Goal: Information Seeking & Learning: Learn about a topic

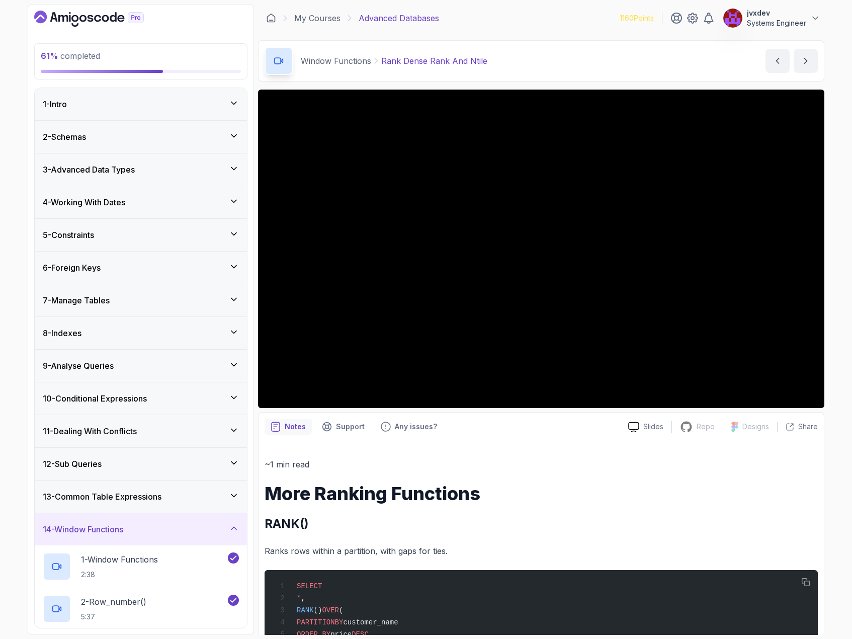
scroll to position [274, 0]
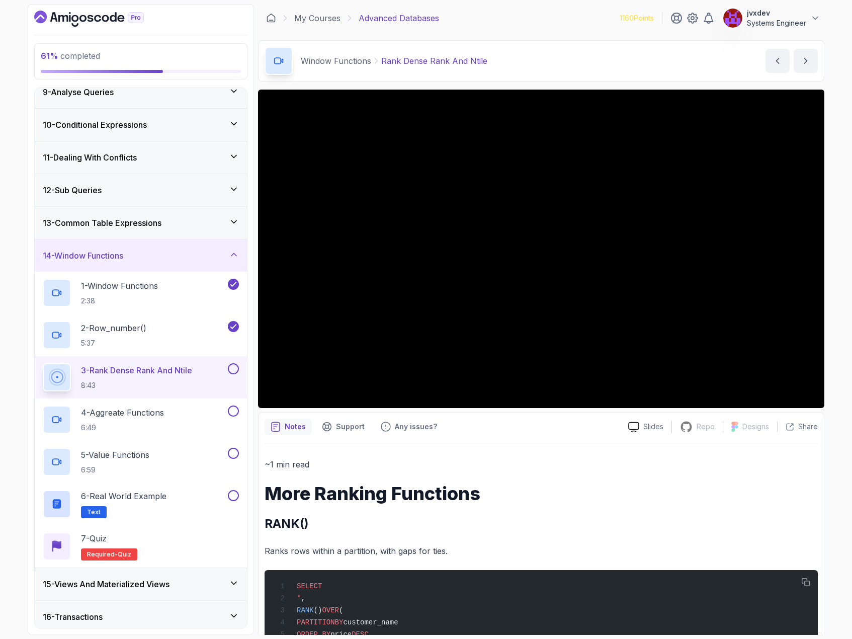
click at [512, 471] on p "~1 min read" at bounding box center [541, 464] width 553 height 14
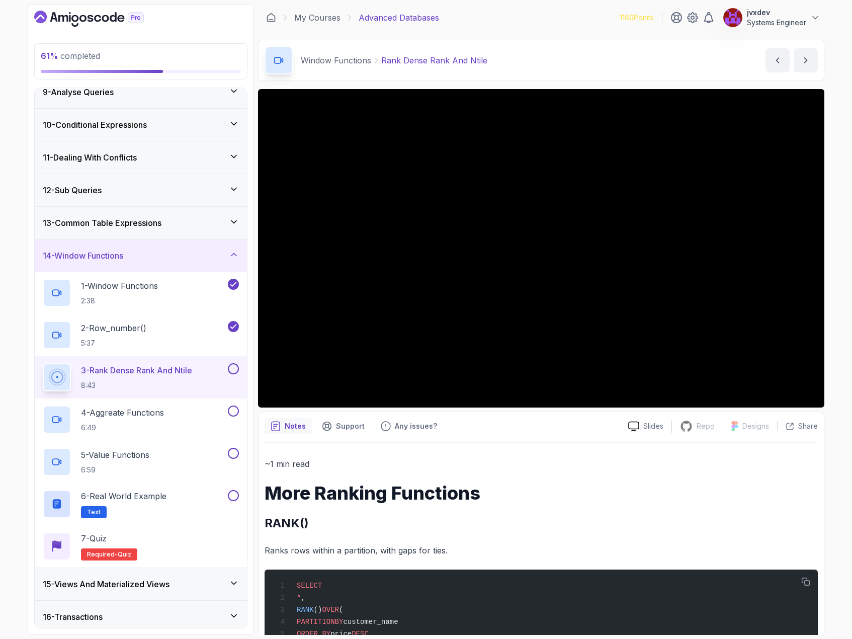
scroll to position [0, 0]
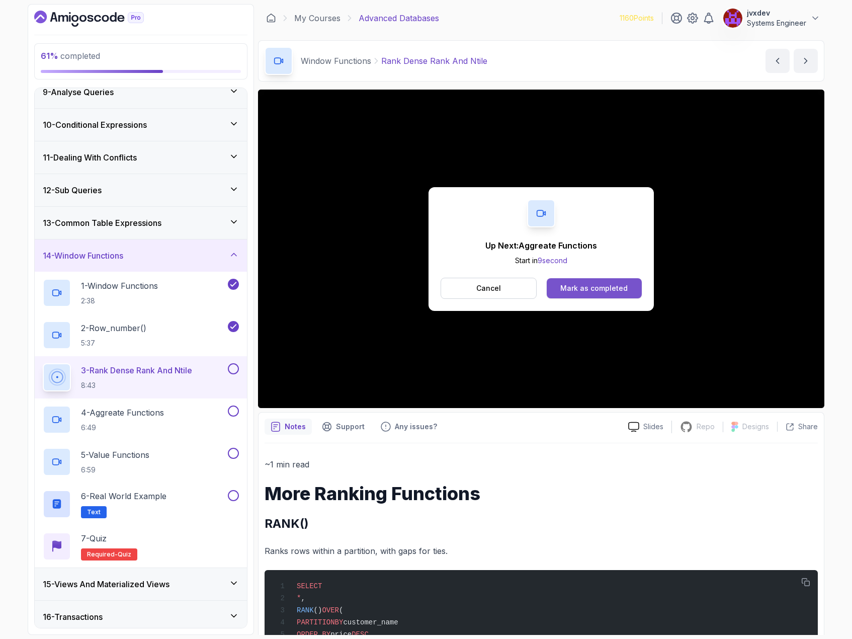
click at [578, 291] on div "Mark as completed" at bounding box center [593, 288] width 67 height 10
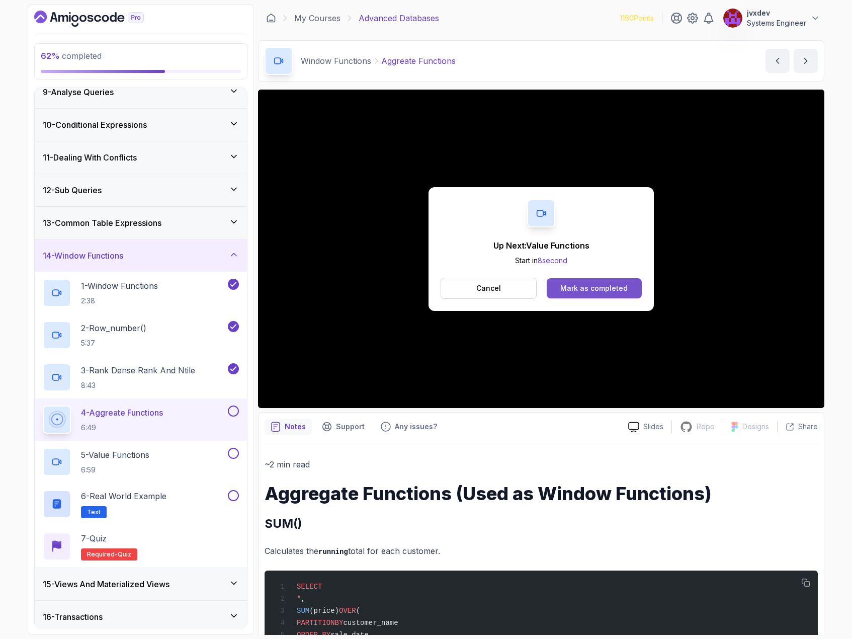
click at [593, 288] on div "Mark as completed" at bounding box center [593, 288] width 67 height 10
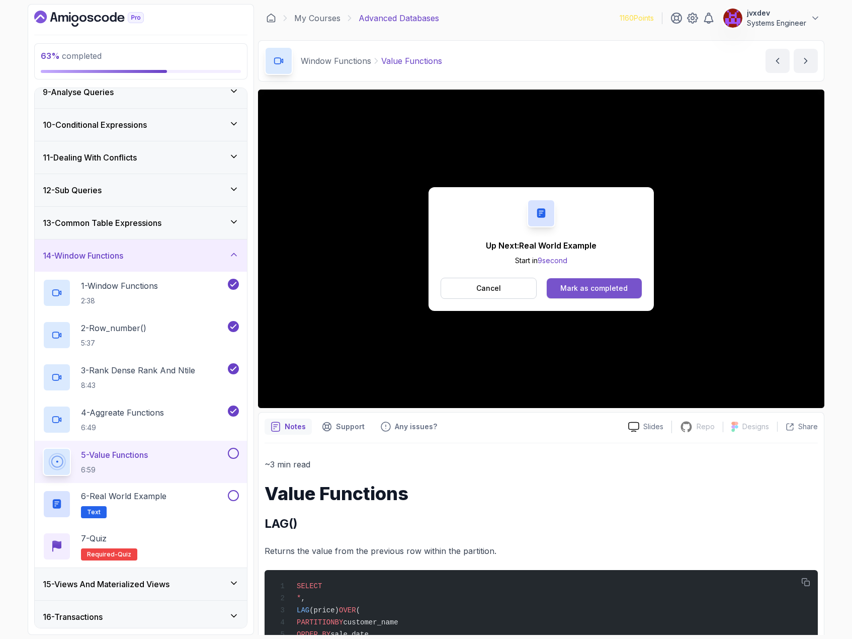
click at [589, 296] on button "Mark as completed" at bounding box center [594, 288] width 95 height 20
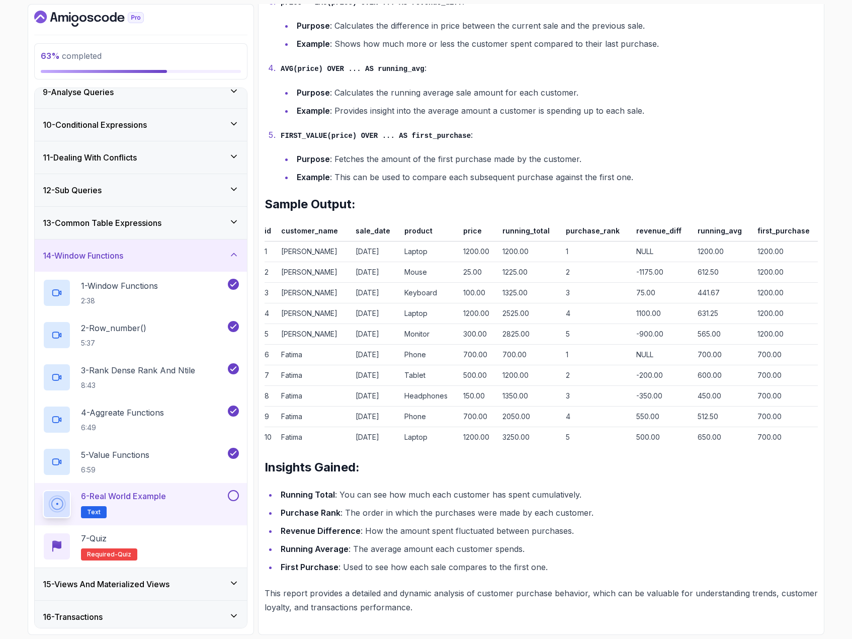
scroll to position [1167, 0]
click at [234, 504] on button "6 - Real World Example Text" at bounding box center [141, 504] width 196 height 28
click at [234, 501] on button "6 - Real World Example Text" at bounding box center [141, 504] width 196 height 28
click at [231, 497] on button at bounding box center [233, 495] width 11 height 11
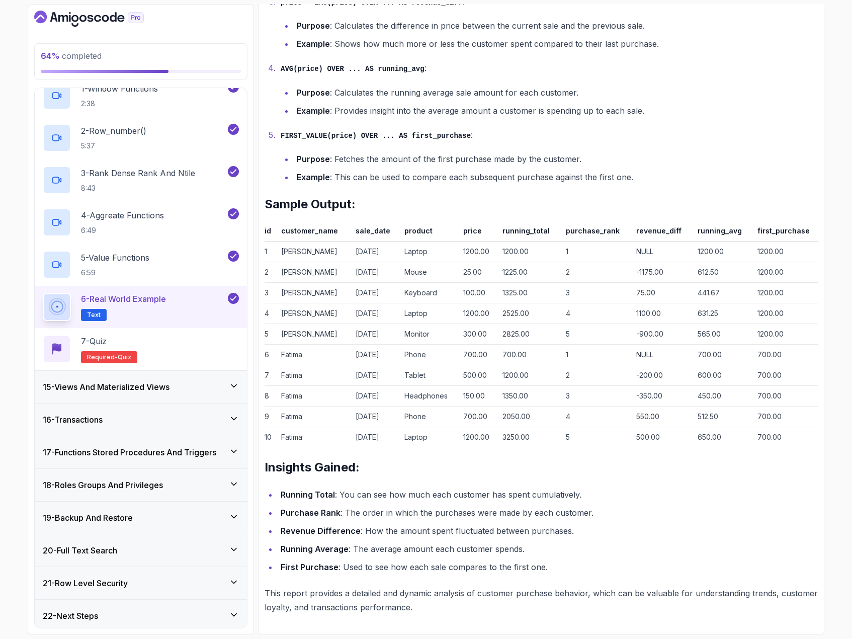
scroll to position [475, 0]
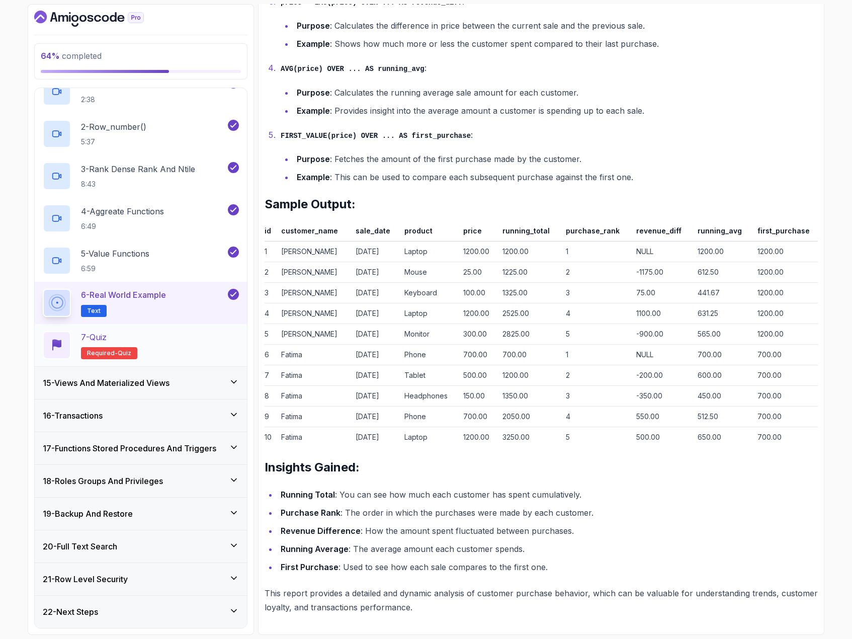
click at [179, 338] on div "7 - Quiz Required- quiz" at bounding box center [141, 345] width 196 height 28
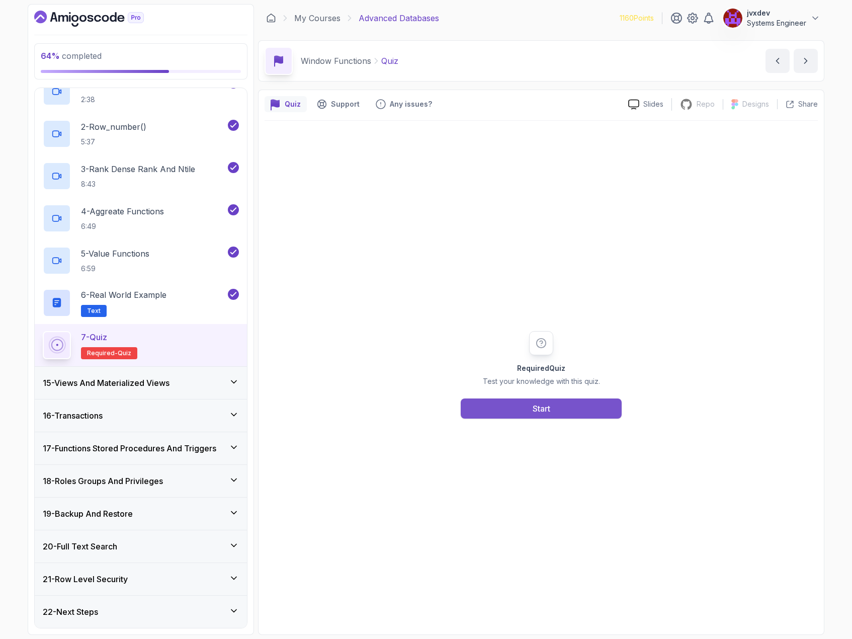
click at [479, 405] on button "Start" at bounding box center [541, 408] width 161 height 20
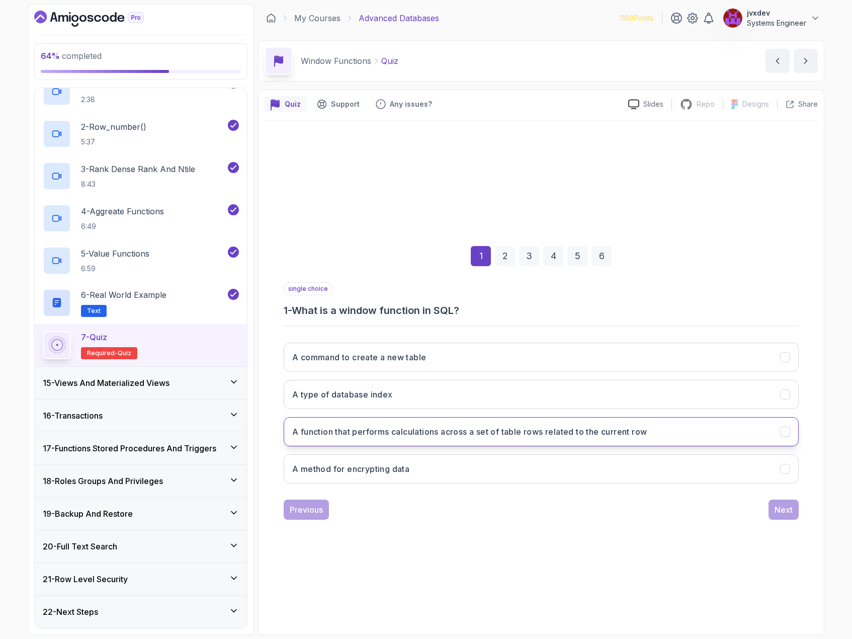
click at [501, 432] on h3 "A function that performs calculations across a set of table rows related to the…" at bounding box center [469, 432] width 355 height 12
click at [788, 509] on div "Next" at bounding box center [784, 510] width 18 height 12
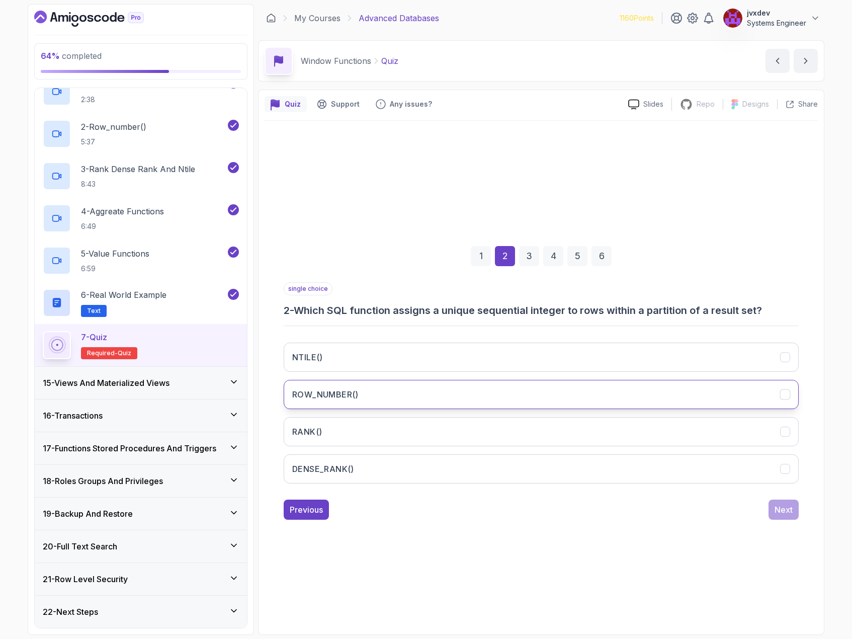
click at [421, 397] on button "ROW_NUMBER()" at bounding box center [541, 394] width 515 height 29
click at [783, 512] on div "Next" at bounding box center [784, 510] width 18 height 12
click at [387, 390] on button "DENSE_RANK()" at bounding box center [541, 394] width 515 height 29
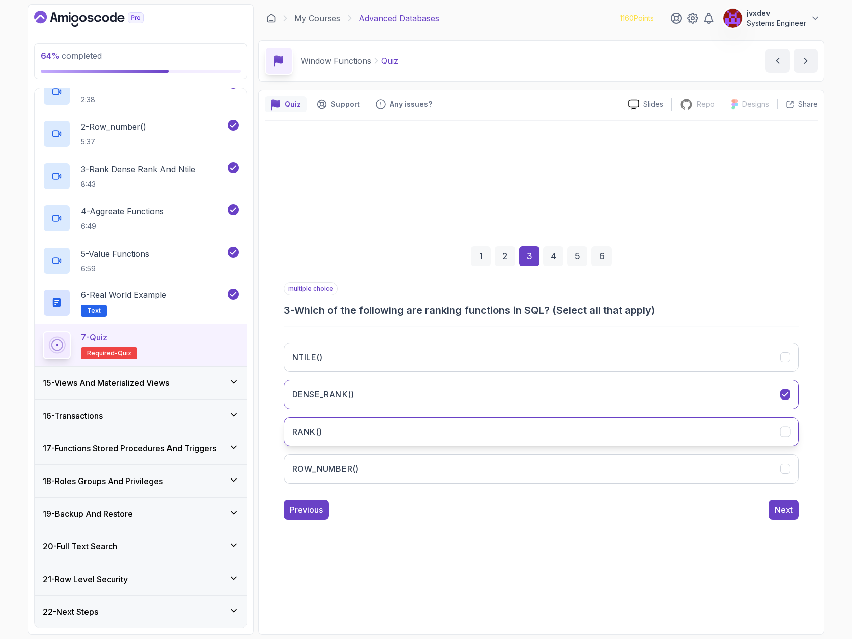
click at [375, 426] on button "RANK()" at bounding box center [541, 431] width 515 height 29
click at [788, 510] on div "Next" at bounding box center [784, 510] width 18 height 12
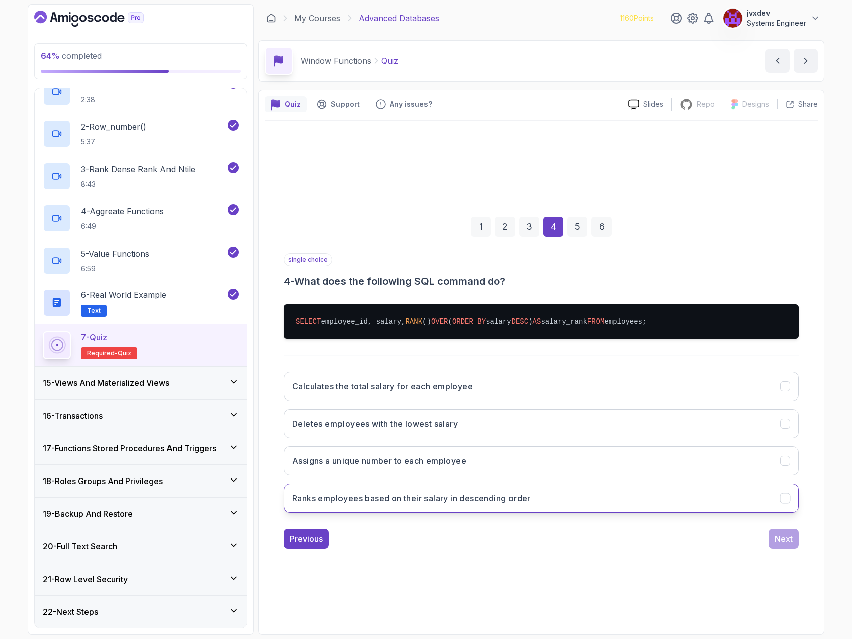
click at [602, 503] on button "Ranks employees based on their salary in descending order" at bounding box center [541, 498] width 515 height 29
click at [776, 536] on div "Next" at bounding box center [784, 539] width 18 height 12
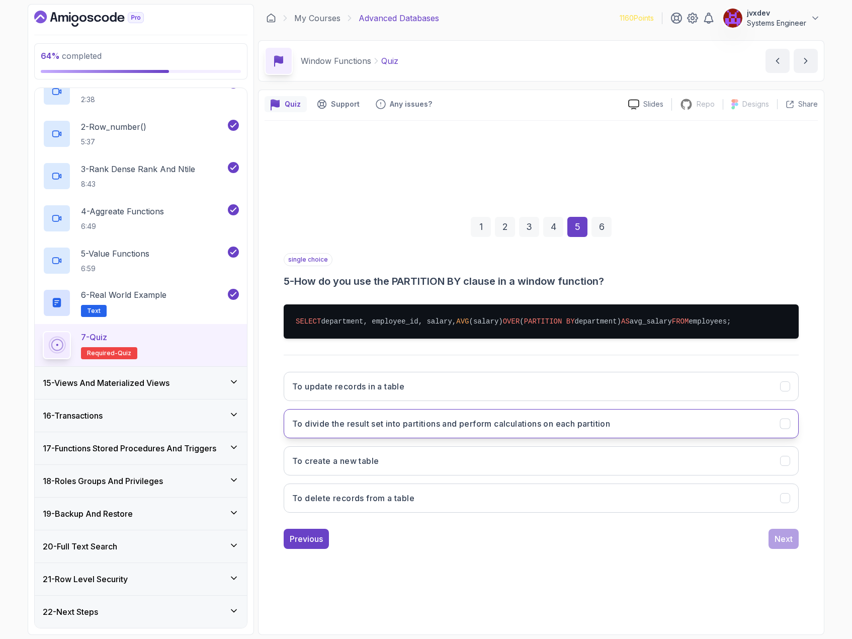
click at [504, 430] on button "To divide the result set into partitions and perform calculations on each parti…" at bounding box center [541, 423] width 515 height 29
click at [787, 537] on div "Next" at bounding box center [784, 539] width 18 height 12
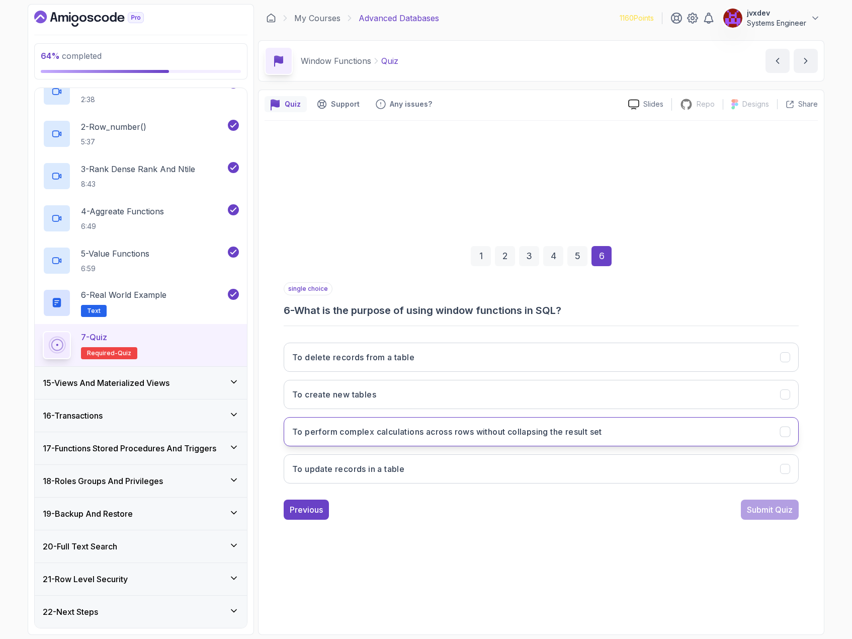
click at [460, 432] on h3 "To perform complex calculations across rows without collapsing the result set" at bounding box center [447, 432] width 310 height 12
click at [761, 508] on div "Submit Quiz" at bounding box center [770, 510] width 46 height 12
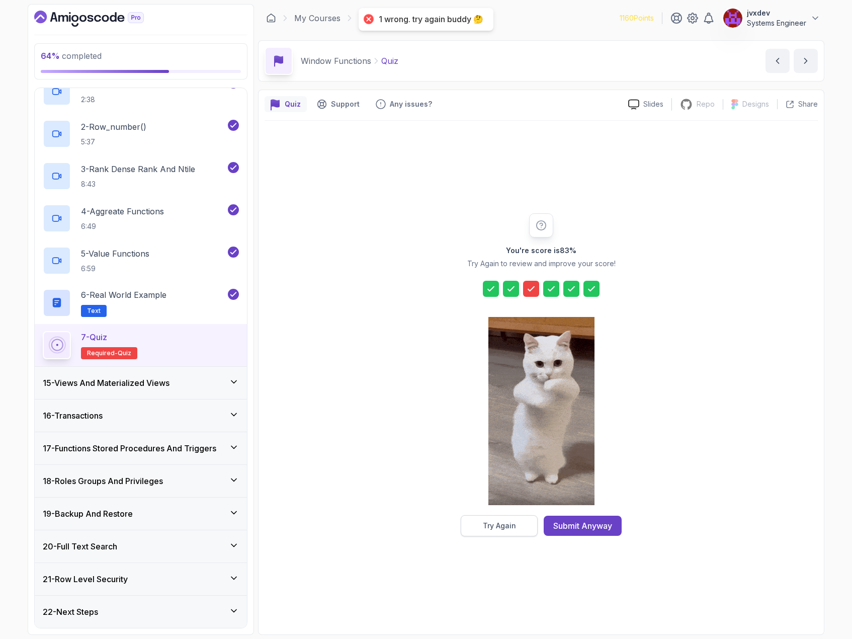
click at [501, 523] on div "Try Again" at bounding box center [499, 526] width 33 height 10
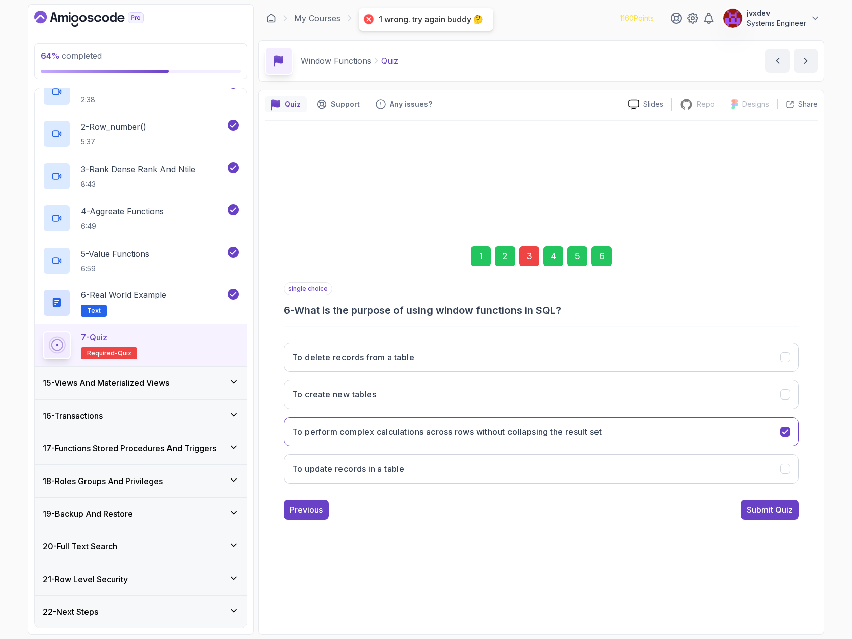
click at [526, 260] on div "3" at bounding box center [529, 256] width 20 height 20
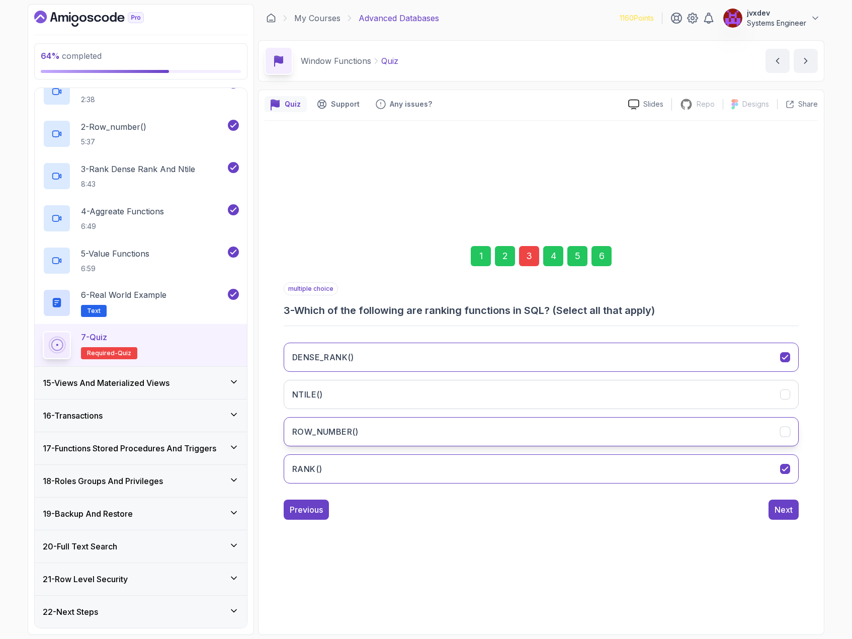
click at [476, 428] on button "ROW_NUMBER()" at bounding box center [541, 431] width 515 height 29
click at [781, 508] on div "Next" at bounding box center [784, 510] width 18 height 12
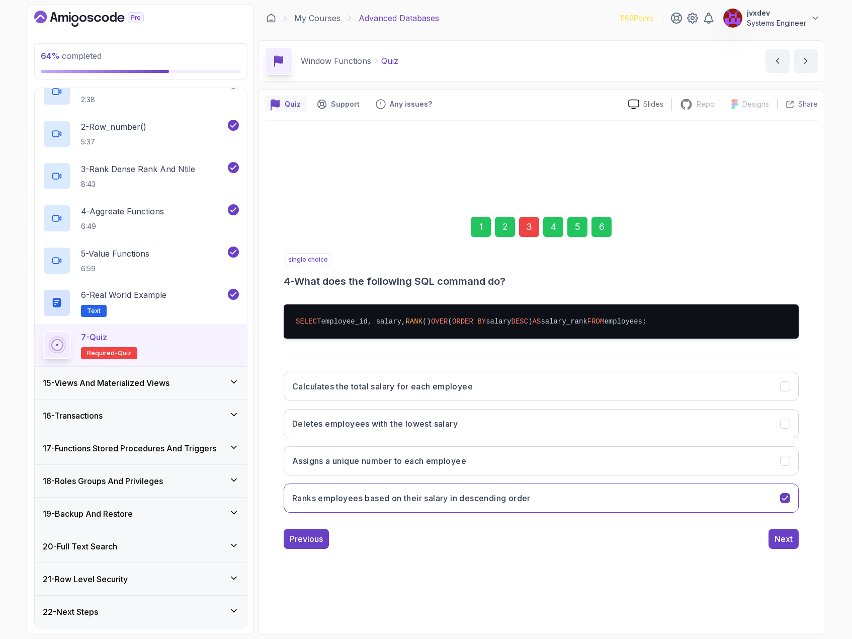
click at [605, 234] on div "6" at bounding box center [602, 227] width 20 height 20
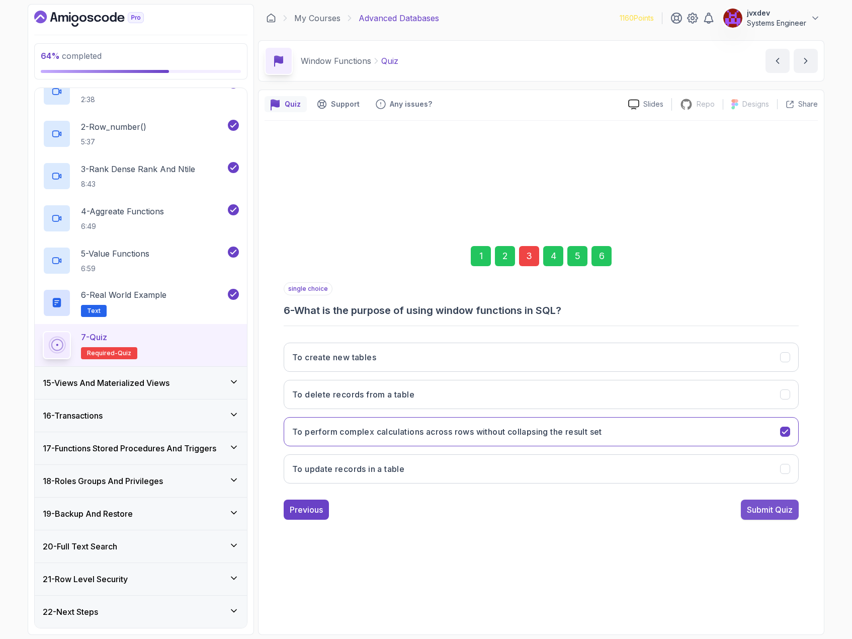
click at [785, 507] on div "Submit Quiz" at bounding box center [770, 510] width 46 height 12
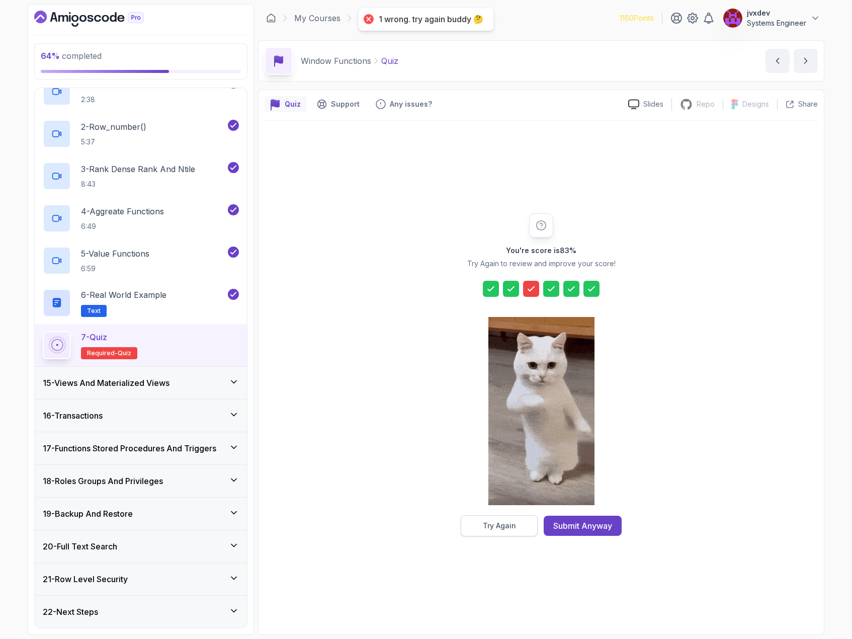
click at [489, 532] on button "Try Again" at bounding box center [499, 525] width 77 height 21
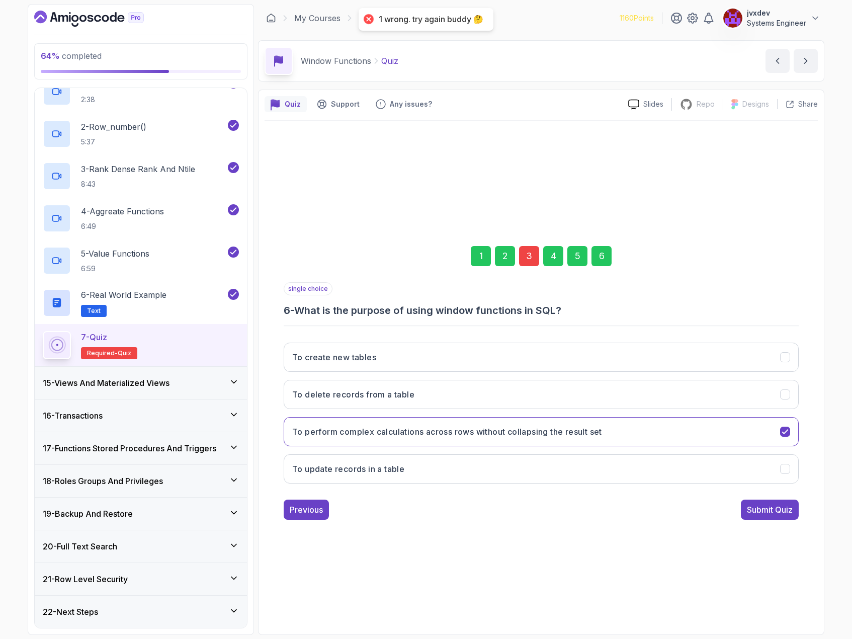
click at [522, 254] on div "3" at bounding box center [529, 256] width 20 height 20
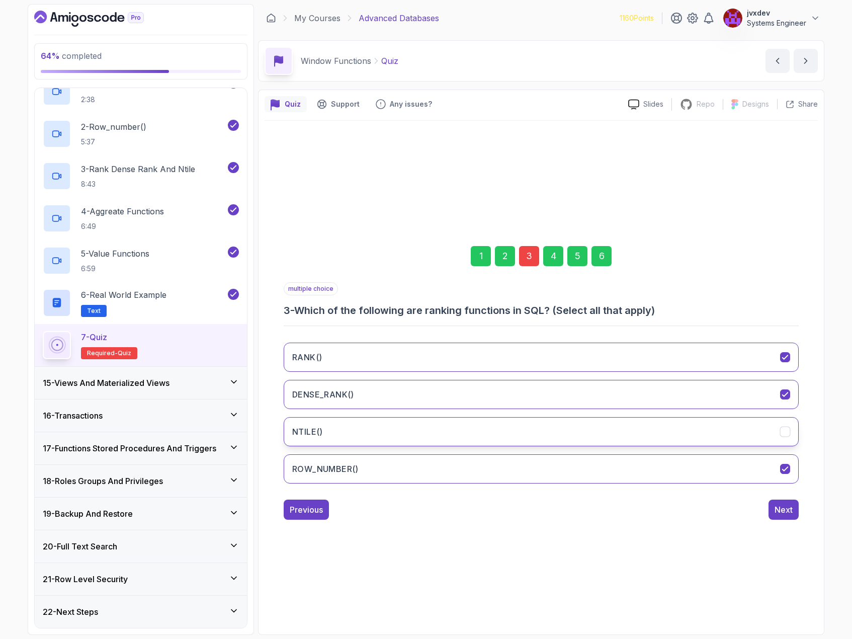
click at [398, 433] on button "NTILE()" at bounding box center [541, 431] width 515 height 29
click at [792, 506] on div "Next" at bounding box center [784, 510] width 18 height 12
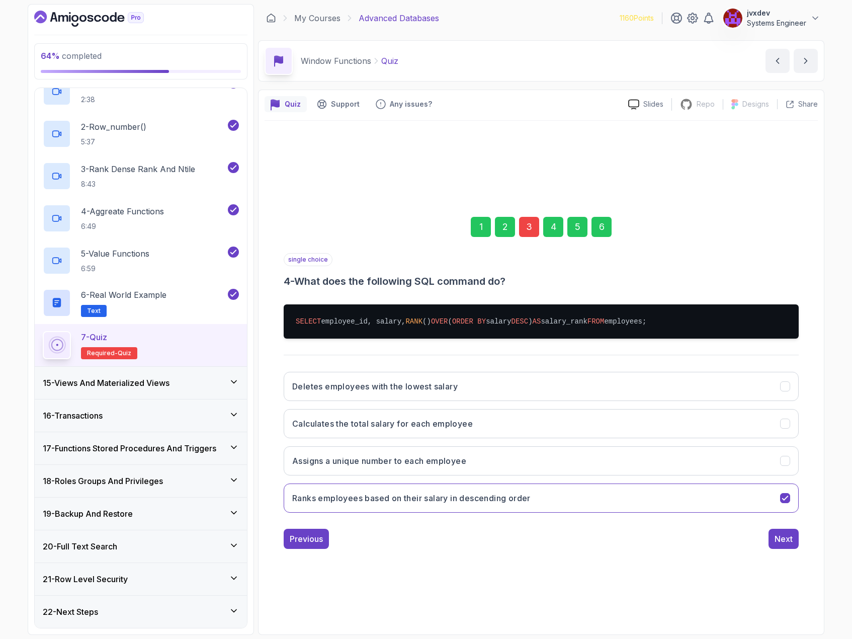
click at [599, 232] on div "6" at bounding box center [602, 227] width 20 height 20
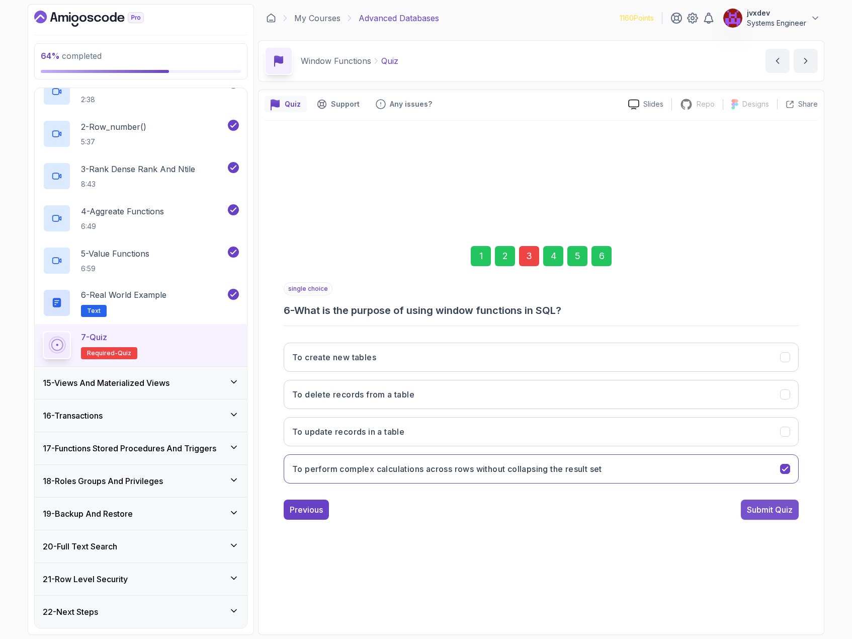
click at [775, 513] on div "Submit Quiz" at bounding box center [770, 510] width 46 height 12
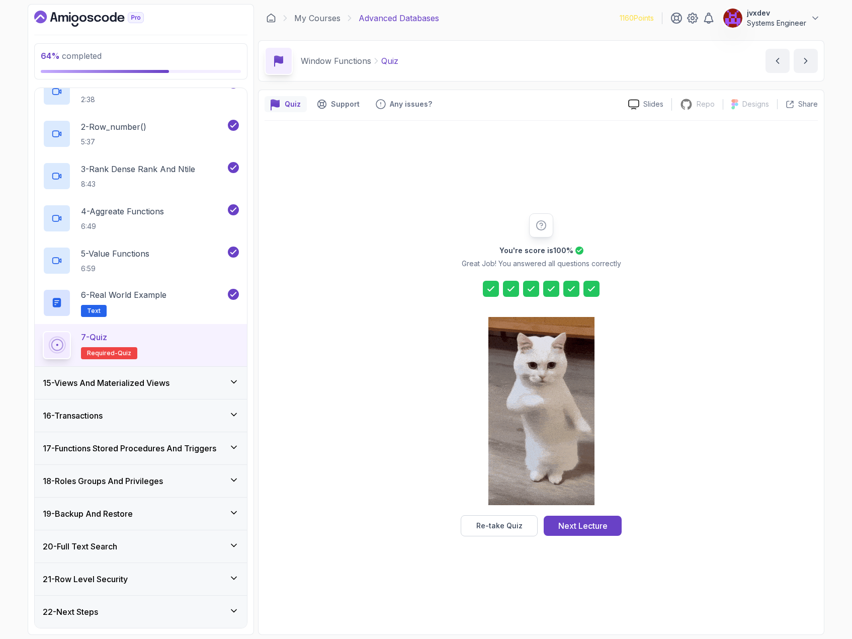
click at [600, 530] on button "Next Lecture" at bounding box center [583, 526] width 78 height 20
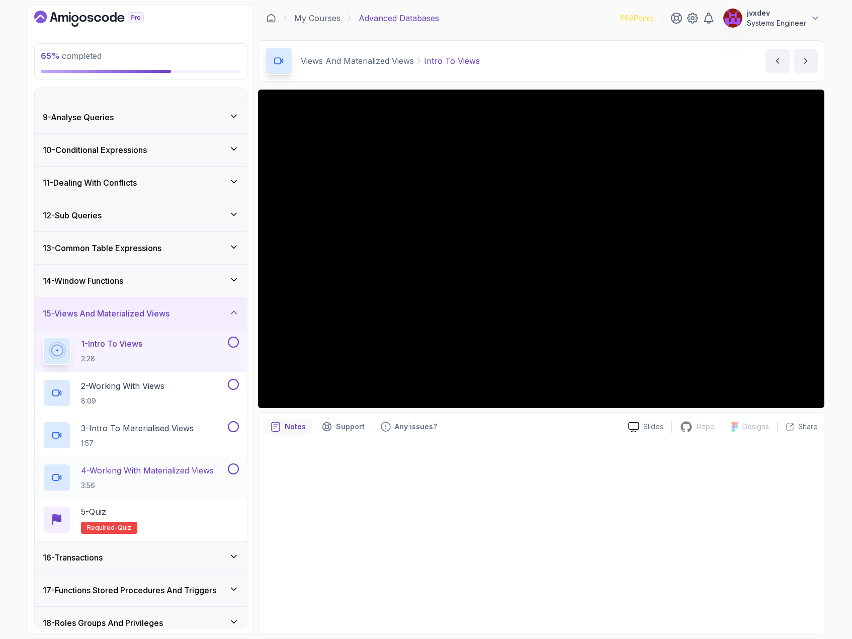
scroll to position [229, 0]
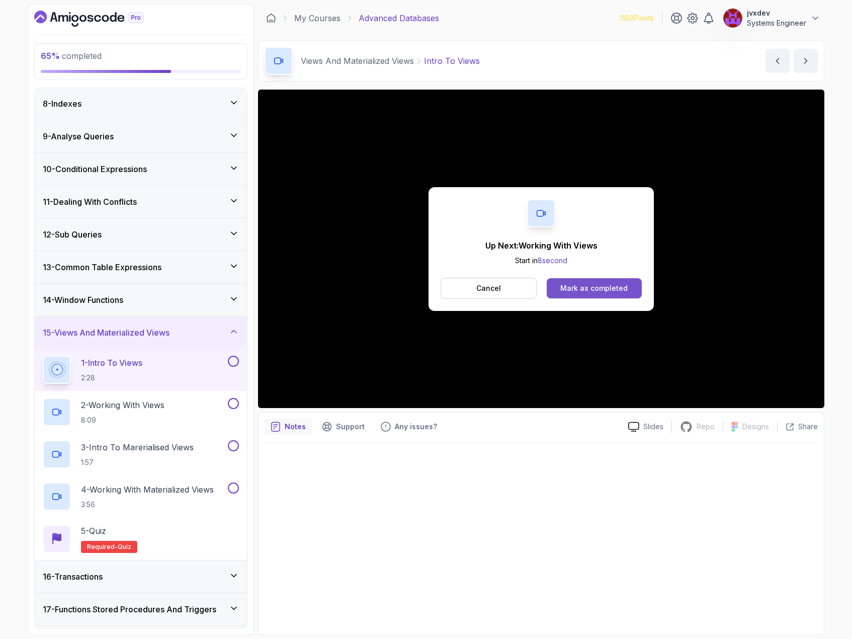
click at [603, 293] on button "Mark as completed" at bounding box center [594, 288] width 95 height 20
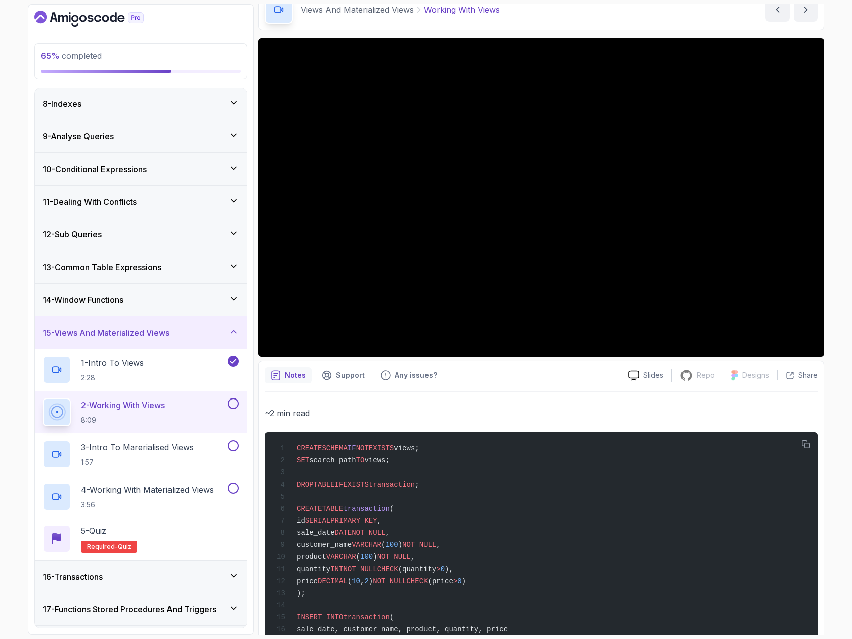
scroll to position [50, 0]
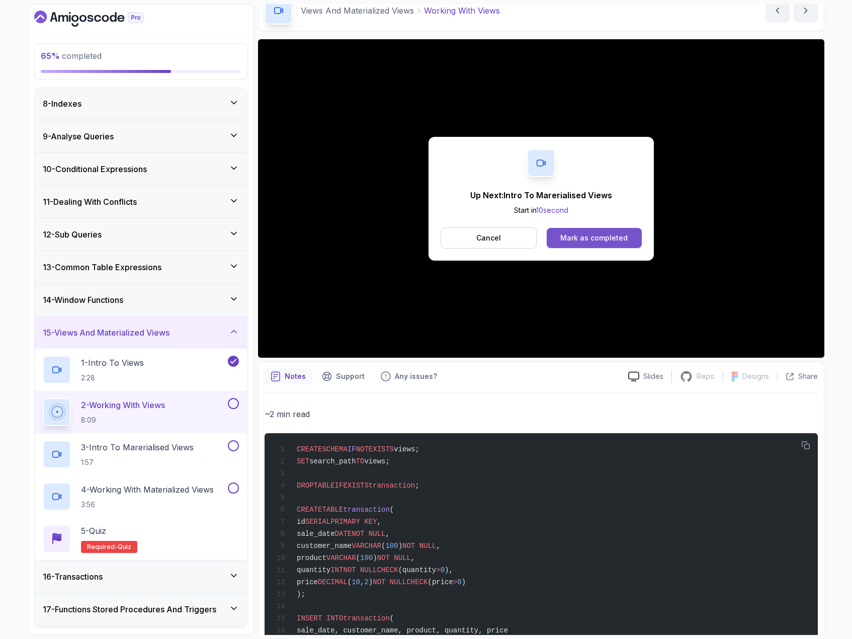
click at [608, 237] on div "Mark as completed" at bounding box center [593, 238] width 67 height 10
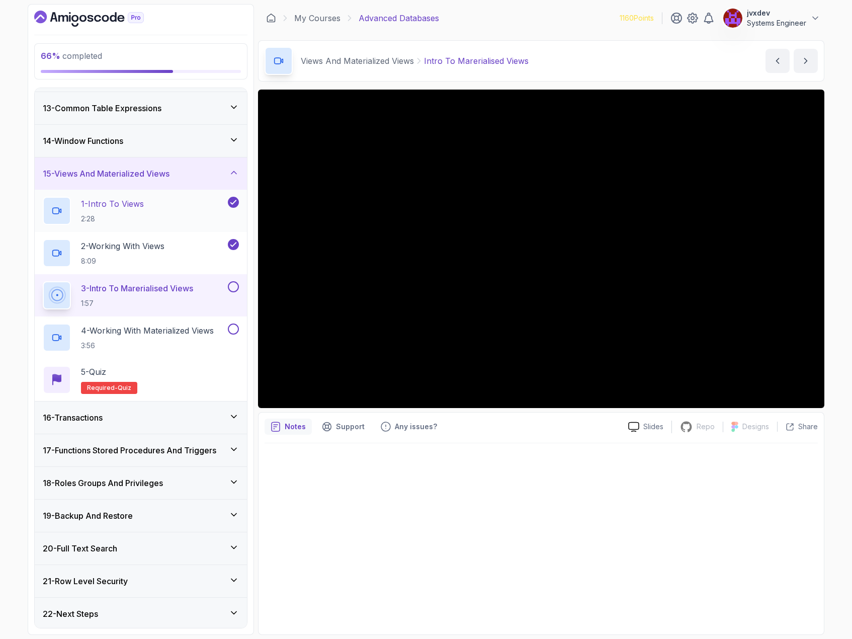
scroll to position [390, 0]
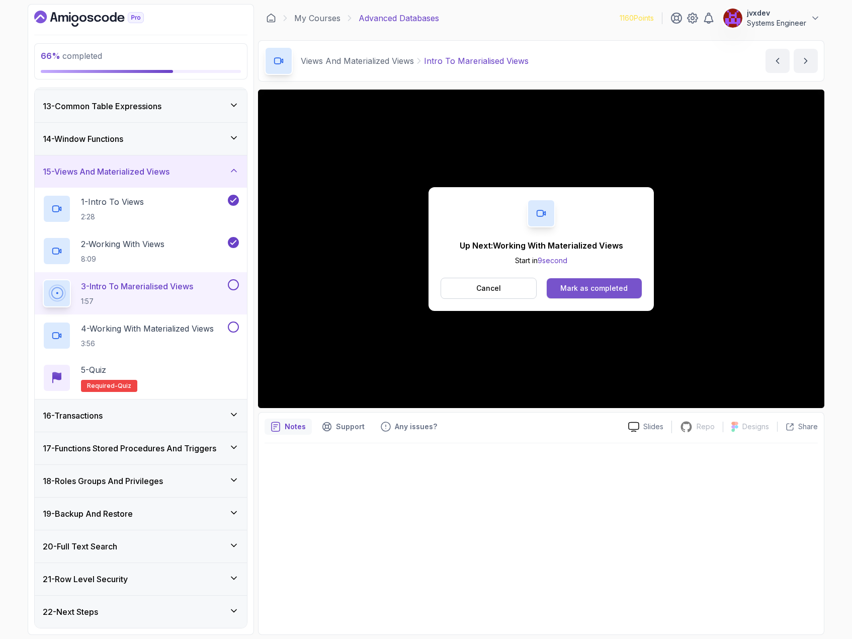
click at [623, 290] on div "Mark as completed" at bounding box center [593, 288] width 67 height 10
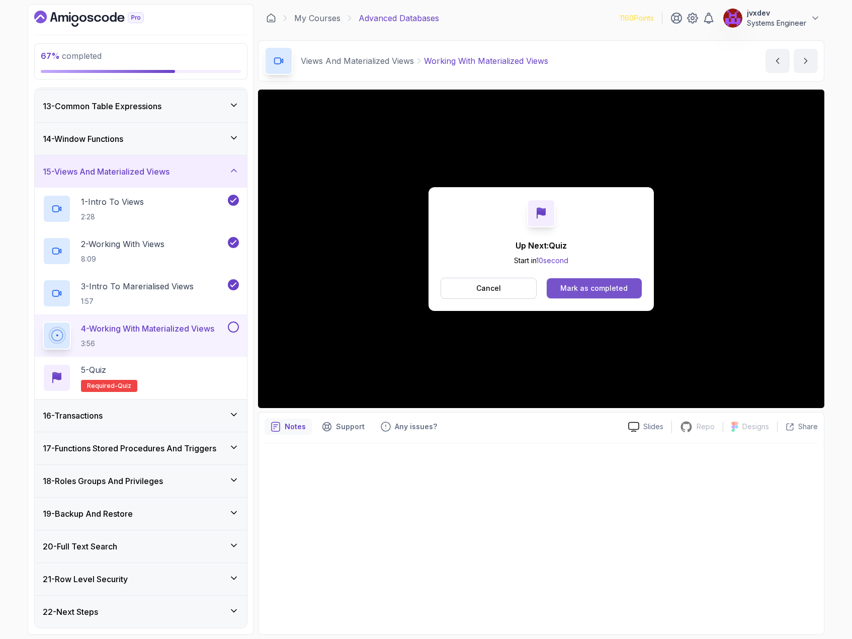
click at [578, 284] on div "Mark as completed" at bounding box center [593, 288] width 67 height 10
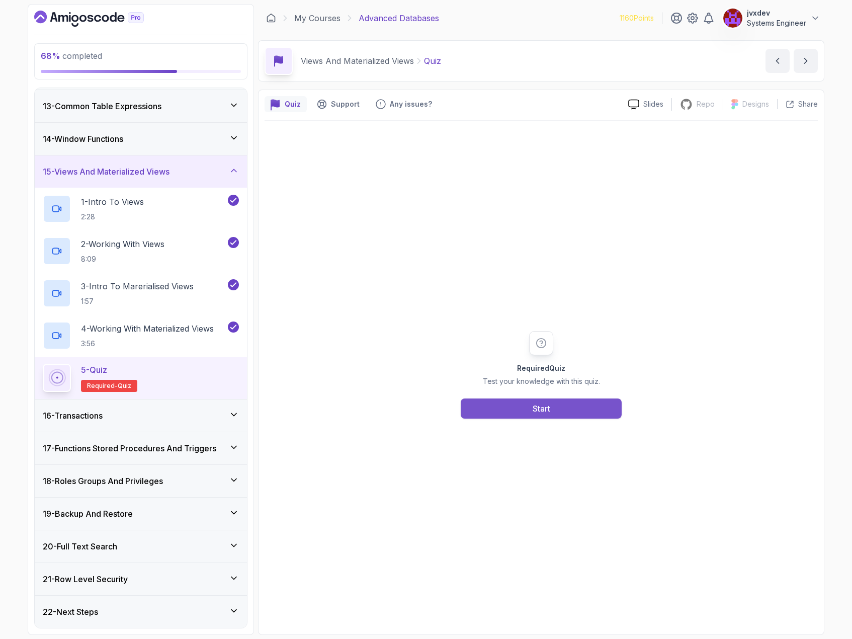
click at [548, 401] on button "Start" at bounding box center [541, 408] width 161 height 20
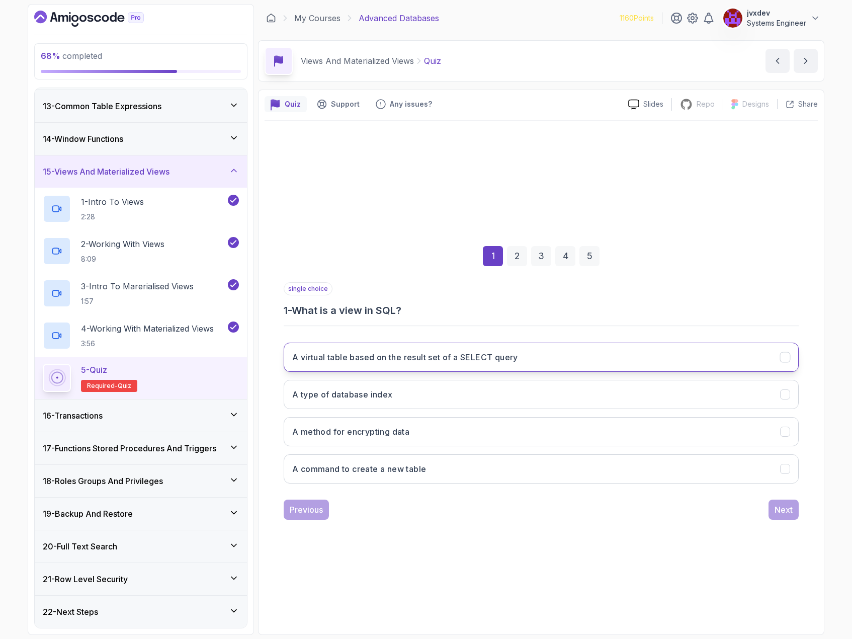
click at [388, 358] on h3 "A virtual table based on the result set of a SELECT query" at bounding box center [405, 357] width 226 height 12
click at [783, 512] on div "Next" at bounding box center [784, 510] width 18 height 12
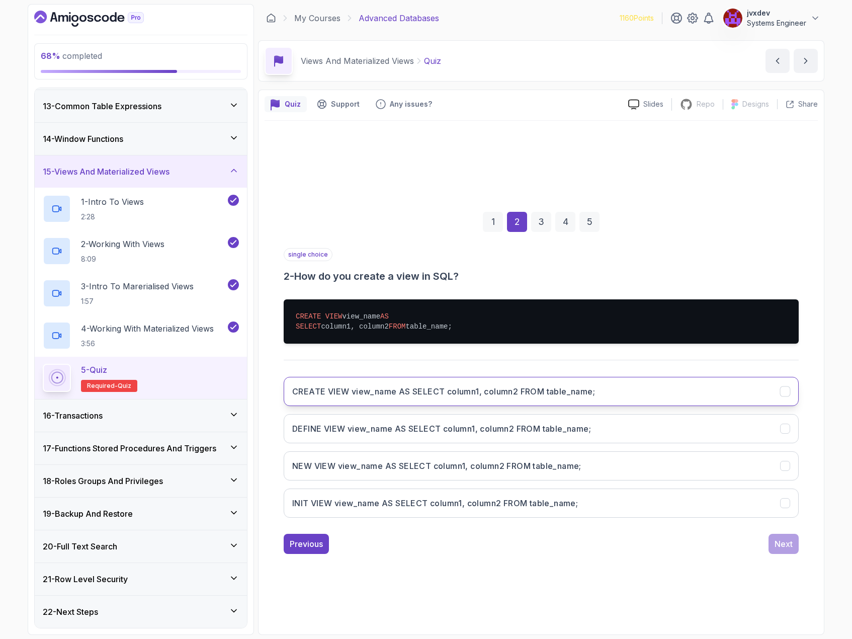
click at [456, 399] on button "CREATE VIEW view_name AS SELECT column1, column2 FROM table_name;" at bounding box center [541, 391] width 515 height 29
click at [790, 553] on button "Next" at bounding box center [784, 544] width 30 height 20
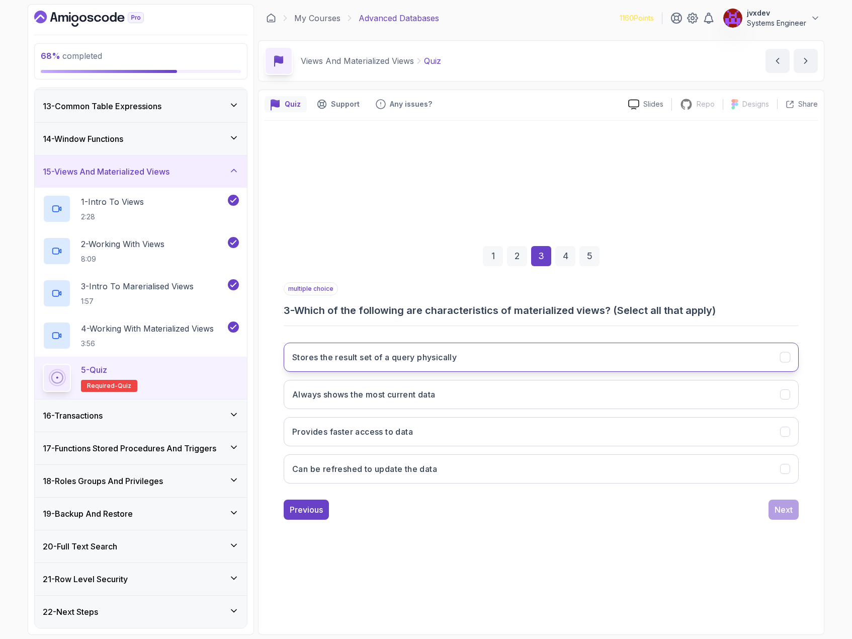
click at [479, 355] on button "Stores the result set of a query physically" at bounding box center [541, 357] width 515 height 29
click at [473, 428] on button "Provides faster access to data" at bounding box center [541, 431] width 515 height 29
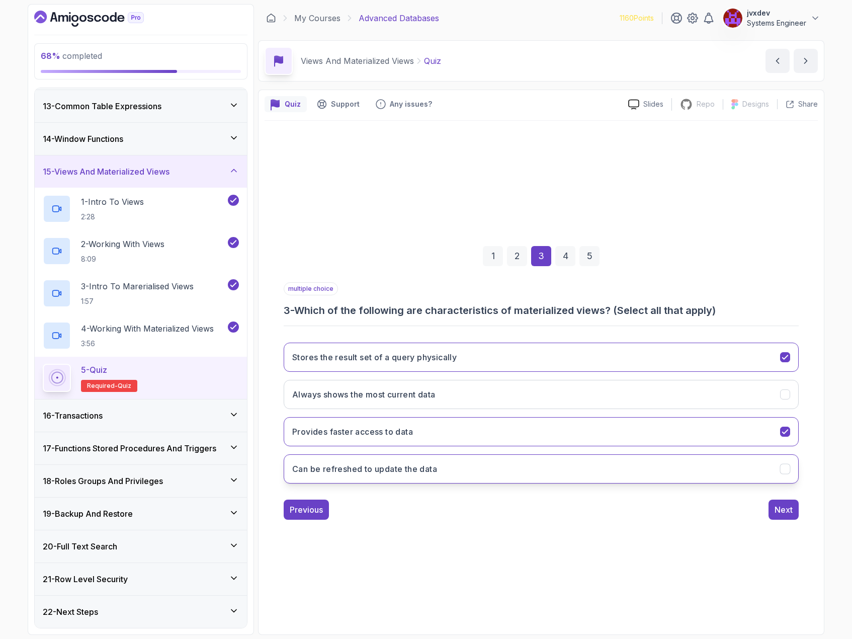
click at [474, 464] on button "Can be refreshed to update the data" at bounding box center [541, 468] width 515 height 29
click at [786, 516] on button "Next" at bounding box center [784, 510] width 30 height 20
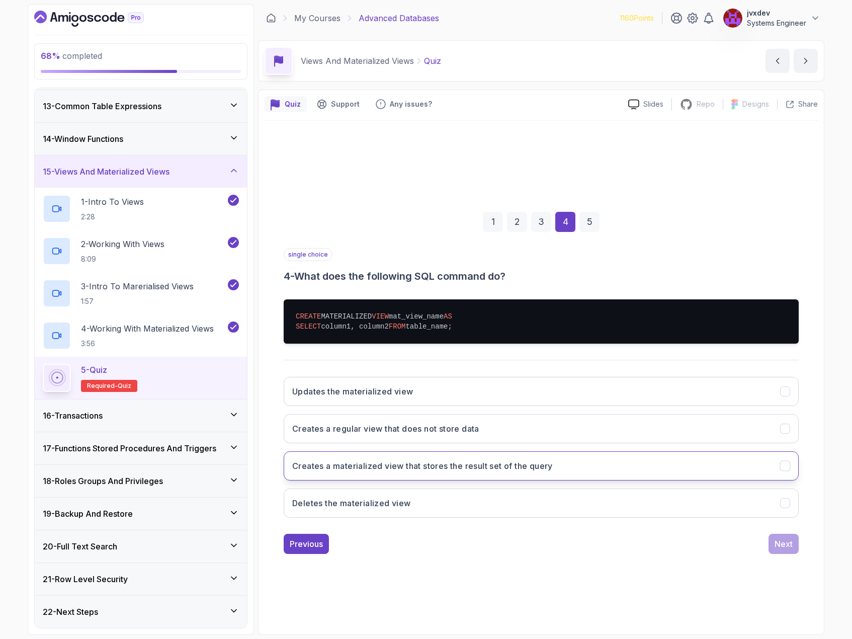
click at [491, 470] on h3 "Creates a materialized view that stores the result set of the query" at bounding box center [422, 466] width 261 height 12
click at [795, 545] on button "Next" at bounding box center [784, 544] width 30 height 20
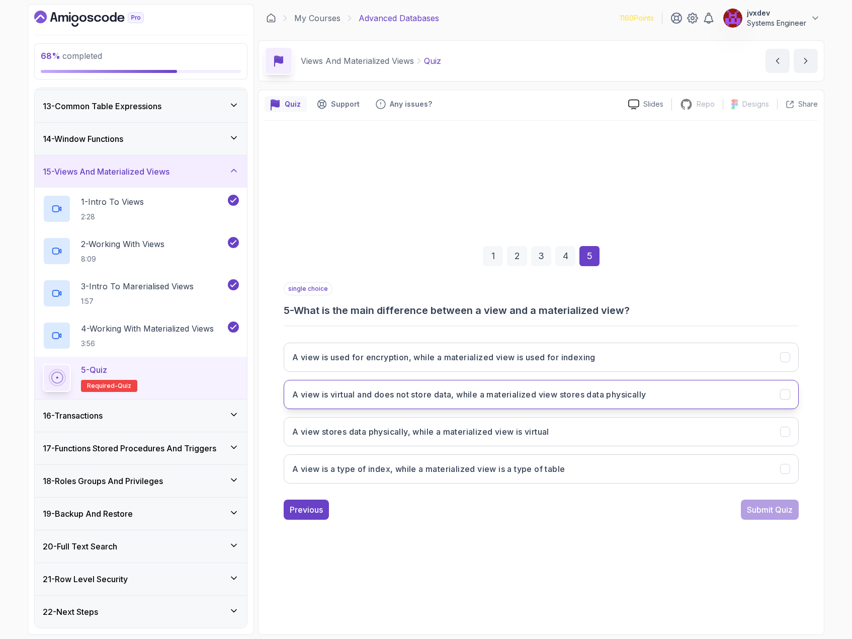
click at [440, 402] on button "A view is virtual and does not store data, while a materialized view stores dat…" at bounding box center [541, 394] width 515 height 29
click at [769, 510] on div "Submit Quiz" at bounding box center [770, 510] width 46 height 12
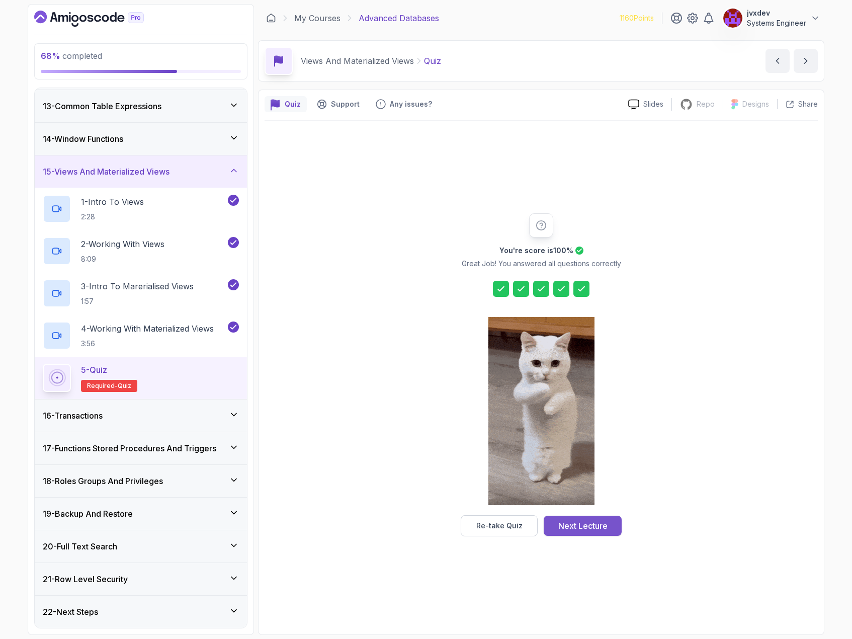
click at [585, 517] on div "You're score is 100 % Great Job! You answered all questions correctly Re-take Q…" at bounding box center [541, 374] width 193 height 323
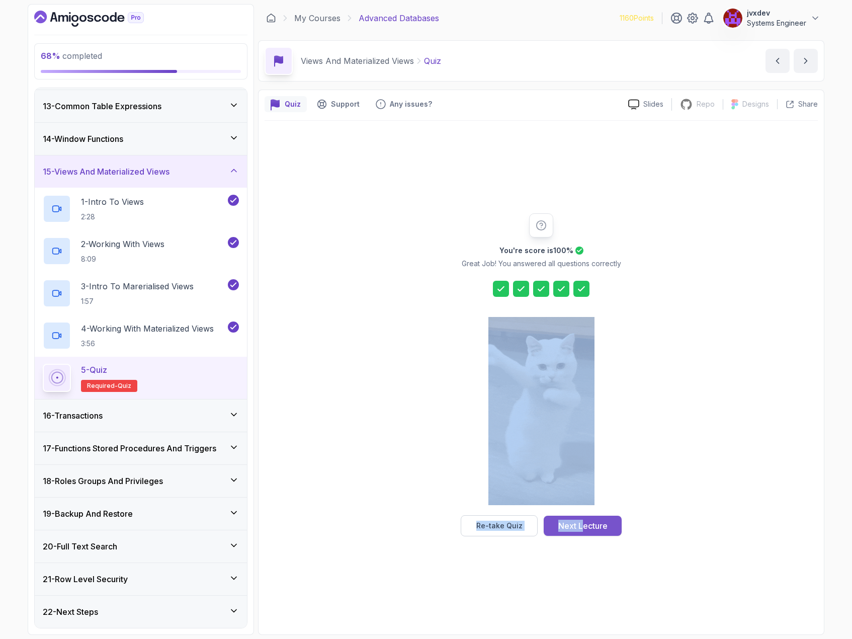
click at [589, 521] on div "Next Lecture" at bounding box center [582, 526] width 49 height 12
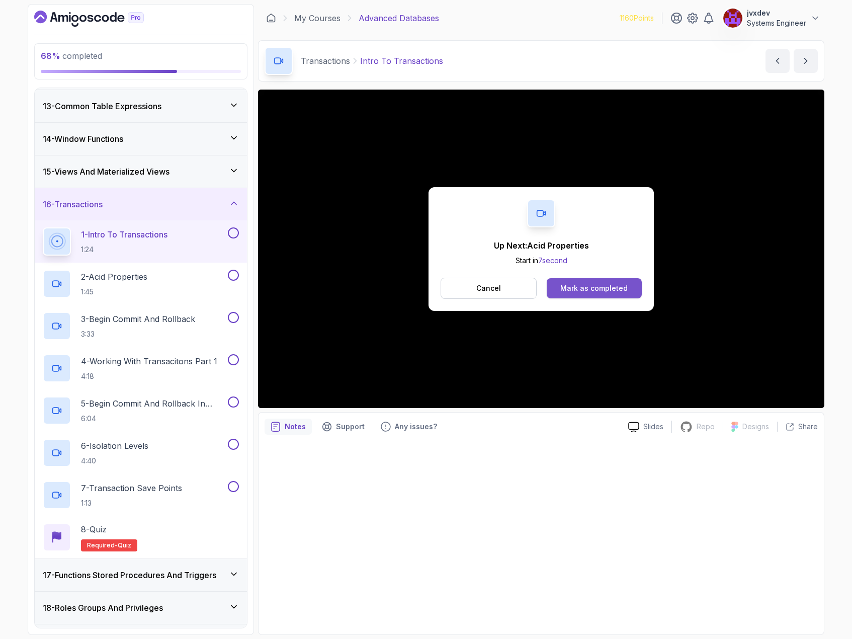
click at [598, 287] on div "Mark as completed" at bounding box center [593, 288] width 67 height 10
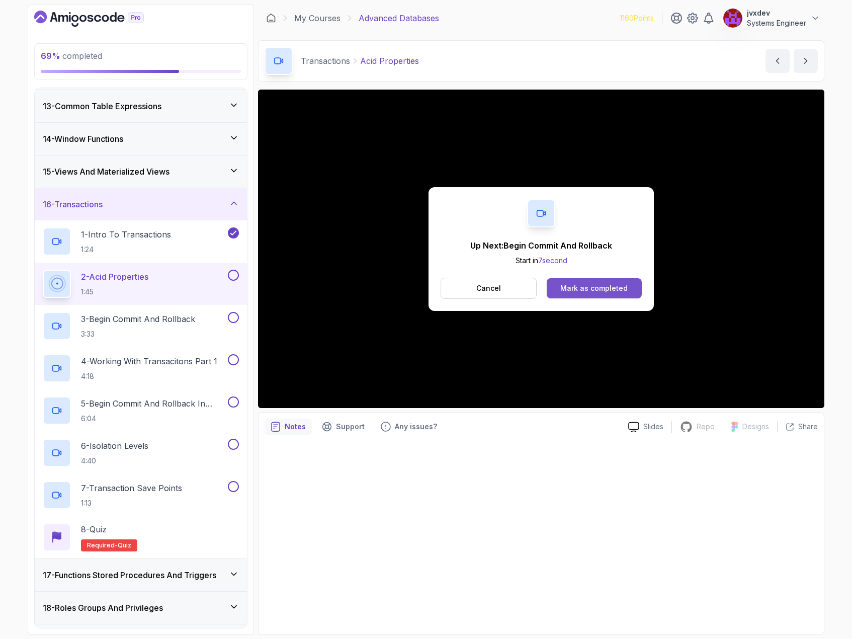
click at [618, 291] on div "Mark as completed" at bounding box center [593, 288] width 67 height 10
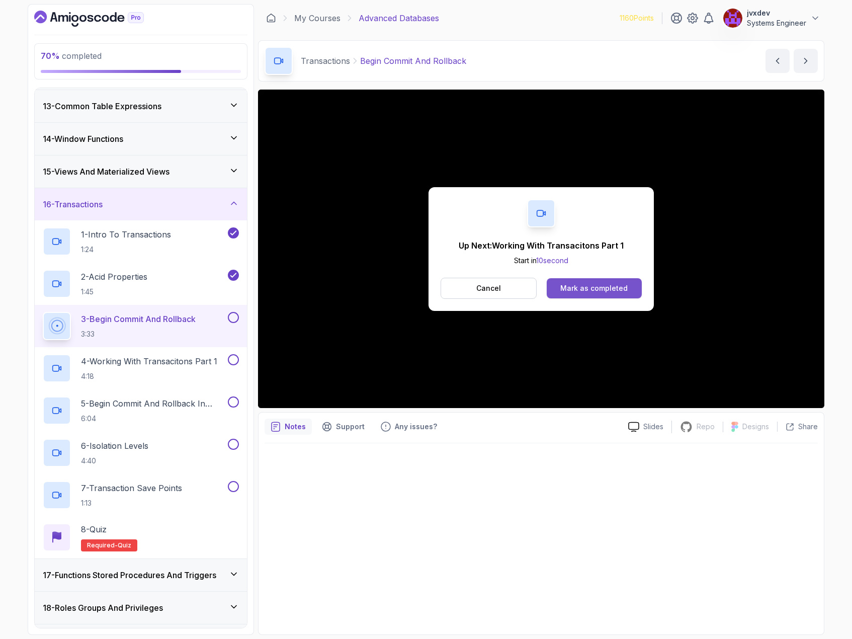
click at [614, 293] on div "Mark as completed" at bounding box center [593, 288] width 67 height 10
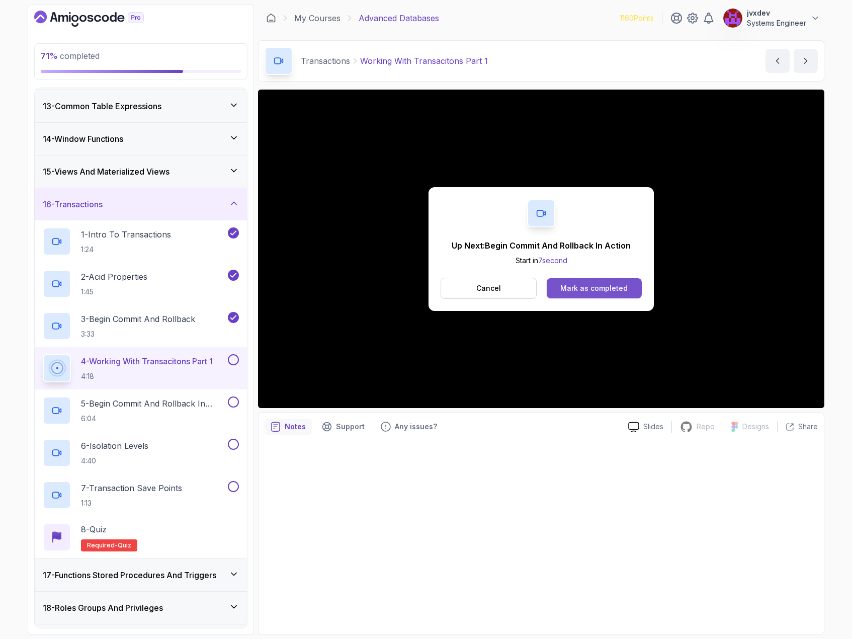
click at [599, 285] on div "Mark as completed" at bounding box center [593, 288] width 67 height 10
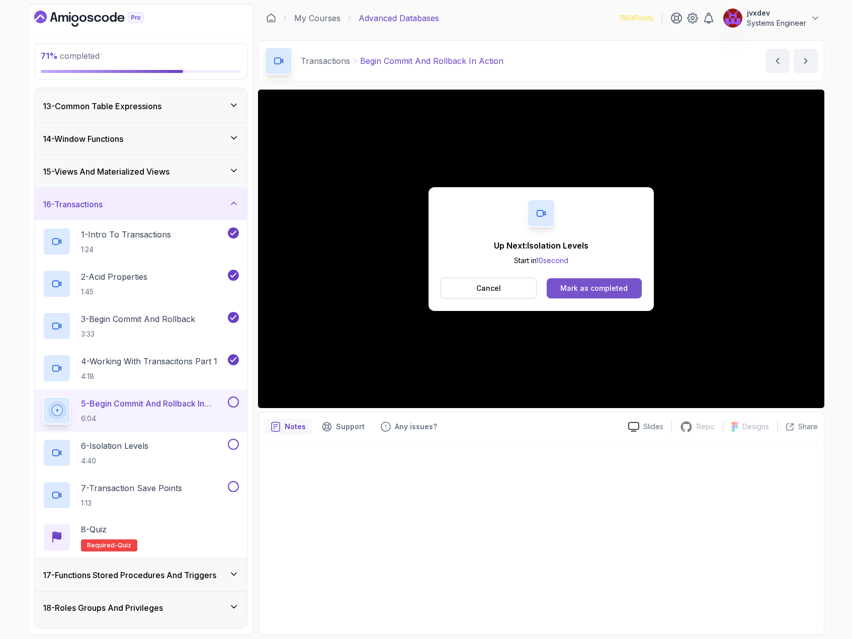
click at [622, 284] on div "Mark as completed" at bounding box center [593, 288] width 67 height 10
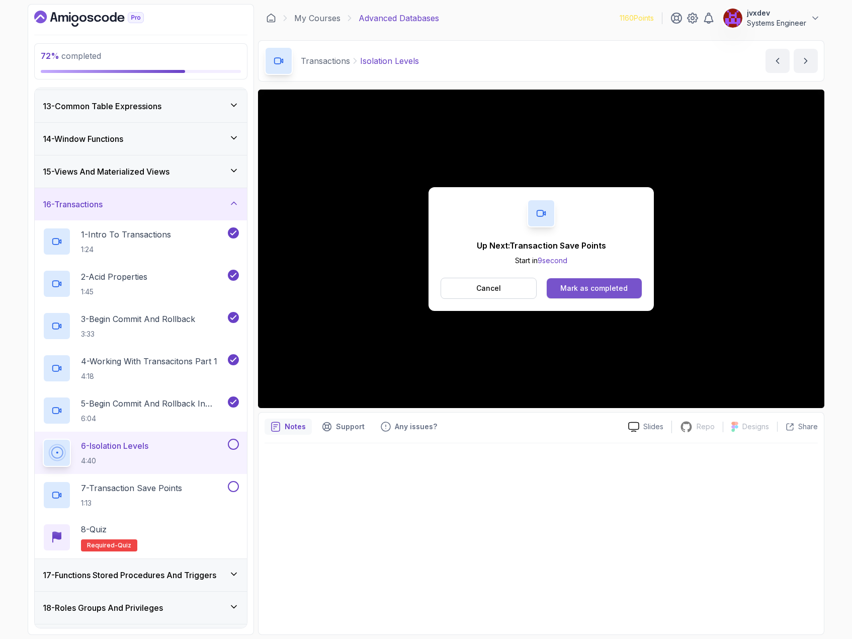
click at [597, 289] on div "Mark as completed" at bounding box center [593, 288] width 67 height 10
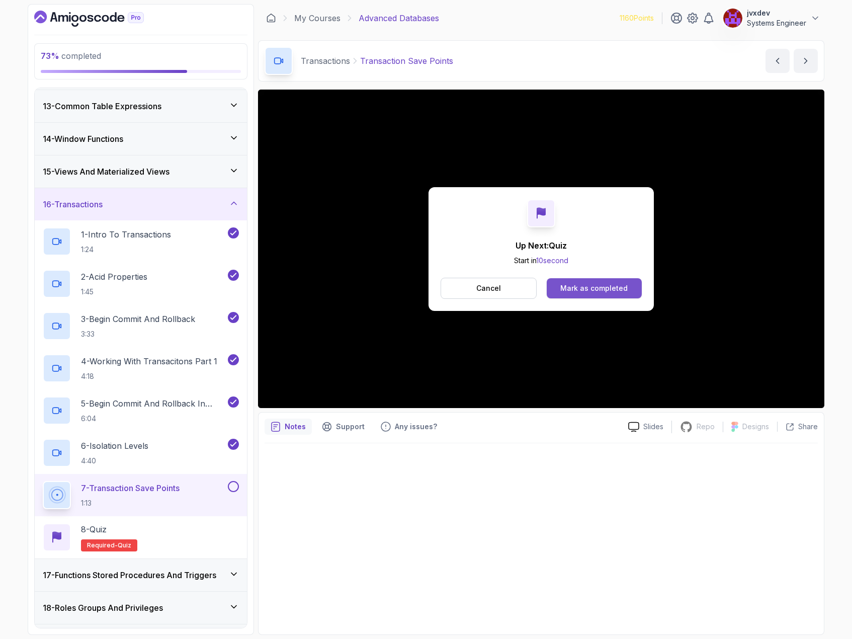
click at [610, 290] on div "Mark as completed" at bounding box center [593, 288] width 67 height 10
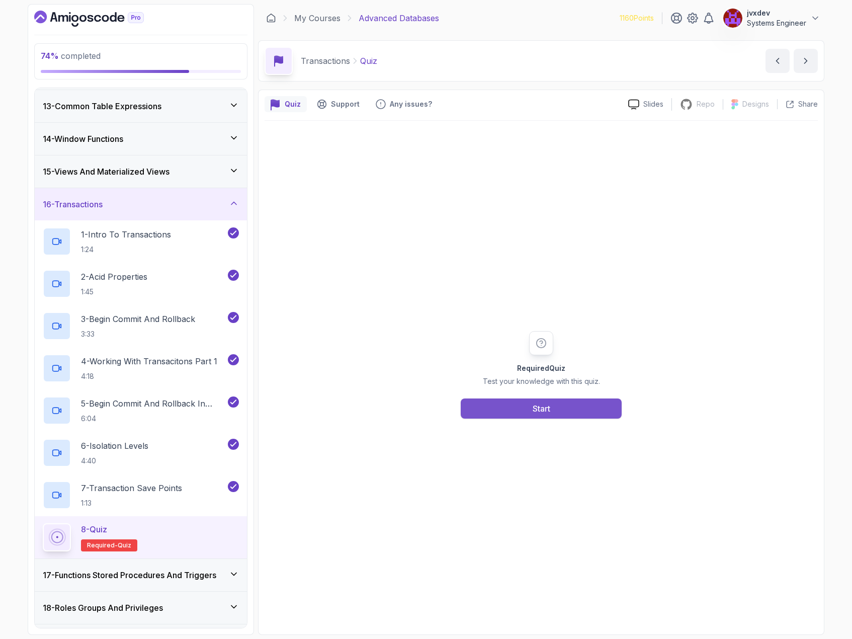
click at [569, 410] on button "Start" at bounding box center [541, 408] width 161 height 20
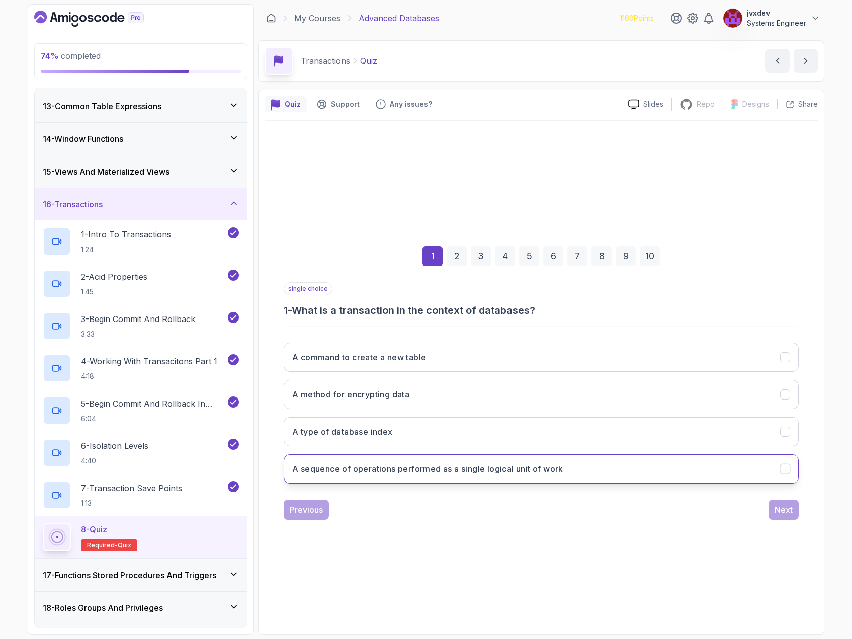
click at [475, 469] on h3 "A sequence of operations performed as a single logical unit of work" at bounding box center [427, 469] width 271 height 12
click at [776, 509] on div "Next" at bounding box center [784, 510] width 18 height 12
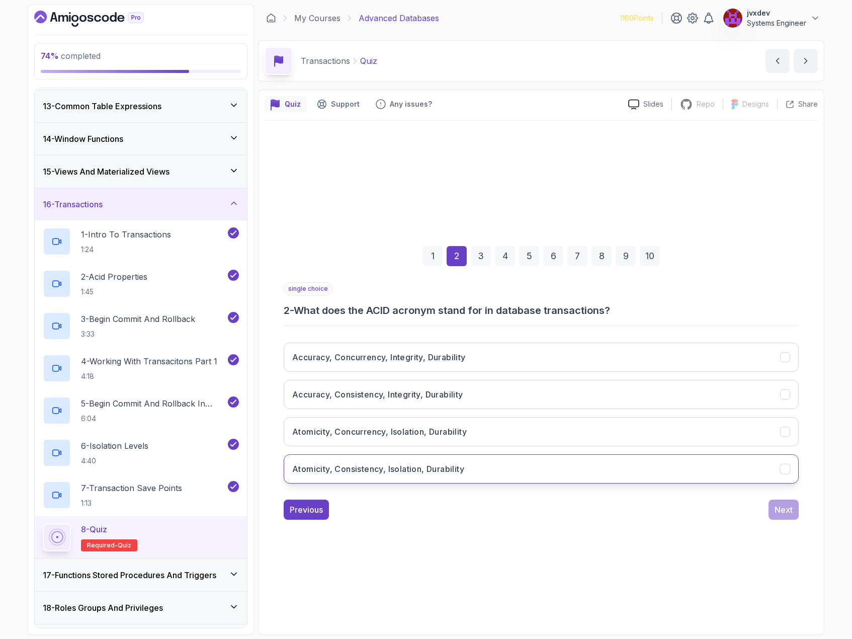
click at [369, 467] on h3 "Atomicity, Consistency, Isolation, Durability" at bounding box center [378, 469] width 172 height 12
click at [784, 510] on div "Next" at bounding box center [784, 510] width 18 height 12
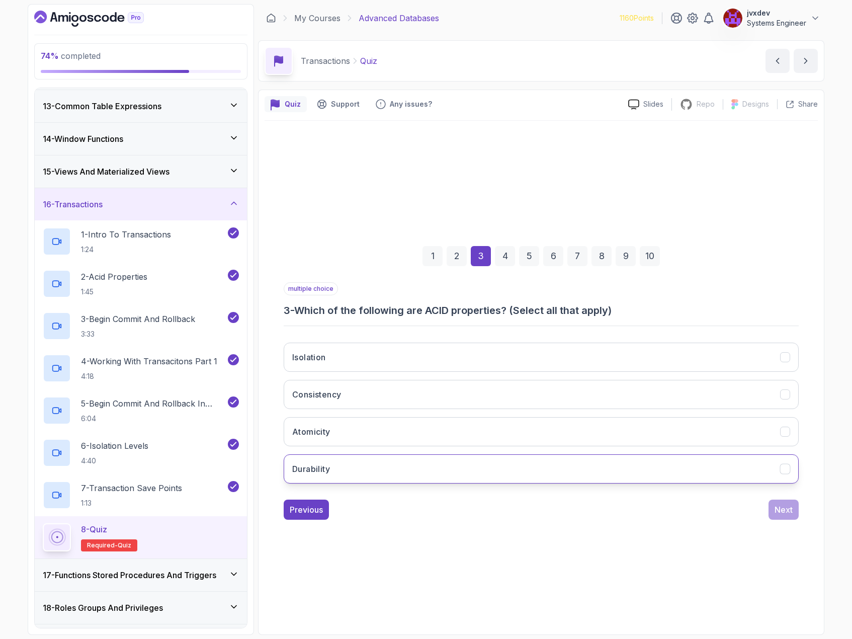
click at [373, 463] on button "Durability" at bounding box center [541, 468] width 515 height 29
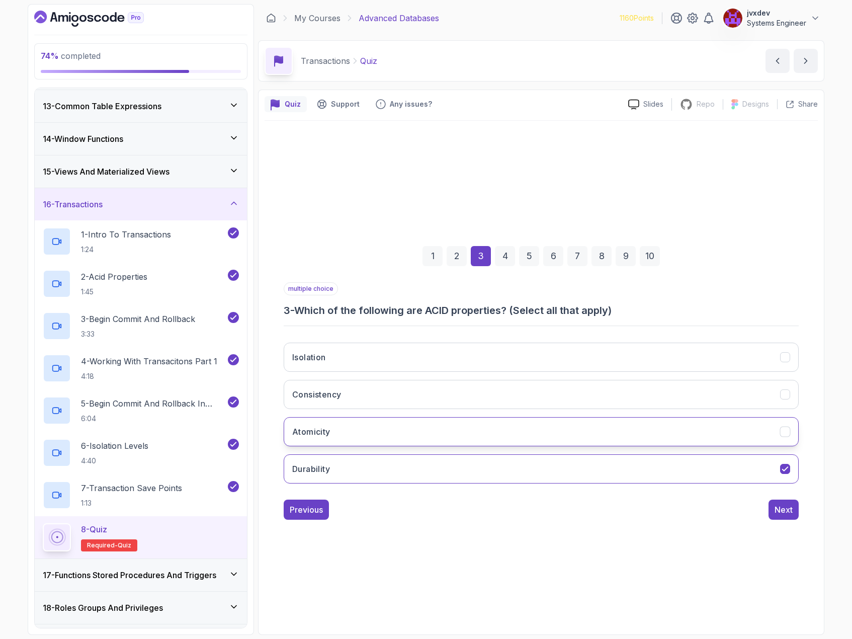
click at [363, 434] on button "Atomicity" at bounding box center [541, 431] width 515 height 29
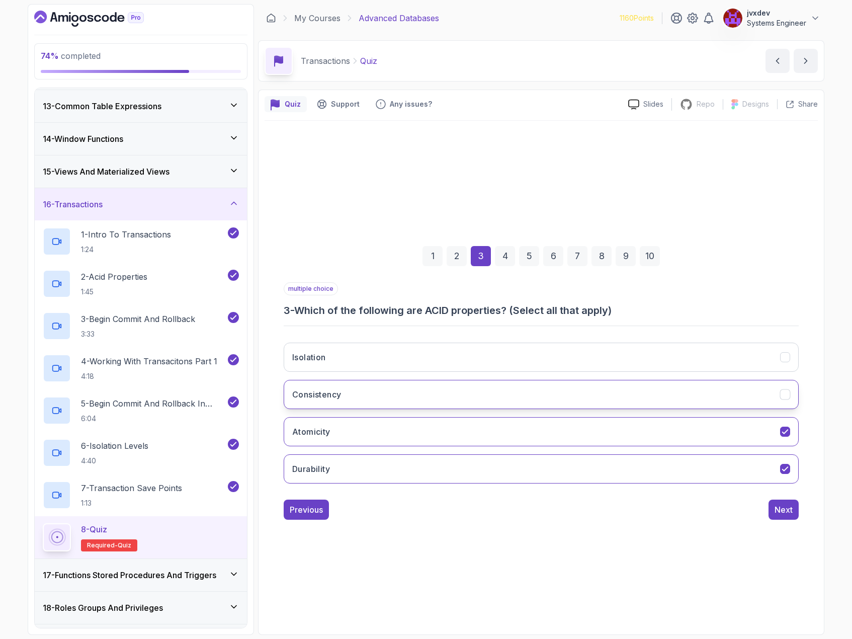
click at [366, 398] on button "Consistency" at bounding box center [541, 394] width 515 height 29
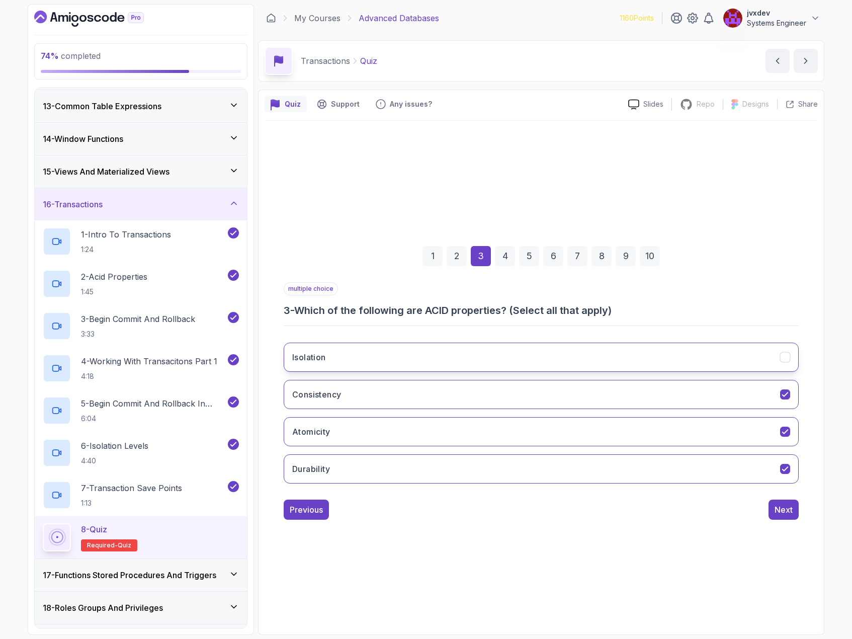
click at [388, 360] on button "Isolation" at bounding box center [541, 357] width 515 height 29
click at [775, 514] on div "Next" at bounding box center [784, 510] width 18 height 12
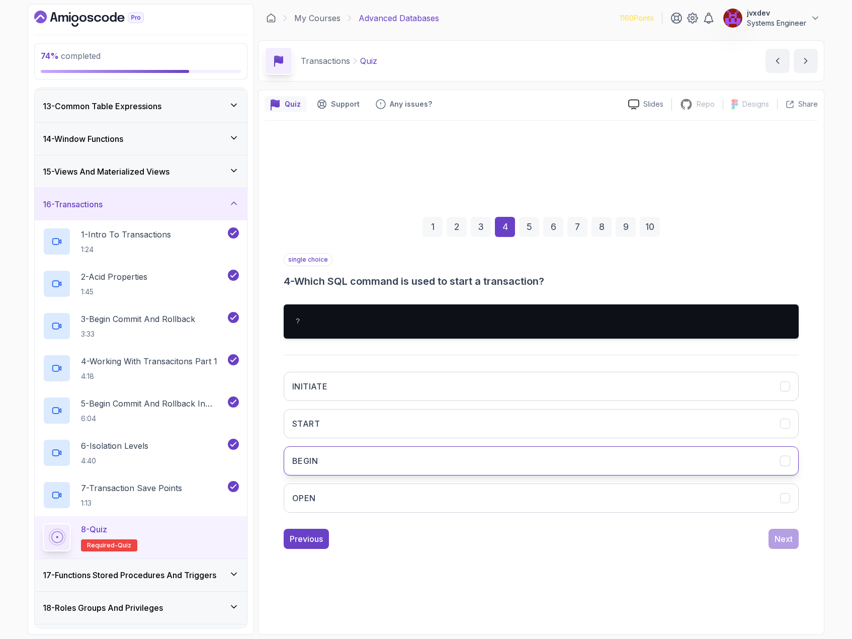
click at [399, 466] on button "BEGIN" at bounding box center [541, 460] width 515 height 29
click at [786, 544] on div "Next" at bounding box center [784, 539] width 18 height 12
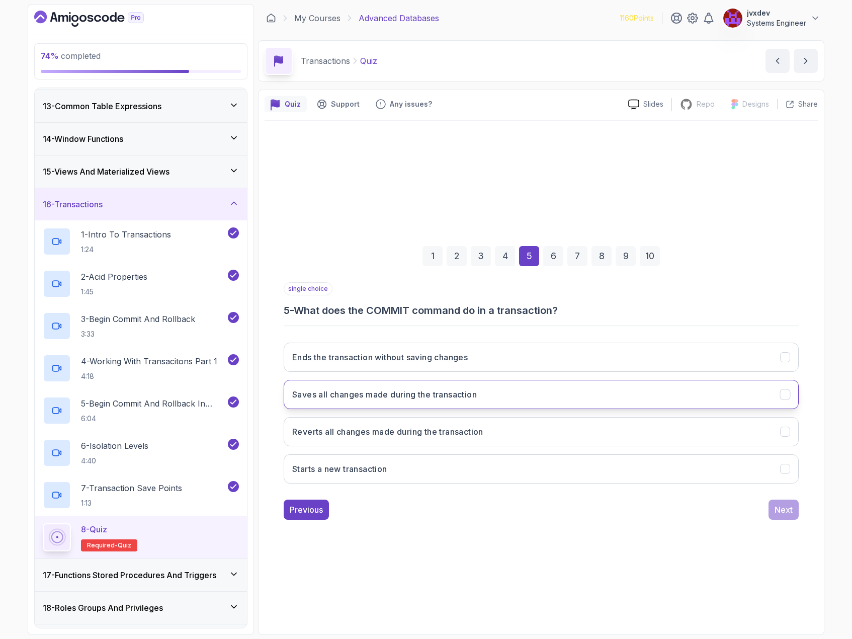
click at [500, 393] on button "Saves all changes made during the transaction" at bounding box center [541, 394] width 515 height 29
click at [793, 504] on button "Next" at bounding box center [784, 510] width 30 height 20
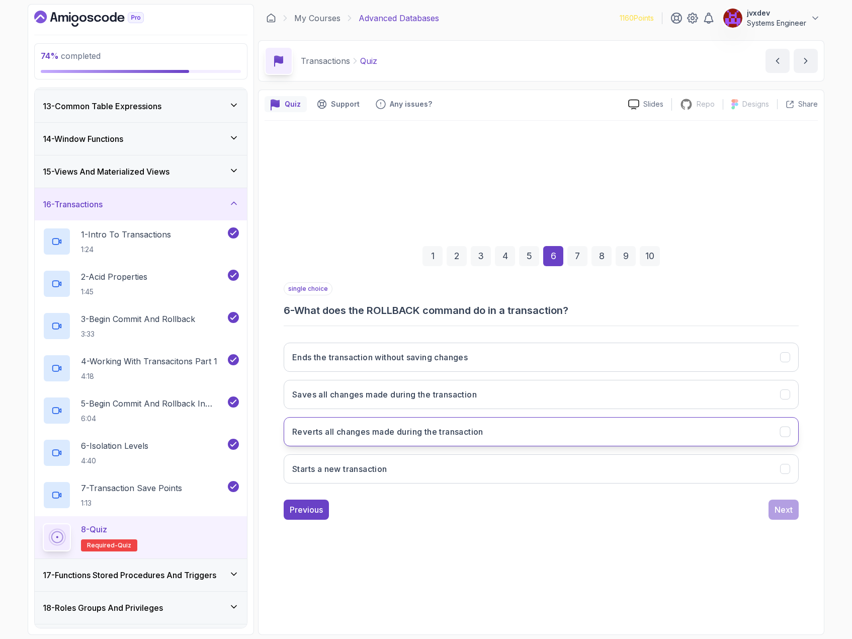
click at [426, 427] on h3 "Reverts all changes made during the transaction" at bounding box center [387, 432] width 191 height 12
click at [784, 513] on div "Next" at bounding box center [784, 510] width 18 height 12
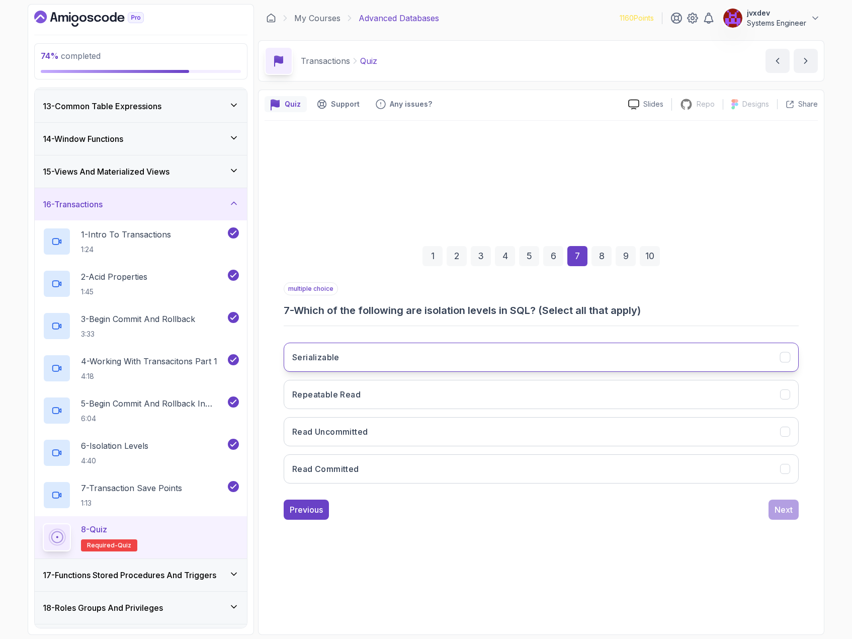
click at [406, 355] on button "Serializable" at bounding box center [541, 357] width 515 height 29
click at [390, 391] on button "Repeatable Read" at bounding box center [541, 394] width 515 height 29
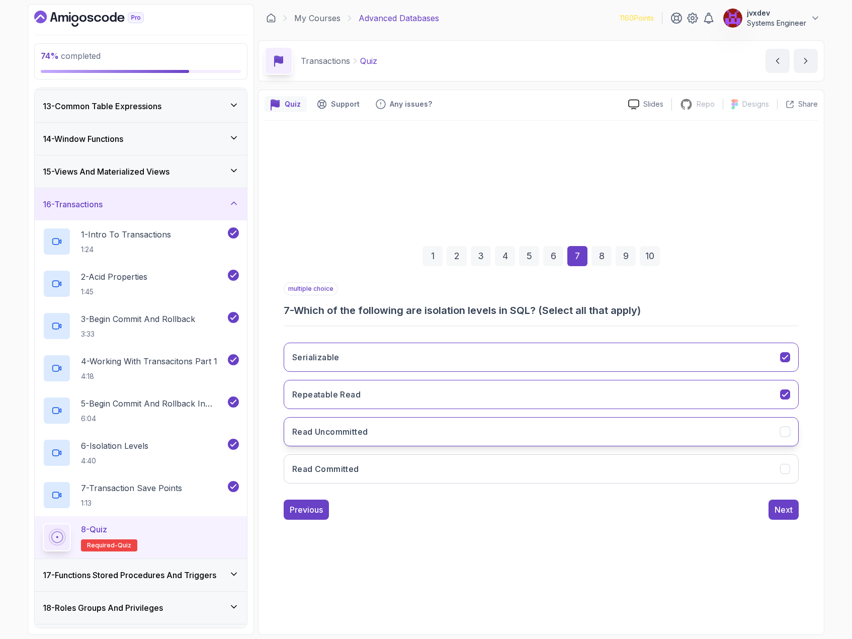
click at [385, 425] on button "Read Uncommitted" at bounding box center [541, 431] width 515 height 29
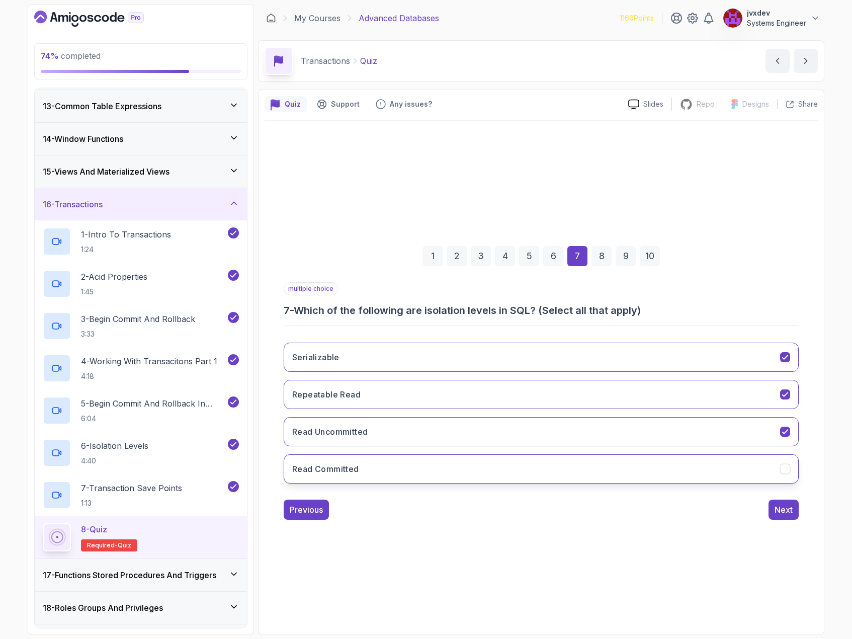
click at [377, 459] on button "Read Committed" at bounding box center [541, 468] width 515 height 29
click at [785, 514] on div "Next" at bounding box center [784, 510] width 18 height 12
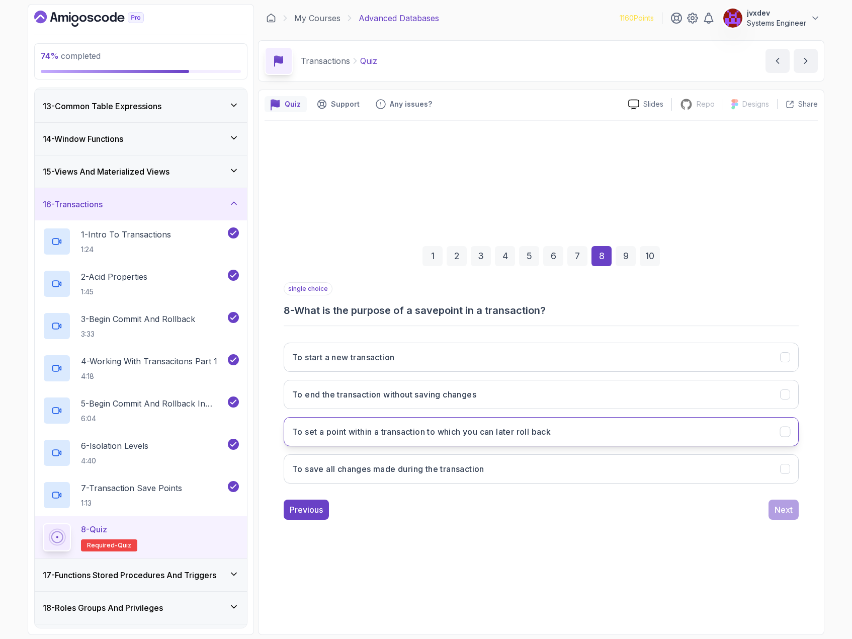
click at [582, 429] on button "To set a point within a transaction to which you can later roll back" at bounding box center [541, 431] width 515 height 29
click at [780, 512] on div "Next" at bounding box center [784, 510] width 18 height 12
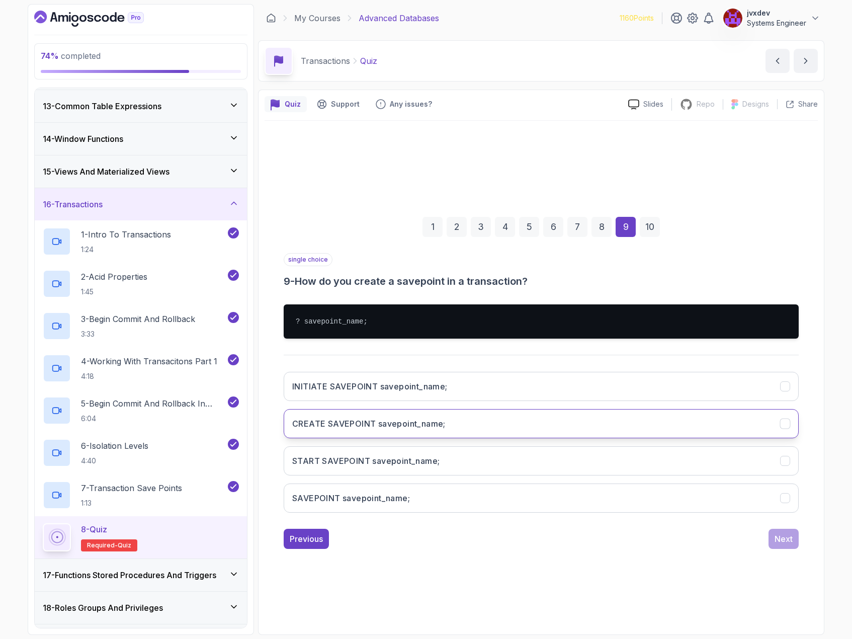
click at [471, 425] on button "CREATE SAVEPOINT savepoint_name;" at bounding box center [541, 423] width 515 height 29
click at [778, 534] on div "Next" at bounding box center [784, 539] width 18 height 12
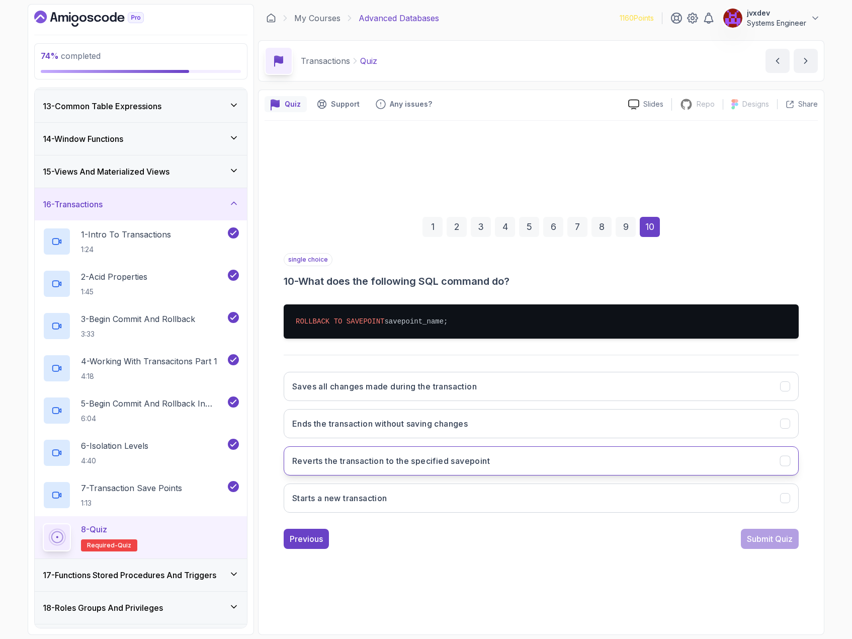
click at [511, 458] on button "Reverts the transaction to the specified savepoint" at bounding box center [541, 460] width 515 height 29
click at [749, 541] on div "Submit Quiz" at bounding box center [770, 539] width 46 height 12
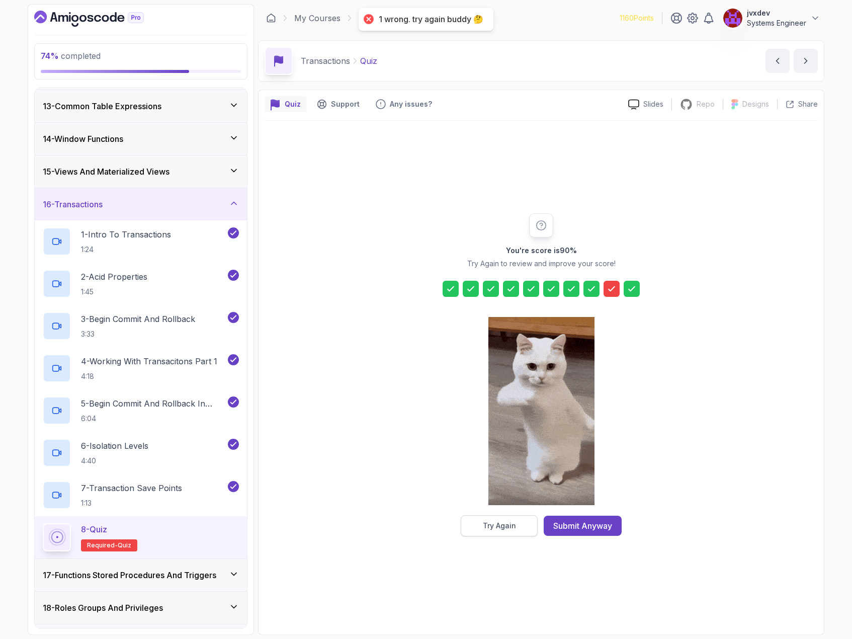
click at [524, 528] on button "Try Again" at bounding box center [499, 525] width 77 height 21
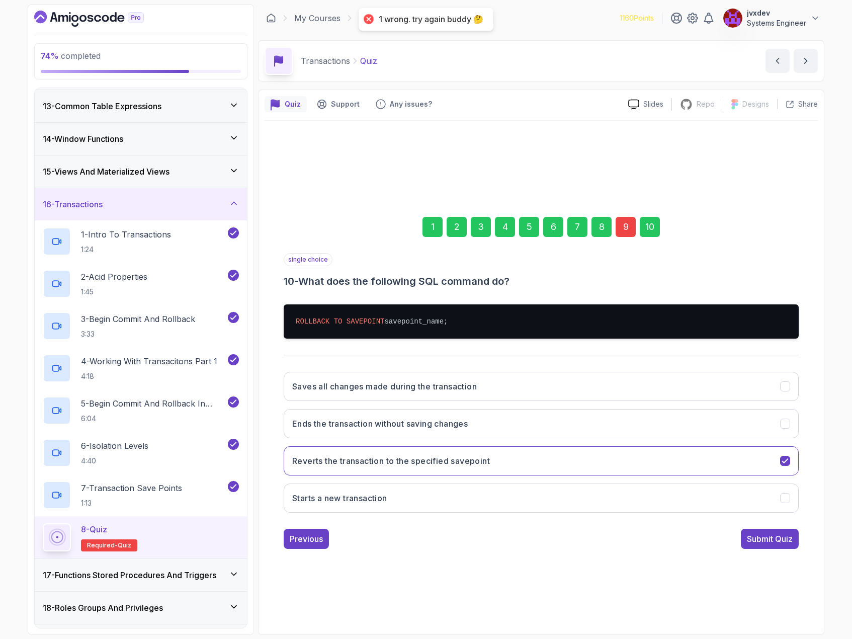
click at [631, 233] on div "9" at bounding box center [626, 227] width 20 height 20
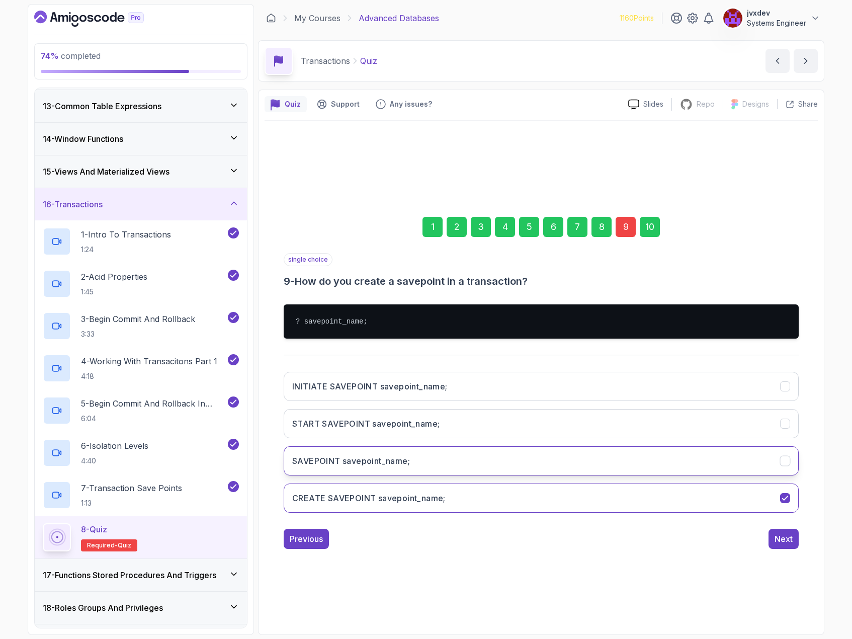
click at [474, 456] on button "SAVEPOINT savepoint_name;" at bounding box center [541, 460] width 515 height 29
click at [788, 539] on div "Next" at bounding box center [784, 539] width 18 height 12
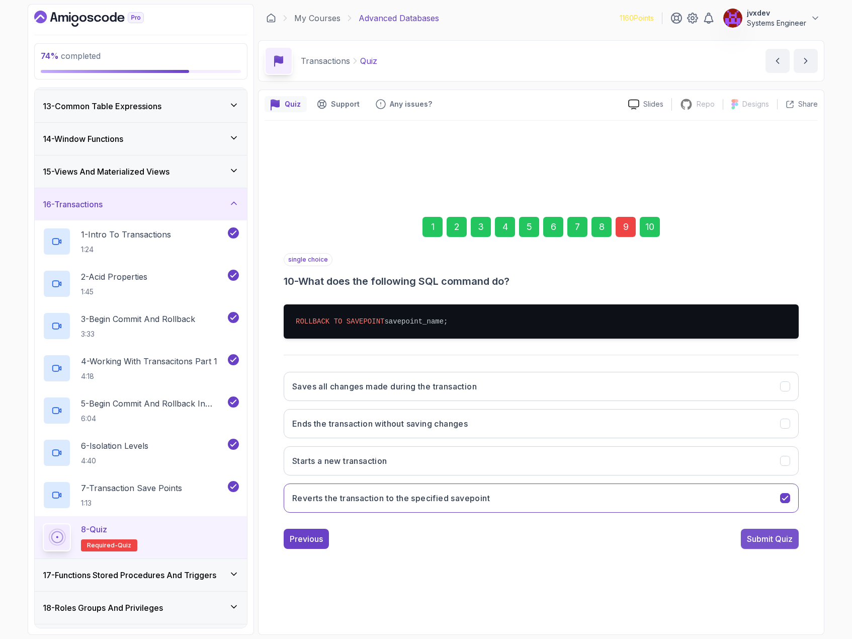
click at [789, 542] on div "Submit Quiz" at bounding box center [770, 539] width 46 height 12
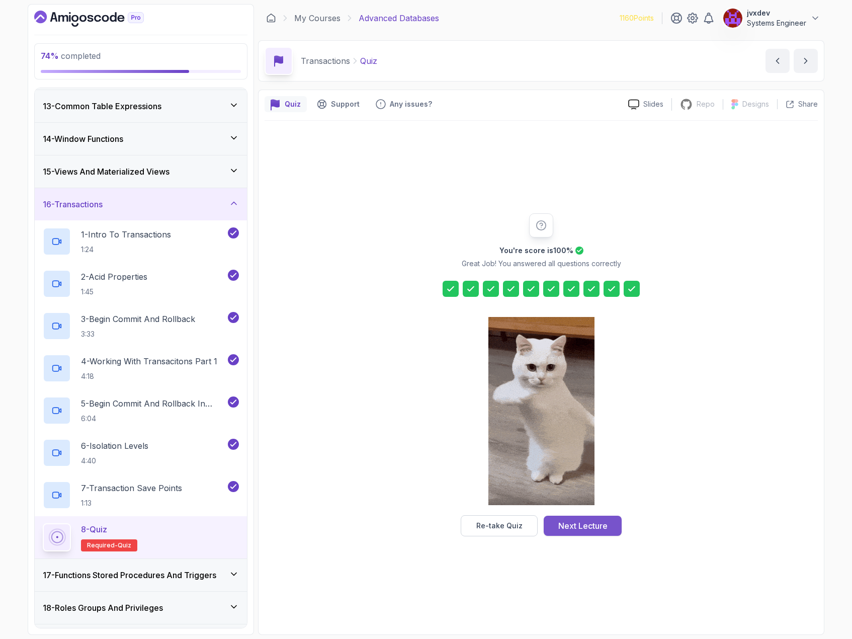
click at [603, 524] on div "Next Lecture" at bounding box center [582, 526] width 49 height 12
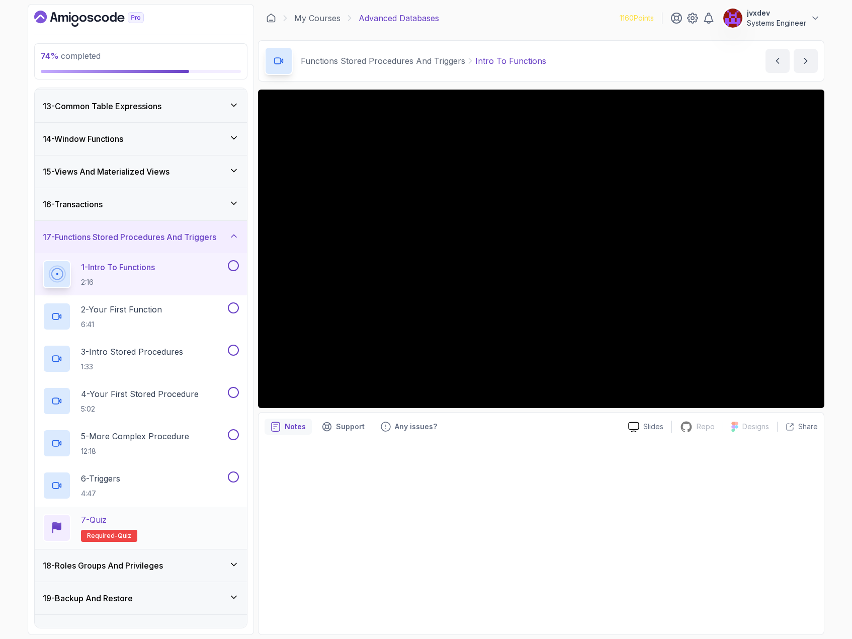
scroll to position [475, 0]
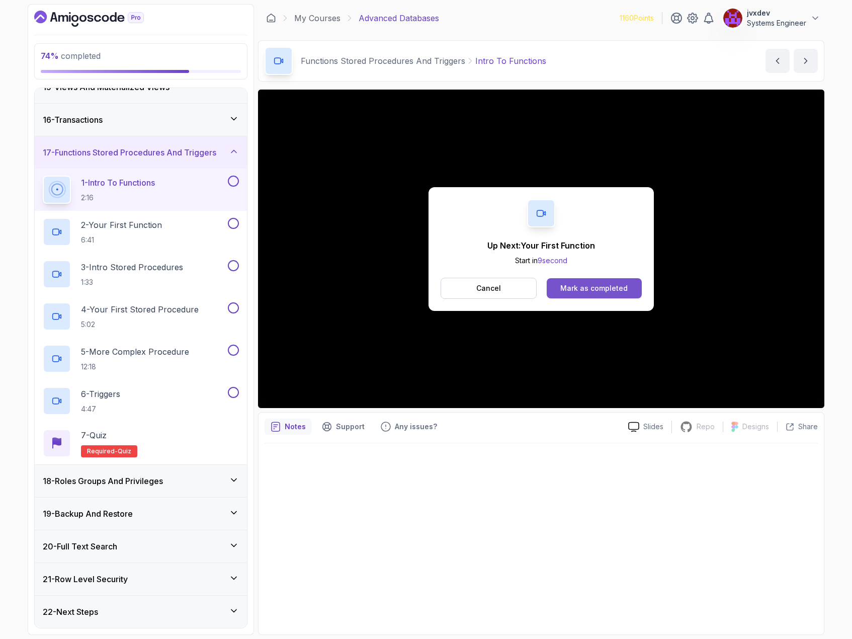
click at [617, 290] on div "Mark as completed" at bounding box center [593, 288] width 67 height 10
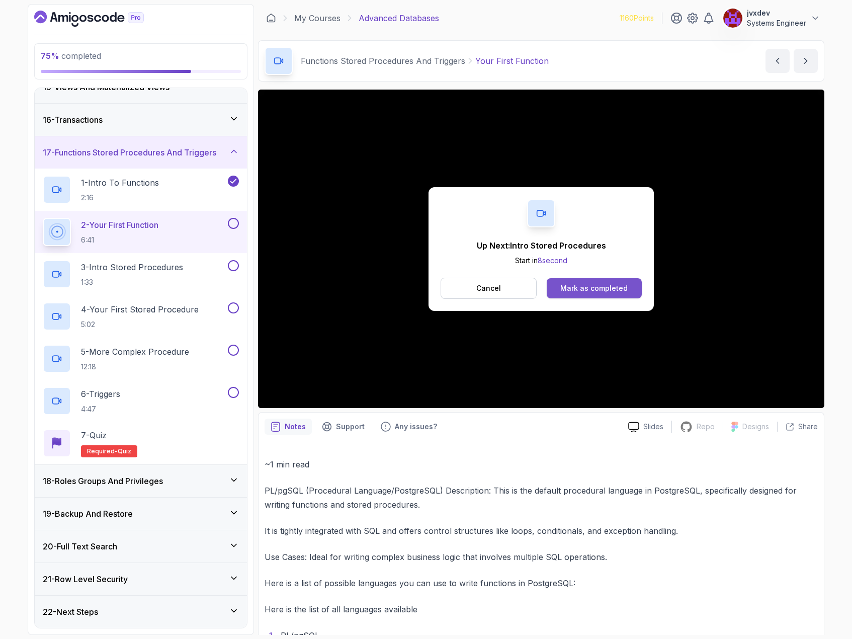
click at [635, 282] on button "Mark as completed" at bounding box center [594, 288] width 95 height 20
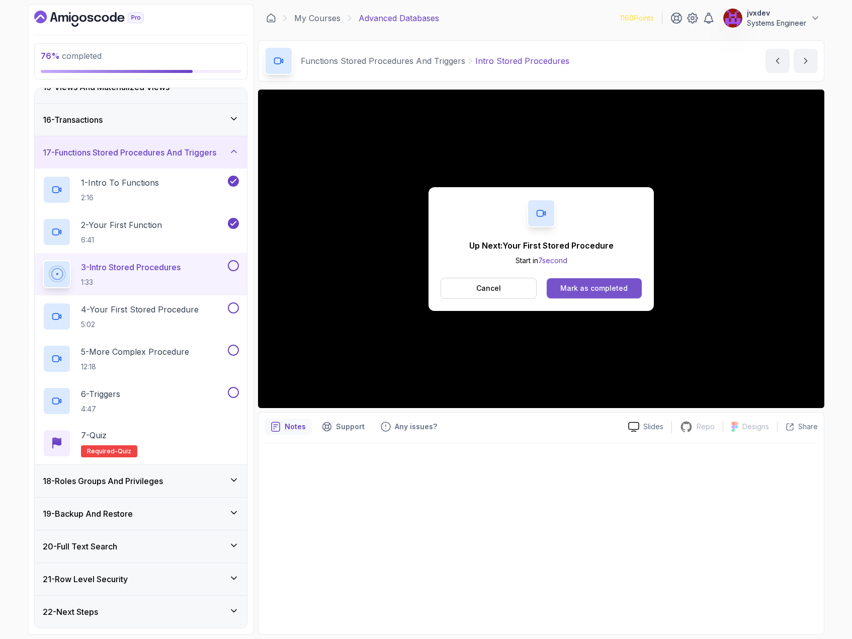
click at [617, 291] on div "Mark as completed" at bounding box center [593, 288] width 67 height 10
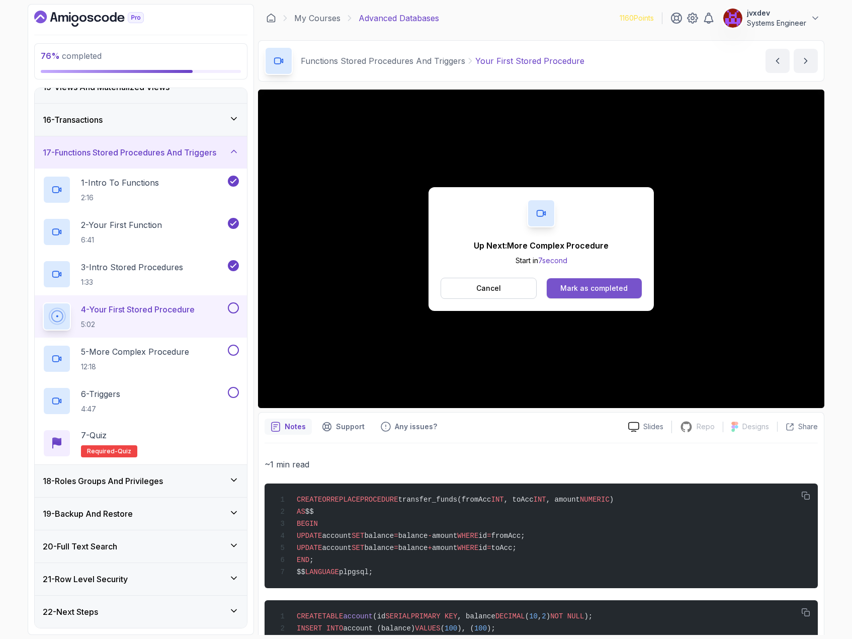
click at [592, 291] on div "Mark as completed" at bounding box center [593, 288] width 67 height 10
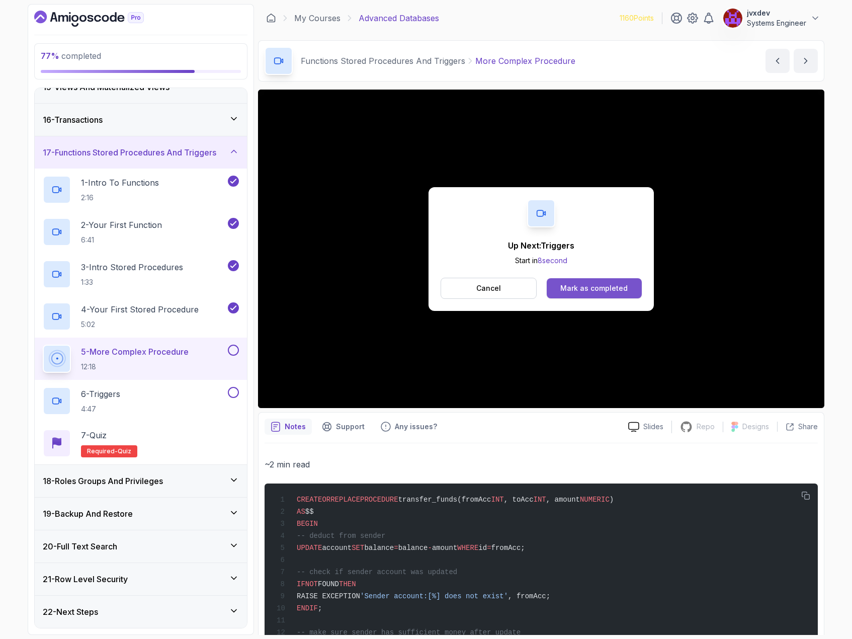
click at [618, 294] on button "Mark as completed" at bounding box center [594, 288] width 95 height 20
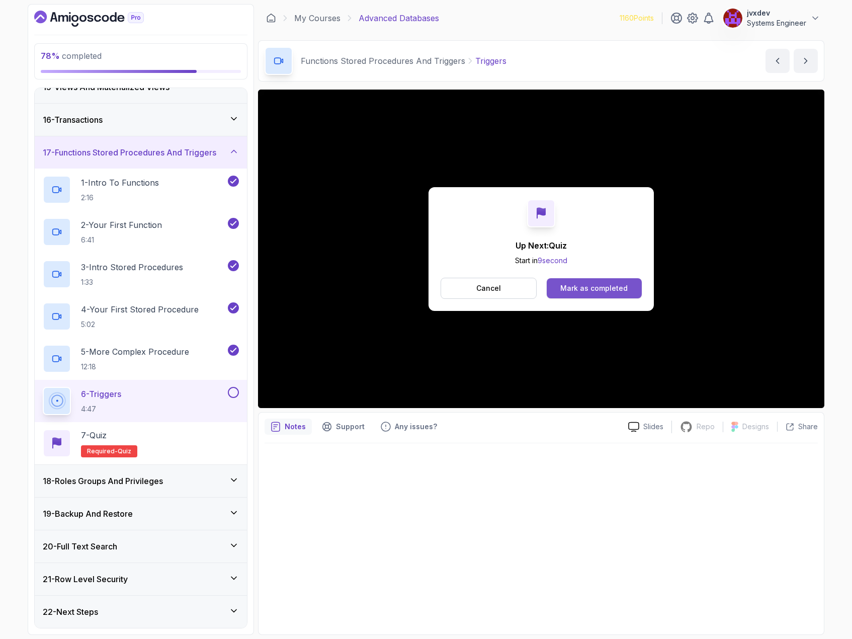
click at [604, 291] on div "Mark as completed" at bounding box center [593, 288] width 67 height 10
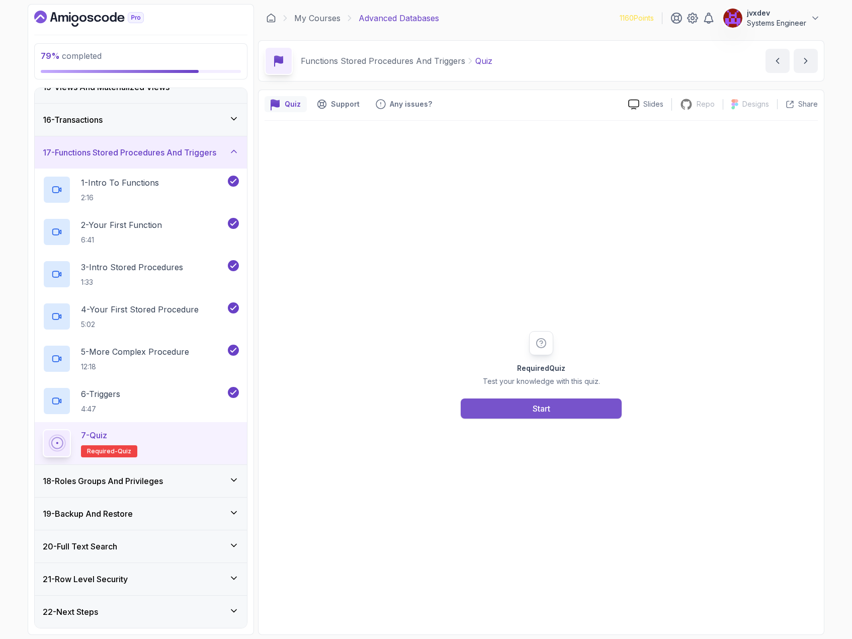
click at [588, 407] on button "Start" at bounding box center [541, 408] width 161 height 20
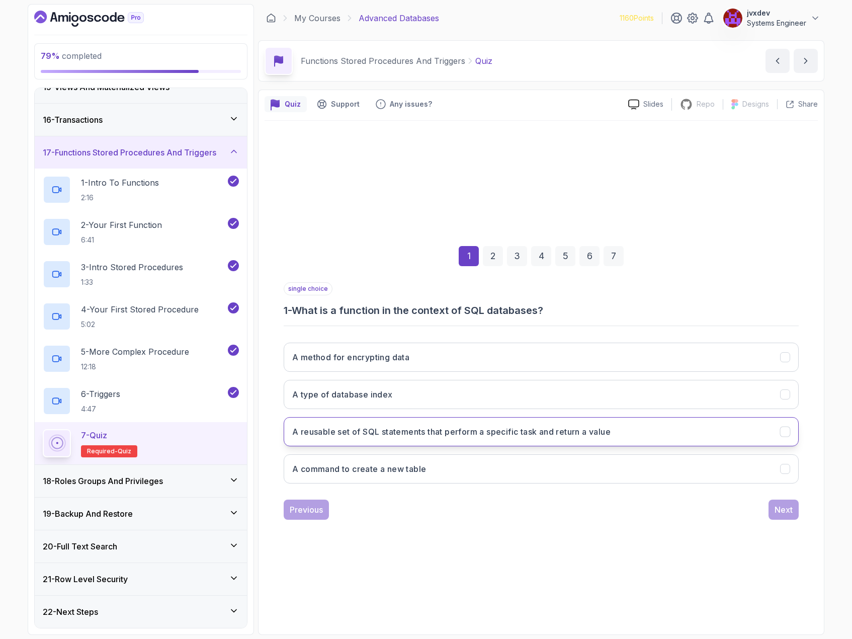
click at [572, 439] on button "A reusable set of SQL statements that perform a specific task and return a value" at bounding box center [541, 431] width 515 height 29
click at [778, 509] on div "Next" at bounding box center [784, 510] width 18 height 12
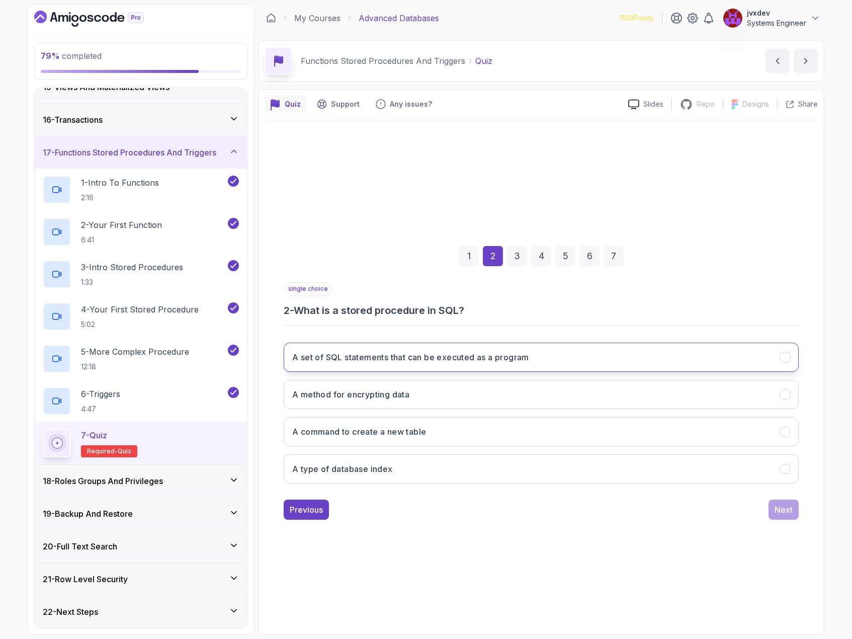
click at [499, 356] on h3 "A set of SQL statements that can be executed as a program" at bounding box center [410, 357] width 237 height 12
click at [780, 510] on div "Next" at bounding box center [784, 510] width 18 height 12
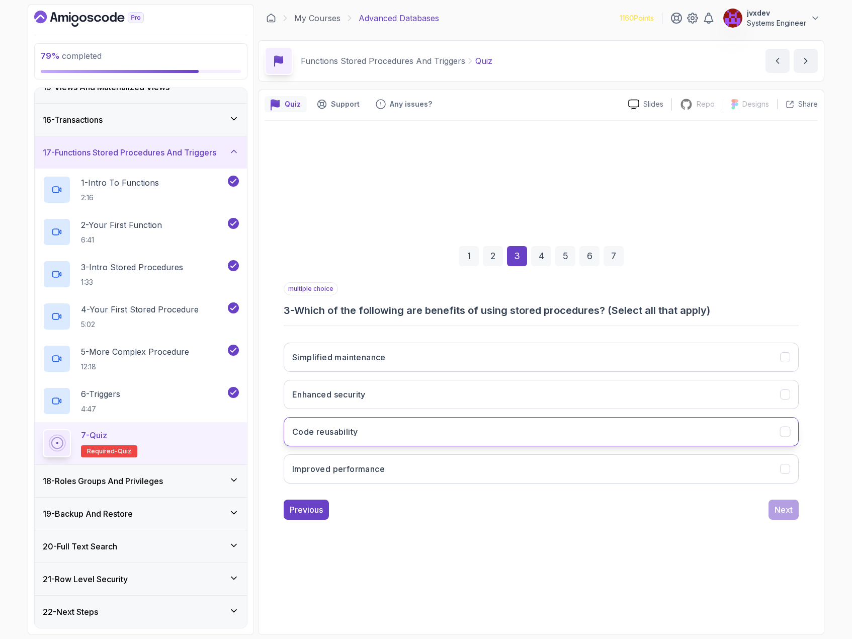
click at [382, 426] on button "Code reusability" at bounding box center [541, 431] width 515 height 29
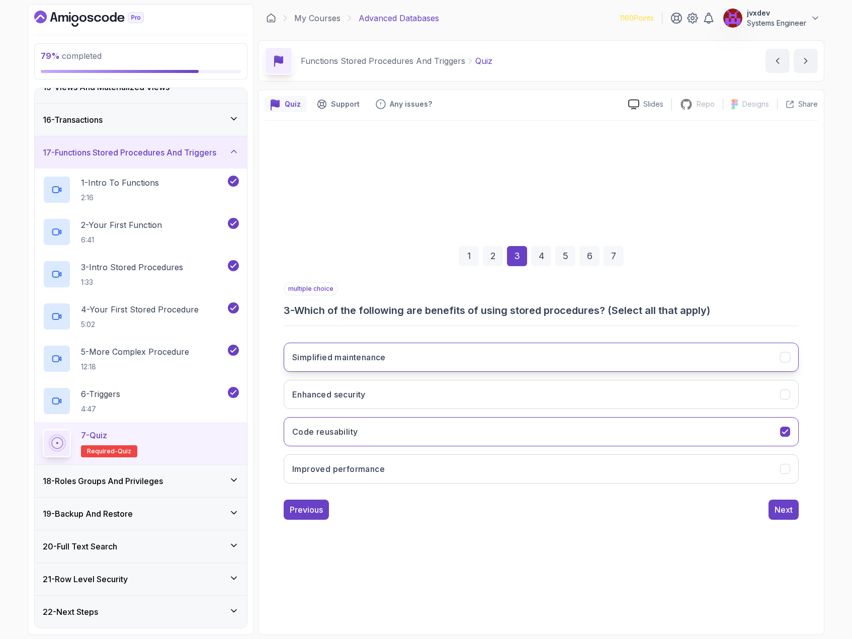
click at [399, 358] on button "Simplified maintenance" at bounding box center [541, 357] width 515 height 29
click at [784, 515] on div "Next" at bounding box center [784, 510] width 18 height 12
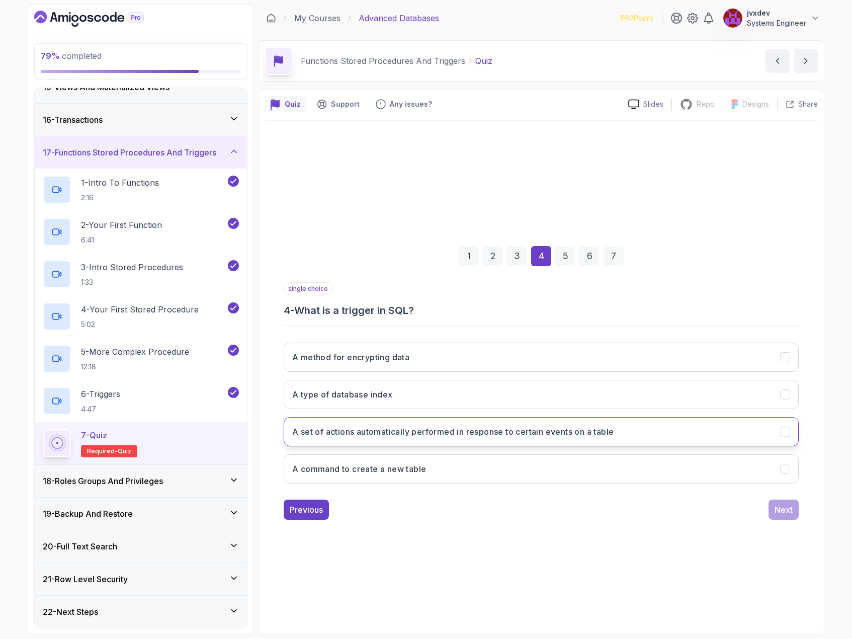
click at [523, 436] on h3 "A set of actions automatically performed in response to certain events on a tab…" at bounding box center [452, 432] width 321 height 12
click at [778, 517] on button "Next" at bounding box center [784, 510] width 30 height 20
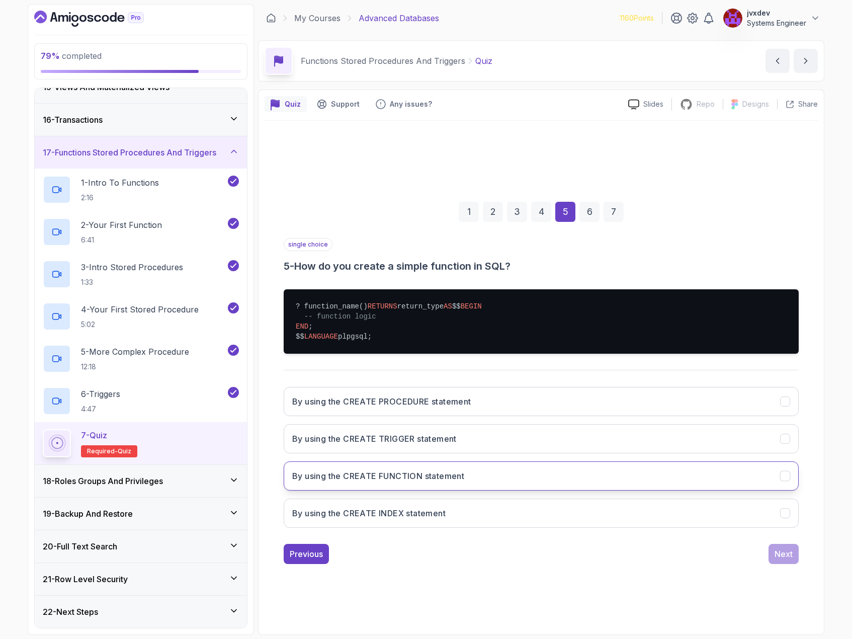
click at [493, 482] on button "By using the CREATE FUNCTION statement" at bounding box center [541, 475] width 515 height 29
click at [788, 560] on div "Next" at bounding box center [784, 554] width 18 height 12
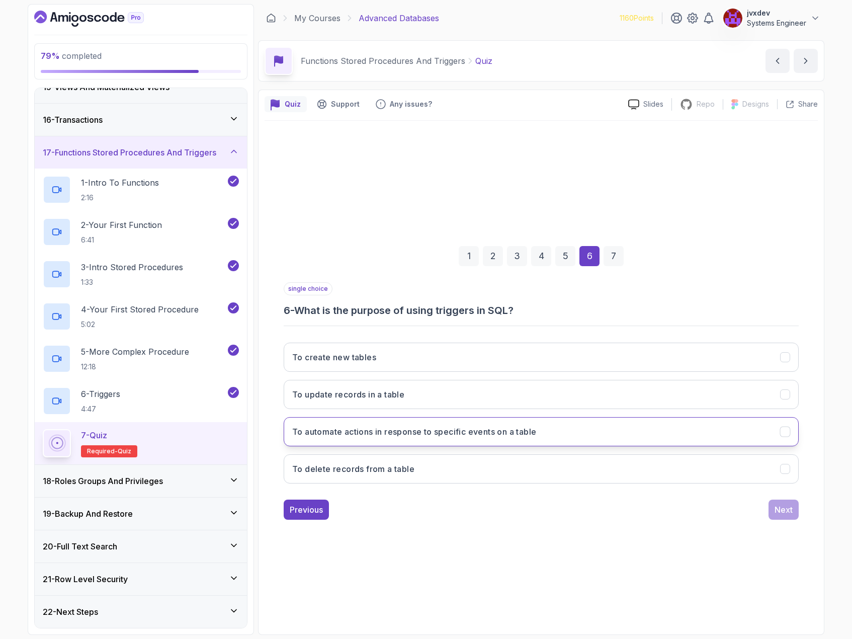
click at [449, 427] on h3 "To automate actions in response to specific events on a table" at bounding box center [414, 432] width 244 height 12
click at [784, 509] on div "Next" at bounding box center [784, 510] width 18 height 12
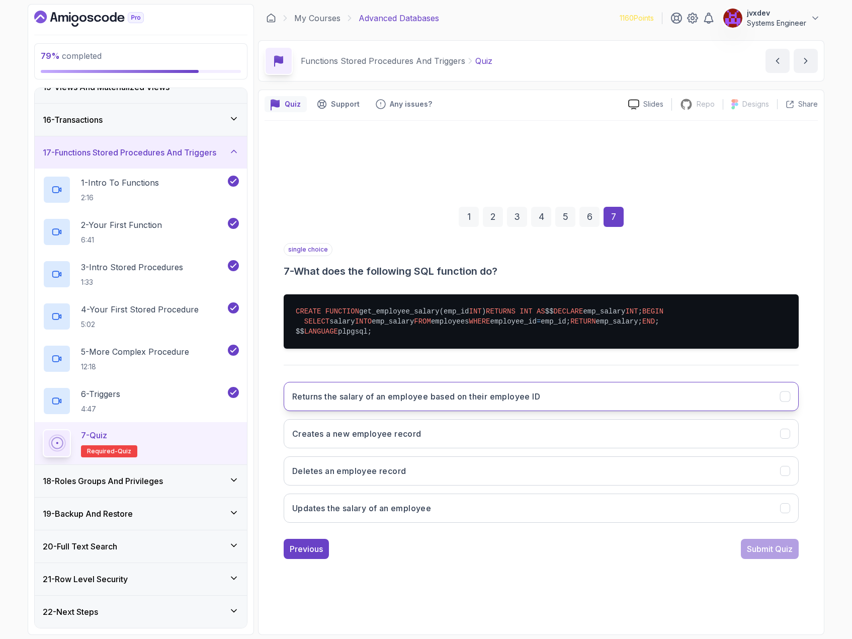
click at [468, 403] on h3 "Returns the salary of an employee based on their employee ID" at bounding box center [416, 396] width 248 height 12
click at [748, 555] on div "Submit Quiz" at bounding box center [770, 549] width 46 height 12
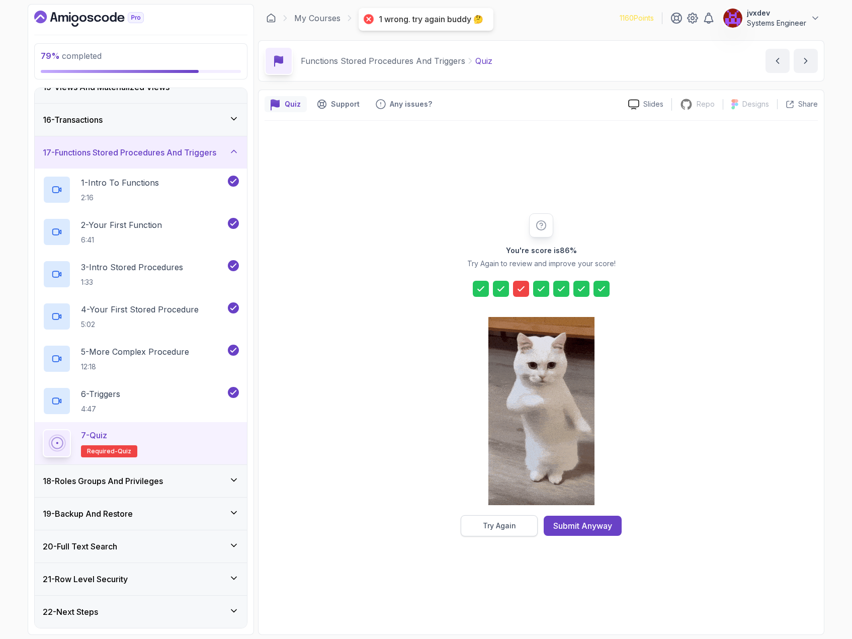
click at [532, 526] on button "Try Again" at bounding box center [499, 525] width 77 height 21
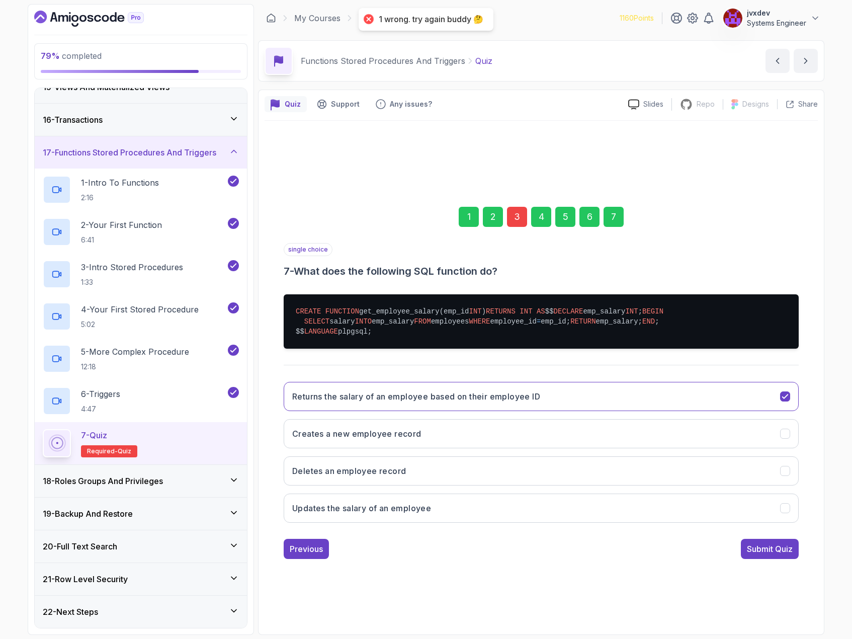
click at [512, 207] on div "3" at bounding box center [517, 217] width 20 height 20
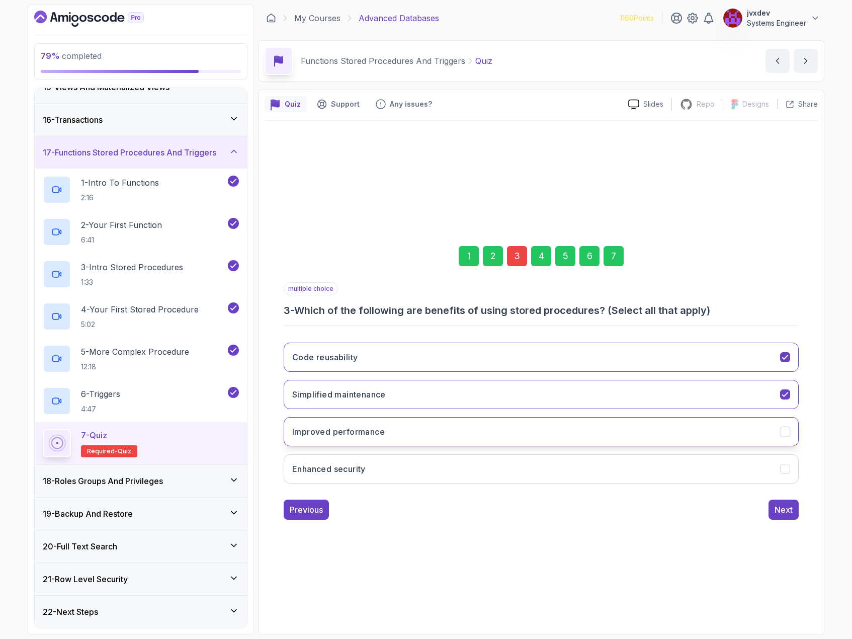
click at [486, 423] on button "Improved performance" at bounding box center [541, 431] width 515 height 29
click at [794, 514] on button "Next" at bounding box center [784, 510] width 30 height 20
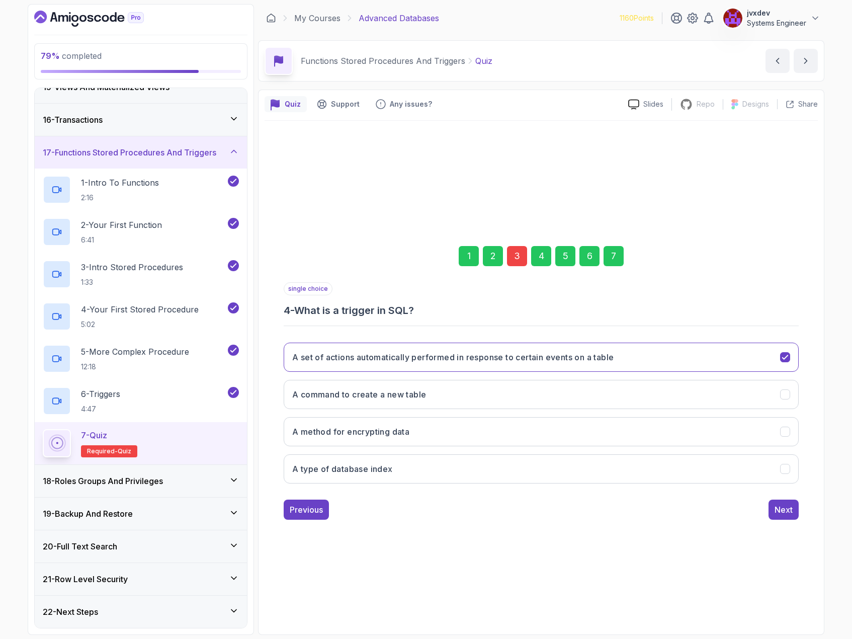
click at [619, 254] on div "7" at bounding box center [614, 256] width 20 height 20
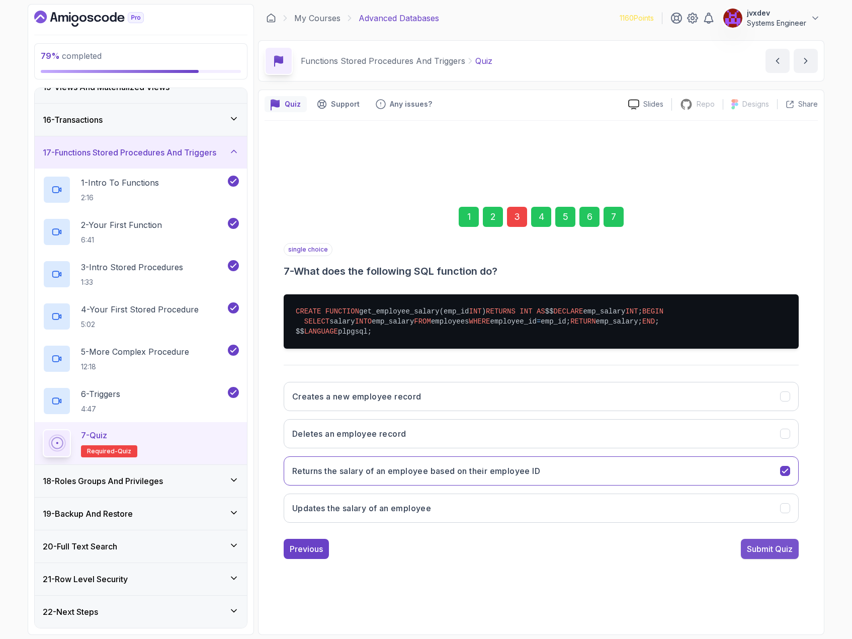
click at [783, 555] on div "Submit Quiz" at bounding box center [770, 549] width 46 height 12
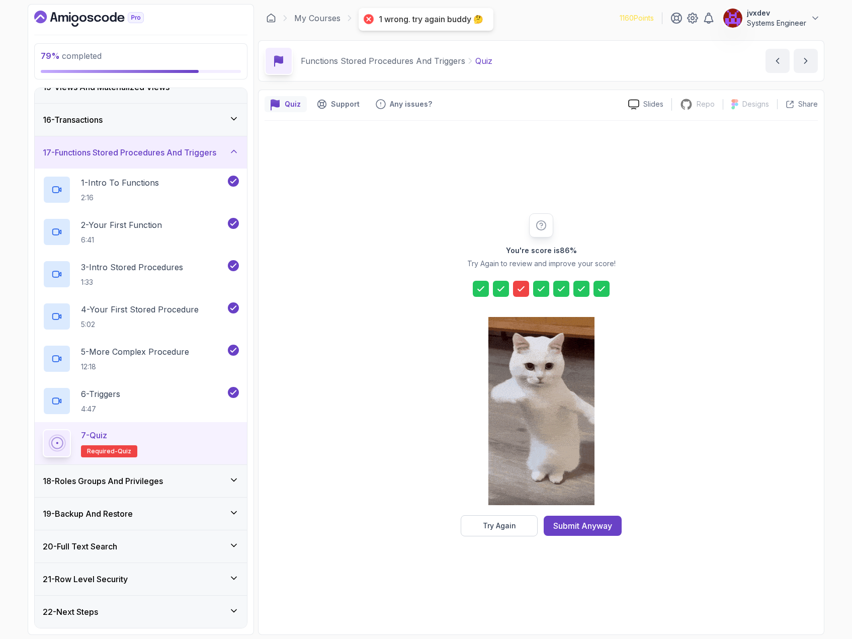
click at [502, 511] on div at bounding box center [542, 412] width 106 height 206
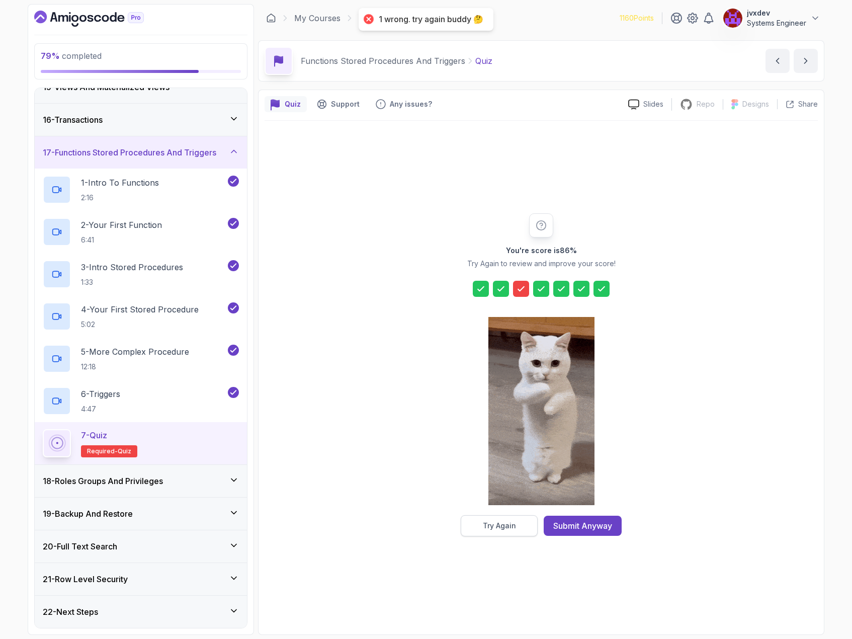
click at [503, 523] on div "Try Again" at bounding box center [499, 526] width 33 height 10
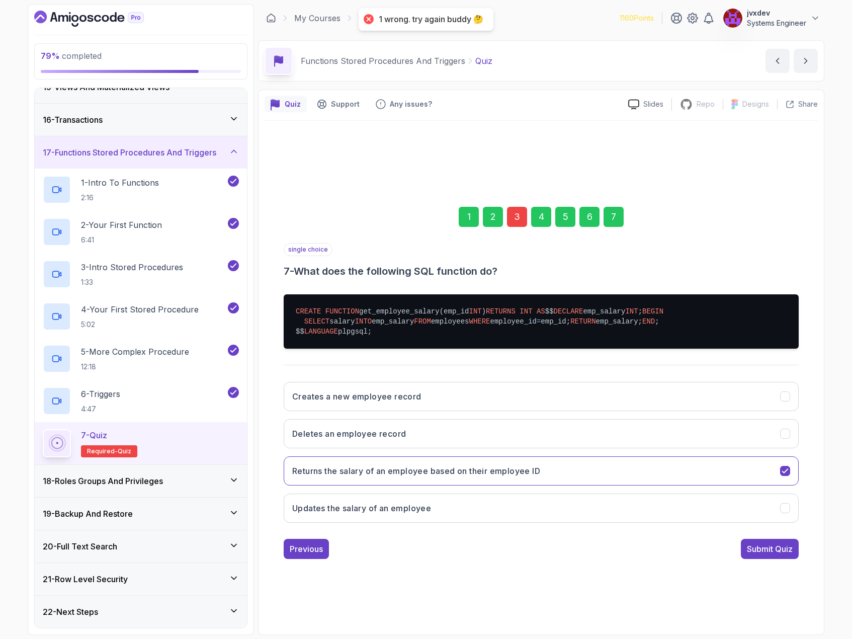
click at [521, 207] on div "3" at bounding box center [517, 217] width 20 height 20
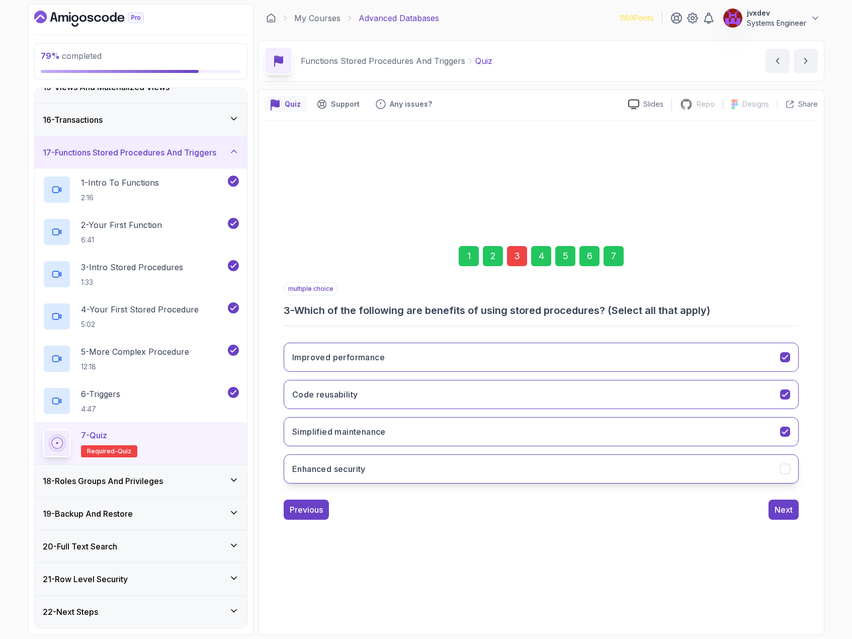
click at [477, 468] on button "Enhanced security" at bounding box center [541, 468] width 515 height 29
click at [789, 510] on div "Next" at bounding box center [784, 510] width 18 height 12
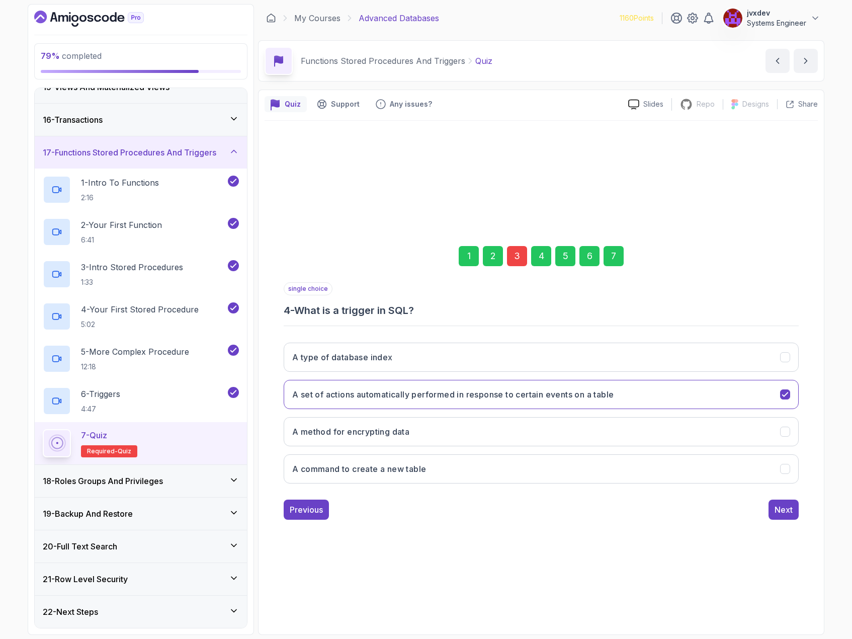
click at [617, 255] on div "7" at bounding box center [614, 256] width 20 height 20
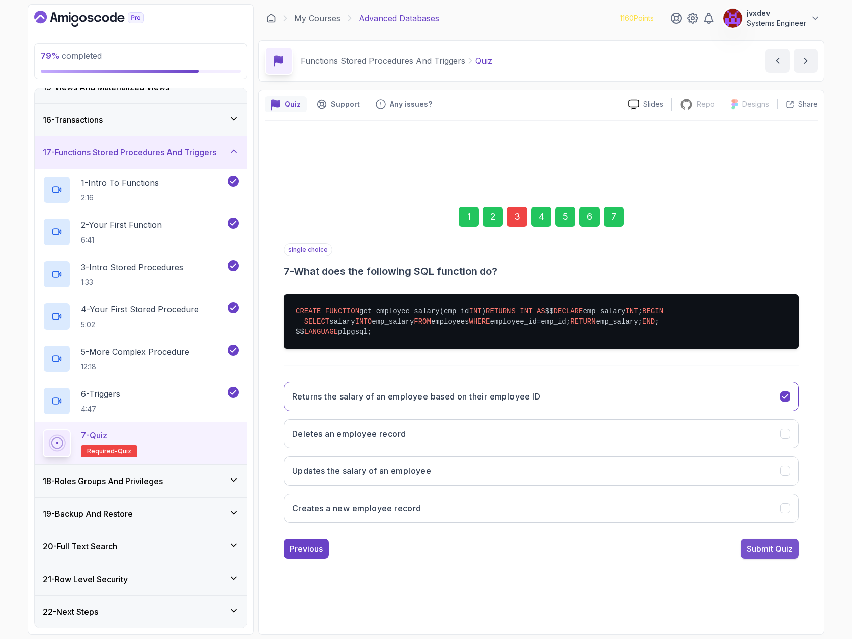
click at [770, 559] on button "Submit Quiz" at bounding box center [770, 549] width 58 height 20
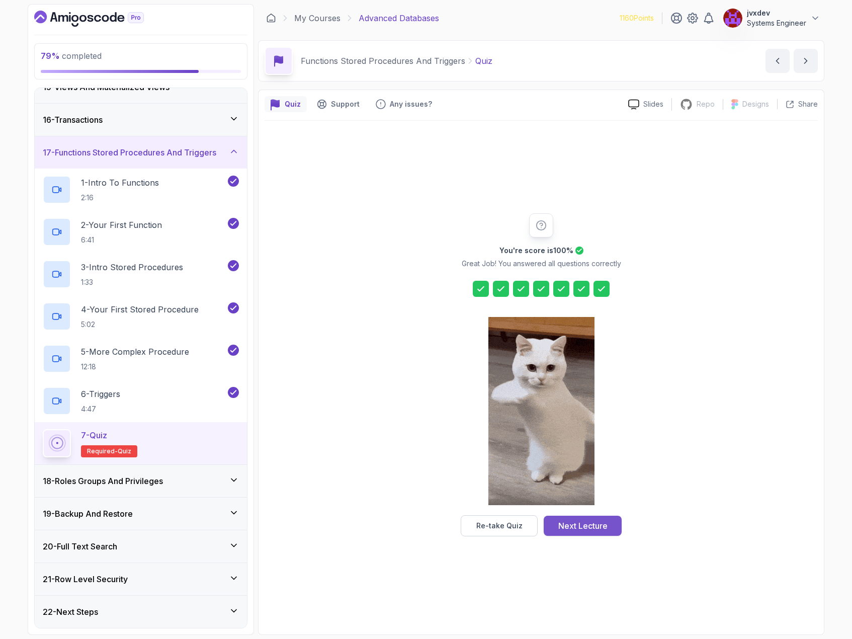
click at [596, 527] on div "Next Lecture" at bounding box center [582, 526] width 49 height 12
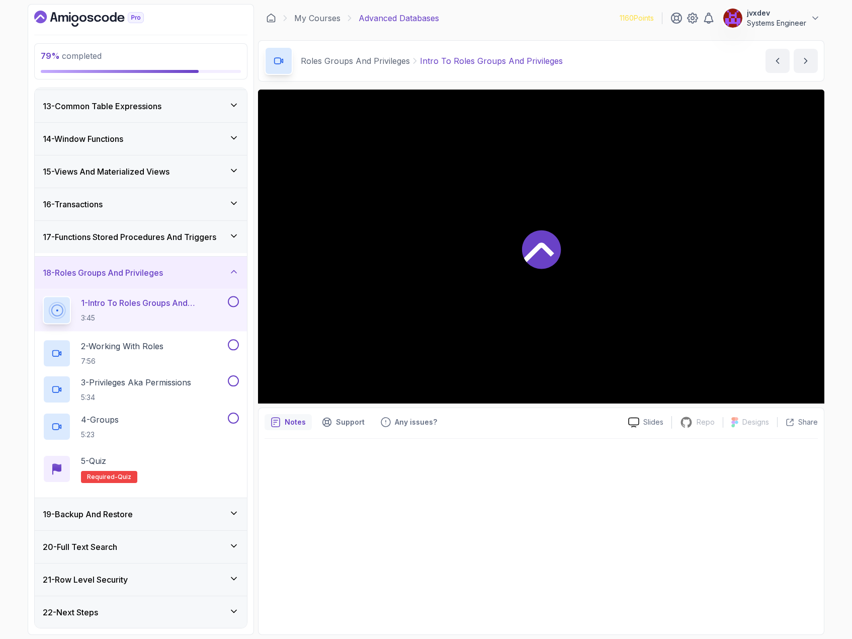
scroll to position [390, 0]
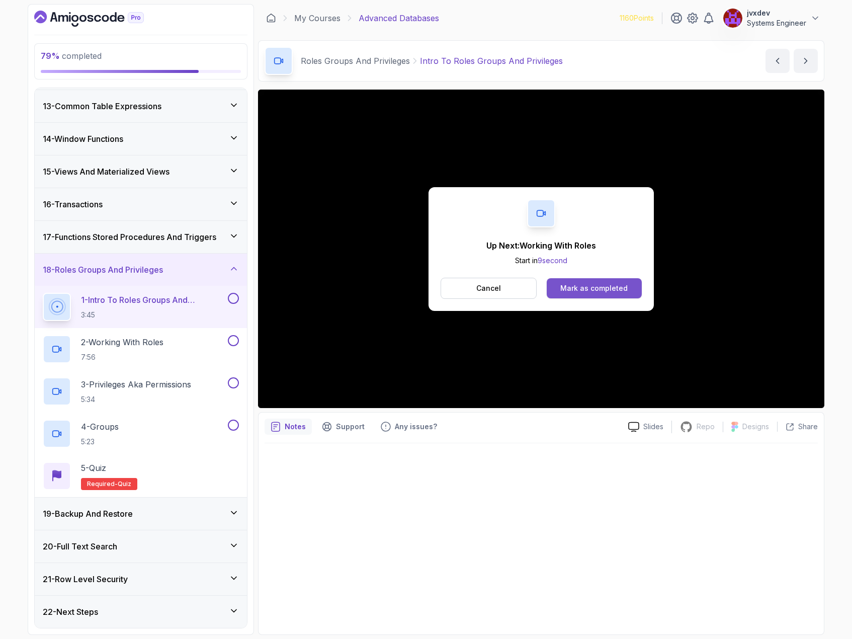
click at [583, 288] on div "Mark as completed" at bounding box center [593, 288] width 67 height 10
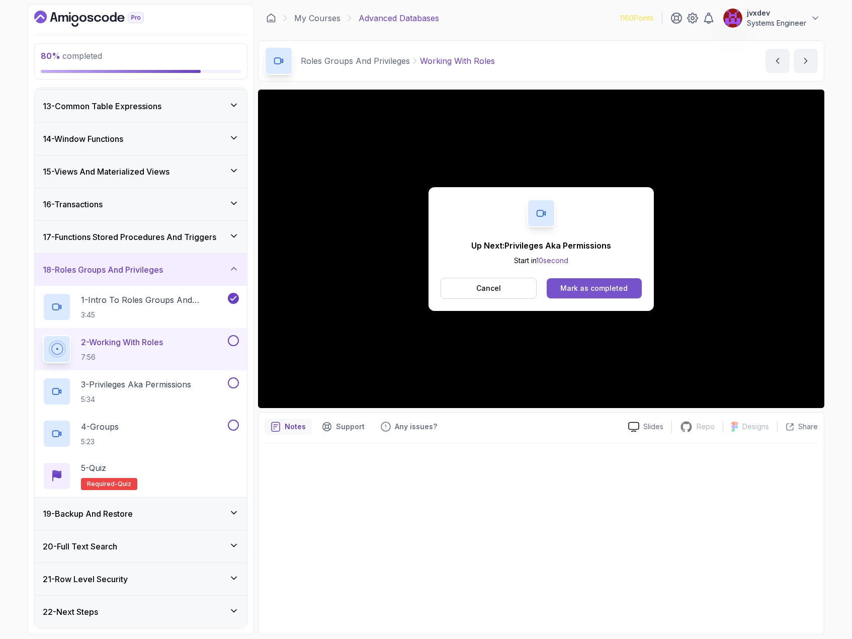
click at [625, 285] on div "Mark as completed" at bounding box center [593, 288] width 67 height 10
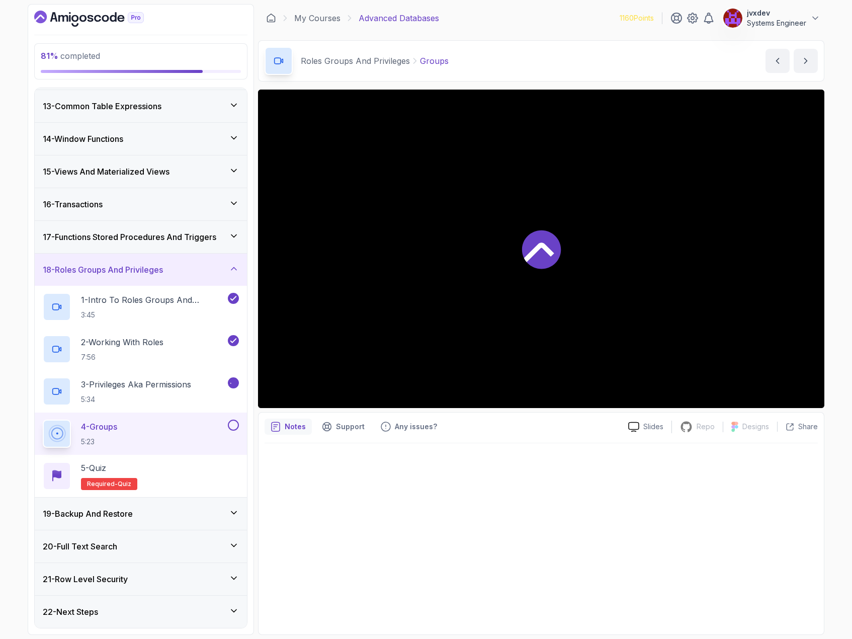
click at [615, 293] on div at bounding box center [541, 249] width 567 height 318
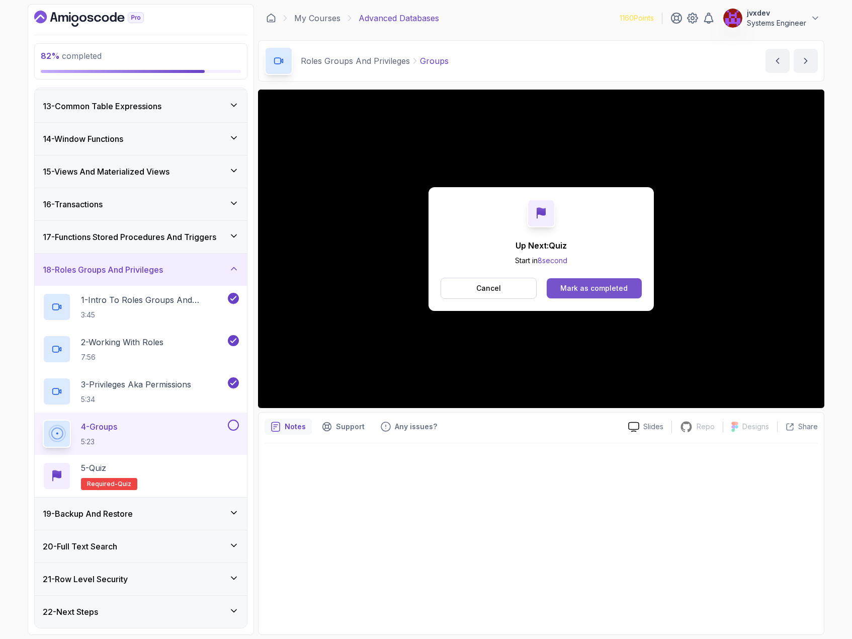
click at [622, 286] on div "Mark as completed" at bounding box center [593, 288] width 67 height 10
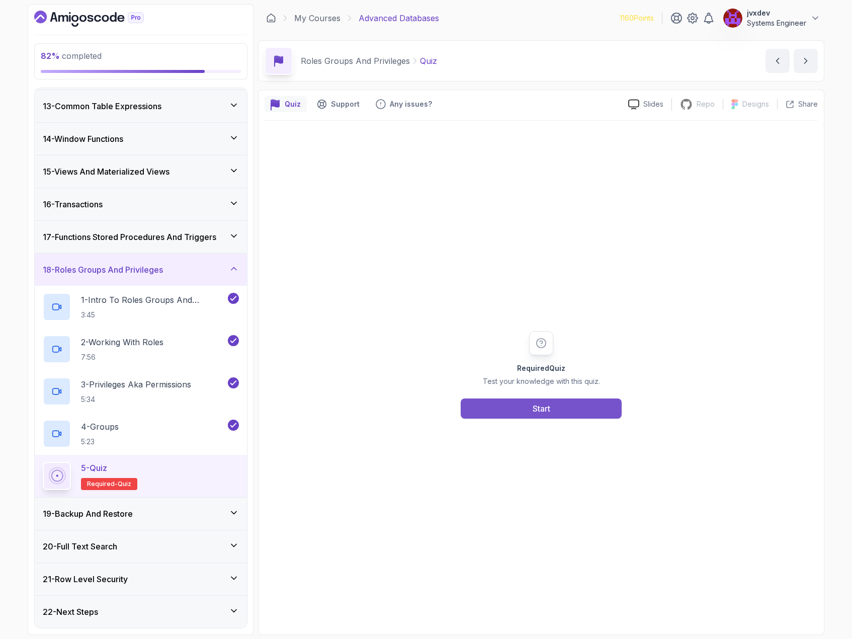
click at [596, 412] on button "Start" at bounding box center [541, 408] width 161 height 20
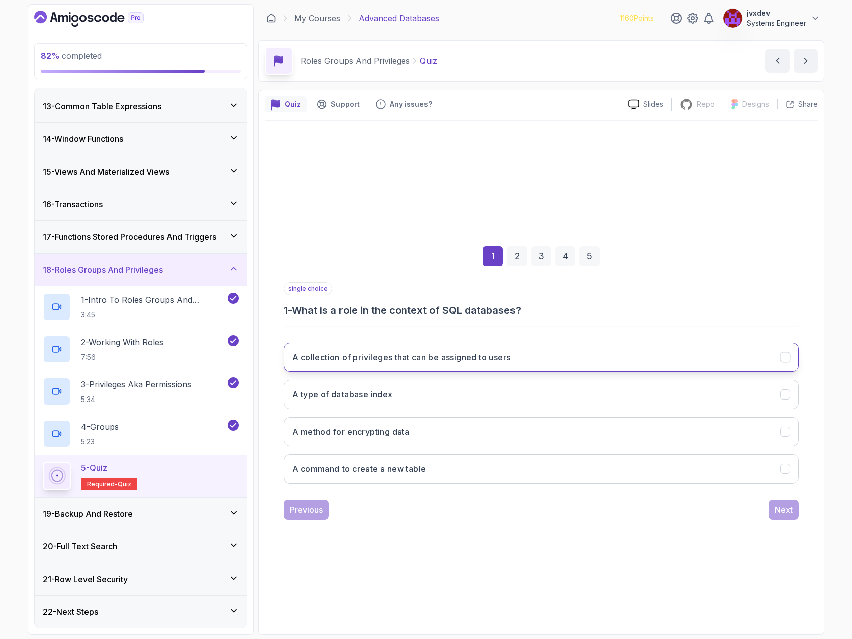
click at [400, 357] on h3 "A collection of privileges that can be assigned to users" at bounding box center [401, 357] width 218 height 12
click at [786, 501] on button "Next" at bounding box center [784, 510] width 30 height 20
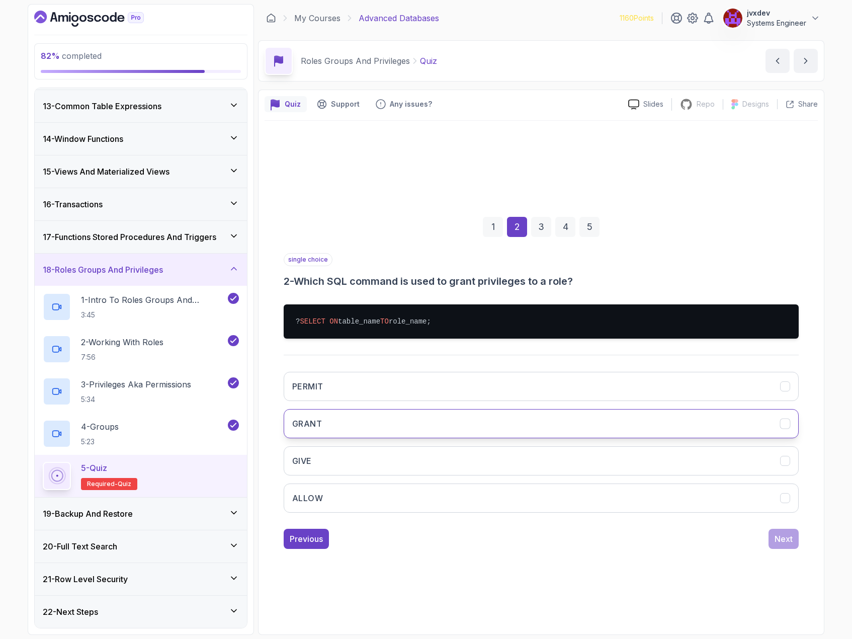
click at [382, 421] on button "GRANT" at bounding box center [541, 423] width 515 height 29
click at [790, 540] on div "Next" at bounding box center [784, 539] width 18 height 12
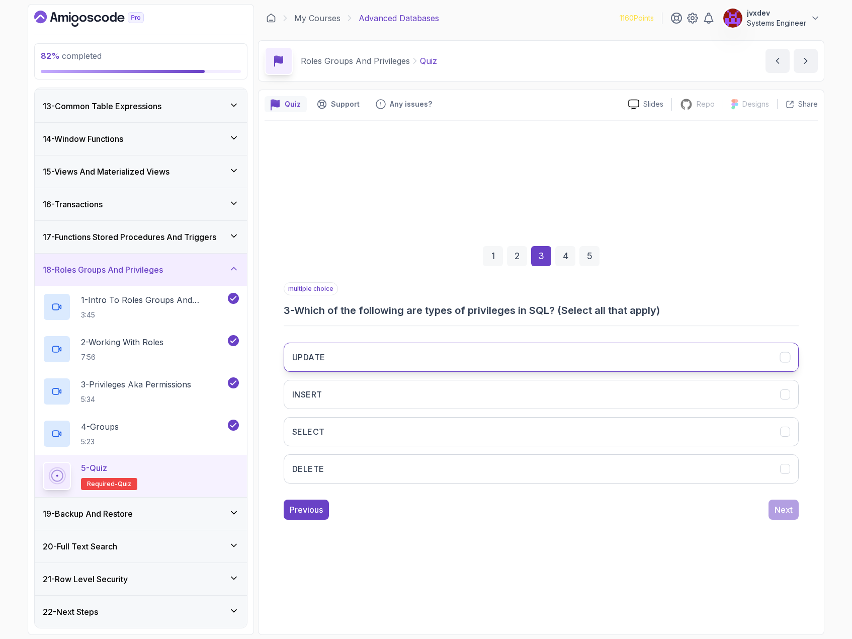
click at [384, 358] on button "UPDATE" at bounding box center [541, 357] width 515 height 29
click at [357, 436] on button "SELECT" at bounding box center [541, 431] width 515 height 29
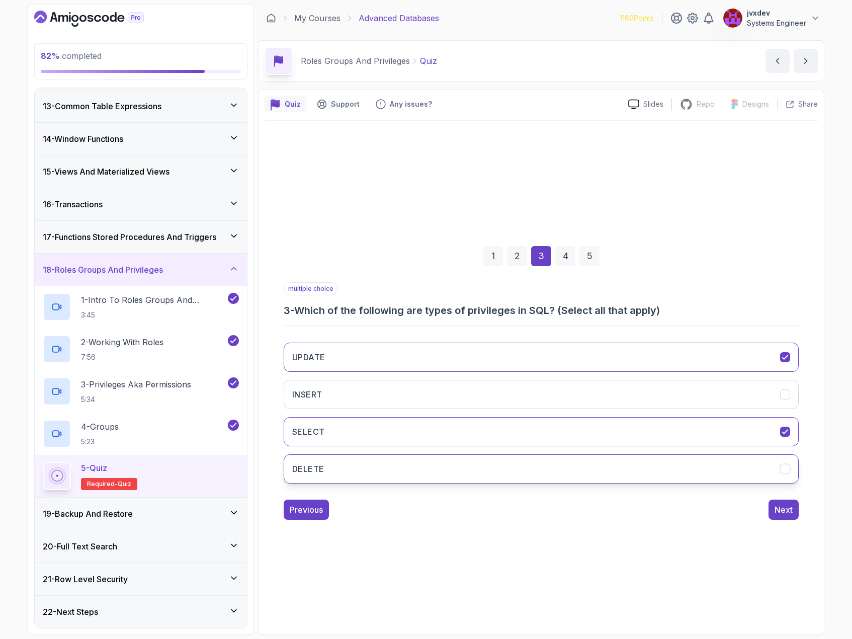
click at [345, 469] on button "DELETE" at bounding box center [541, 468] width 515 height 29
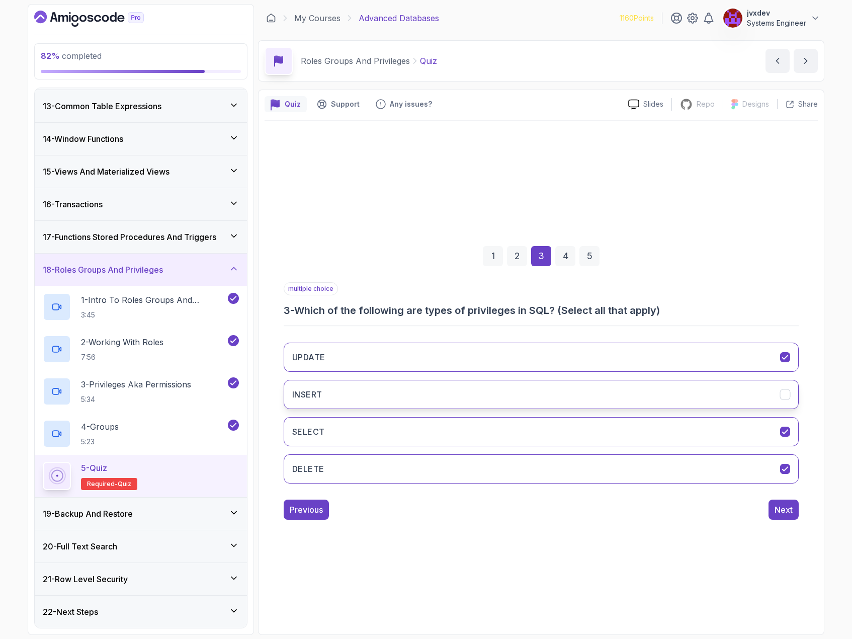
click at [453, 387] on button "INSERT" at bounding box center [541, 394] width 515 height 29
click at [787, 508] on div "Next" at bounding box center [784, 510] width 18 height 12
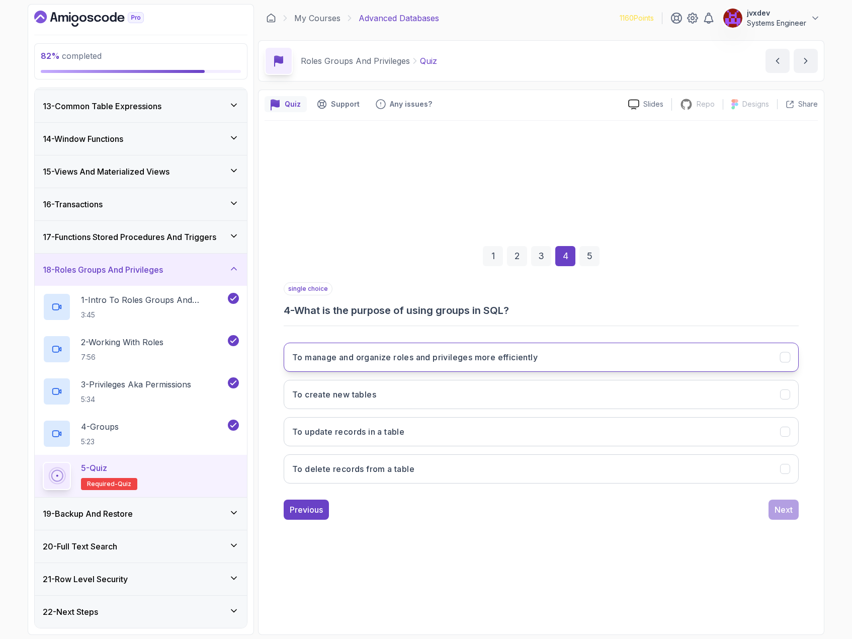
click at [382, 357] on h3 "To manage and organize roles and privileges more efficiently" at bounding box center [415, 357] width 246 height 12
click at [782, 515] on div "Next" at bounding box center [784, 510] width 18 height 12
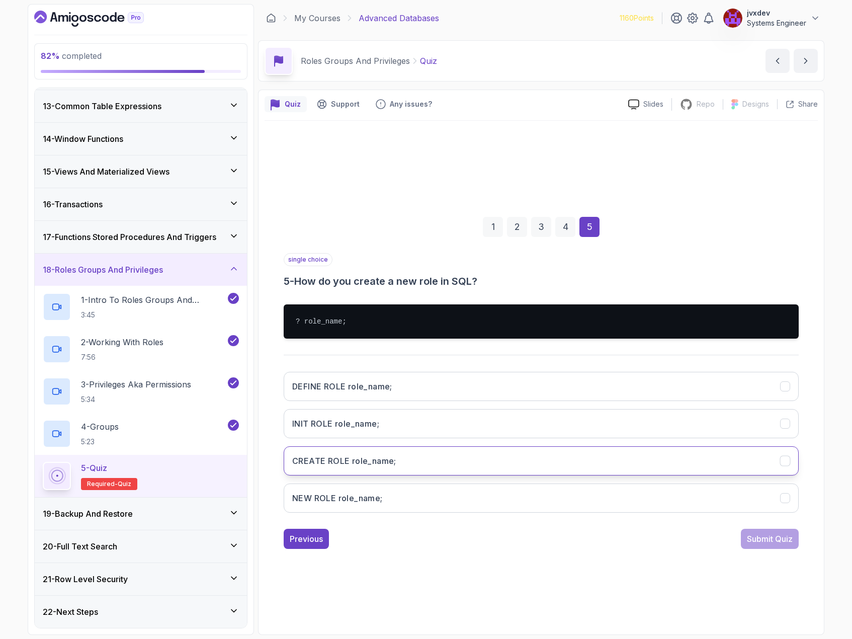
click at [419, 455] on button "CREATE ROLE role_name;" at bounding box center [541, 460] width 515 height 29
click at [781, 541] on div "Submit Quiz" at bounding box center [770, 539] width 46 height 12
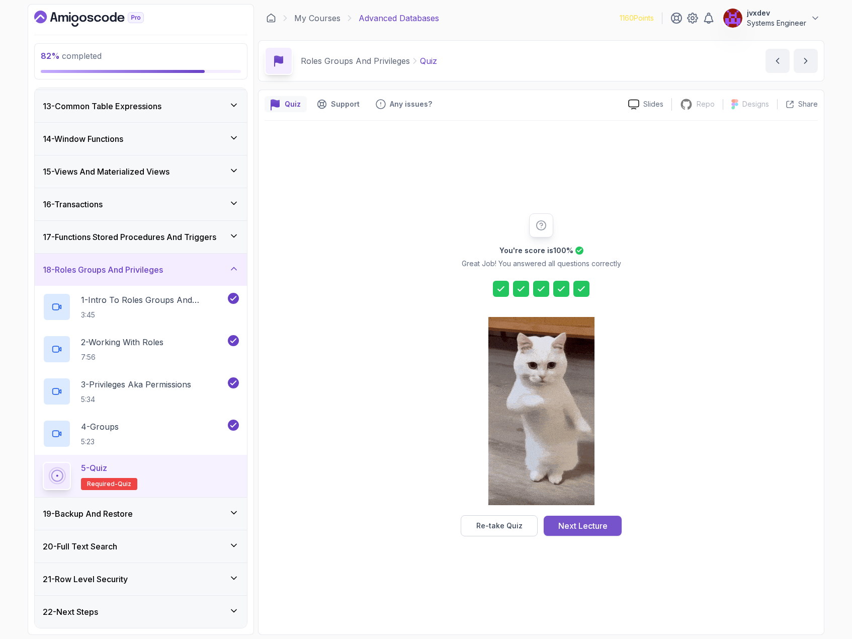
click at [603, 527] on div "Next Lecture" at bounding box center [582, 526] width 49 height 12
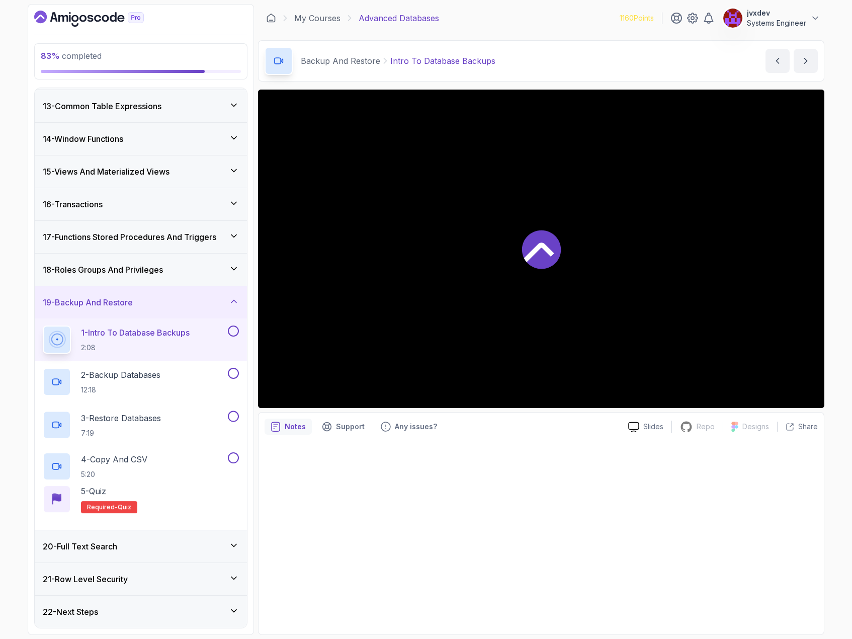
scroll to position [390, 0]
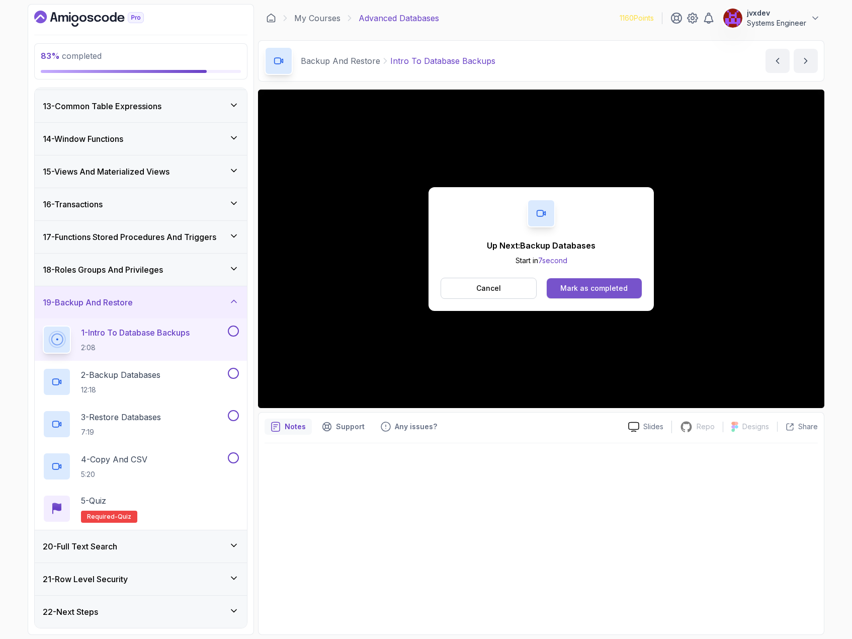
click at [593, 285] on div "Mark as completed" at bounding box center [593, 288] width 67 height 10
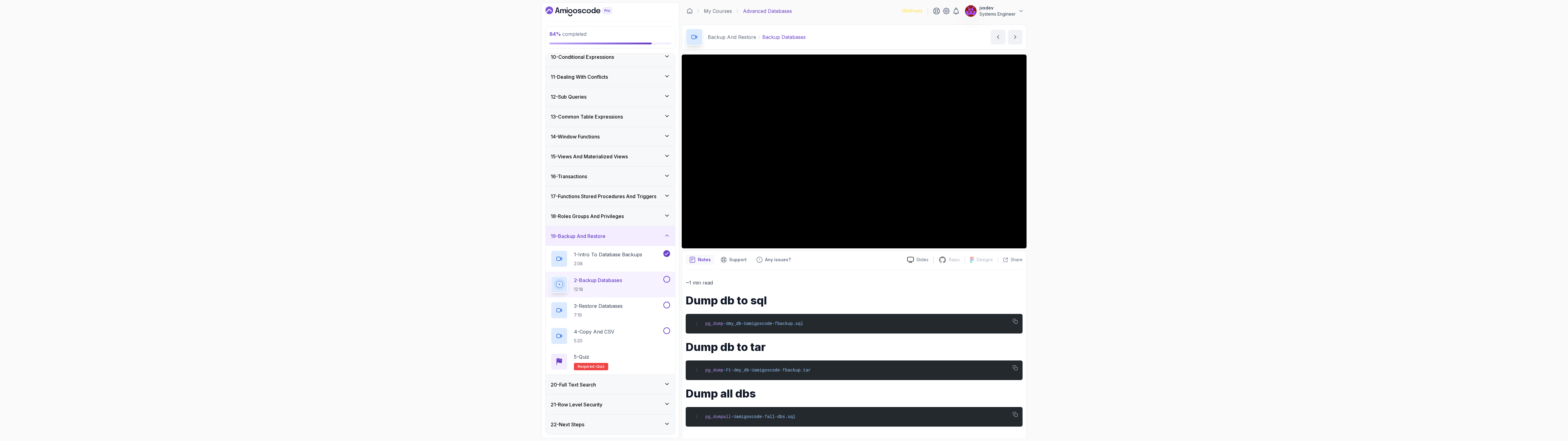
scroll to position [237, 0]
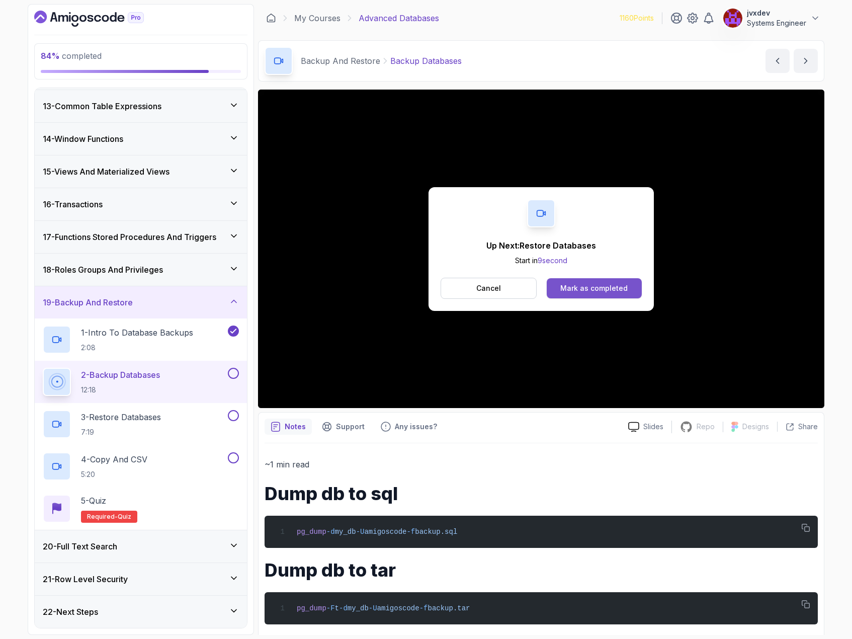
click at [623, 286] on div "Mark as completed" at bounding box center [593, 288] width 67 height 10
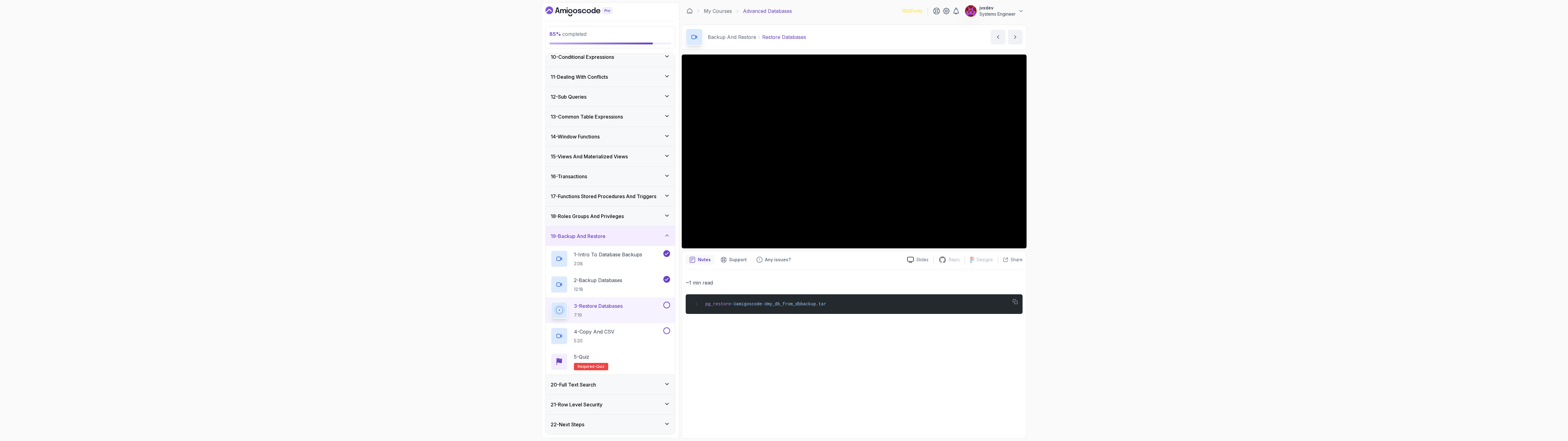
scroll to position [237, 0]
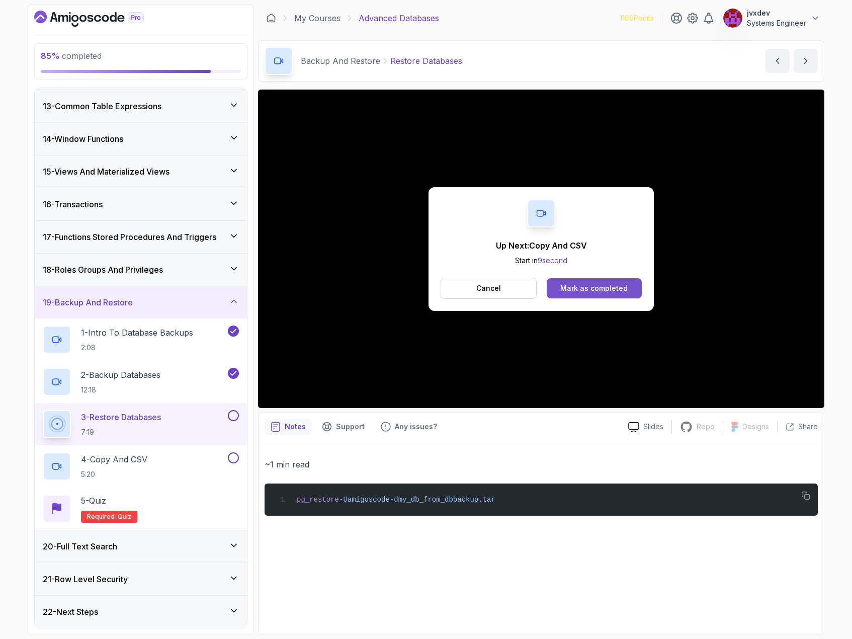
click at [615, 290] on div "Mark as completed" at bounding box center [593, 288] width 67 height 10
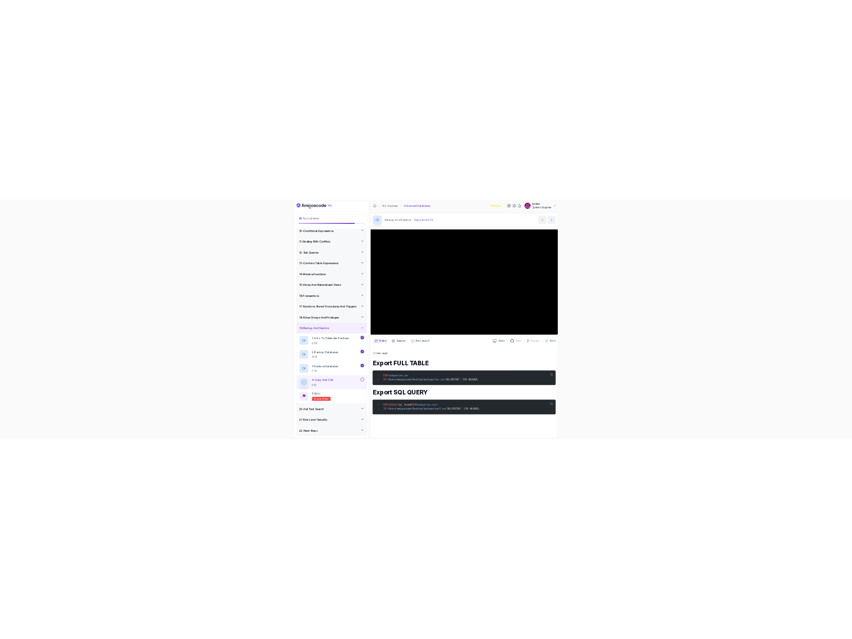
scroll to position [390, 0]
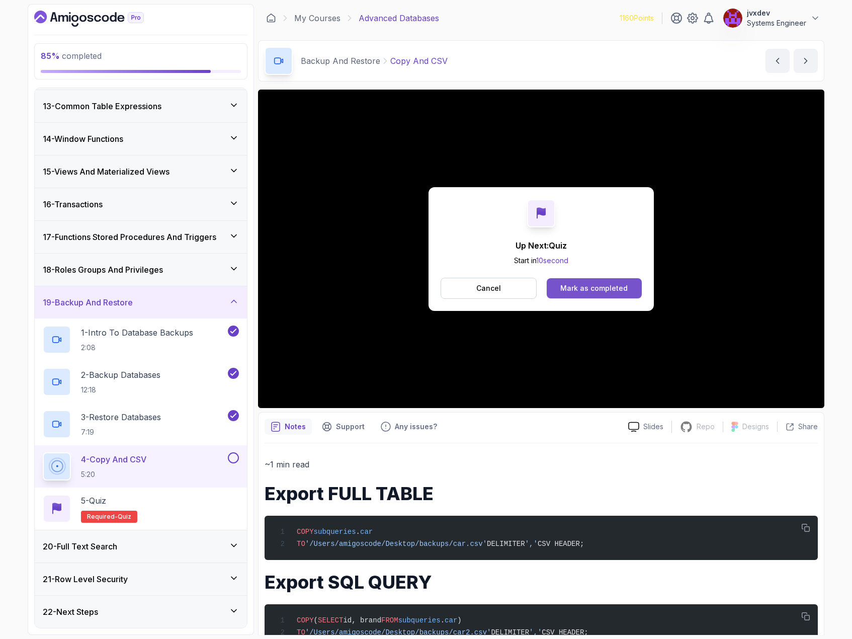
click at [578, 294] on button "Mark as completed" at bounding box center [594, 288] width 95 height 20
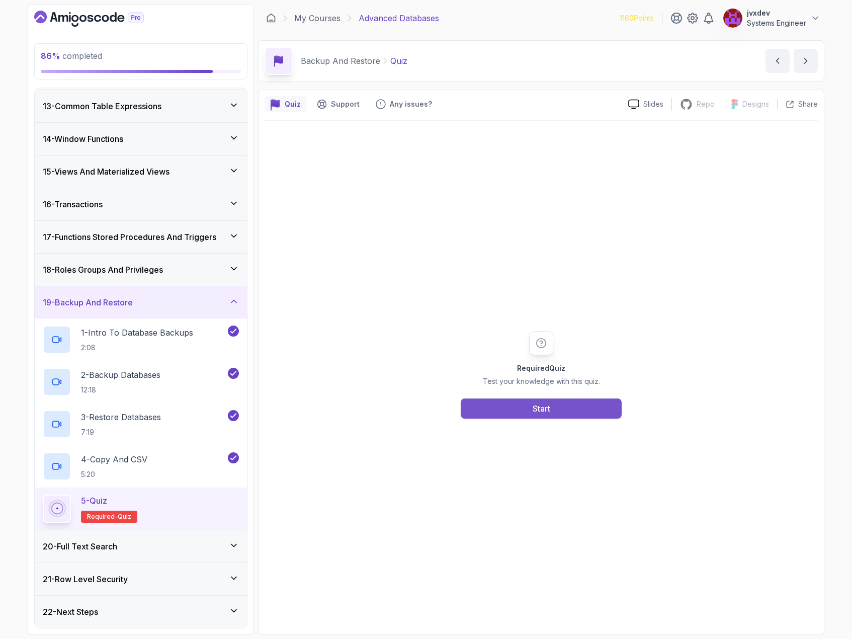
click at [538, 409] on div "Start" at bounding box center [542, 409] width 18 height 12
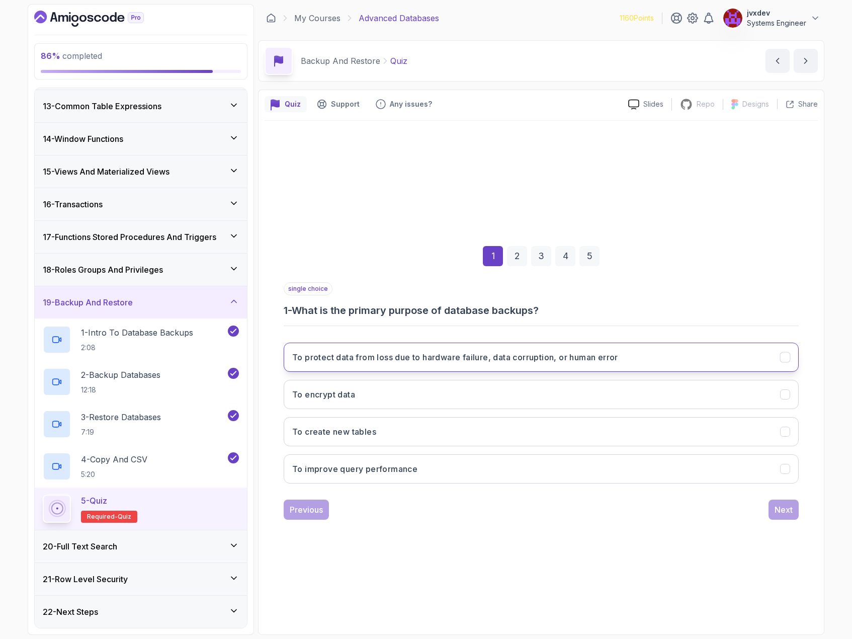
click at [491, 359] on h3 "To protect data from loss due to hardware failure, data corruption, or human er…" at bounding box center [455, 357] width 326 height 12
click at [774, 511] on button "Next" at bounding box center [784, 510] width 30 height 20
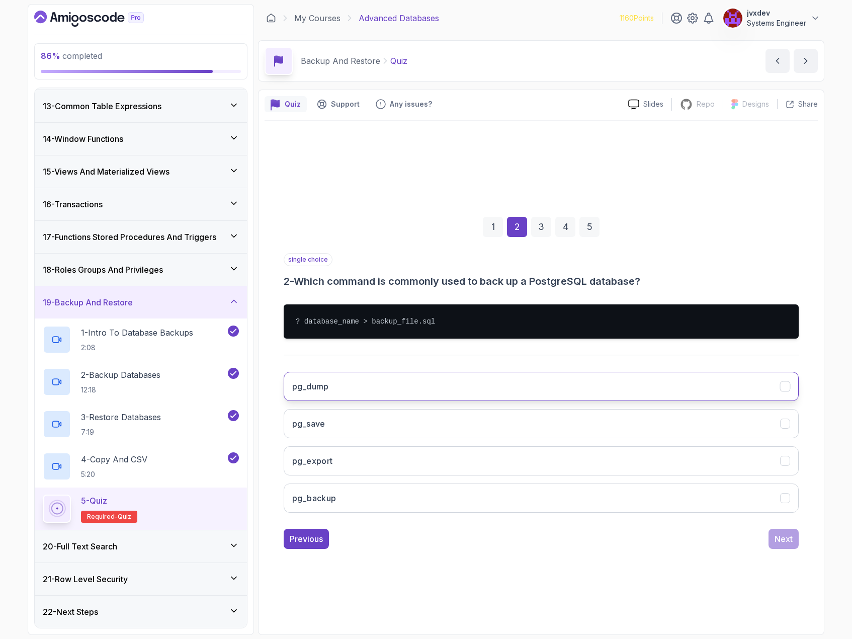
click at [392, 389] on button "pg_dump" at bounding box center [541, 386] width 515 height 29
click at [793, 539] on button "Next" at bounding box center [784, 539] width 30 height 20
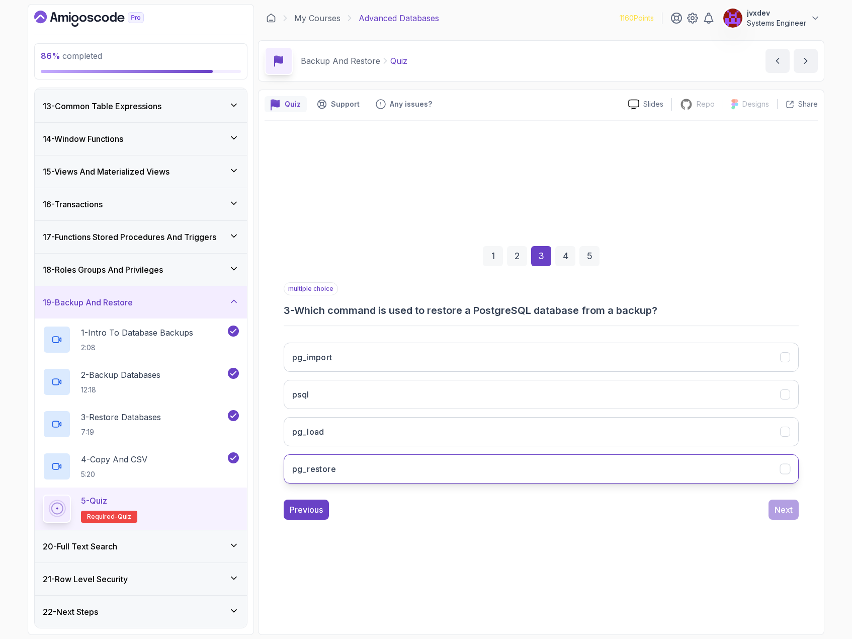
click at [429, 462] on button "pg_restore" at bounding box center [541, 468] width 515 height 29
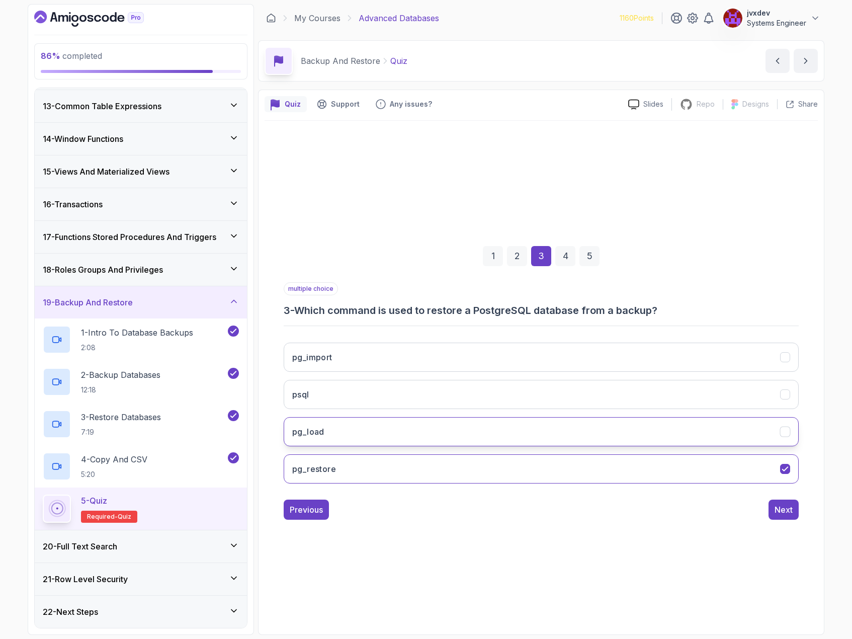
click at [736, 432] on button "pg_load" at bounding box center [541, 431] width 515 height 29
click at [796, 511] on button "Next" at bounding box center [784, 510] width 30 height 20
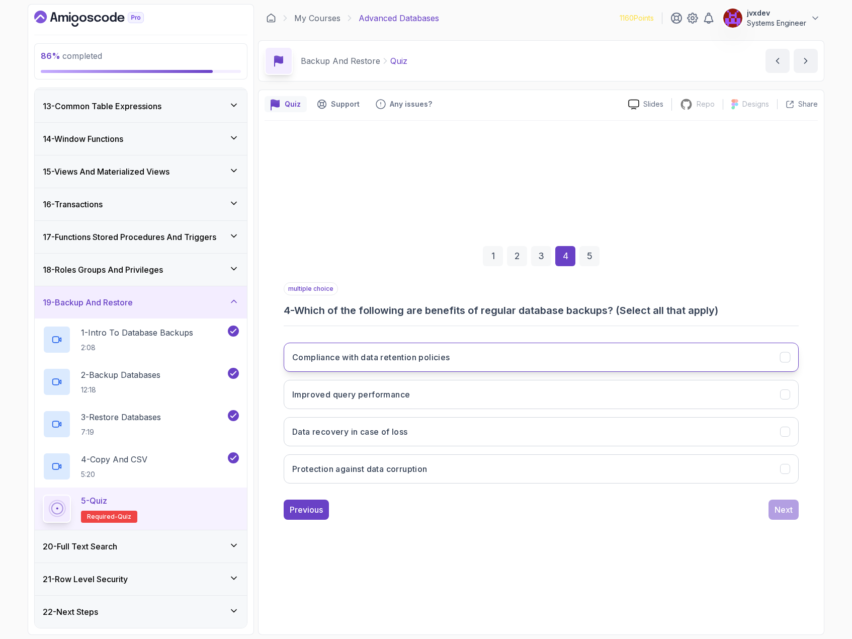
click at [528, 356] on button "Compliance with data retention policies" at bounding box center [541, 357] width 515 height 29
click at [471, 433] on button "Data recovery in case of loss" at bounding box center [541, 431] width 515 height 29
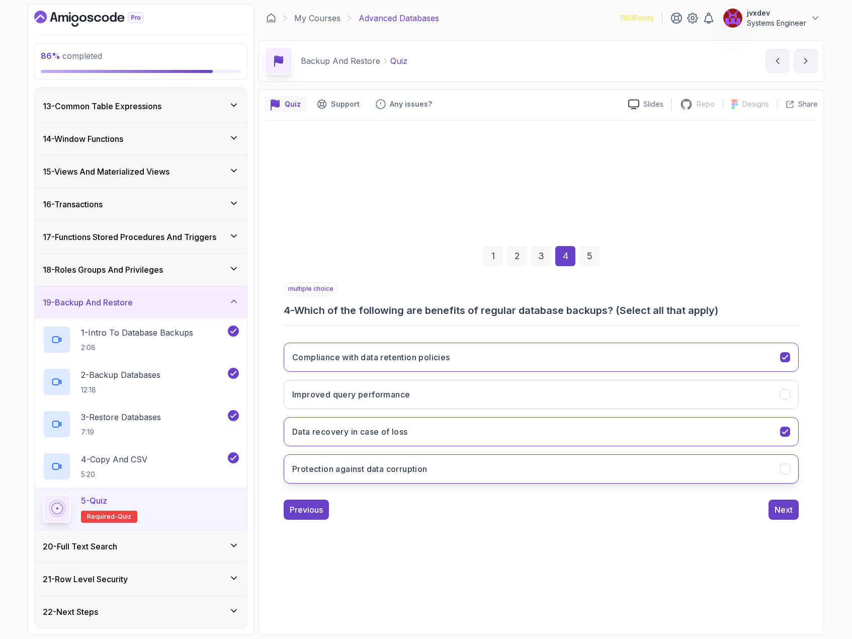
click at [471, 467] on button "Protection against data corruption" at bounding box center [541, 468] width 515 height 29
click at [771, 515] on button "Next" at bounding box center [784, 510] width 30 height 20
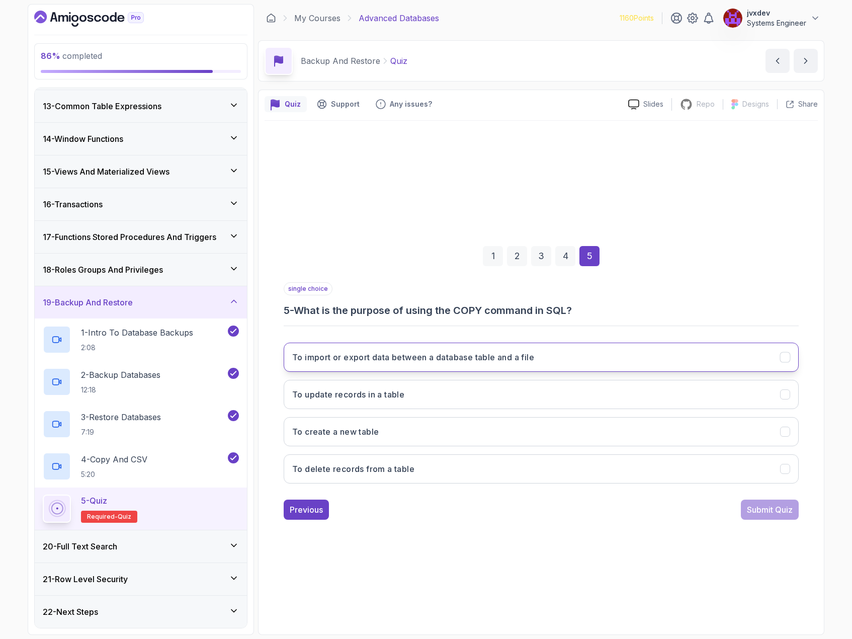
click at [455, 350] on button "To import or export data between a database table and a file" at bounding box center [541, 357] width 515 height 29
click at [742, 507] on button "Submit Quiz" at bounding box center [770, 510] width 58 height 20
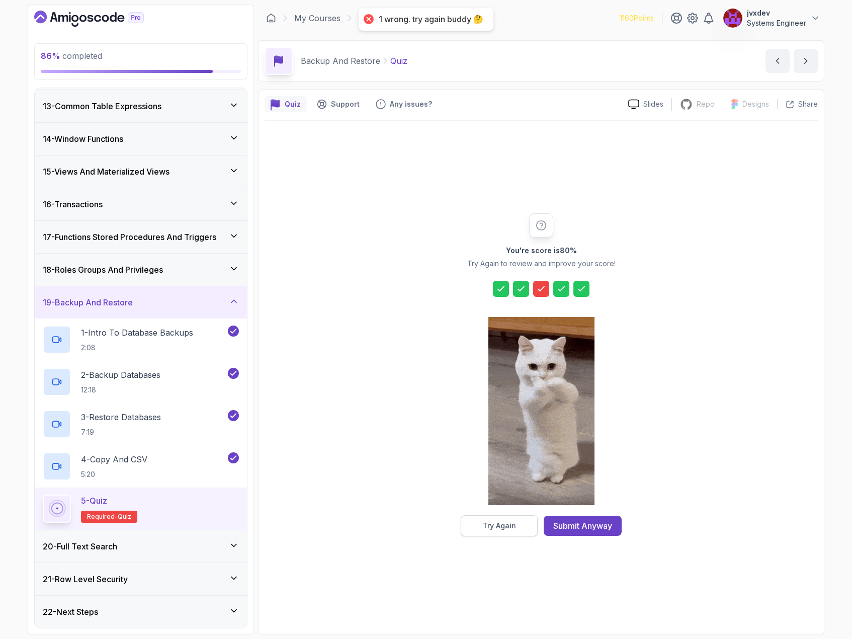
click at [522, 524] on button "Try Again" at bounding box center [499, 525] width 77 height 21
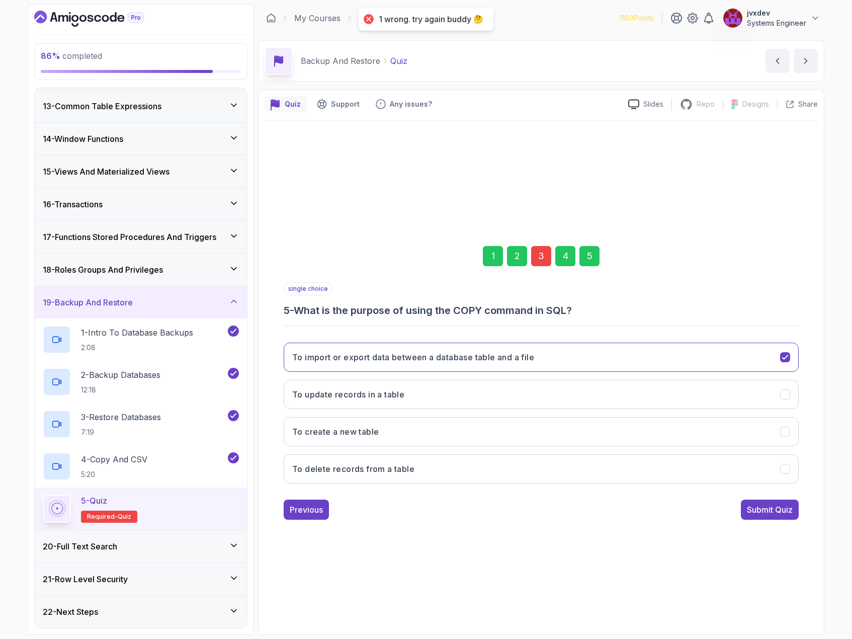
click at [538, 264] on div "3" at bounding box center [541, 256] width 20 height 20
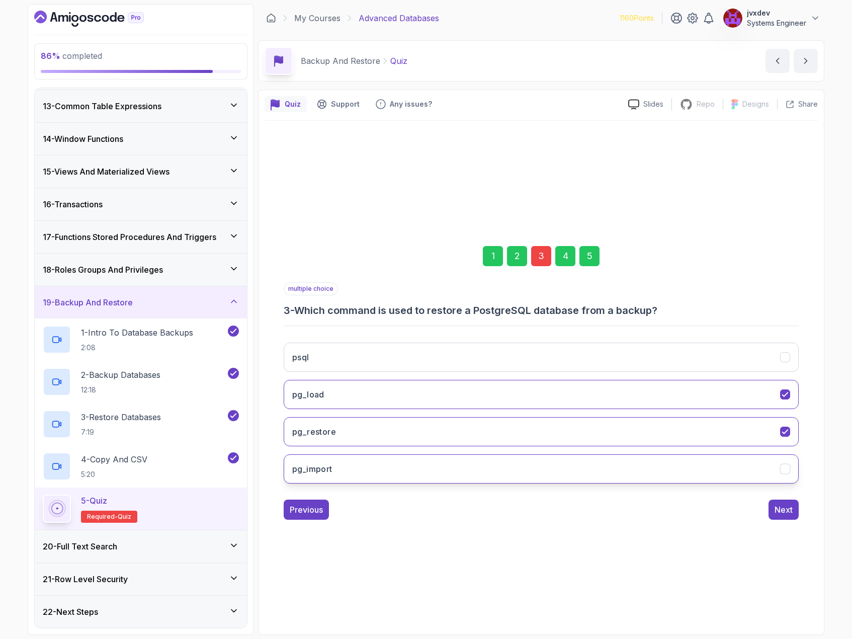
drag, startPoint x: 757, startPoint y: 428, endPoint x: 763, endPoint y: 465, distance: 37.2
click at [758, 430] on button "pg_restore" at bounding box center [541, 431] width 515 height 29
click at [763, 466] on button "pg_import" at bounding box center [541, 468] width 515 height 29
click at [777, 400] on button "pg_load" at bounding box center [541, 394] width 515 height 29
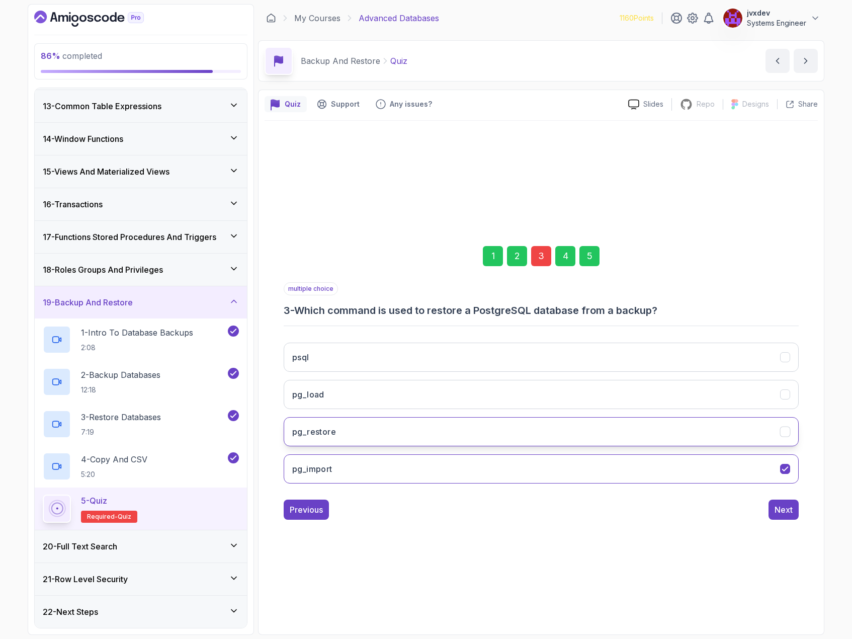
click at [779, 440] on button "pg_restore" at bounding box center [541, 431] width 515 height 29
click at [786, 516] on button "Next" at bounding box center [784, 510] width 30 height 20
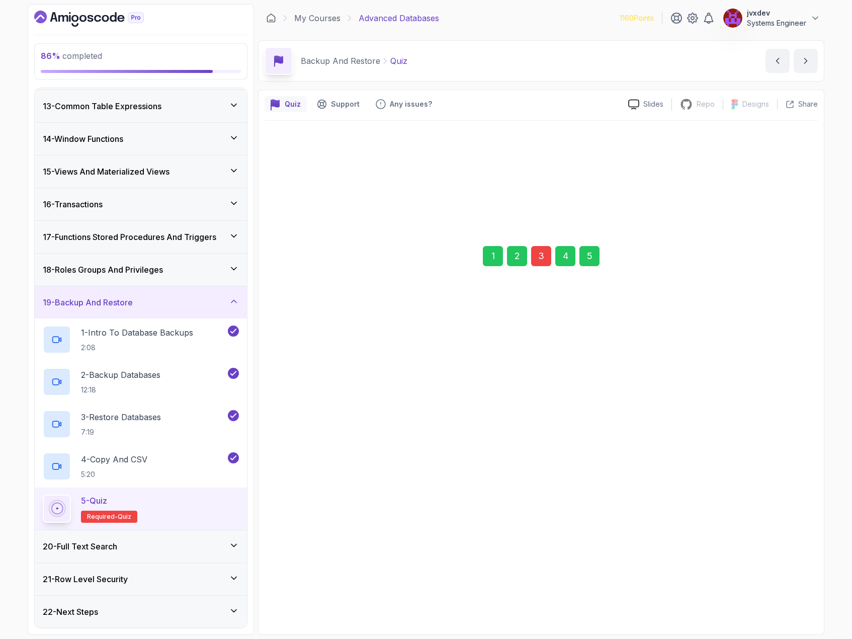
click at [786, 512] on div "Next" at bounding box center [784, 509] width 18 height 12
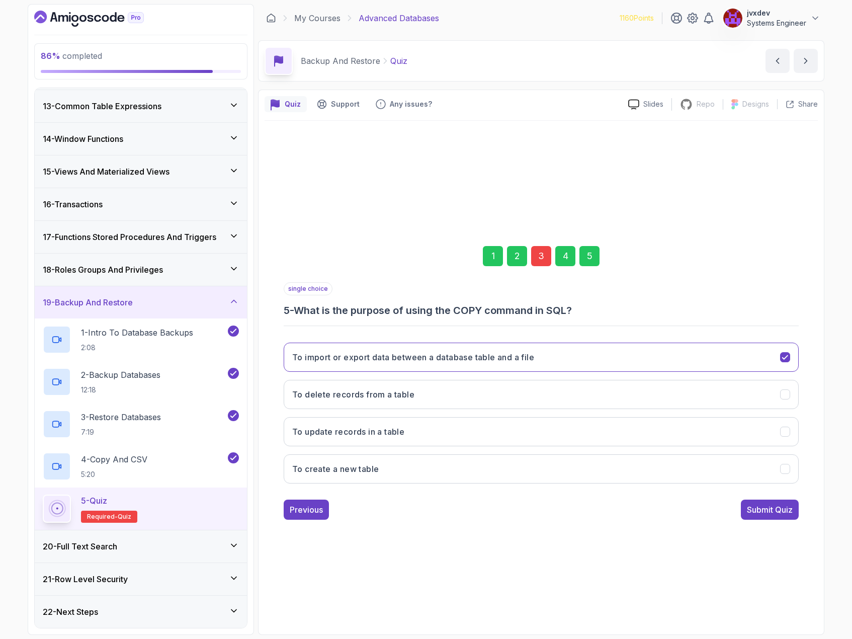
click at [786, 512] on div "Submit Quiz" at bounding box center [770, 510] width 46 height 12
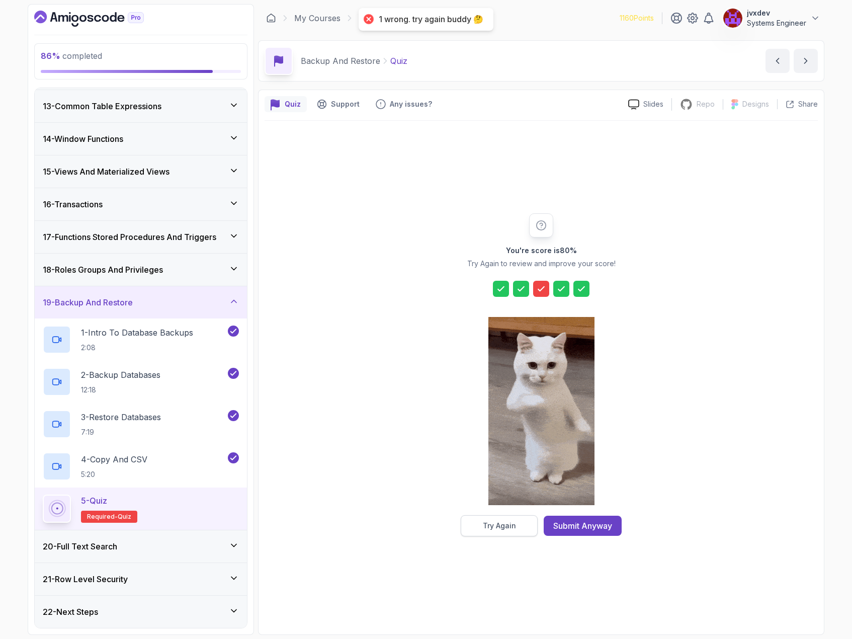
click at [527, 524] on button "Try Again" at bounding box center [499, 525] width 77 height 21
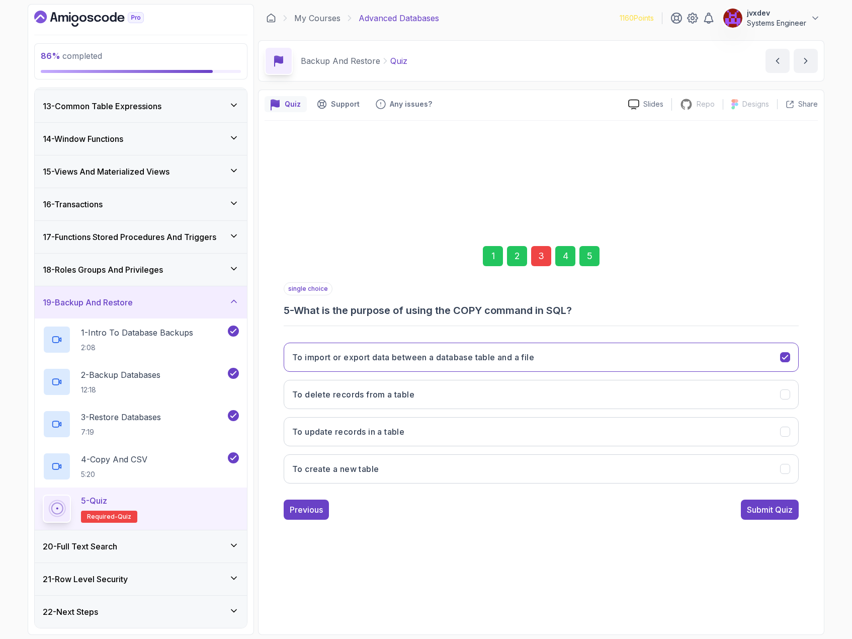
click at [539, 263] on div "3" at bounding box center [541, 256] width 20 height 20
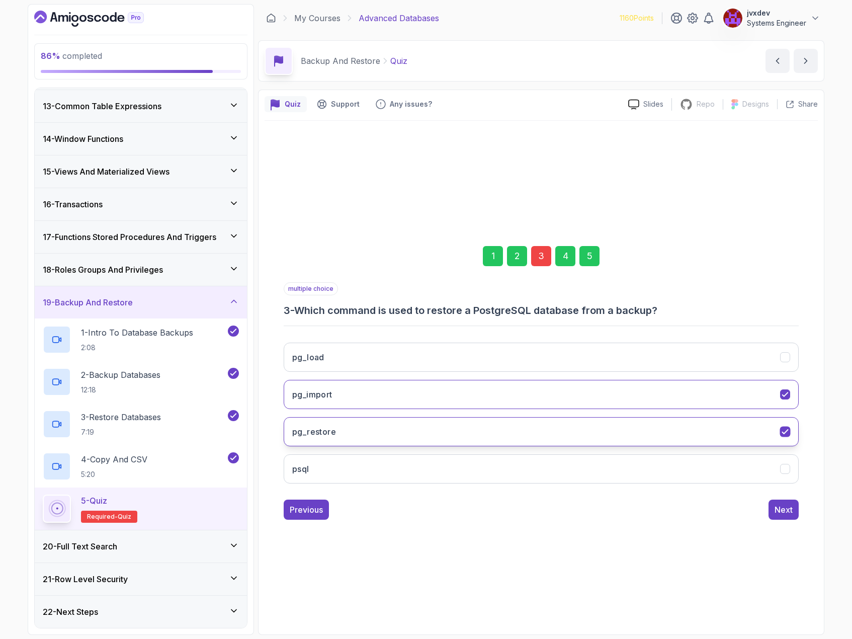
click at [535, 434] on button "pg_restore" at bounding box center [541, 431] width 515 height 29
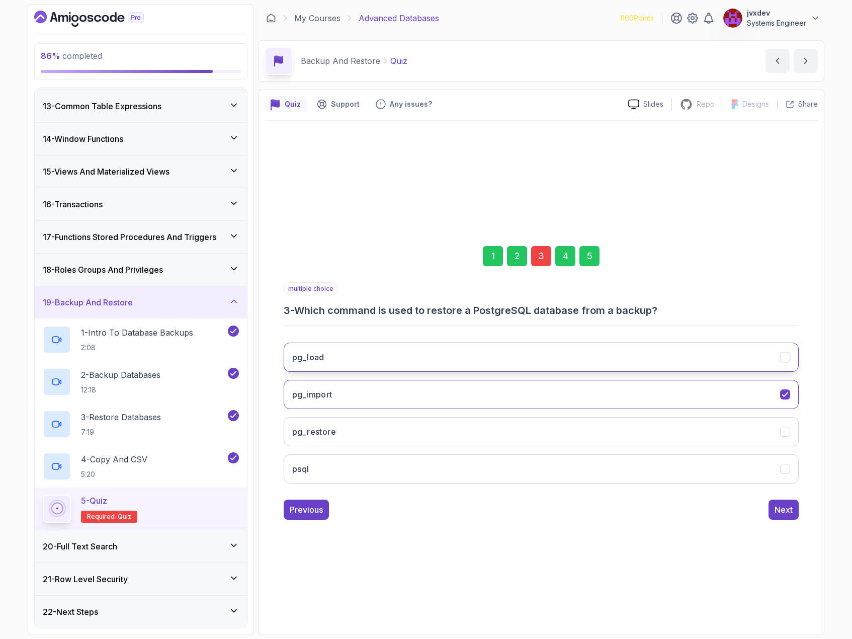
click at [555, 348] on button "pg_load" at bounding box center [541, 357] width 515 height 29
click at [776, 516] on button "Next" at bounding box center [784, 510] width 30 height 20
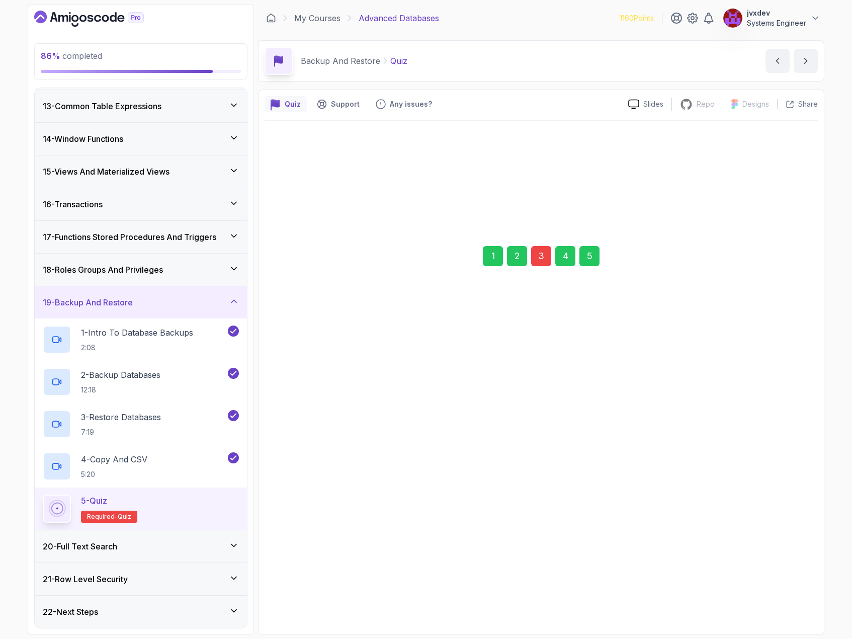
click at [785, 513] on div "Next" at bounding box center [784, 510] width 18 height 12
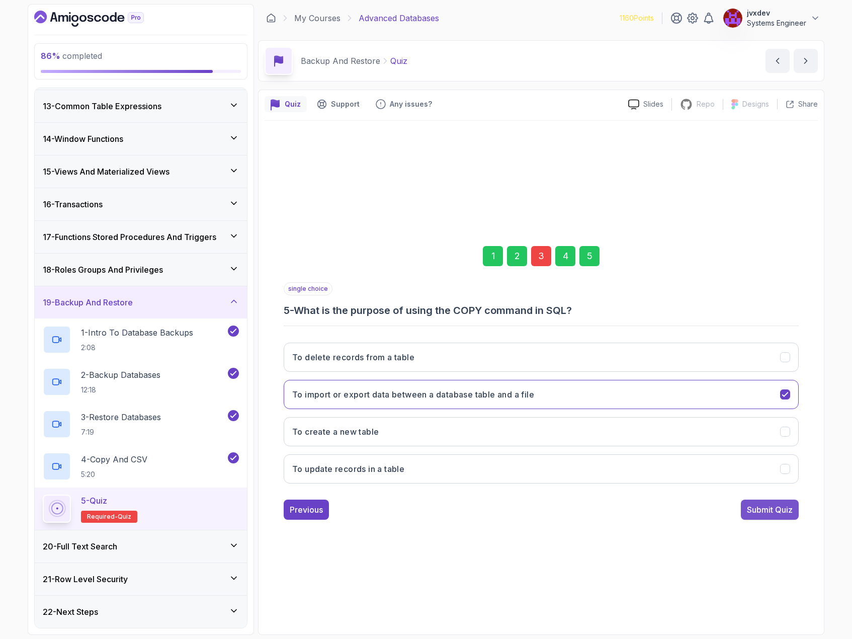
click at [791, 512] on div "Submit Quiz" at bounding box center [770, 510] width 46 height 12
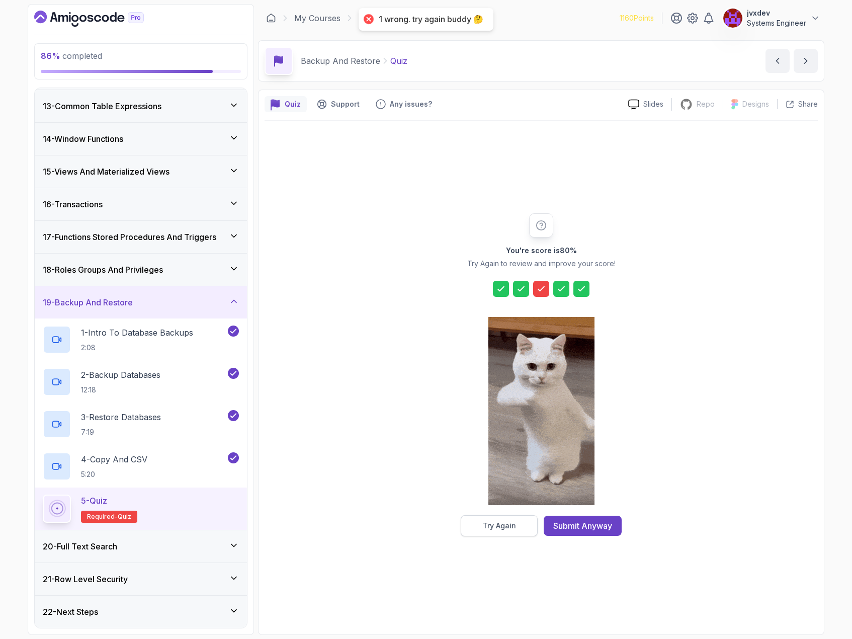
click at [509, 525] on div "Try Again" at bounding box center [499, 526] width 33 height 10
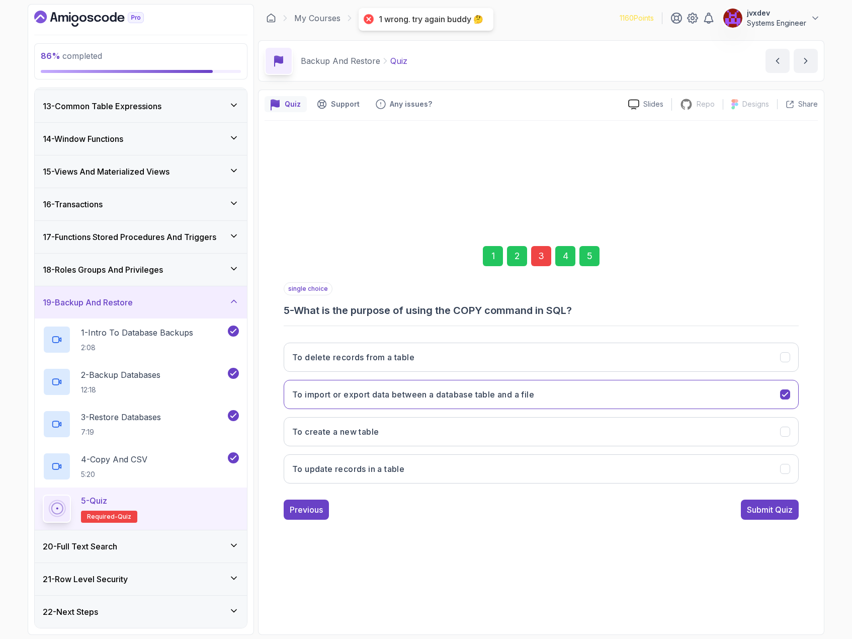
click at [548, 256] on div "3" at bounding box center [541, 256] width 20 height 20
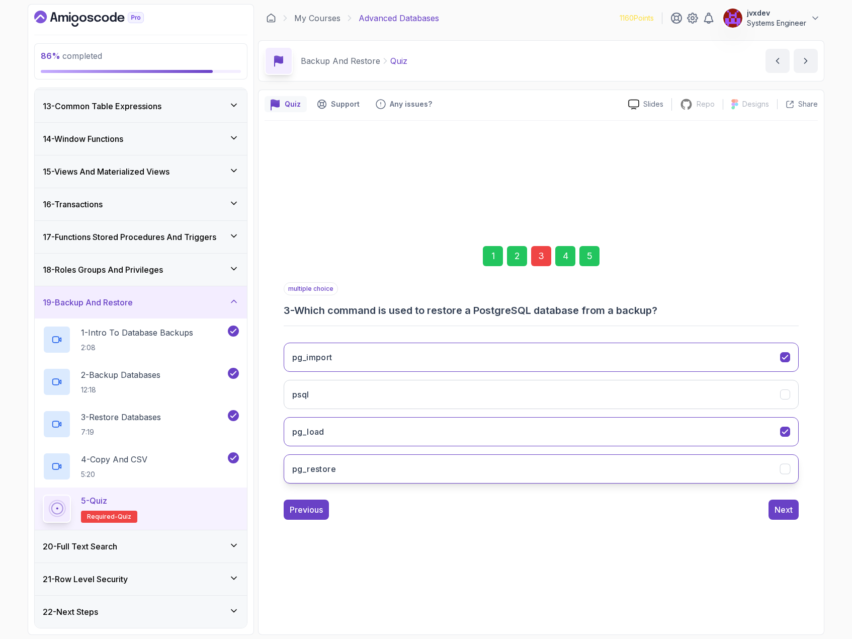
click at [476, 466] on button "pg_restore" at bounding box center [541, 468] width 515 height 29
click at [789, 505] on button "Next" at bounding box center [784, 510] width 30 height 20
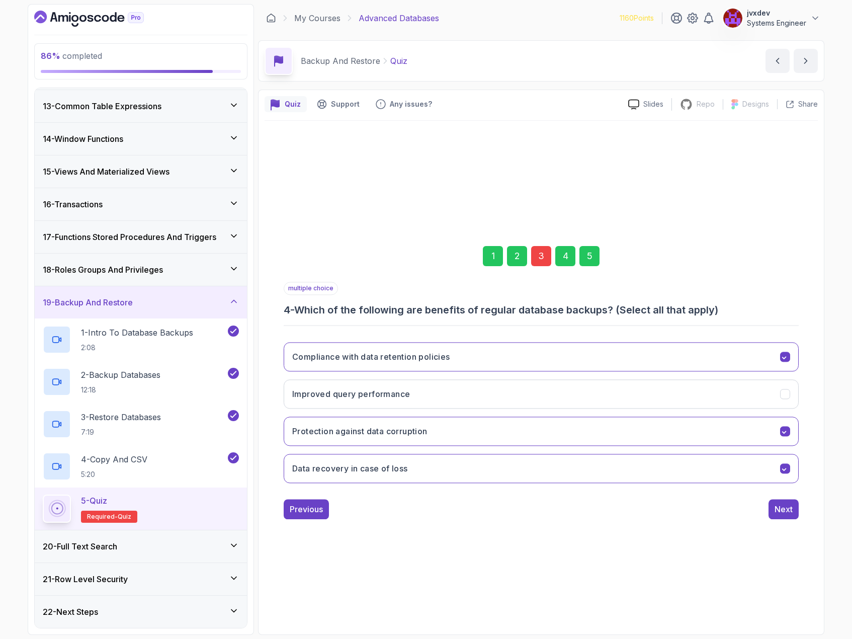
click at [788, 505] on div "Next" at bounding box center [784, 509] width 18 height 12
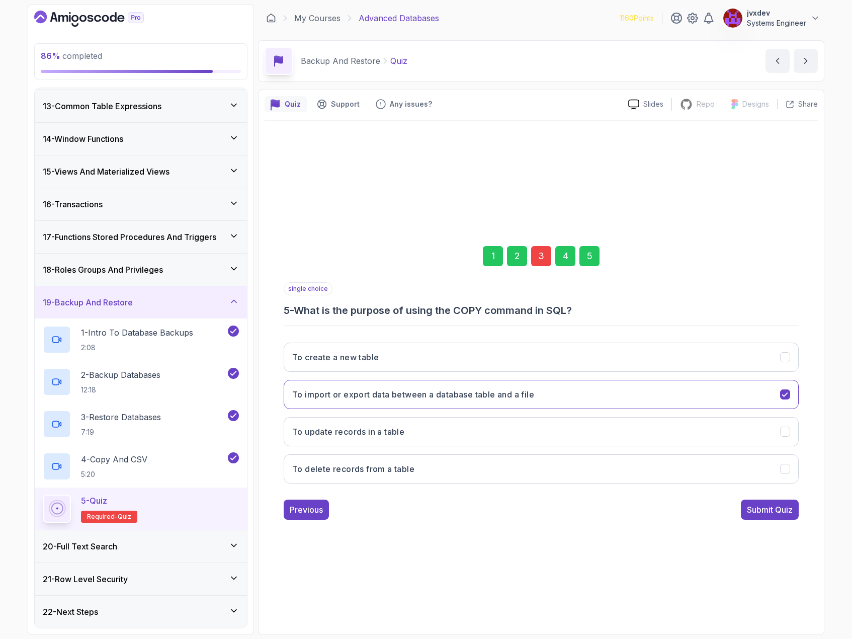
click at [787, 510] on div "Submit Quiz" at bounding box center [770, 510] width 46 height 12
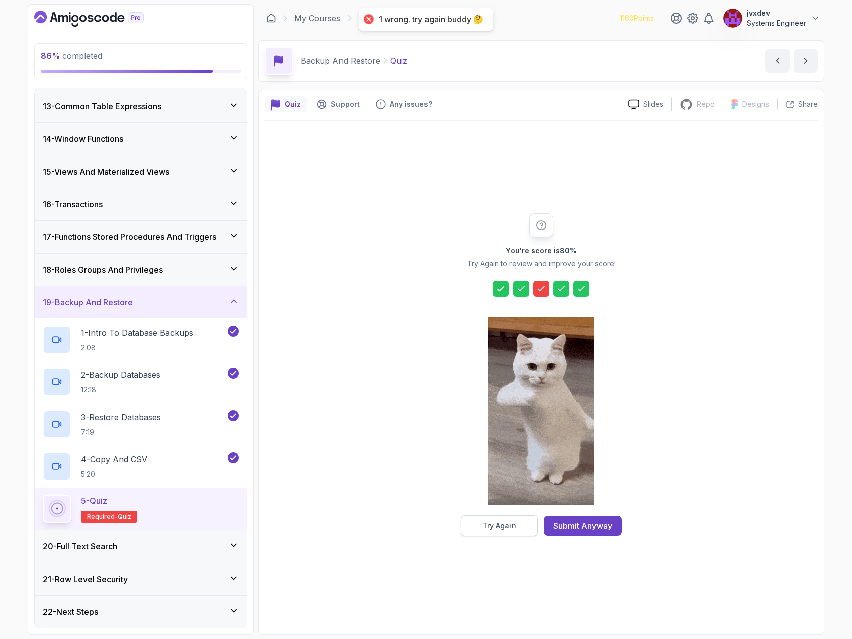
click at [528, 526] on button "Try Again" at bounding box center [499, 525] width 77 height 21
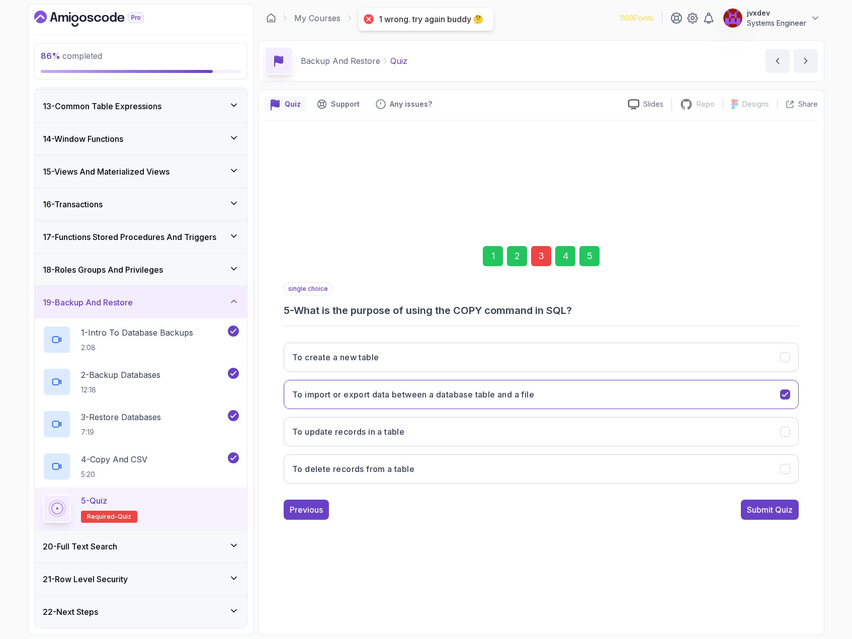
click at [538, 264] on div "3" at bounding box center [541, 256] width 20 height 20
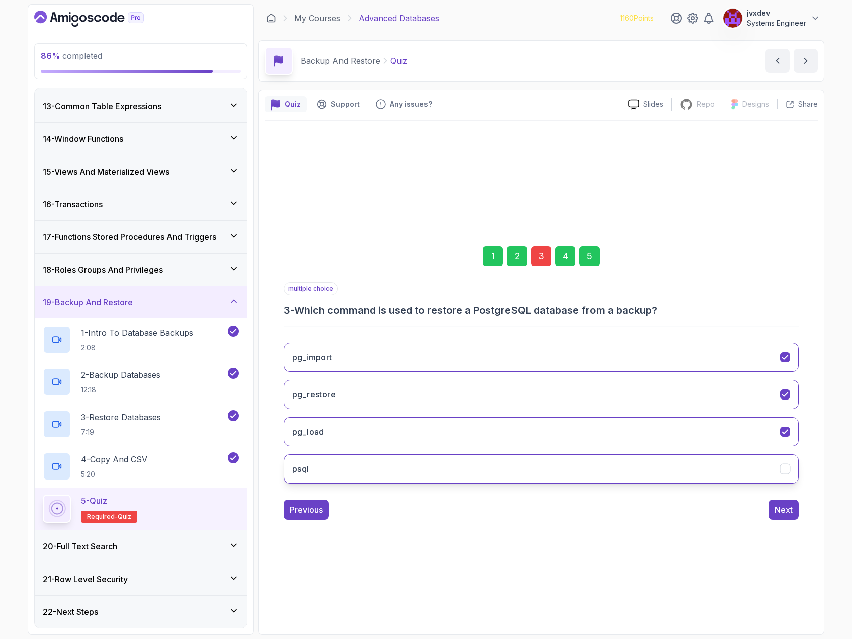
click at [422, 464] on button "psql" at bounding box center [541, 468] width 515 height 29
click at [772, 515] on button "Next" at bounding box center [784, 510] width 30 height 20
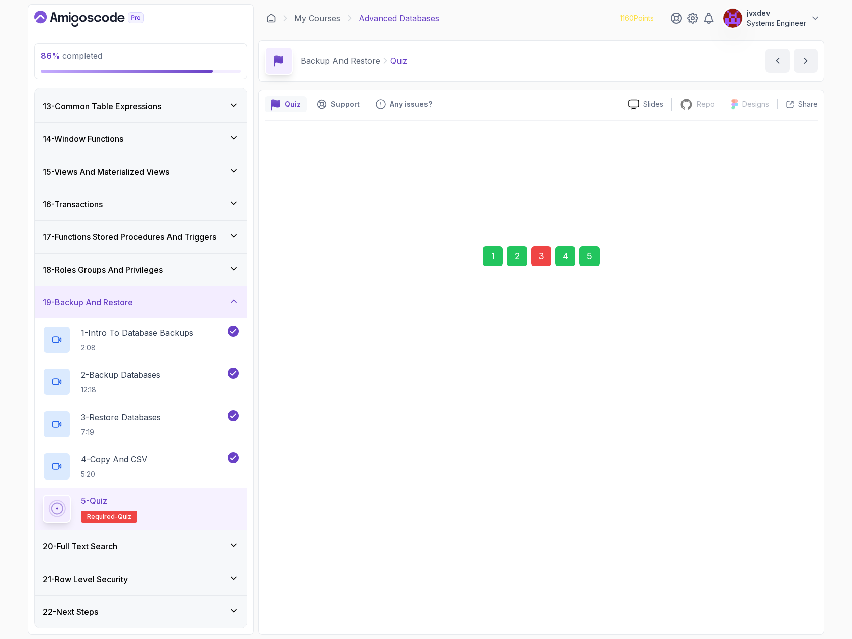
click at [778, 510] on div "Next" at bounding box center [784, 509] width 18 height 12
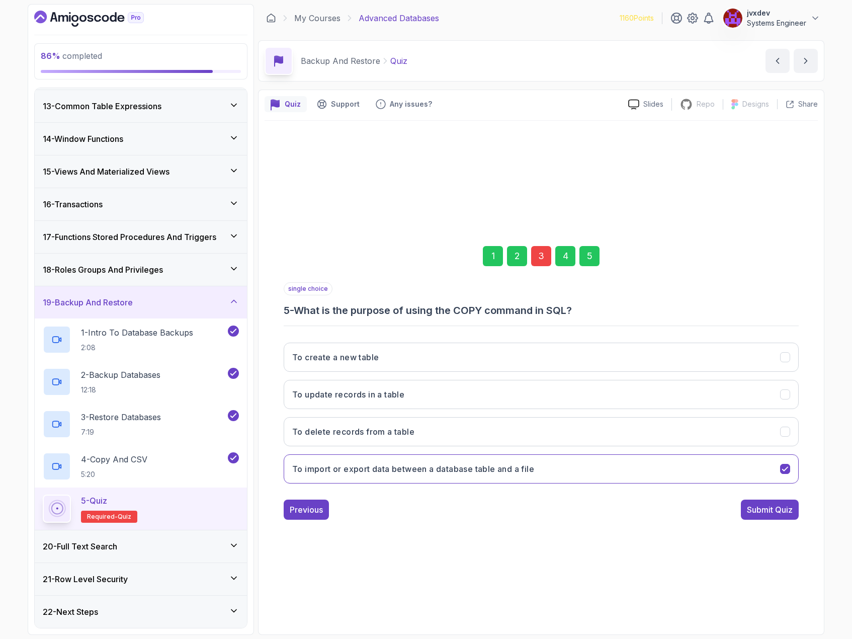
click at [783, 510] on div "Submit Quiz" at bounding box center [770, 510] width 46 height 12
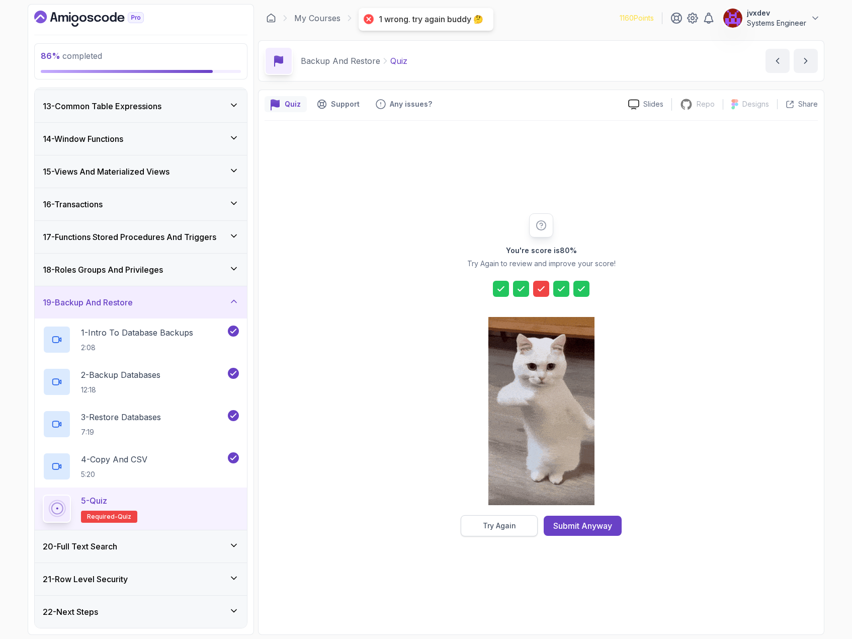
click at [502, 521] on div "Try Again" at bounding box center [499, 526] width 33 height 10
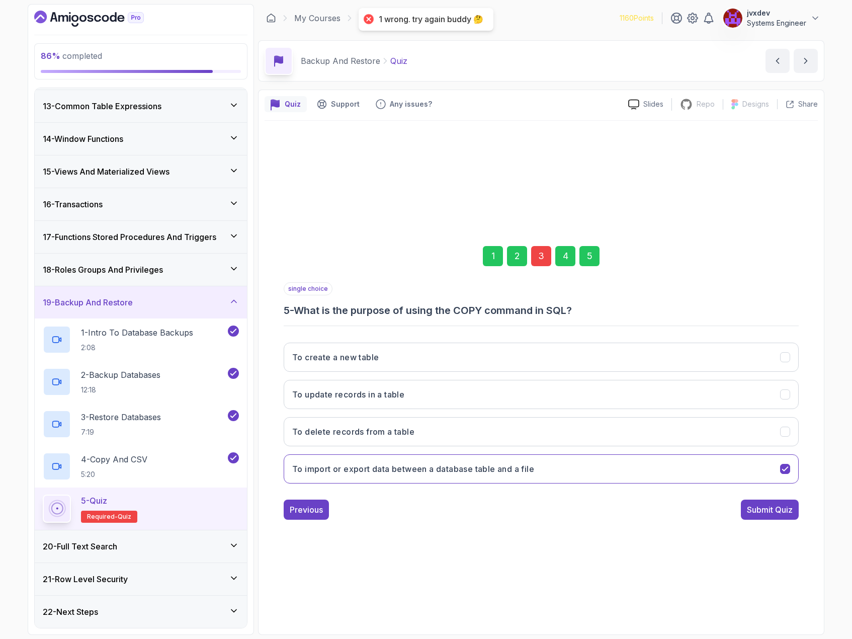
click at [540, 259] on div "3" at bounding box center [541, 256] width 20 height 20
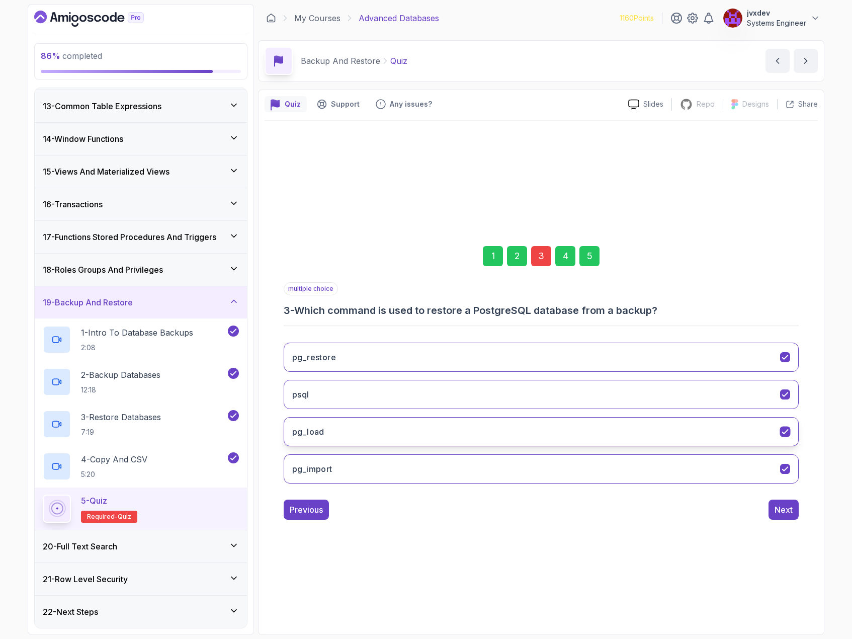
click at [465, 424] on button "pg_load" at bounding box center [541, 431] width 515 height 29
click at [780, 512] on div "Next" at bounding box center [784, 510] width 18 height 12
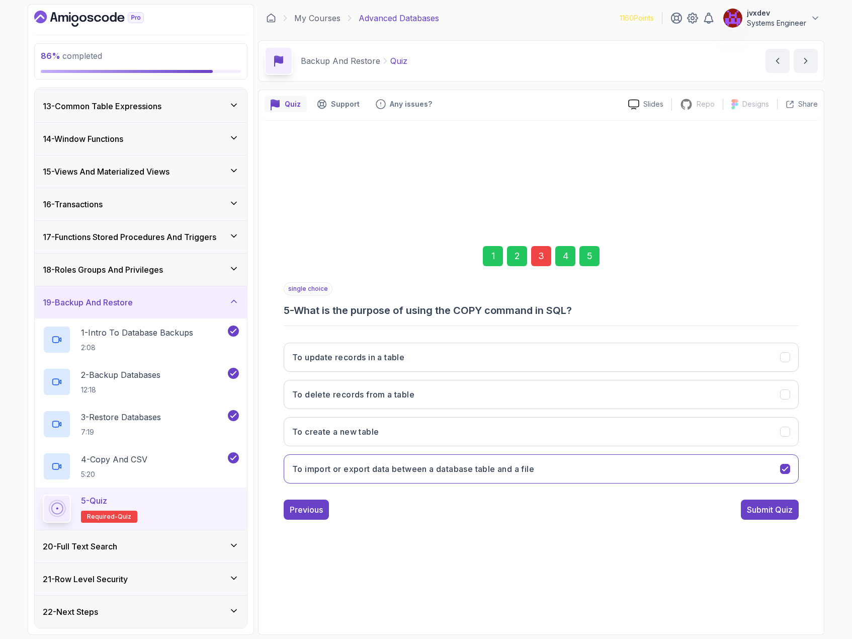
click at [788, 509] on div "Submit Quiz" at bounding box center [770, 510] width 46 height 12
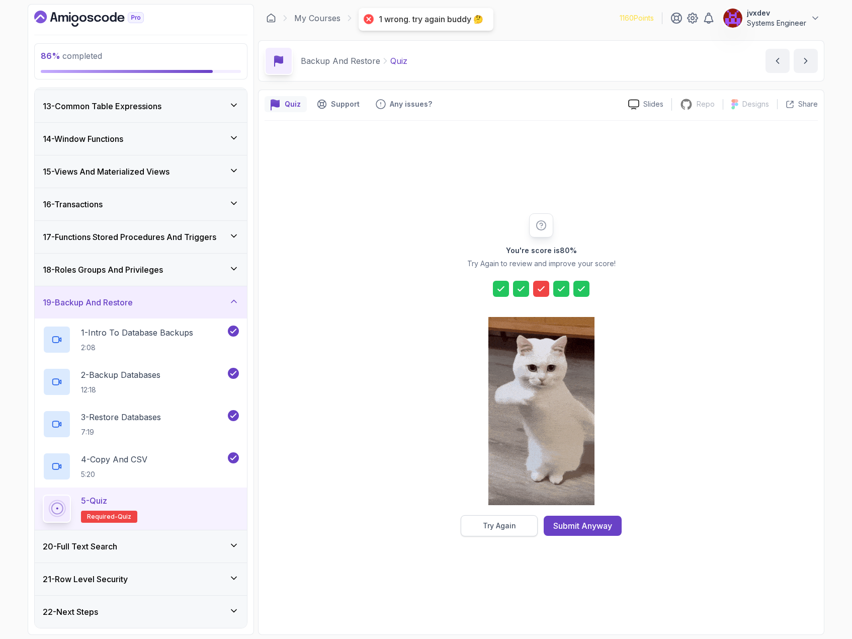
click at [514, 527] on div "Try Again" at bounding box center [499, 526] width 33 height 10
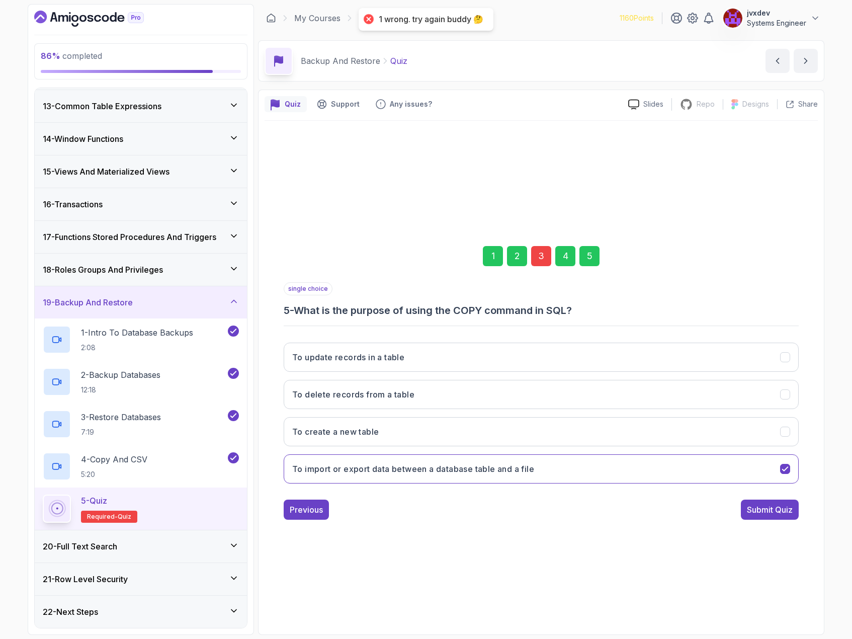
click at [545, 260] on div "3" at bounding box center [541, 256] width 20 height 20
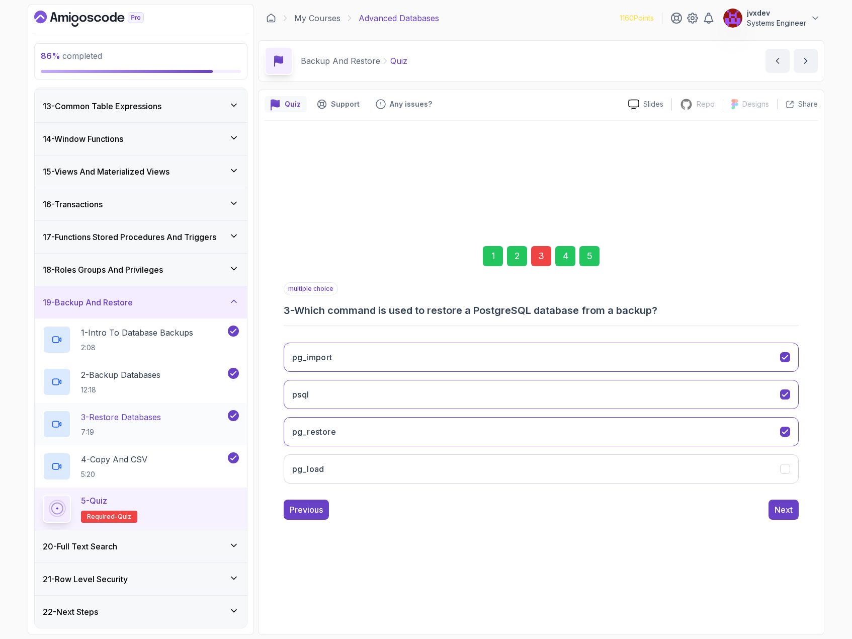
click at [154, 420] on p "3 - Restore Databases" at bounding box center [121, 417] width 80 height 12
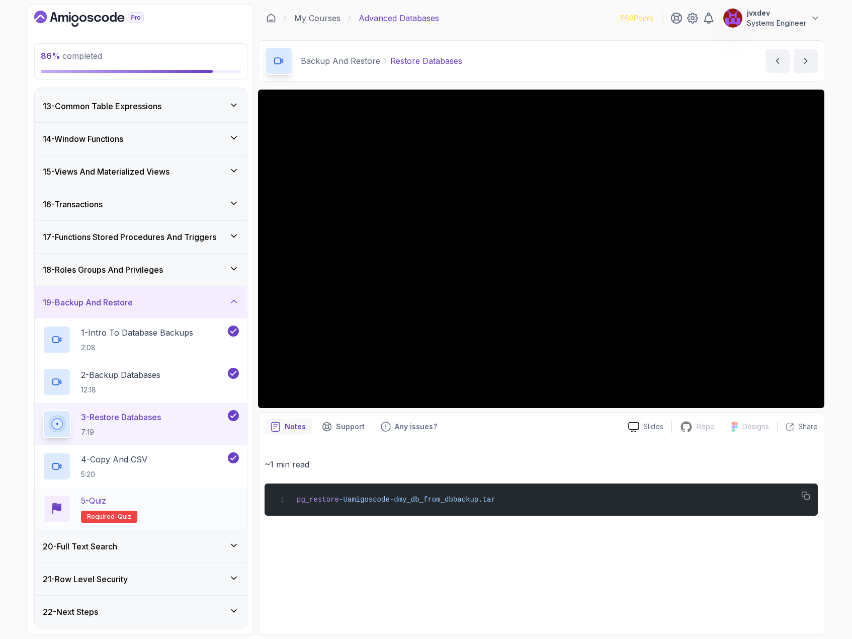
click at [152, 499] on div "5 - Quiz Required- quiz" at bounding box center [141, 509] width 196 height 28
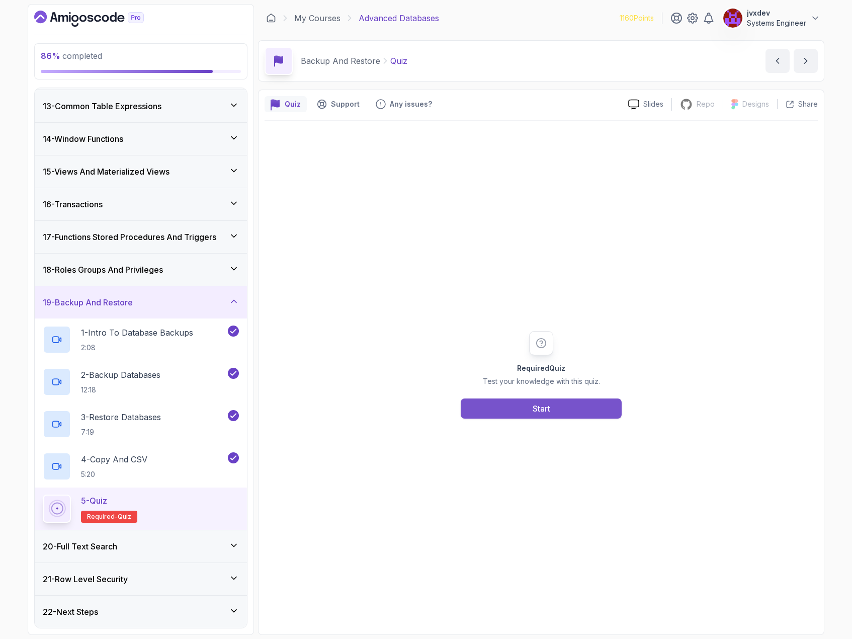
click at [515, 404] on button "Start" at bounding box center [541, 408] width 161 height 20
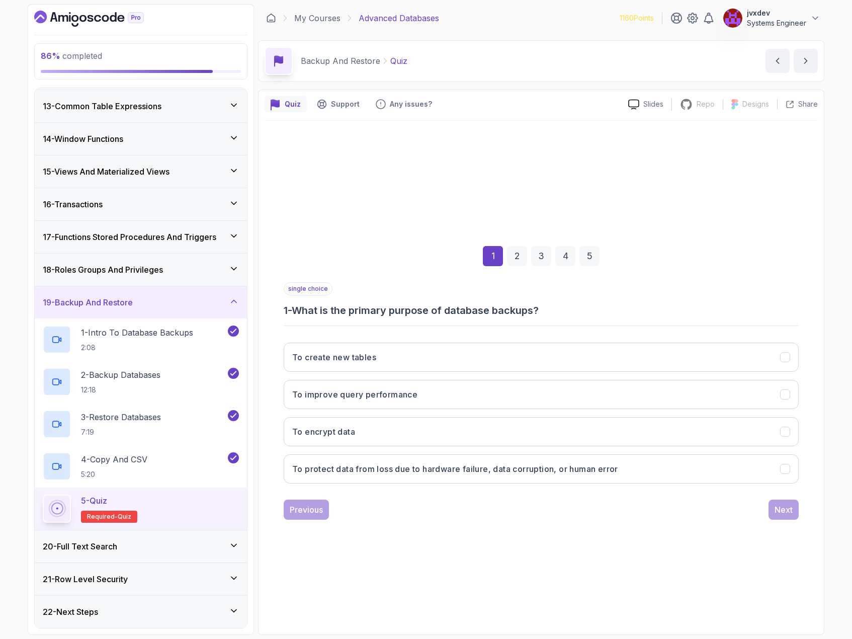
drag, startPoint x: 524, startPoint y: 482, endPoint x: 531, endPoint y: 484, distance: 7.1
click at [525, 482] on button "To protect data from loss due to hardware failure, data corruption, or human er…" at bounding box center [541, 468] width 515 height 29
click at [789, 510] on div "Next" at bounding box center [784, 510] width 18 height 12
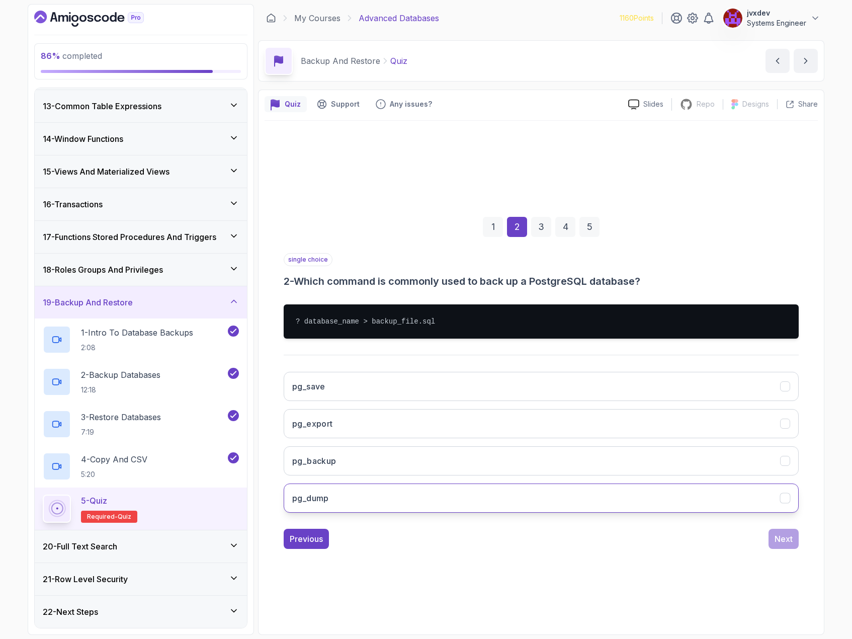
click at [389, 495] on button "pg_dump" at bounding box center [541, 498] width 515 height 29
click at [787, 536] on div "Next" at bounding box center [784, 539] width 18 height 12
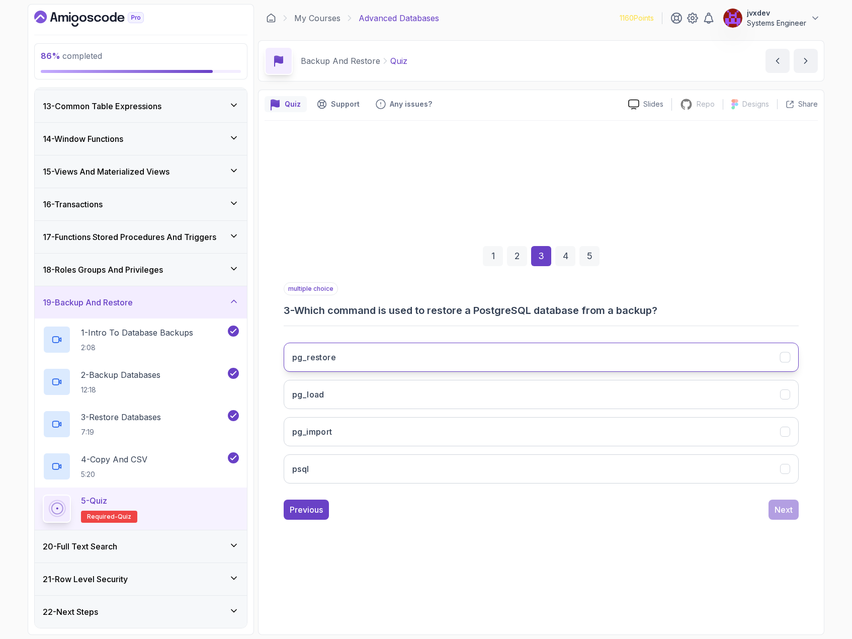
click at [365, 358] on button "pg_restore" at bounding box center [541, 357] width 515 height 29
click at [357, 460] on button "psql" at bounding box center [541, 468] width 515 height 29
click at [771, 510] on button "Next" at bounding box center [784, 510] width 30 height 20
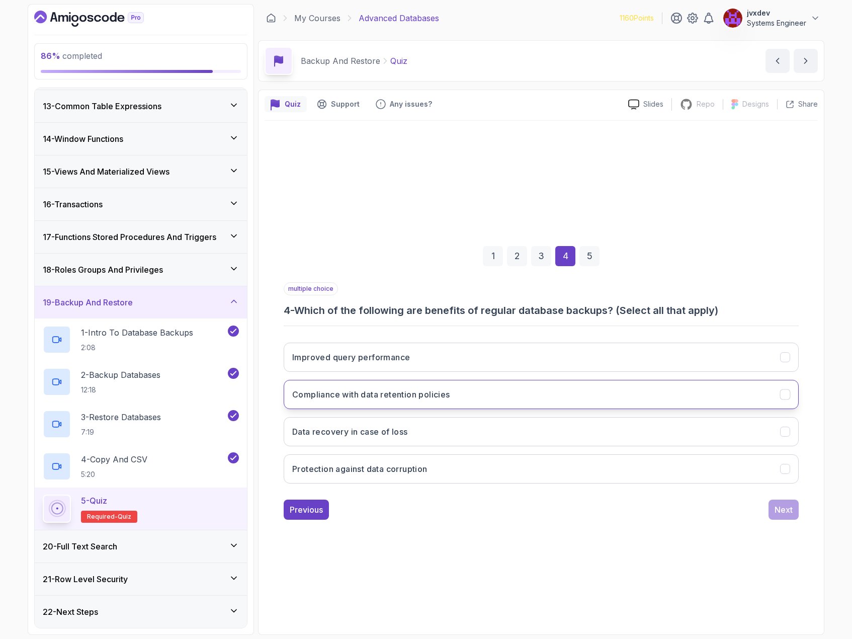
click at [525, 390] on button "Compliance with data retention policies" at bounding box center [541, 394] width 515 height 29
click at [507, 425] on button "Data recovery in case of loss" at bounding box center [541, 431] width 515 height 29
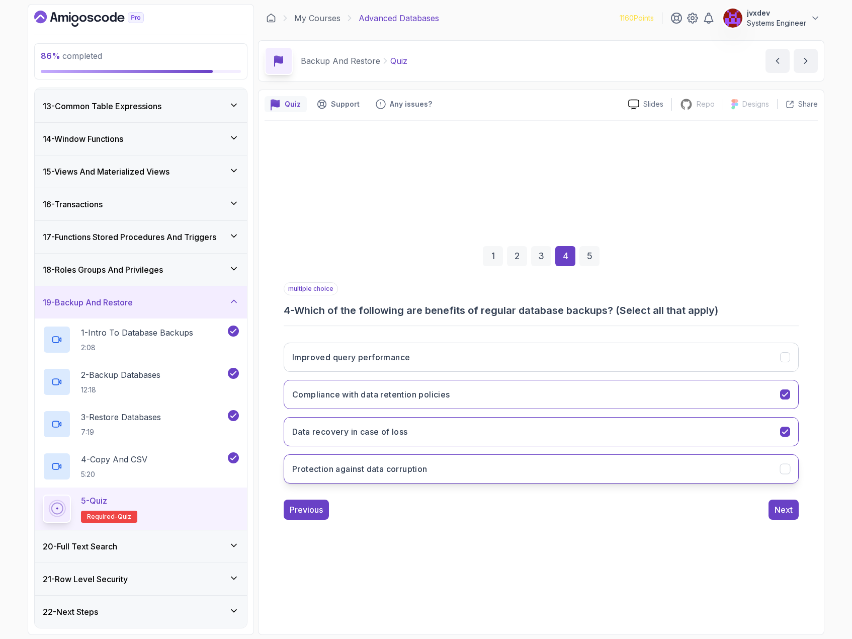
click at [497, 459] on button "Protection against data corruption" at bounding box center [541, 468] width 515 height 29
click at [776, 516] on button "Next" at bounding box center [784, 510] width 30 height 20
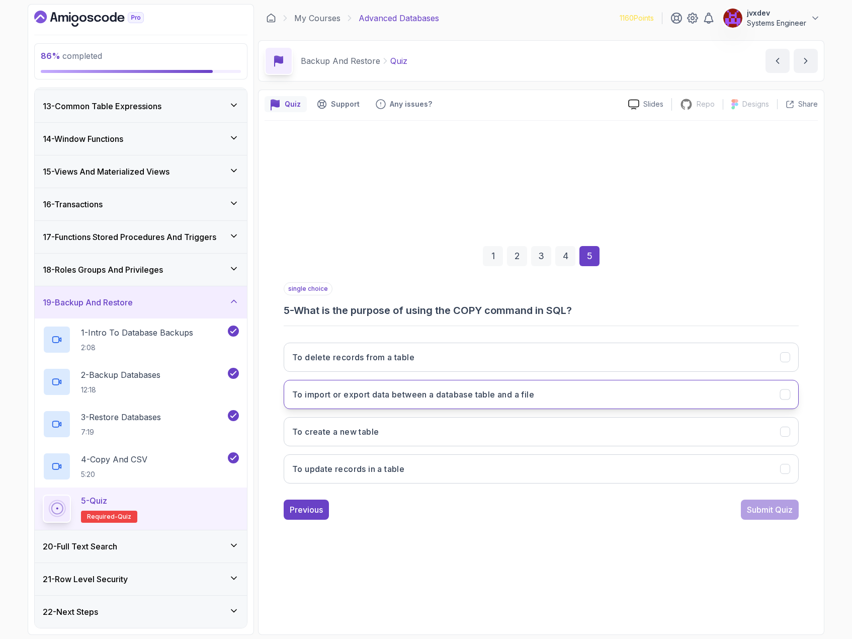
click at [612, 395] on button "To import or export data between a database table and a file" at bounding box center [541, 394] width 515 height 29
click at [789, 509] on div "Submit Quiz" at bounding box center [770, 510] width 46 height 12
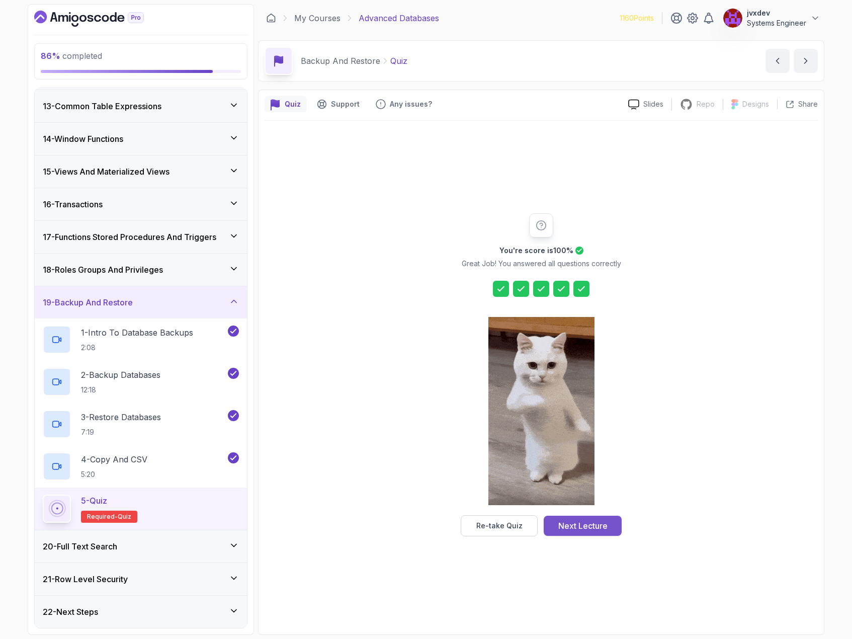
click at [601, 523] on div "Next Lecture" at bounding box center [582, 526] width 49 height 12
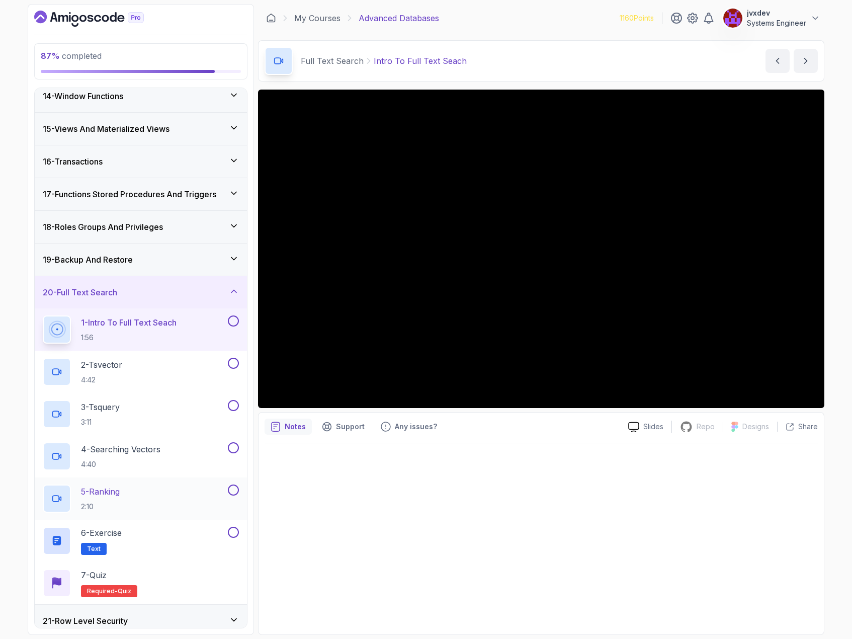
scroll to position [475, 0]
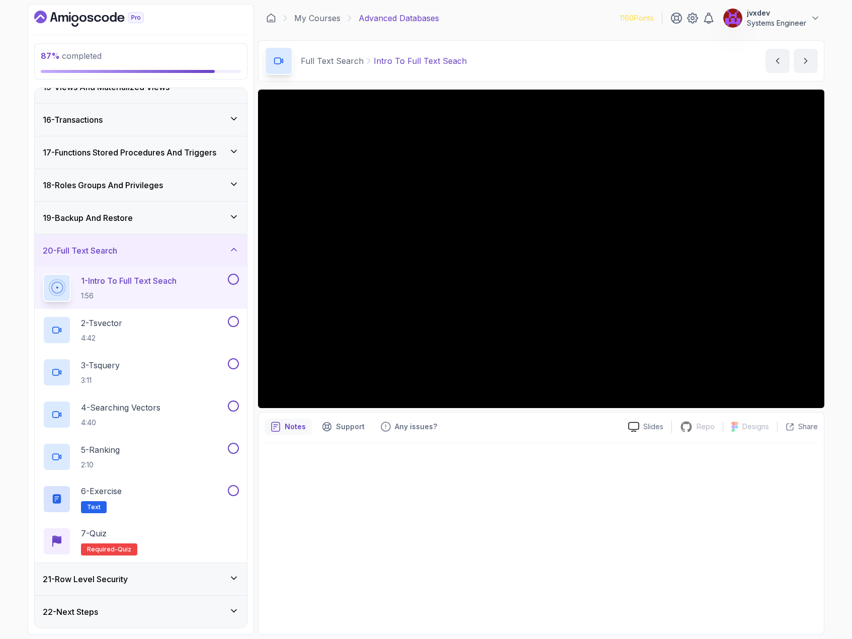
click at [679, 477] on div at bounding box center [541, 535] width 553 height 185
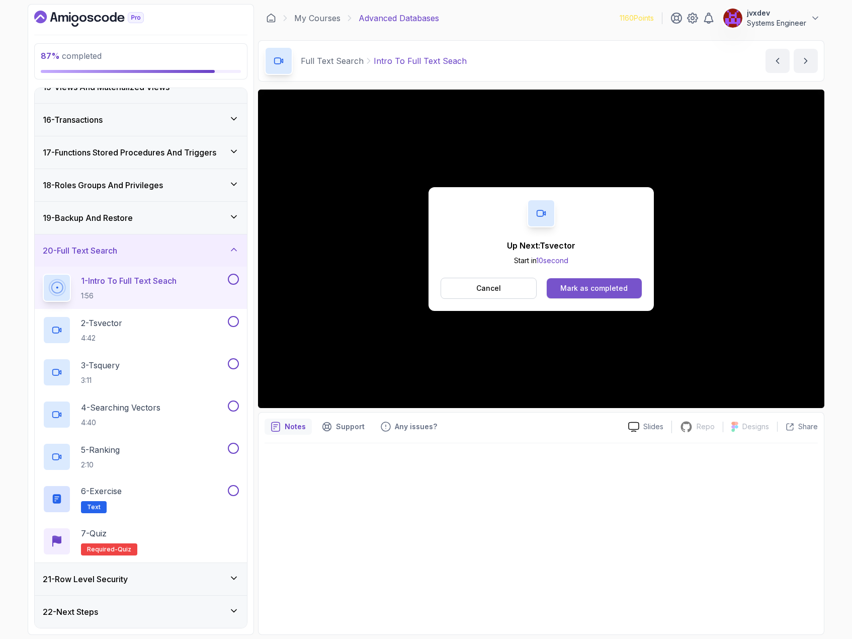
click at [614, 284] on div "Mark as completed" at bounding box center [593, 288] width 67 height 10
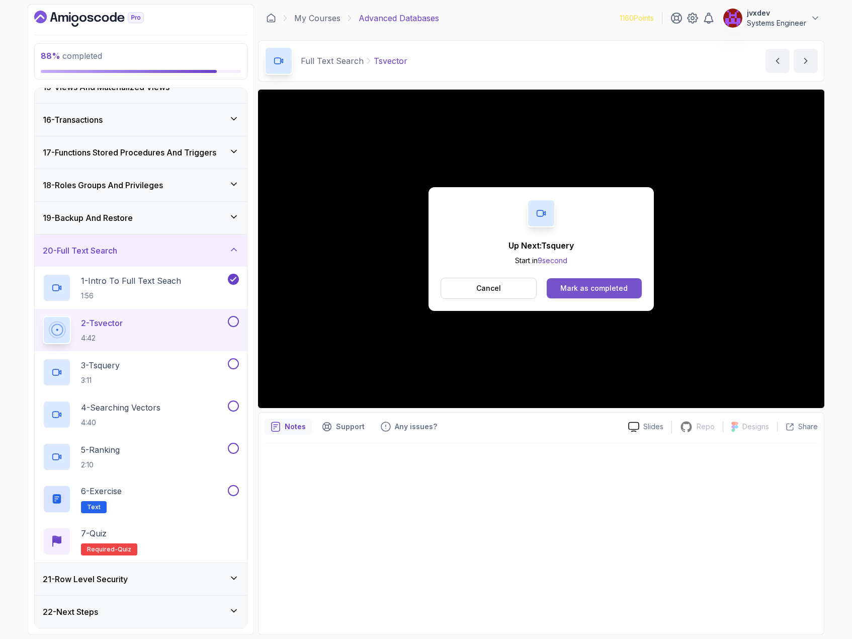
click at [589, 284] on div "Mark as completed" at bounding box center [593, 288] width 67 height 10
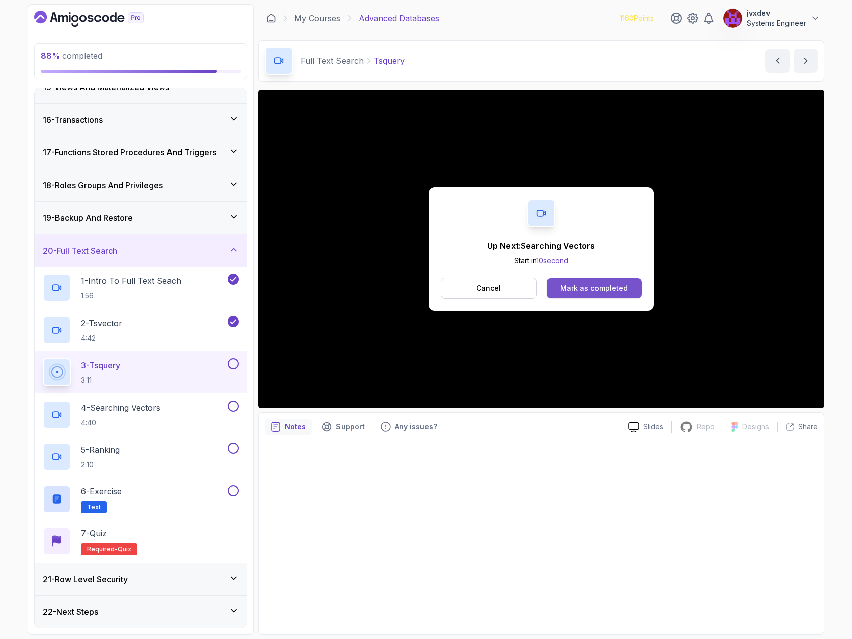
click at [614, 281] on button "Mark as completed" at bounding box center [594, 288] width 95 height 20
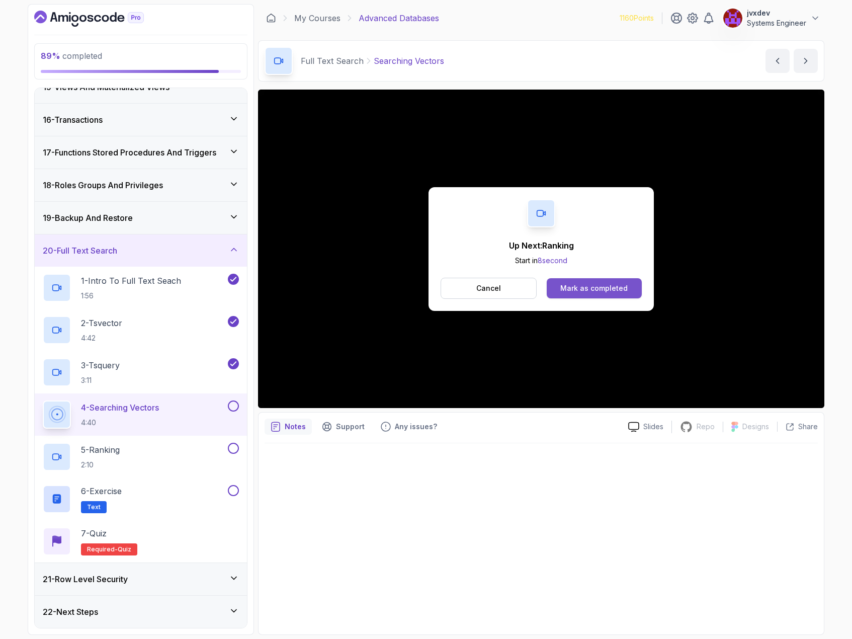
click at [618, 287] on div "Mark as completed" at bounding box center [593, 288] width 67 height 10
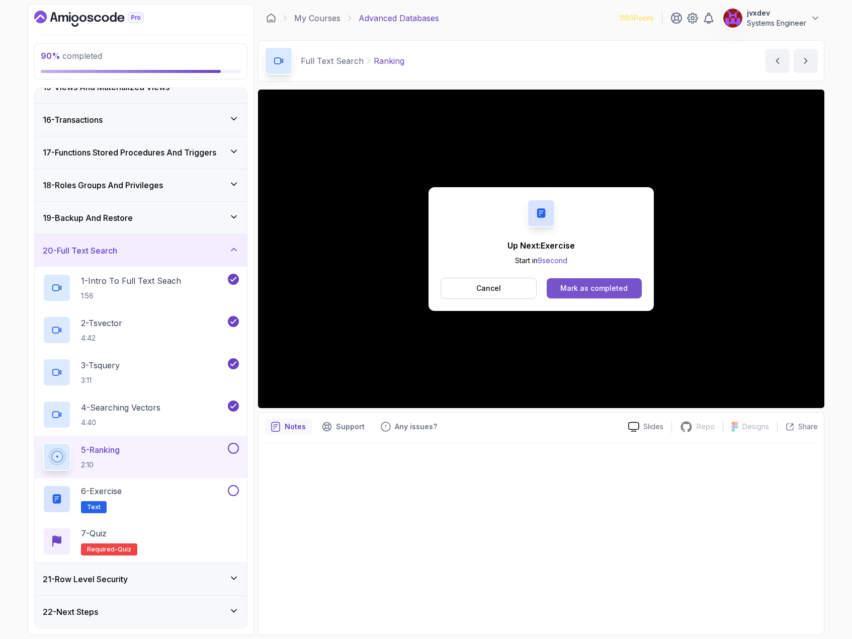
click at [601, 285] on div "Mark as completed" at bounding box center [593, 288] width 67 height 10
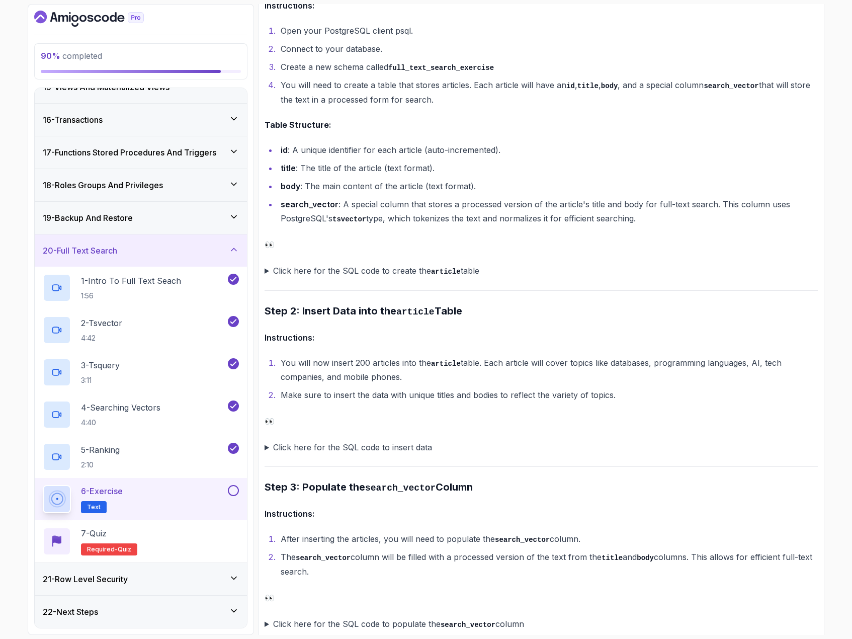
scroll to position [553, 0]
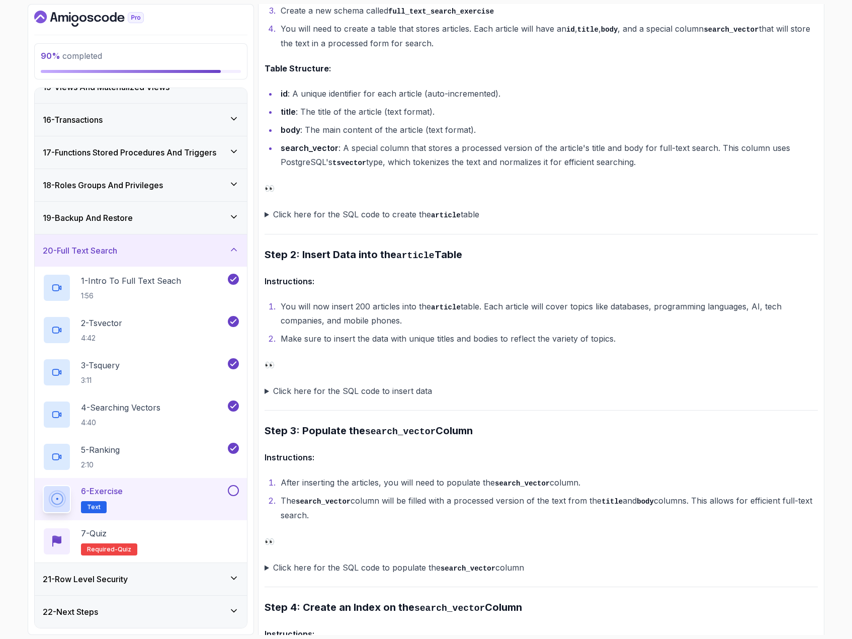
click at [268, 390] on summary "Click here for the SQL code to insert data" at bounding box center [541, 391] width 553 height 14
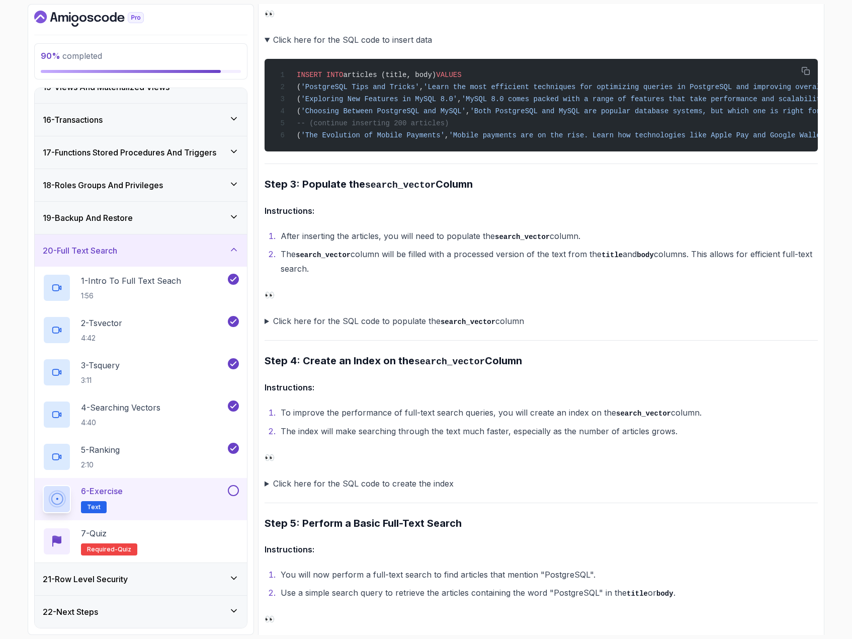
scroll to position [906, 0]
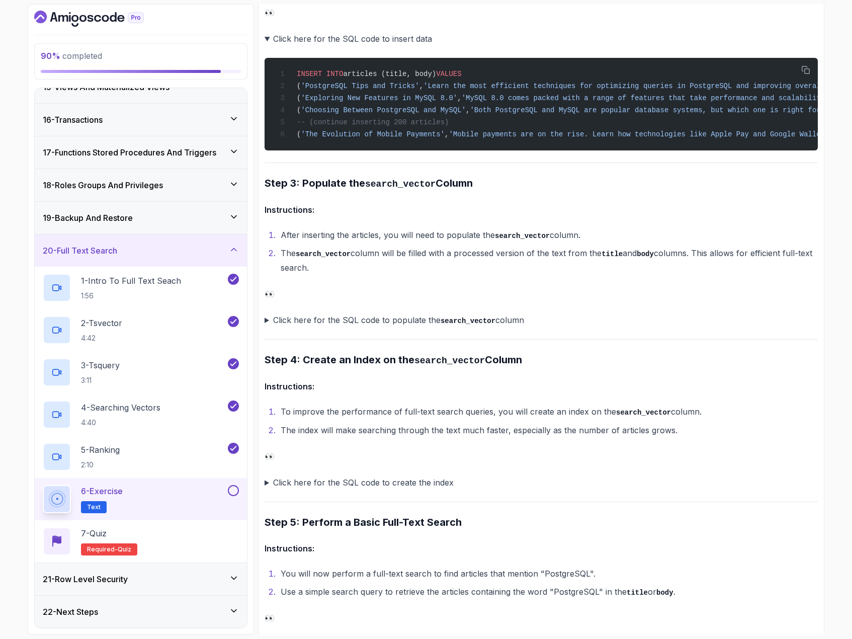
click at [266, 328] on summary "Click here for the SQL code to populate the search_vector column" at bounding box center [541, 320] width 553 height 15
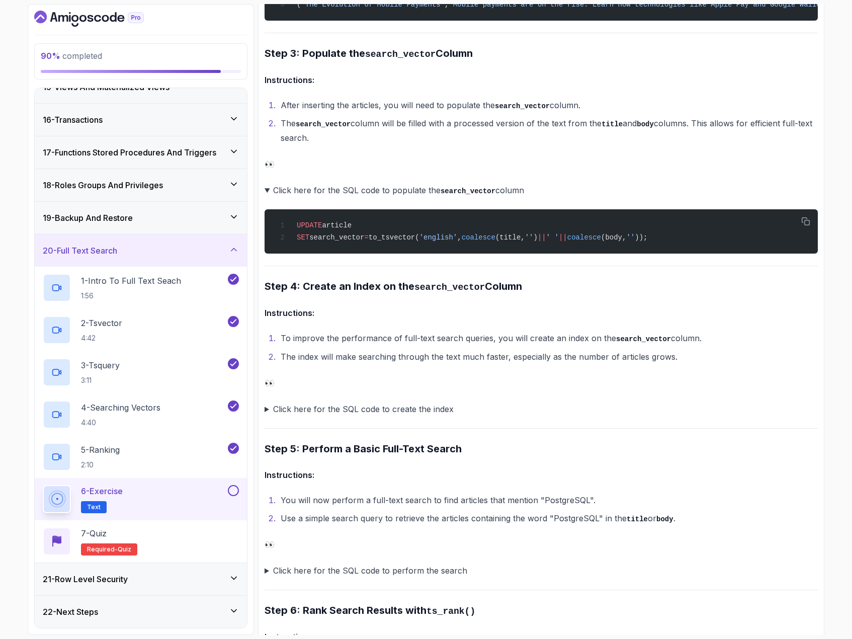
scroll to position [1057, 0]
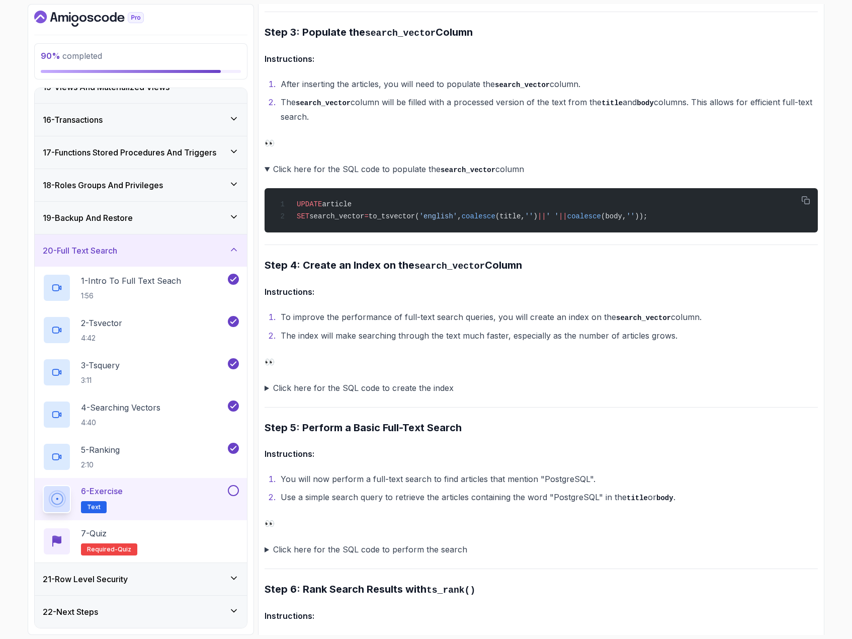
click at [267, 395] on summary "Click here for the SQL code to create the index" at bounding box center [541, 388] width 553 height 14
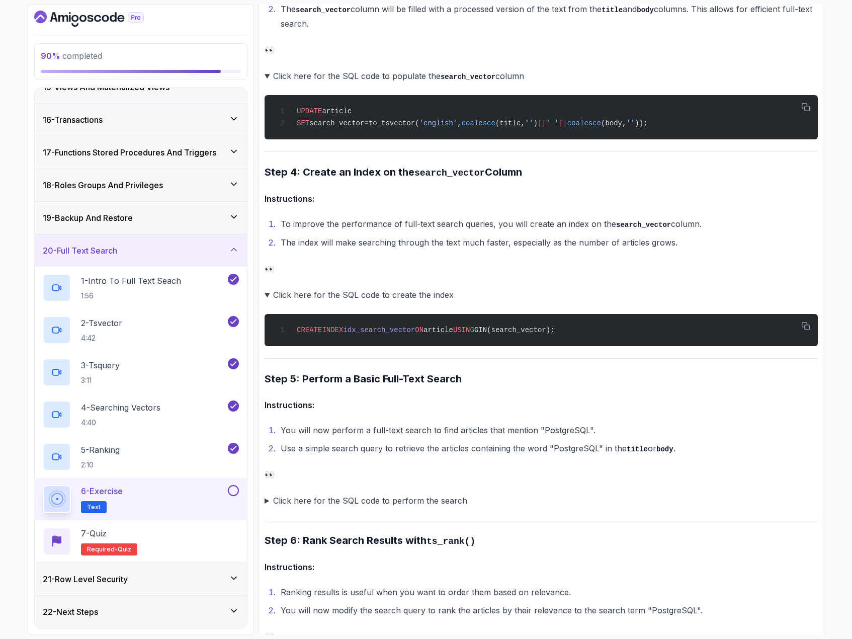
scroll to position [1258, 0]
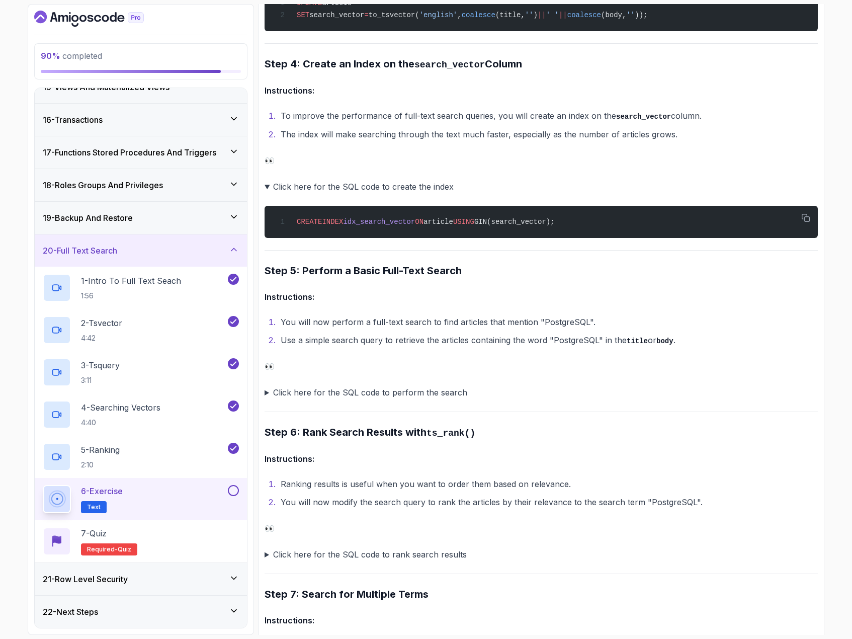
click at [268, 399] on summary "Click here for the SQL code to perform the search" at bounding box center [541, 392] width 553 height 14
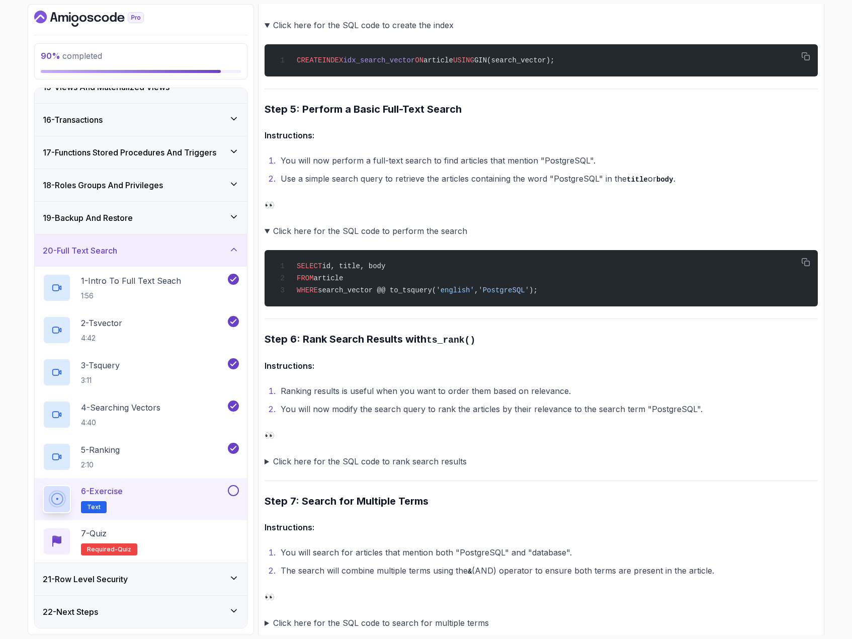
scroll to position [1459, 0]
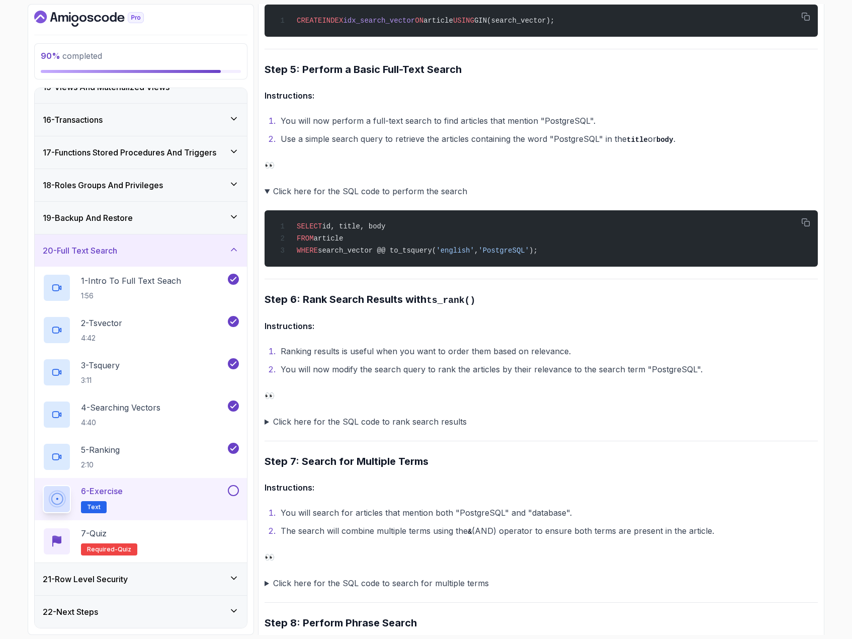
click at [266, 429] on summary "Click here for the SQL code to rank search results" at bounding box center [541, 422] width 553 height 14
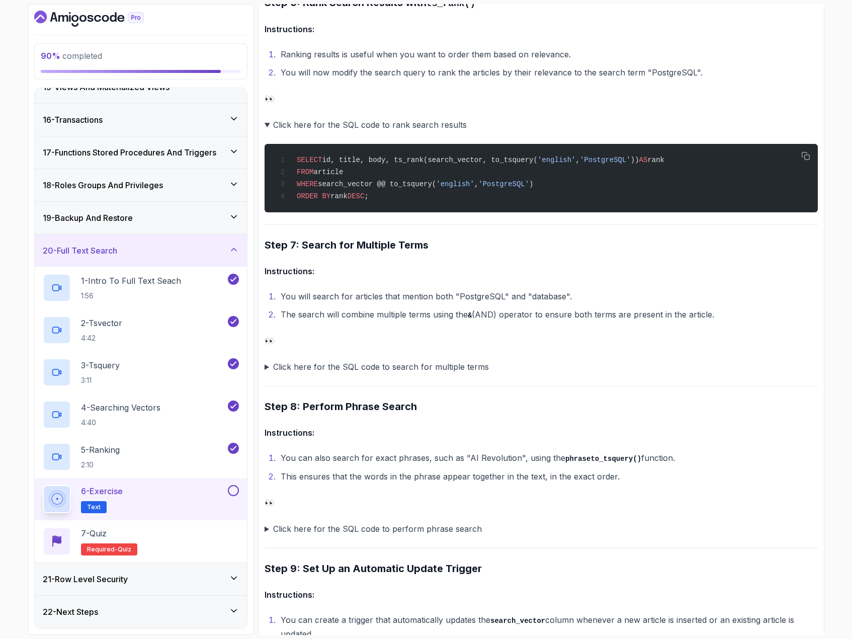
scroll to position [1761, 0]
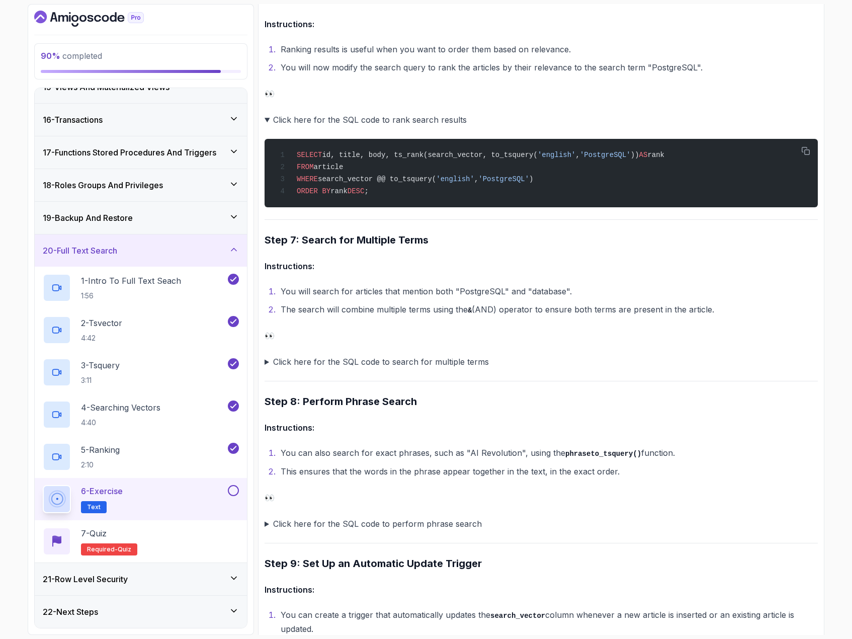
click at [266, 369] on summary "Click here for the SQL code to search for multiple terms" at bounding box center [541, 362] width 553 height 14
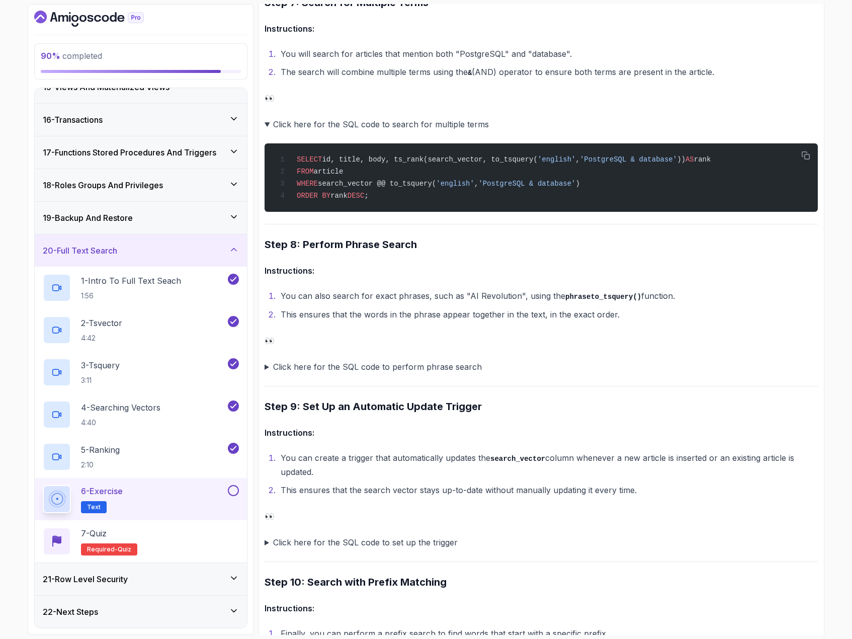
scroll to position [2013, 0]
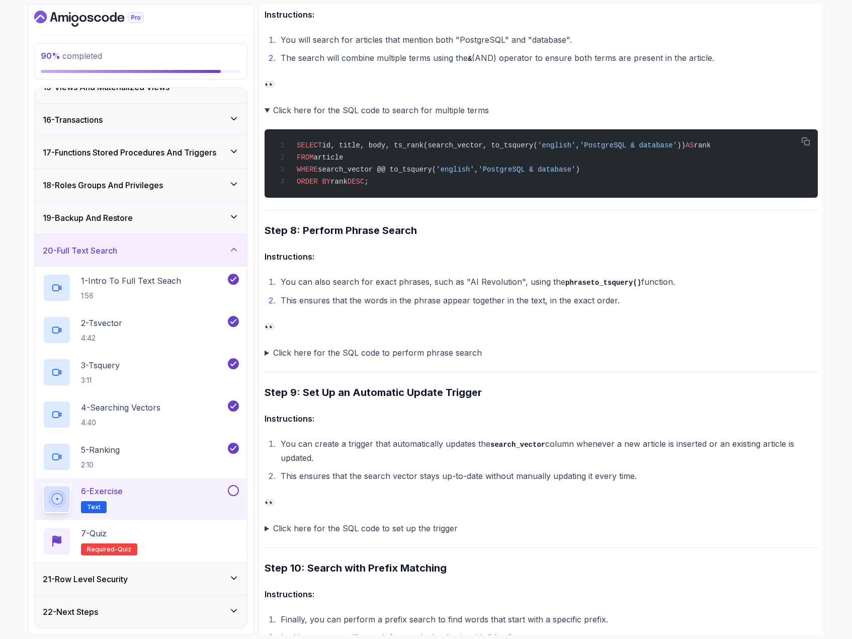
click at [267, 360] on summary "Click here for the SQL code to perform phrase search" at bounding box center [541, 353] width 553 height 14
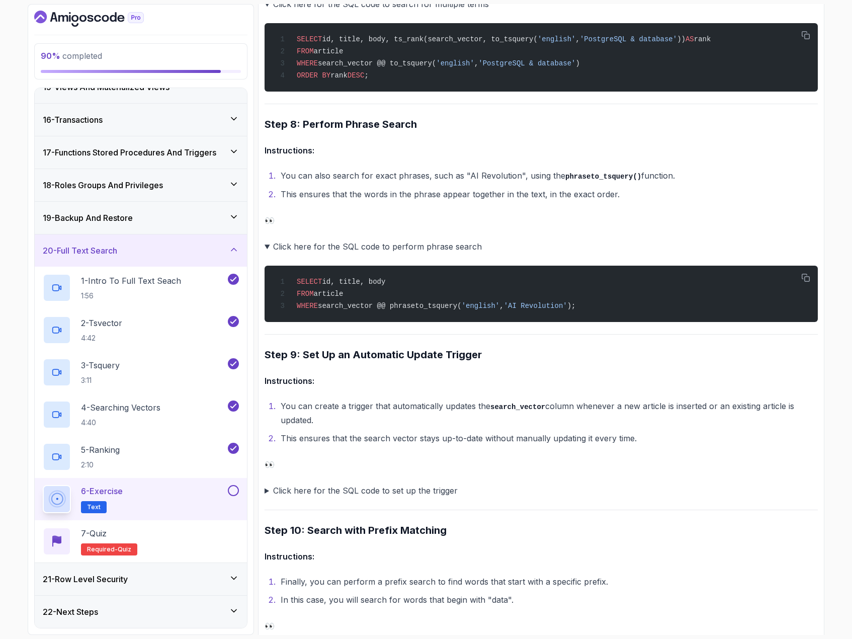
scroll to position [2214, 0]
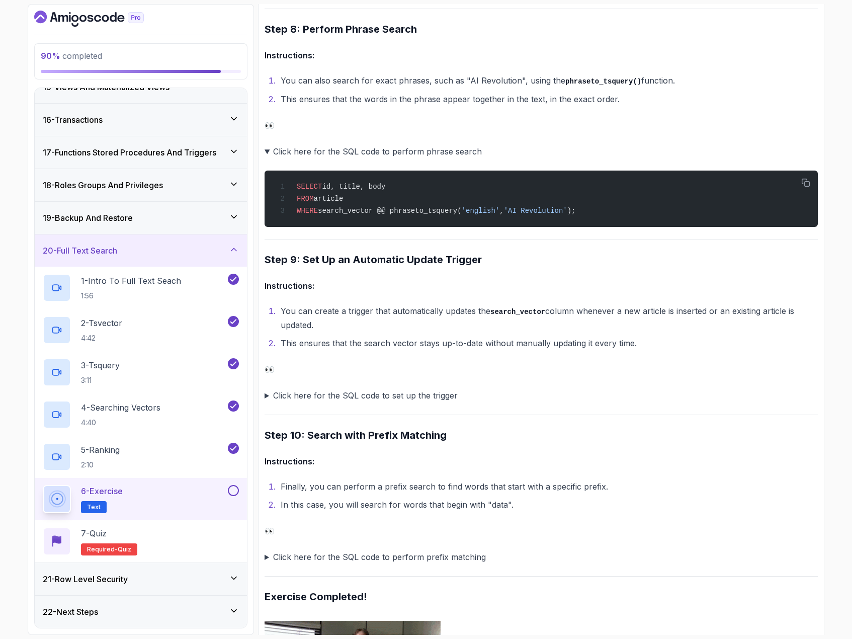
click at [268, 403] on summary "Click here for the SQL code to set up the trigger" at bounding box center [541, 395] width 553 height 14
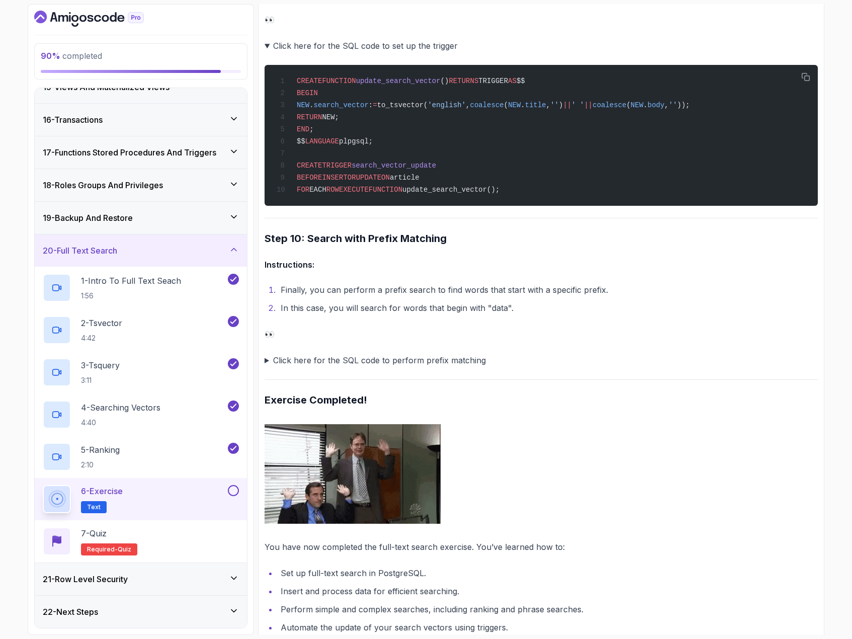
scroll to position [2566, 0]
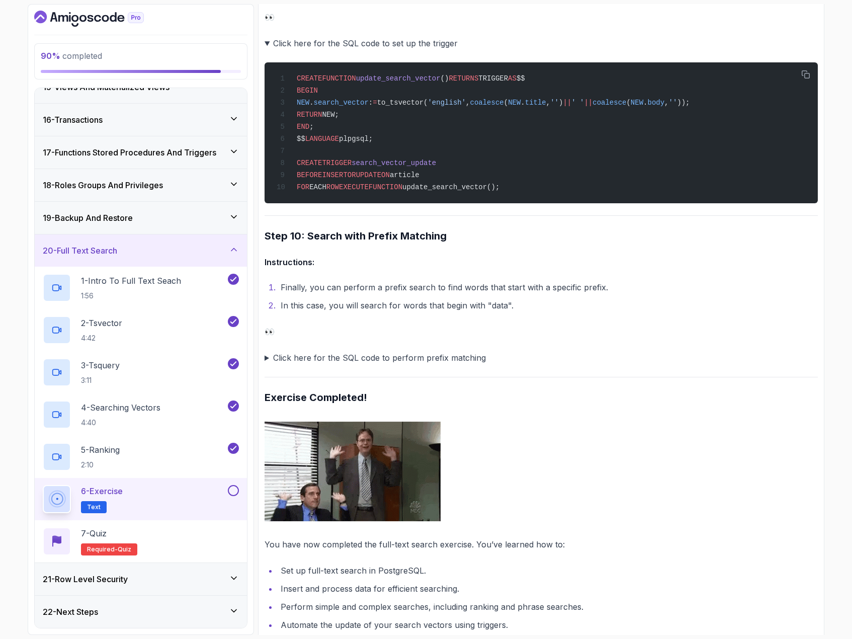
click at [268, 365] on summary "Click here for the SQL code to perform prefix matching" at bounding box center [541, 358] width 553 height 14
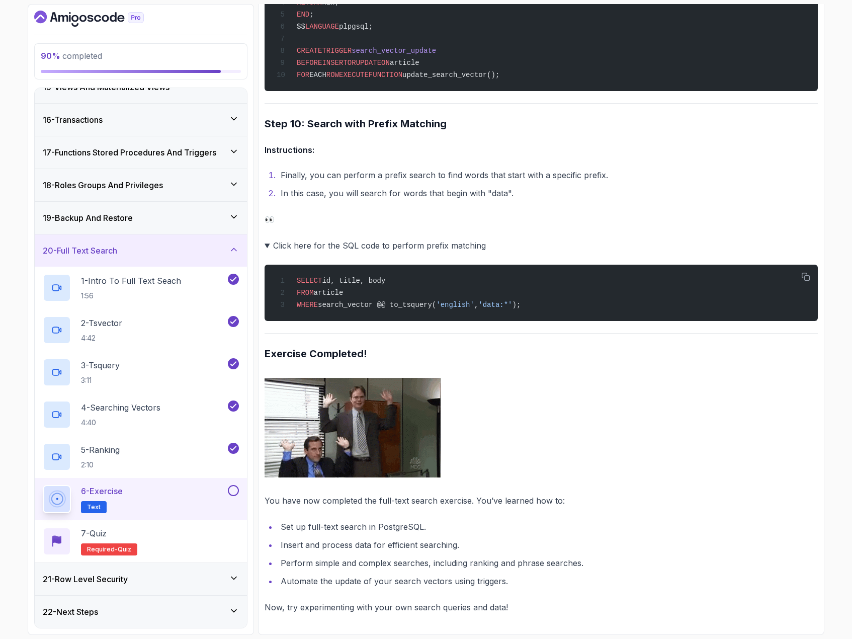
scroll to position [2702, 0]
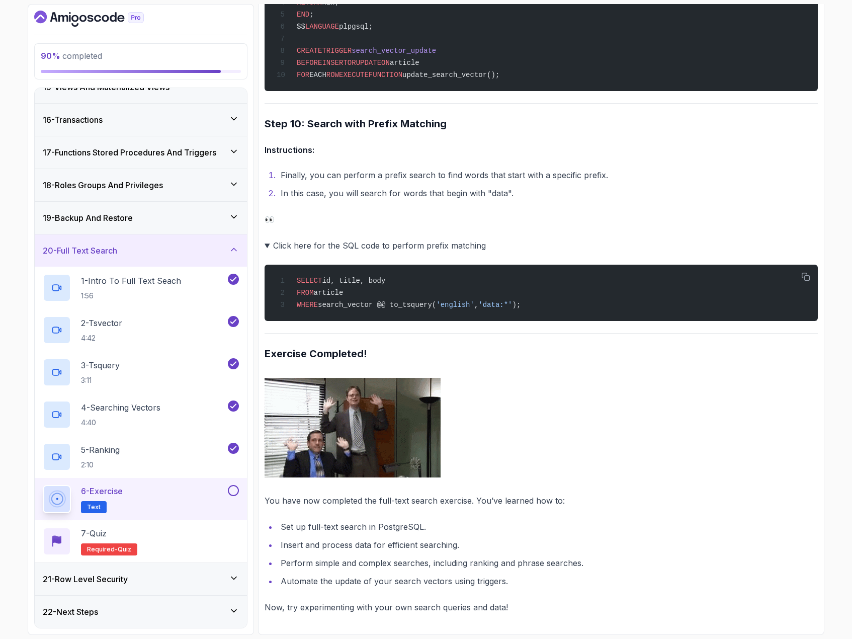
click at [231, 495] on button at bounding box center [233, 490] width 11 height 11
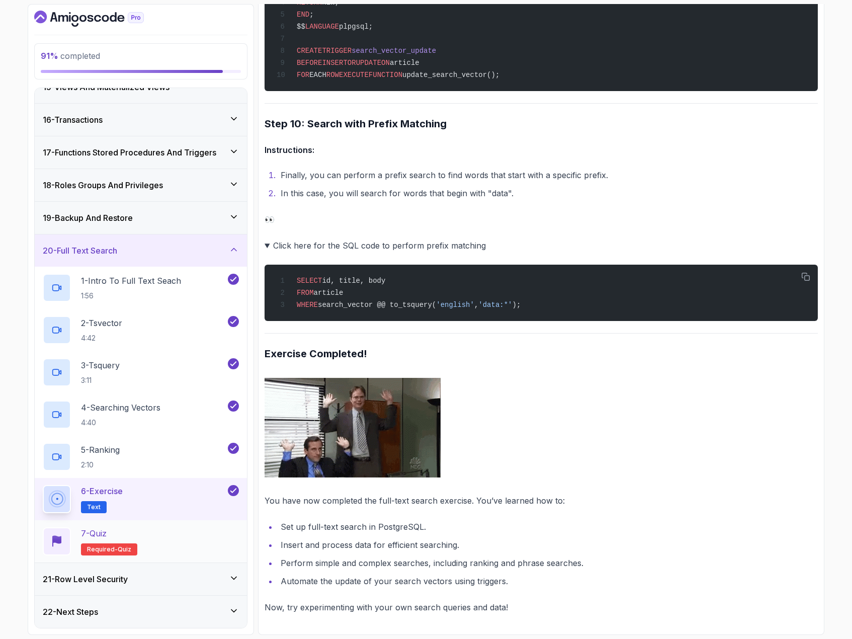
click at [200, 531] on div "7 - Quiz Required- quiz" at bounding box center [141, 541] width 196 height 28
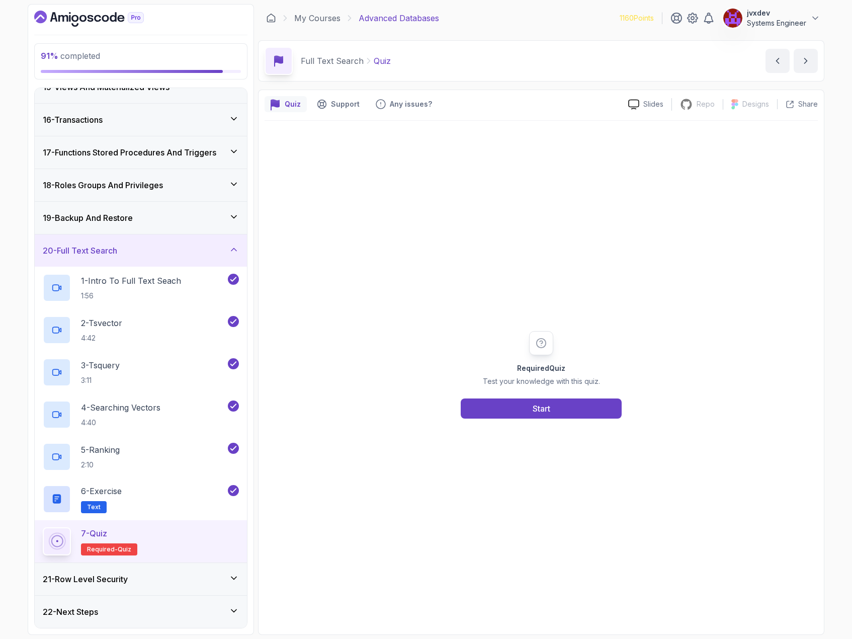
click at [484, 421] on div "Required Quiz Test your knowledge with this quiz. Start" at bounding box center [541, 375] width 553 height 508
click at [499, 415] on button "Start" at bounding box center [541, 408] width 161 height 20
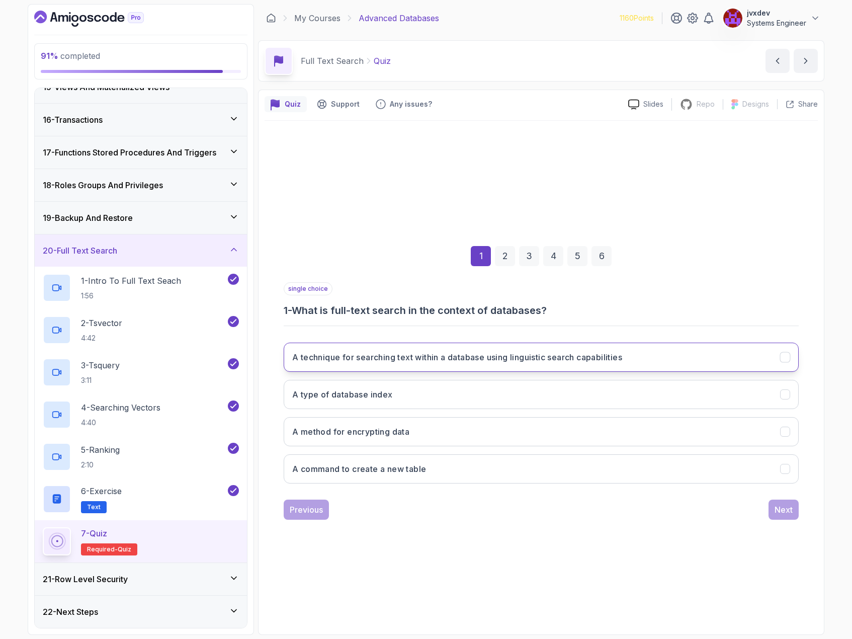
click at [544, 358] on h3 "A technique for searching text within a database using linguistic search capabi…" at bounding box center [457, 357] width 330 height 12
click at [784, 512] on div "Next" at bounding box center [784, 510] width 18 height 12
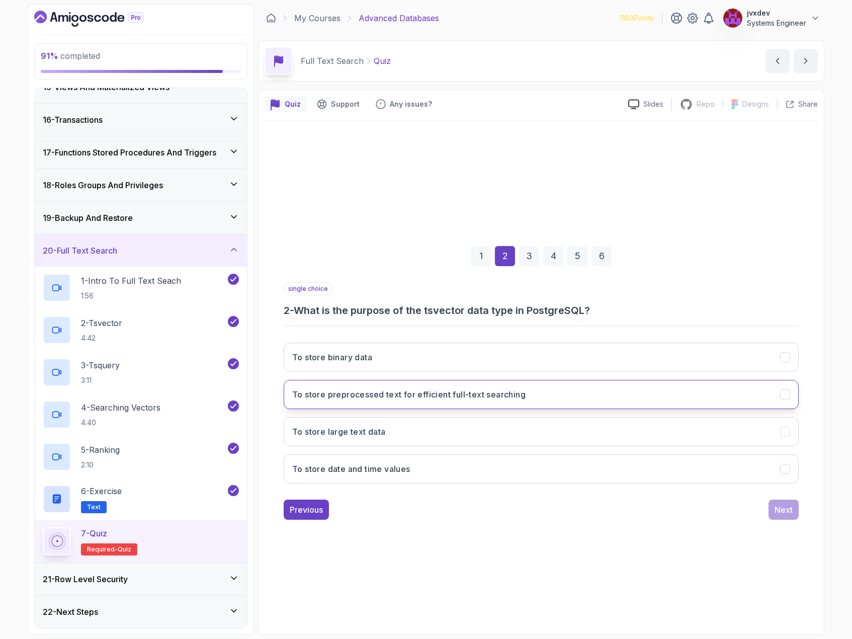
click at [518, 395] on h3 "To store preprocessed text for efficient full-text searching" at bounding box center [408, 394] width 233 height 12
click at [797, 506] on button "Next" at bounding box center [784, 510] width 30 height 20
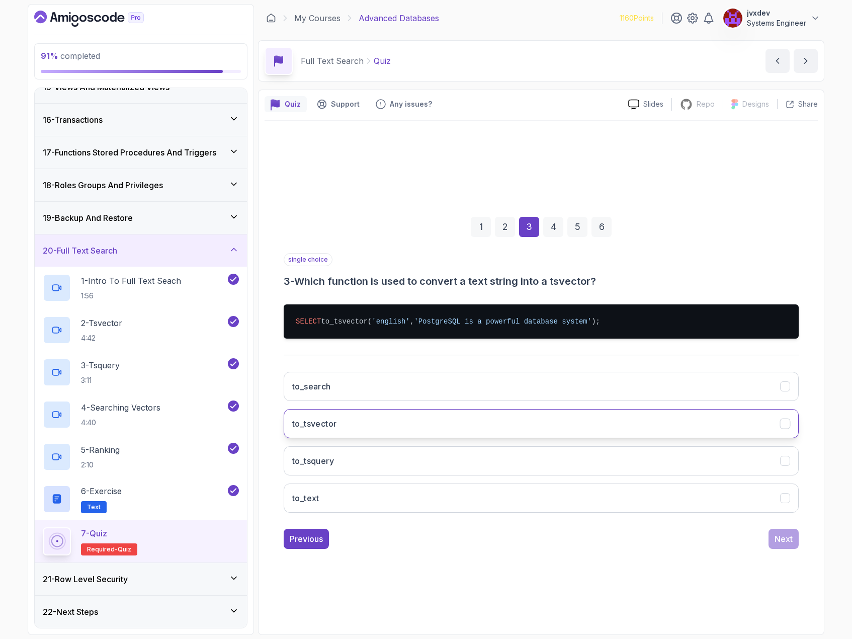
click at [377, 418] on button "to_tsvector" at bounding box center [541, 423] width 515 height 29
click at [788, 536] on div "Next" at bounding box center [784, 539] width 18 height 12
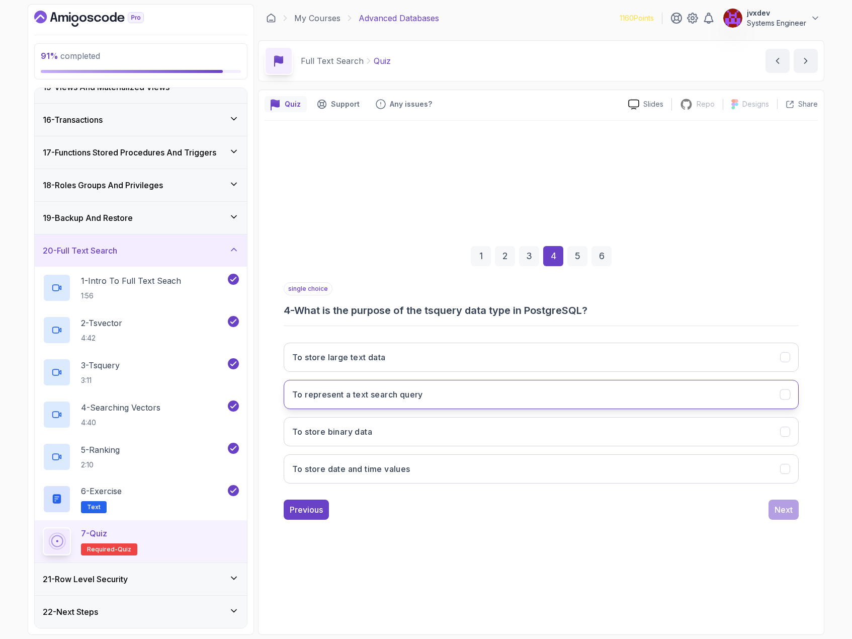
click at [461, 393] on button "To represent a text search query" at bounding box center [541, 394] width 515 height 29
click at [780, 513] on div "Next" at bounding box center [784, 510] width 18 height 12
click at [427, 394] on button "Linguistic search capabilities" at bounding box center [541, 394] width 515 height 29
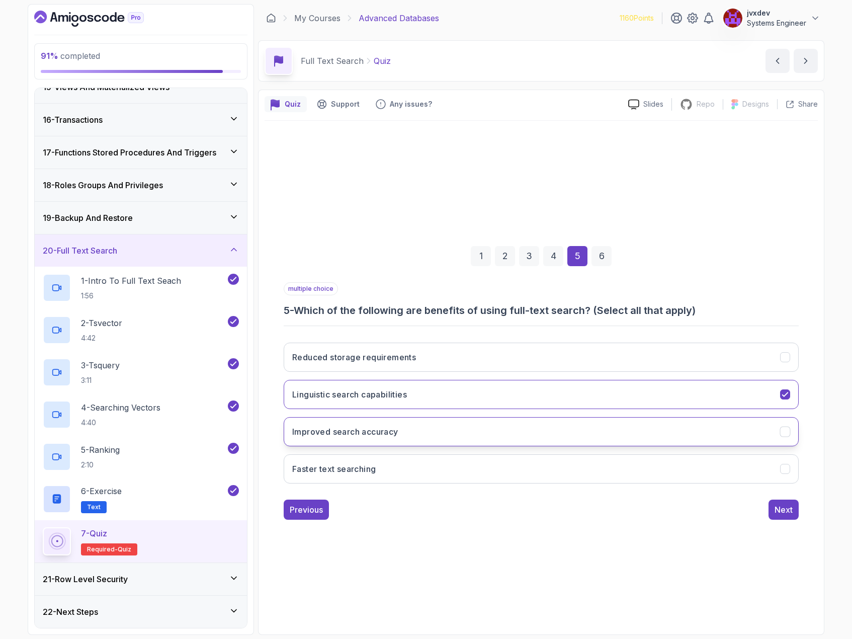
click at [415, 434] on button "Improved search accuracy" at bounding box center [541, 431] width 515 height 29
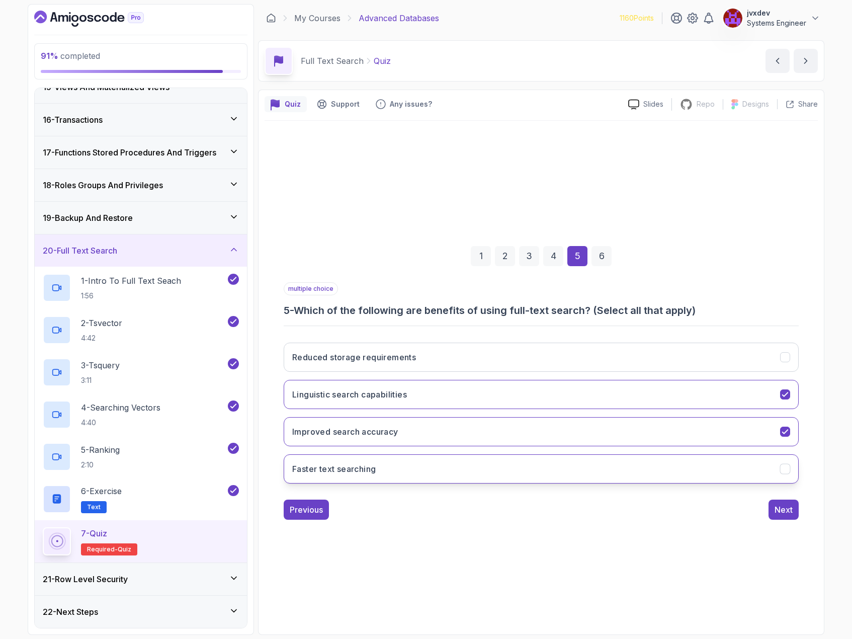
click at [415, 461] on button "Faster text searching" at bounding box center [541, 468] width 515 height 29
click at [790, 516] on button "Next" at bounding box center [784, 510] width 30 height 20
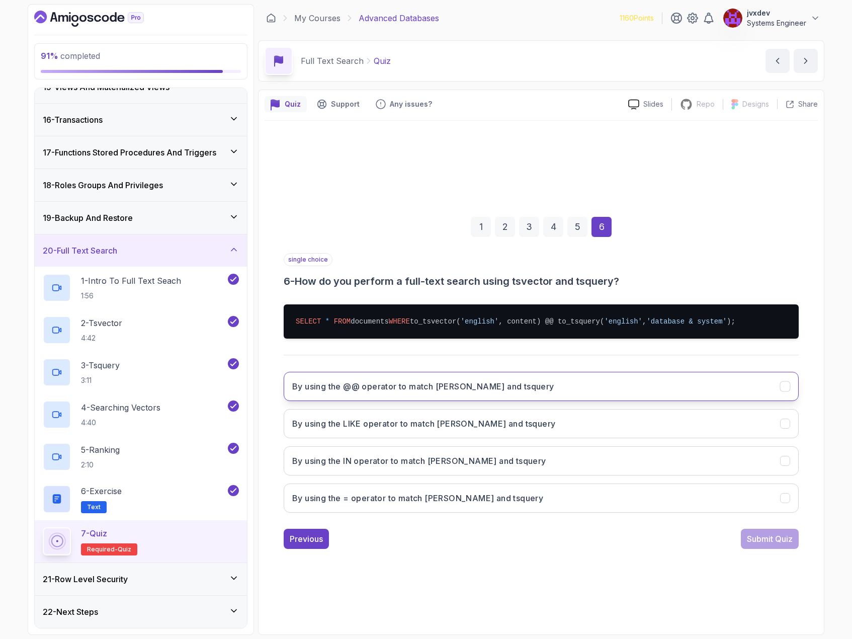
click at [453, 388] on h3 "By using the @@ operator to match tsvector and tsquery" at bounding box center [423, 386] width 262 height 12
click at [773, 544] on div "Submit Quiz" at bounding box center [770, 539] width 46 height 12
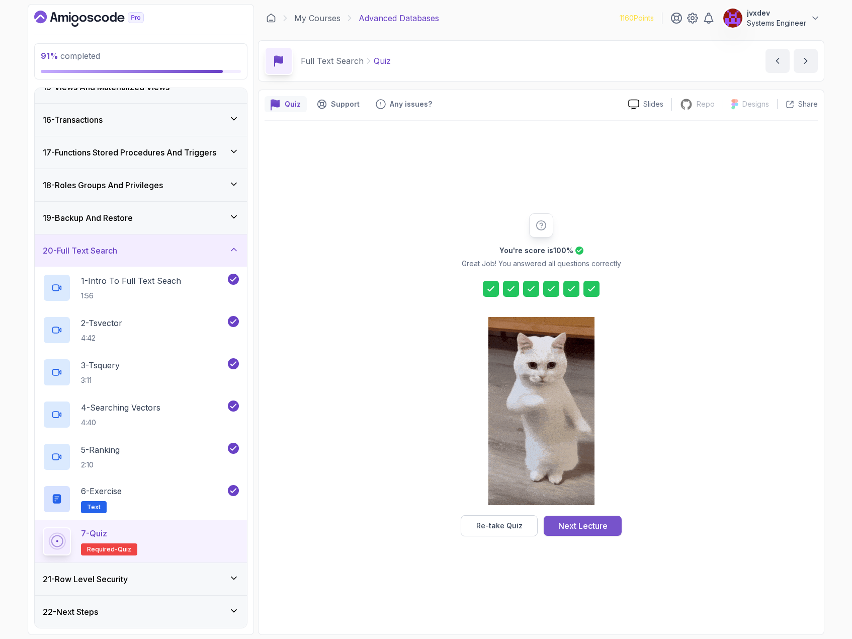
click at [579, 528] on div "Next Lecture" at bounding box center [582, 526] width 49 height 12
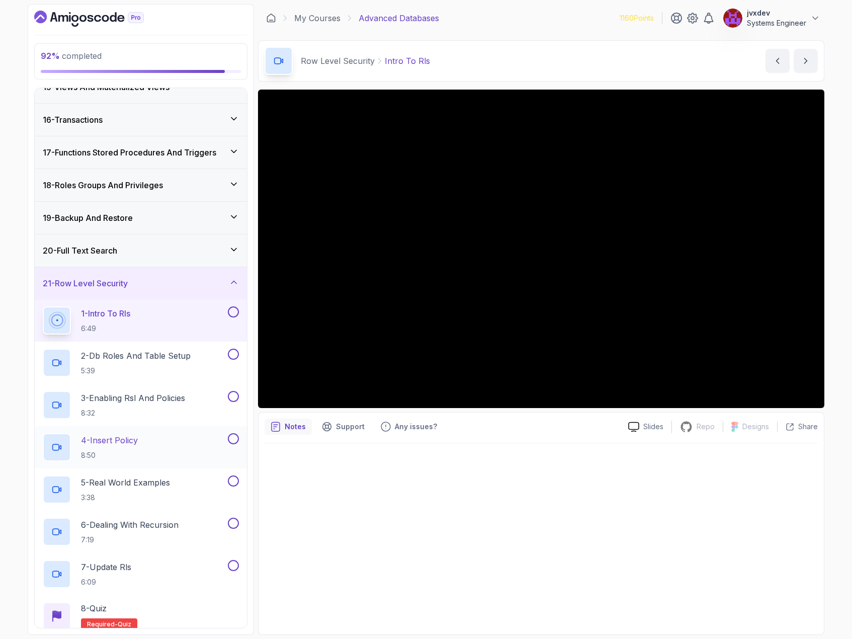
scroll to position [517, 0]
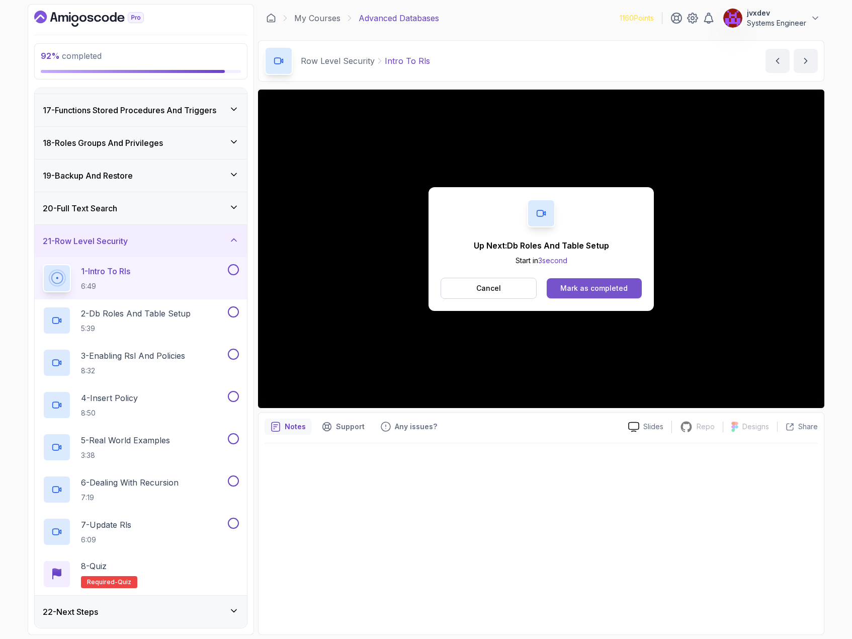
click at [615, 288] on div "Mark as completed" at bounding box center [593, 288] width 67 height 10
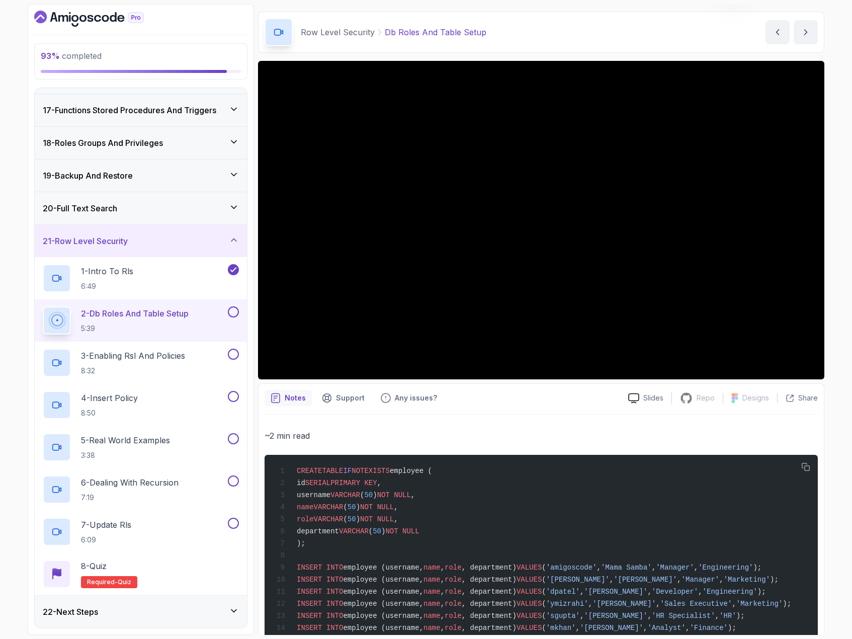
scroll to position [28, 0]
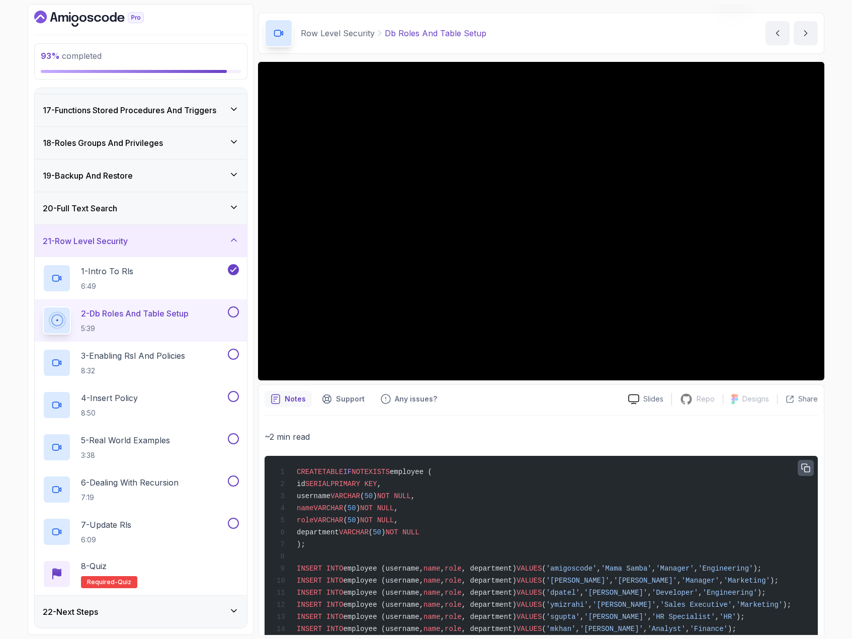
click at [809, 467] on icon "button" at bounding box center [805, 468] width 9 height 9
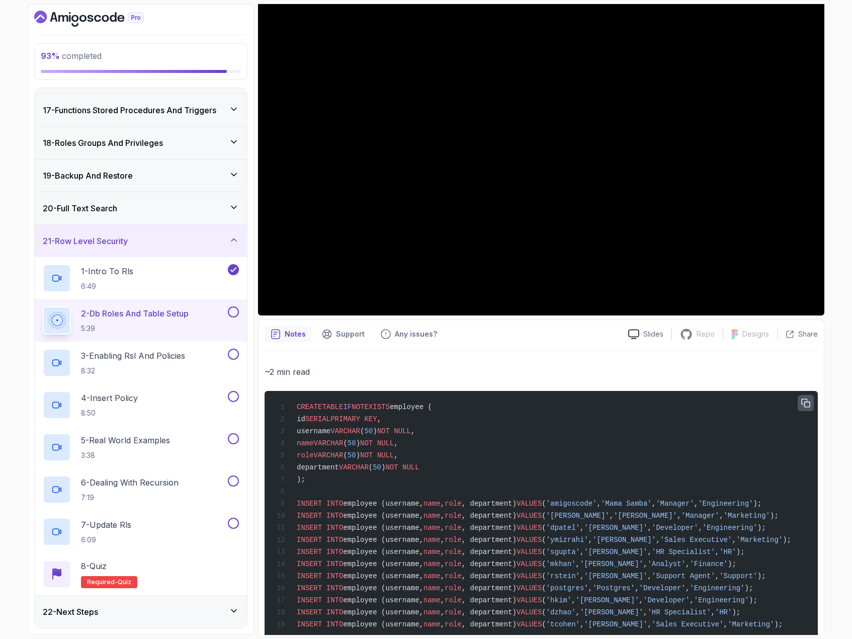
scroll to position [0, 0]
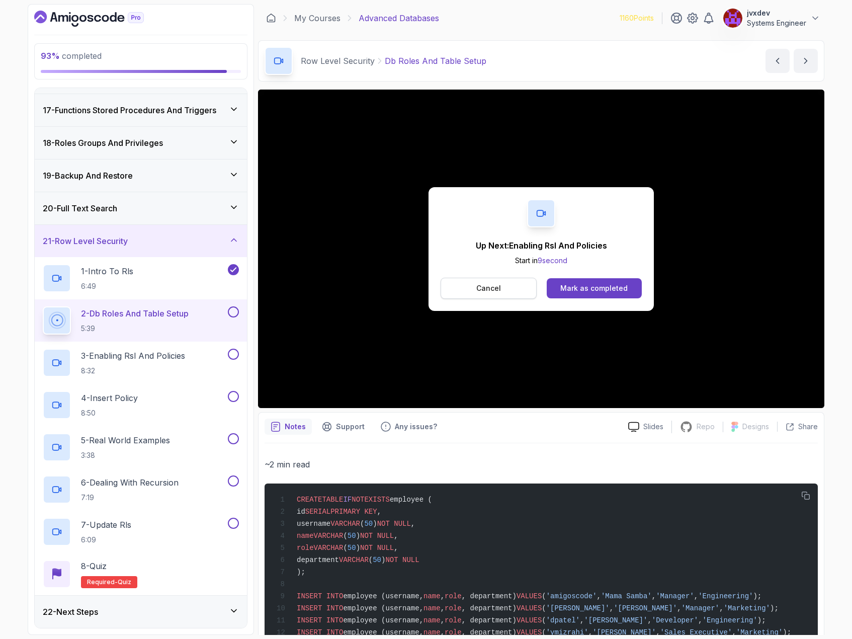
click at [502, 293] on button "Cancel" at bounding box center [489, 288] width 96 height 21
click at [605, 287] on div "Mark as completed" at bounding box center [593, 288] width 67 height 10
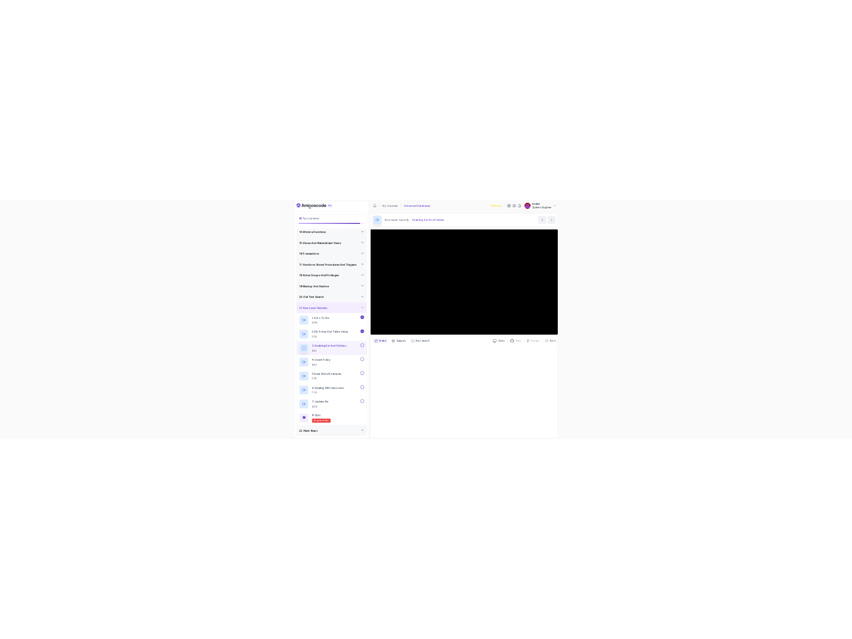
scroll to position [517, 0]
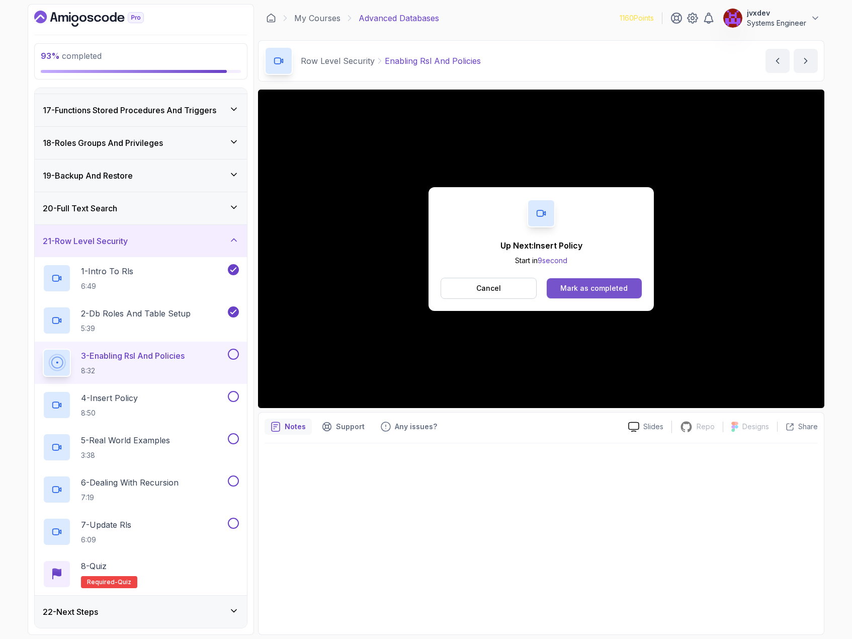
click at [583, 294] on button "Mark as completed" at bounding box center [594, 288] width 95 height 20
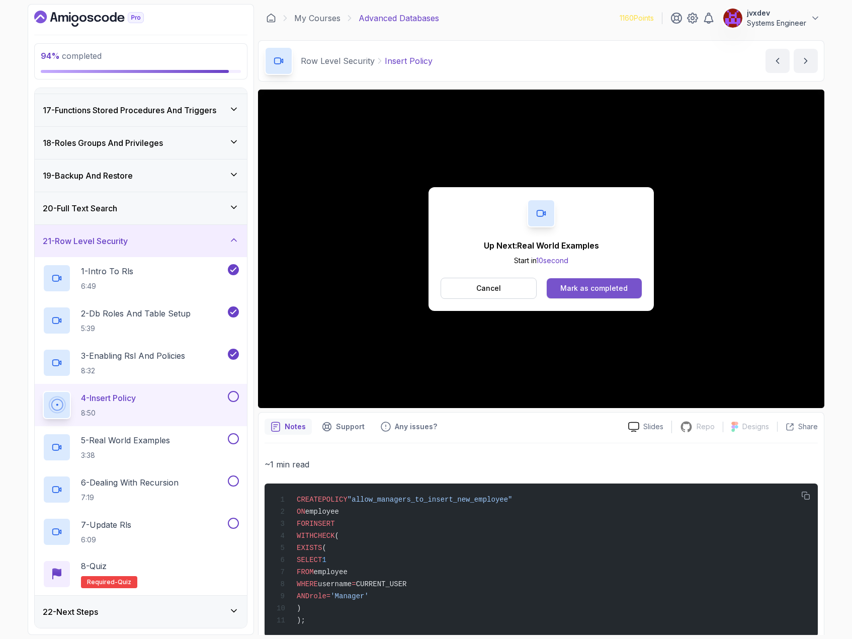
click at [636, 289] on button "Mark as completed" at bounding box center [594, 288] width 95 height 20
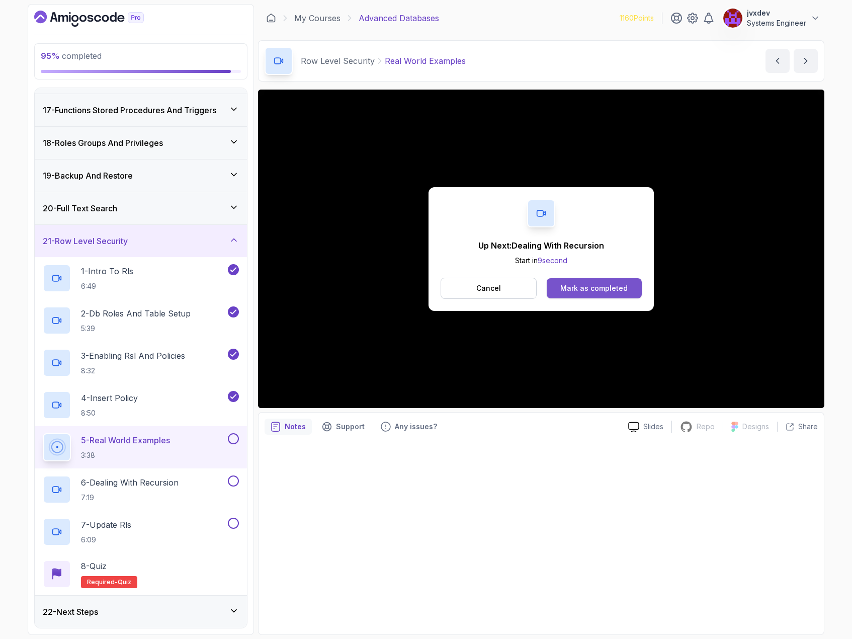
click at [619, 294] on button "Mark as completed" at bounding box center [594, 288] width 95 height 20
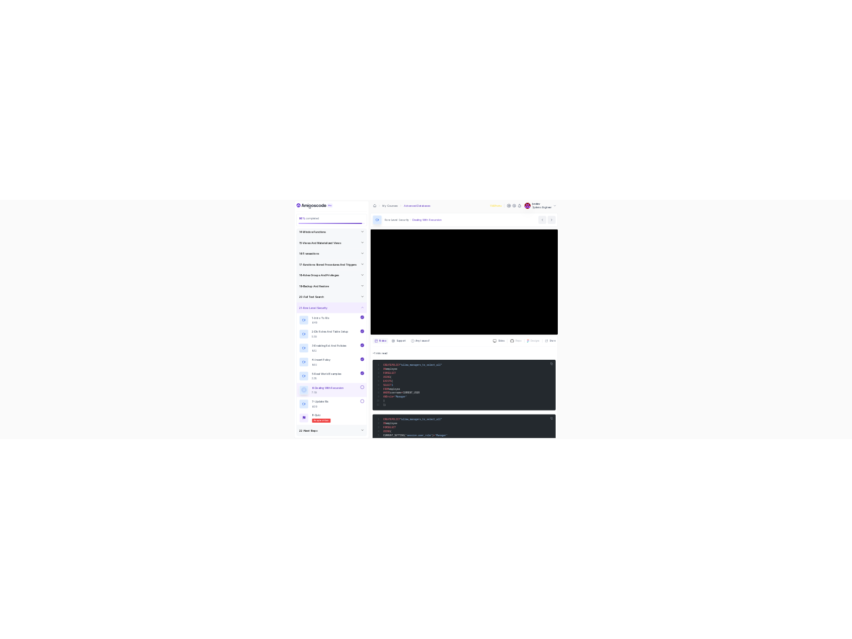
scroll to position [517, 0]
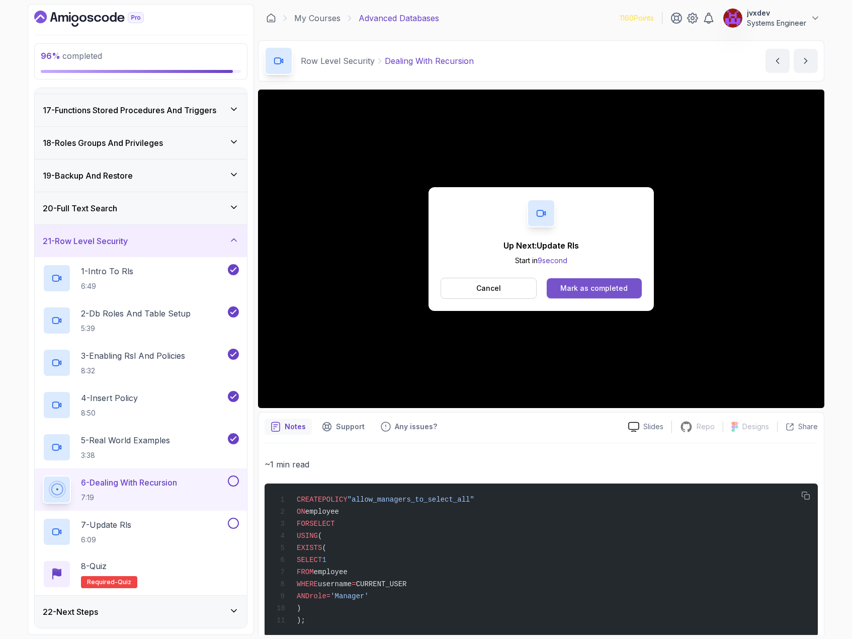
click at [616, 285] on div "Mark as completed" at bounding box center [593, 288] width 67 height 10
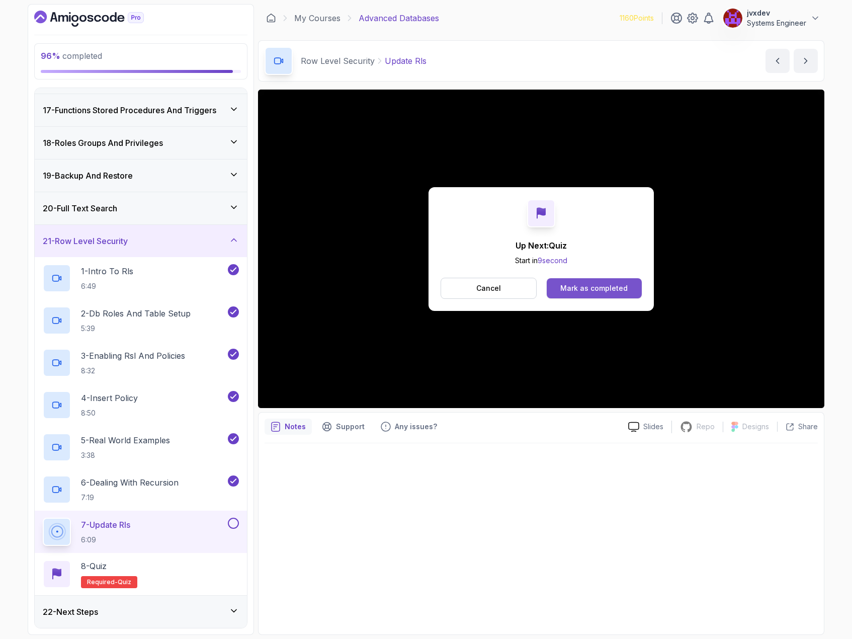
click at [607, 292] on div "Mark as completed" at bounding box center [593, 288] width 67 height 10
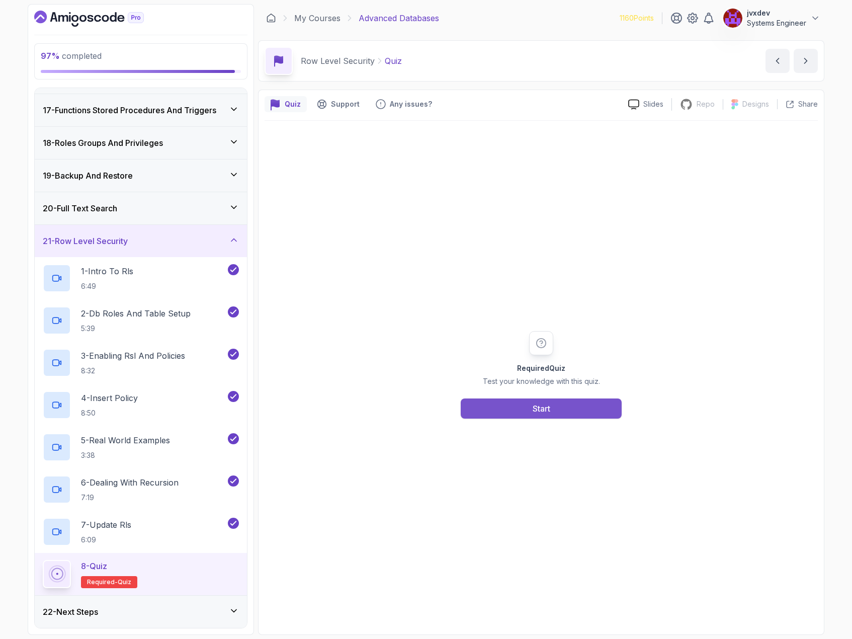
click at [573, 415] on button "Start" at bounding box center [541, 408] width 161 height 20
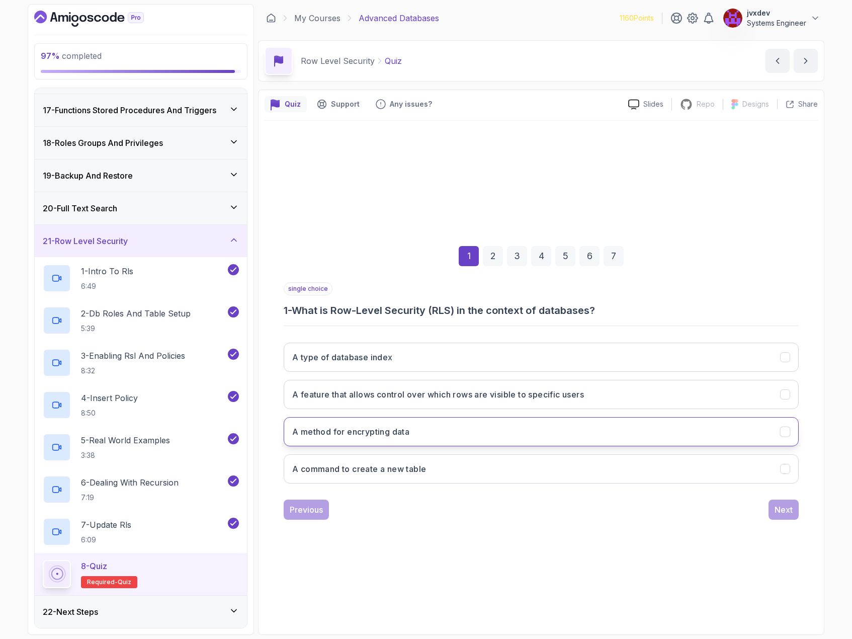
drag, startPoint x: 538, startPoint y: 395, endPoint x: 613, endPoint y: 426, distance: 81.3
click at [539, 396] on h3 "A feature that allows control over which rows are visible to specific users" at bounding box center [438, 394] width 292 height 12
click at [782, 510] on div "Next" at bounding box center [784, 510] width 18 height 12
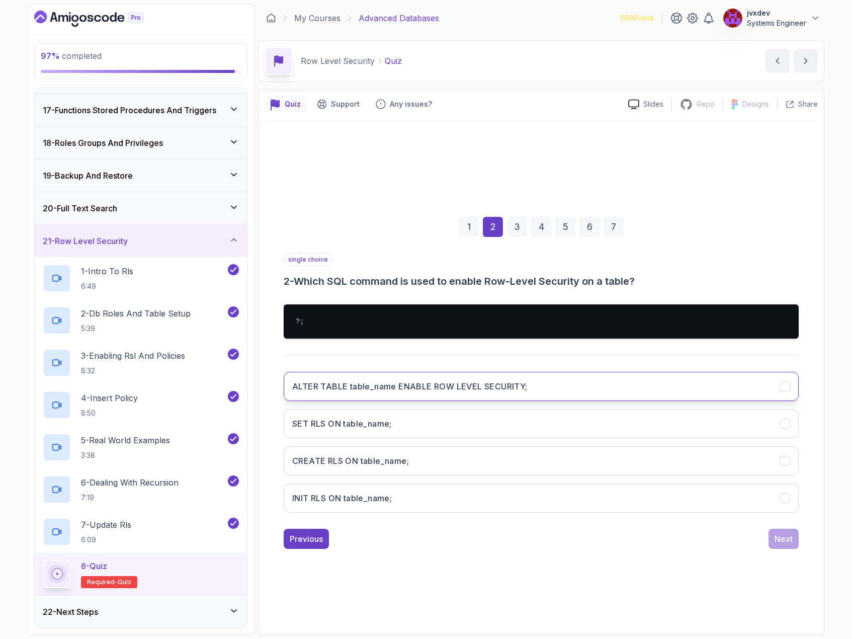
click at [528, 387] on button "ALTER TABLE table_name ENABLE ROW LEVEL SECURITY;" at bounding box center [541, 386] width 515 height 29
click at [776, 540] on div "Next" at bounding box center [784, 539] width 18 height 12
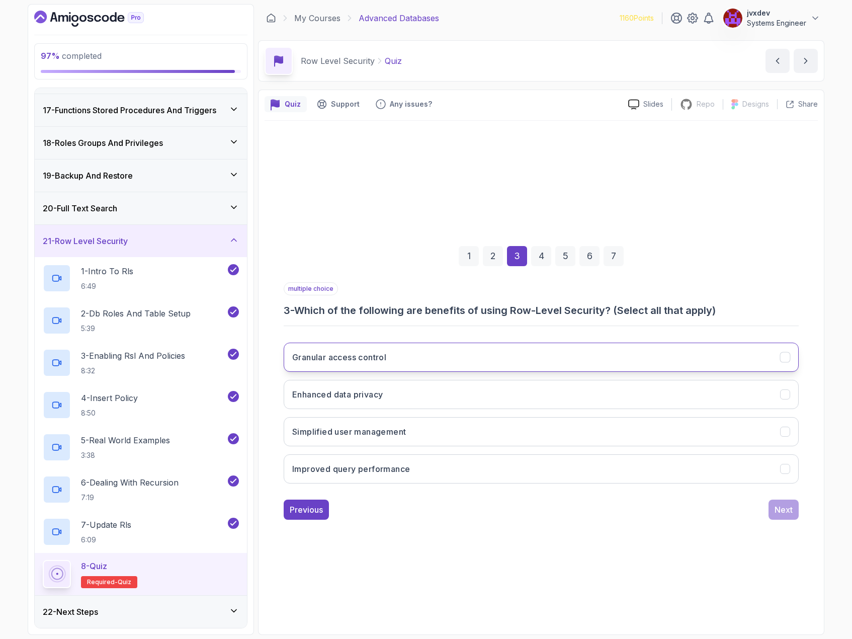
click at [455, 351] on button "Granular access control" at bounding box center [541, 357] width 515 height 29
click at [437, 390] on button "Enhanced data privacy" at bounding box center [541, 394] width 515 height 29
click at [785, 513] on div "Next" at bounding box center [784, 510] width 18 height 12
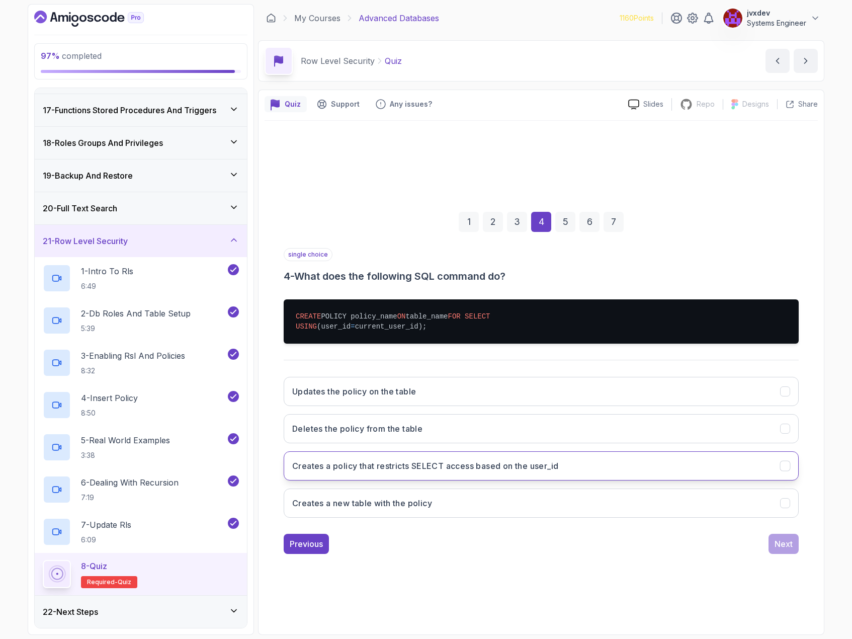
click at [484, 479] on button "Creates a policy that restricts SELECT access based on the user_id" at bounding box center [541, 465] width 515 height 29
click at [796, 548] on button "Next" at bounding box center [784, 544] width 30 height 20
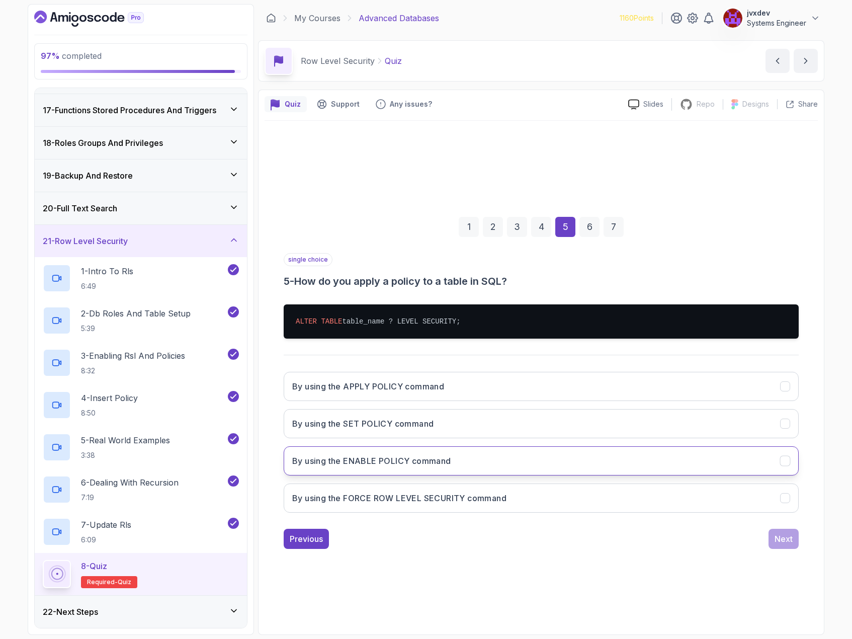
click at [470, 466] on button "By using the ENABLE POLICY command" at bounding box center [541, 460] width 515 height 29
click at [779, 539] on div "Next" at bounding box center [784, 539] width 18 height 12
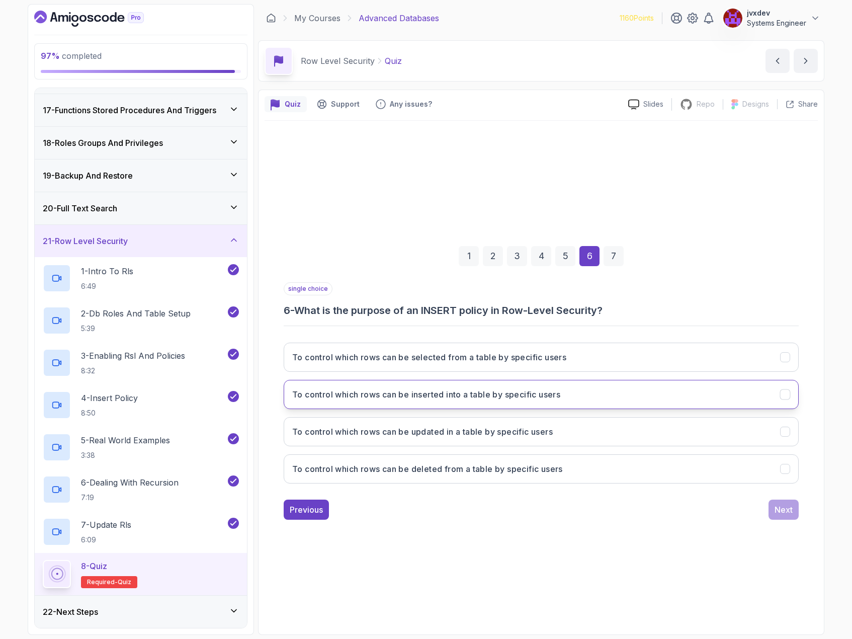
click at [519, 397] on h3 "To control which rows can be inserted into a table by specific users" at bounding box center [426, 394] width 268 height 12
click at [792, 504] on div "Next" at bounding box center [784, 510] width 18 height 12
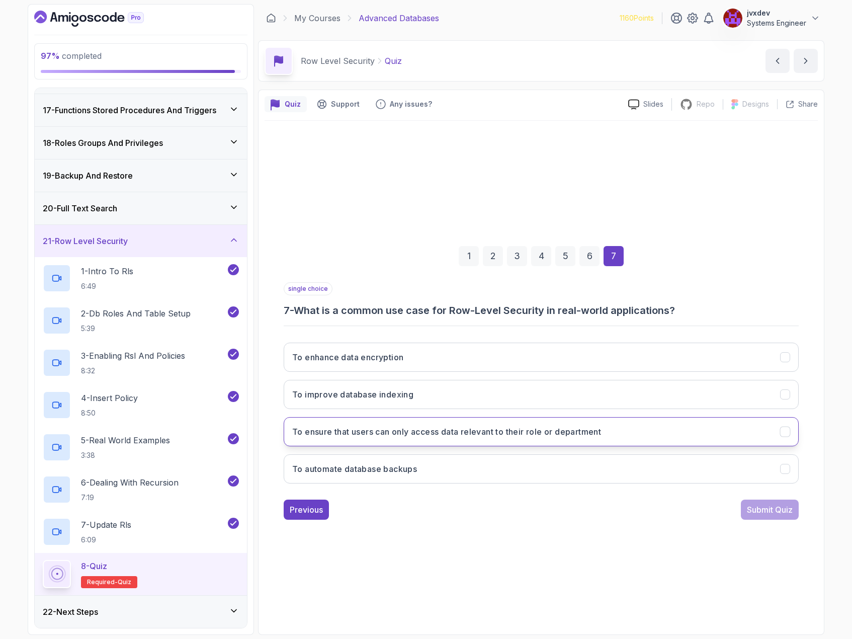
click at [490, 432] on h3 "To ensure that users can only access data relevant to their role or department" at bounding box center [446, 432] width 309 height 12
click at [772, 512] on div "Submit Quiz" at bounding box center [770, 510] width 46 height 12
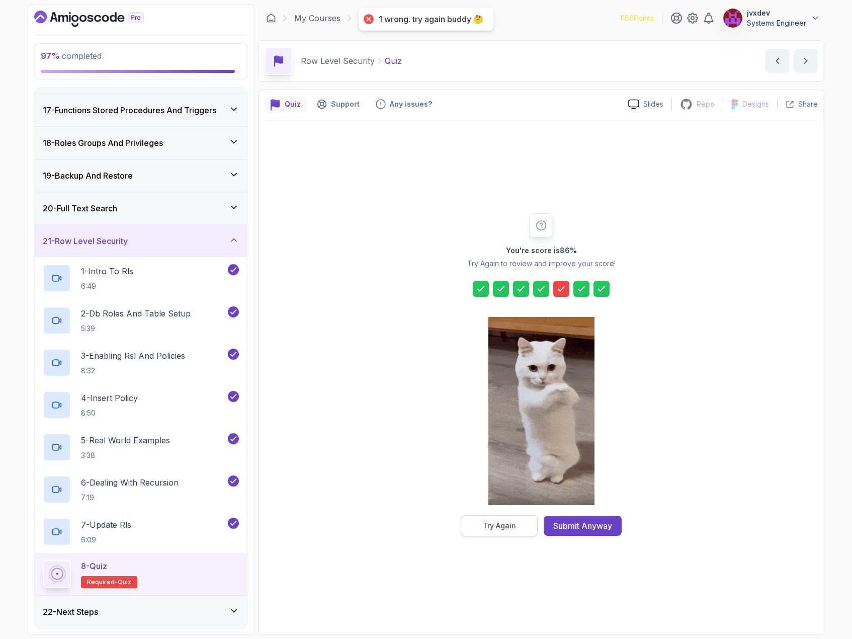
click at [494, 529] on div "Try Again" at bounding box center [499, 526] width 33 height 10
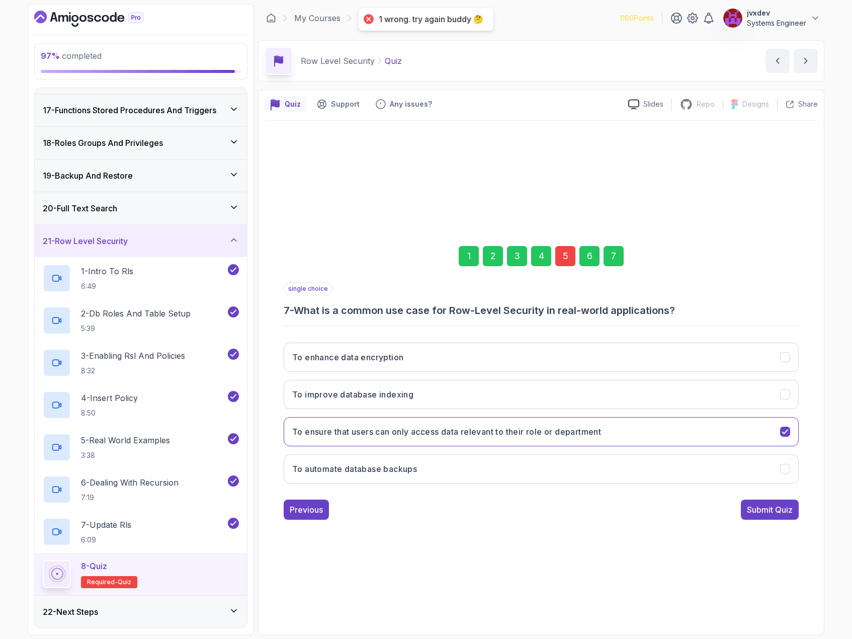
click at [567, 260] on div "5" at bounding box center [565, 256] width 20 height 20
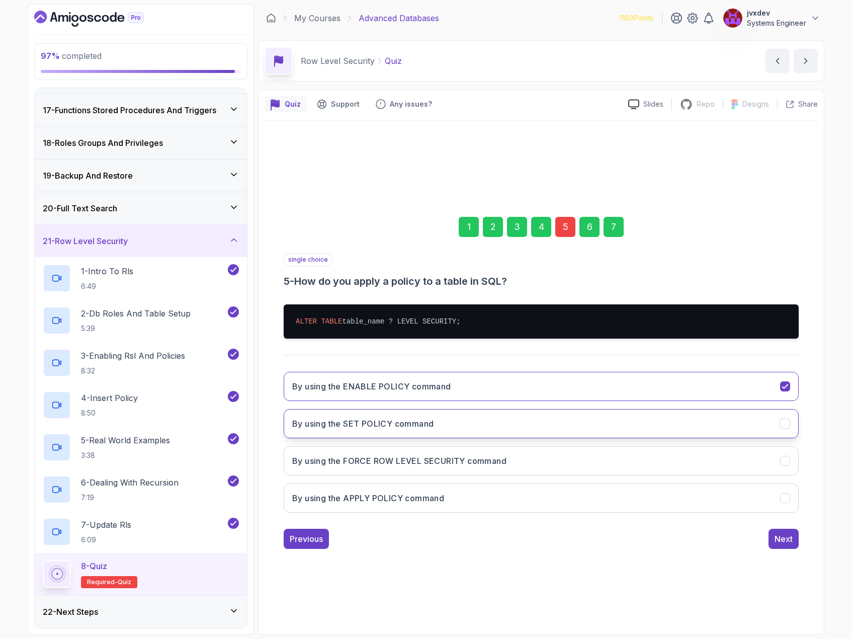
click at [508, 419] on button "By using the SET POLICY command" at bounding box center [541, 423] width 515 height 29
click at [786, 536] on div "Next" at bounding box center [784, 539] width 18 height 12
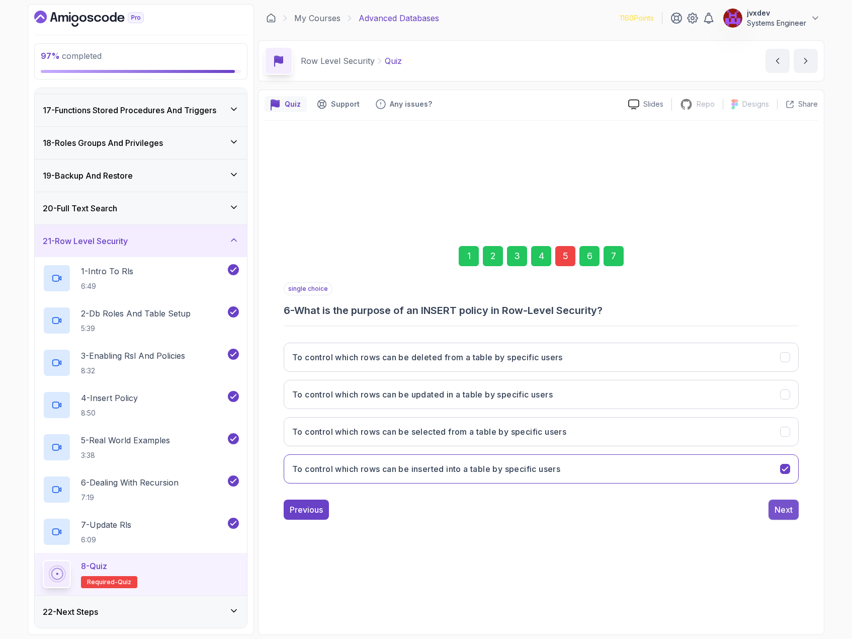
click at [793, 515] on button "Next" at bounding box center [784, 510] width 30 height 20
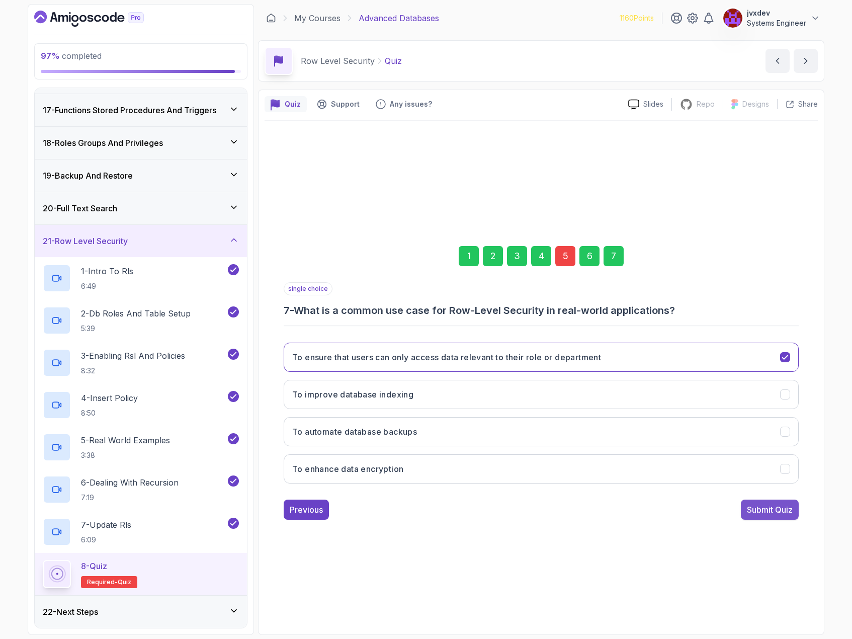
click at [785, 512] on div "Submit Quiz" at bounding box center [770, 510] width 46 height 12
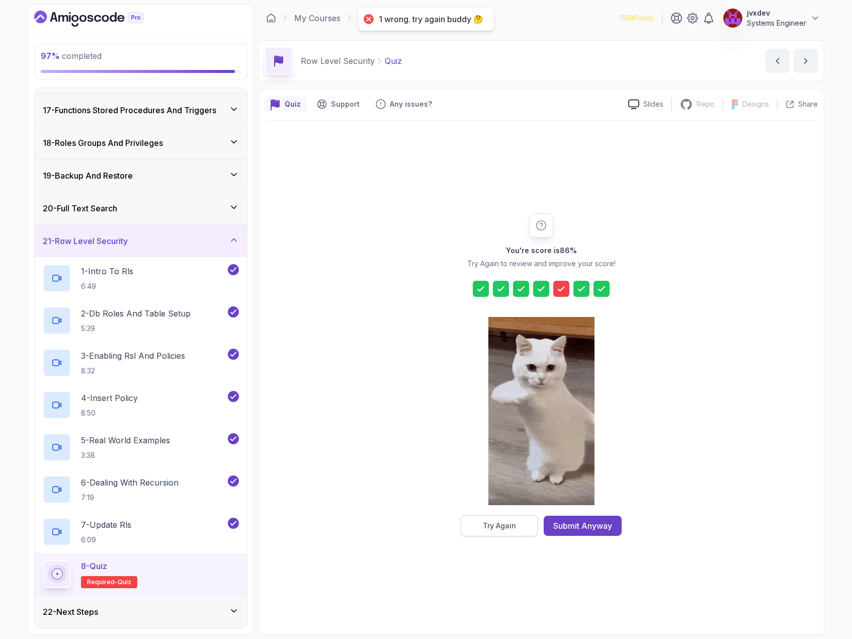
click at [534, 531] on button "Try Again" at bounding box center [499, 525] width 77 height 21
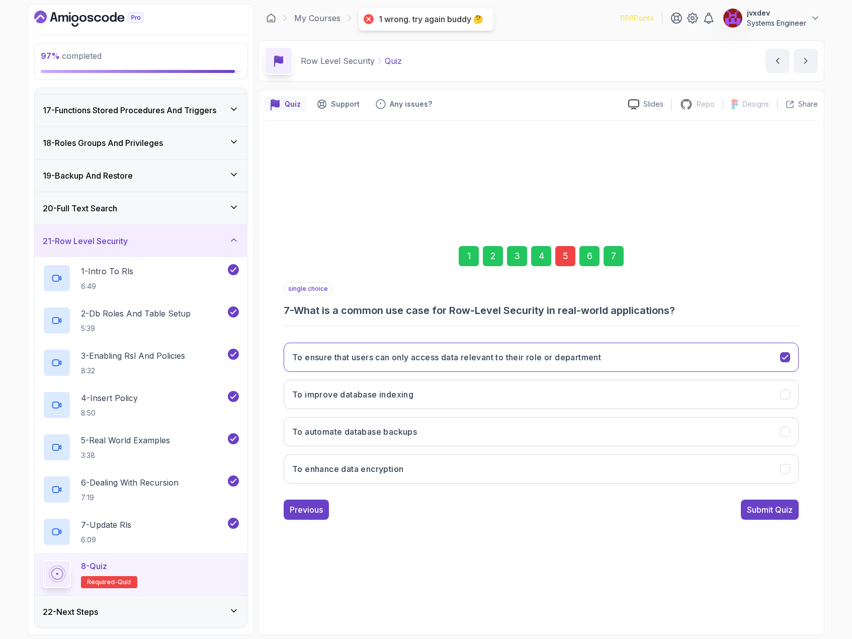
click at [567, 257] on div "5" at bounding box center [565, 256] width 20 height 20
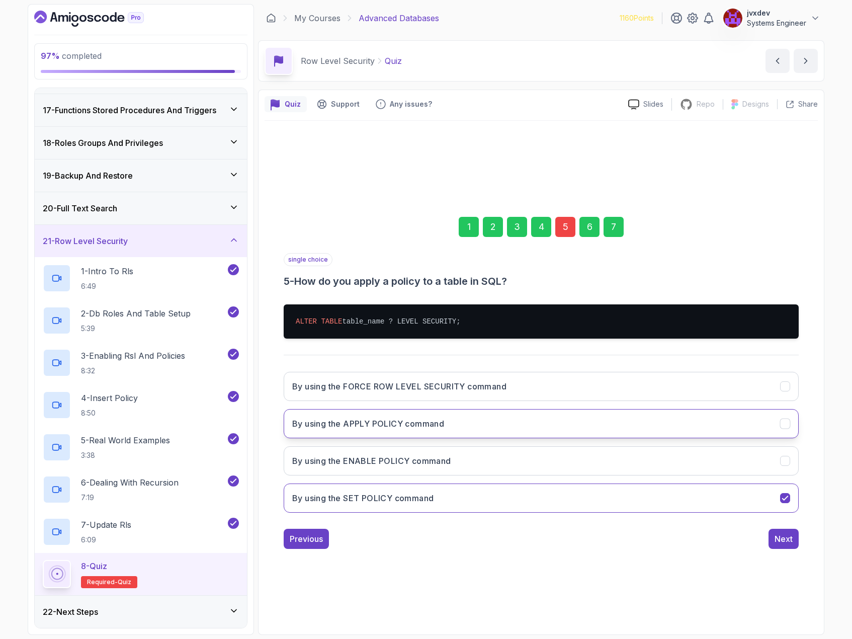
click at [467, 428] on button "By using the APPLY POLICY command" at bounding box center [541, 423] width 515 height 29
click at [779, 529] on button "Next" at bounding box center [784, 539] width 30 height 20
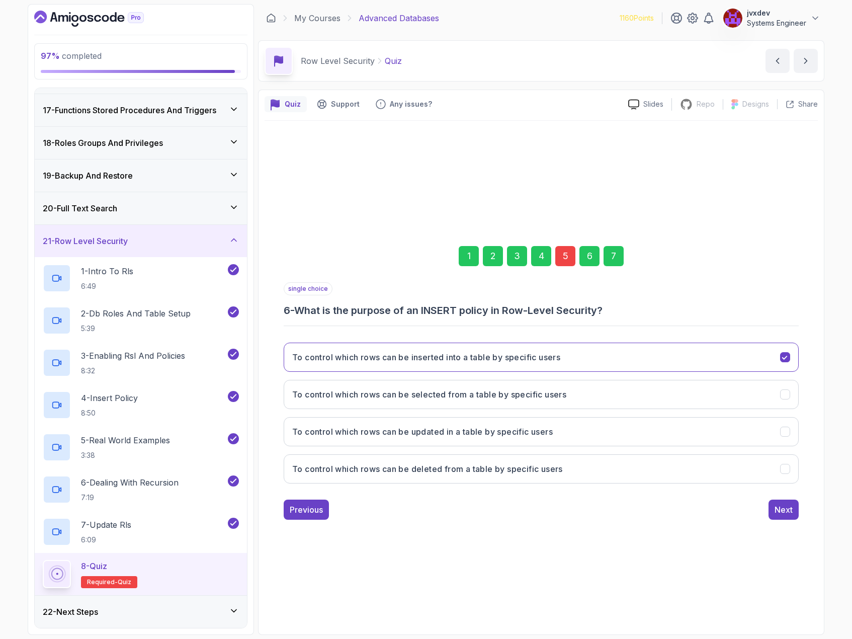
click at [785, 533] on div "1 2 3 4 5 6 7 single choice 6 - What is the purpose of an INSERT policy in Row-…" at bounding box center [541, 375] width 553 height 508
click at [787, 513] on div "Next" at bounding box center [784, 510] width 18 height 12
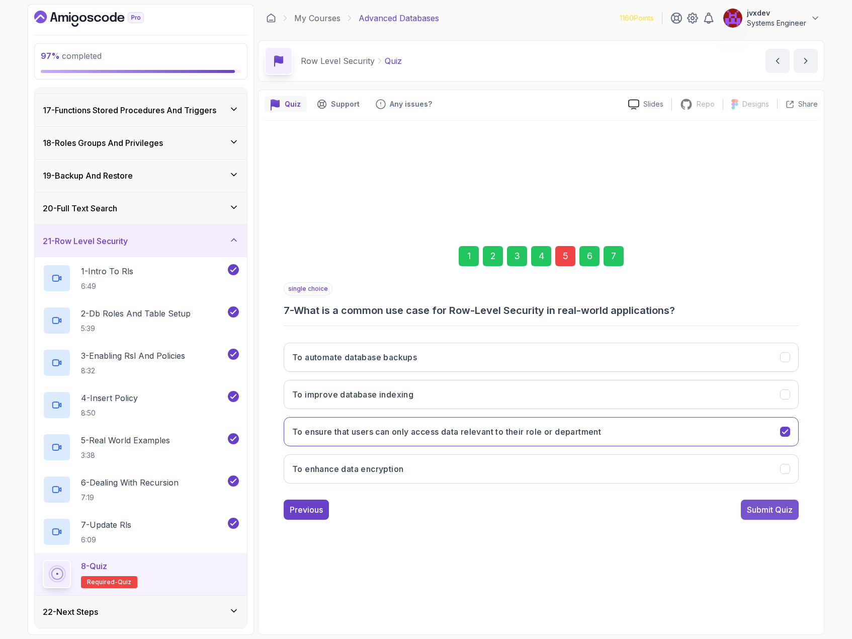
click at [787, 514] on div "Submit Quiz" at bounding box center [770, 510] width 46 height 12
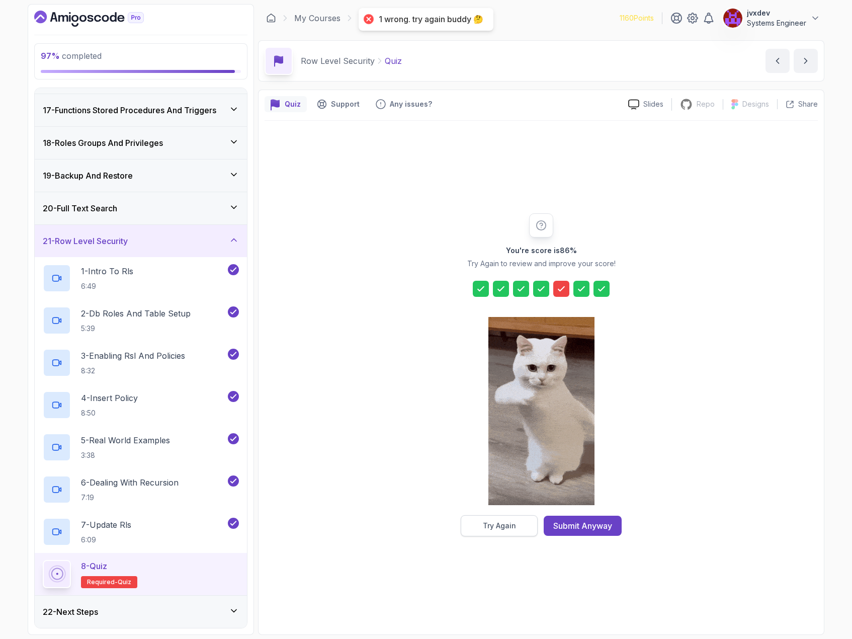
click at [517, 529] on button "Try Again" at bounding box center [499, 525] width 77 height 21
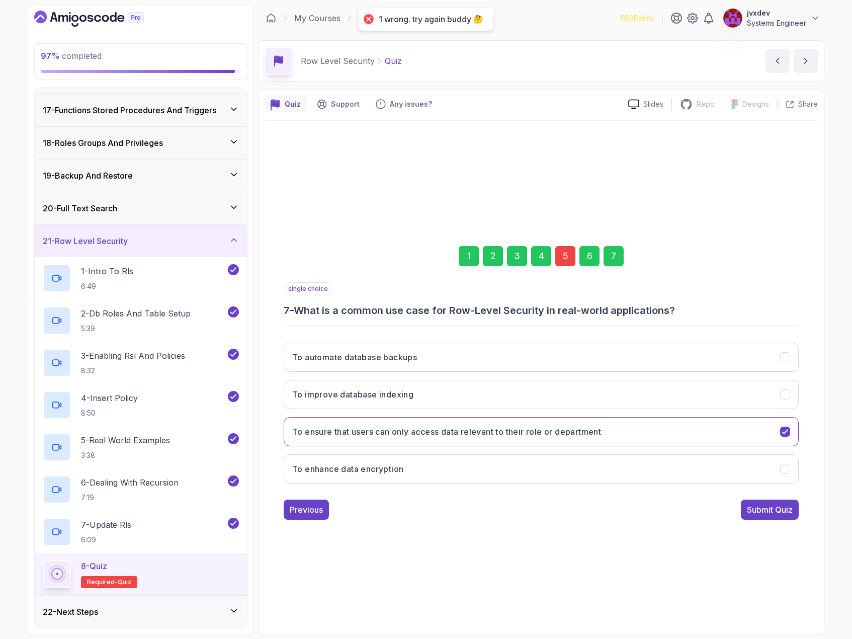
click at [559, 255] on div "5" at bounding box center [565, 256] width 20 height 20
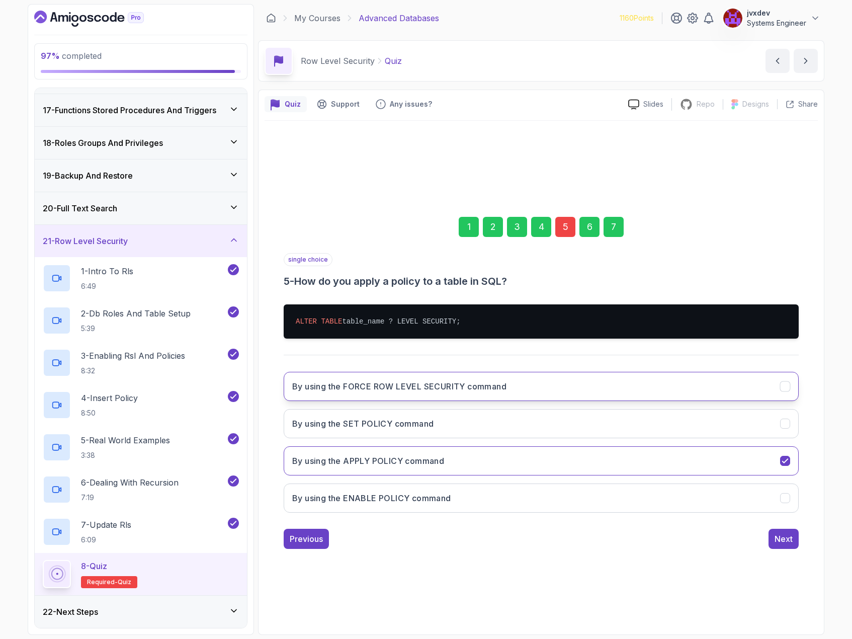
click at [485, 386] on h3 "By using the FORCE ROW LEVEL SECURITY command" at bounding box center [399, 386] width 214 height 12
click at [779, 529] on button "Next" at bounding box center [784, 539] width 30 height 20
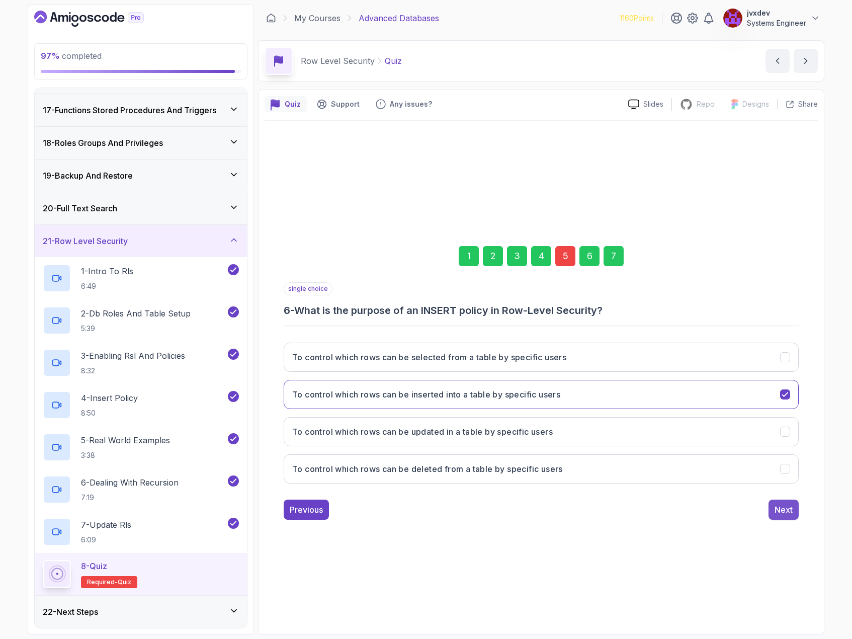
click at [786, 515] on div "Next" at bounding box center [784, 510] width 18 height 12
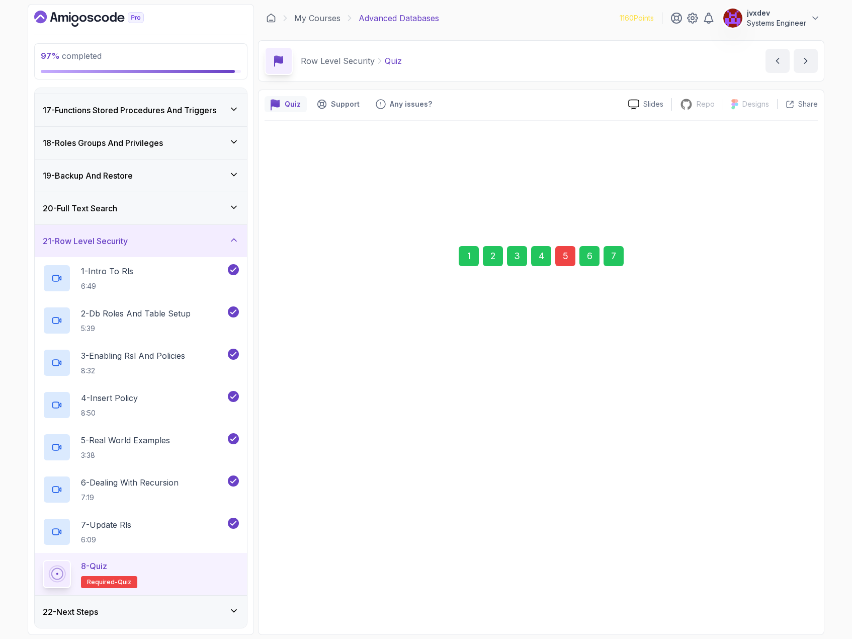
click at [791, 514] on div "Submit Quiz" at bounding box center [770, 509] width 46 height 12
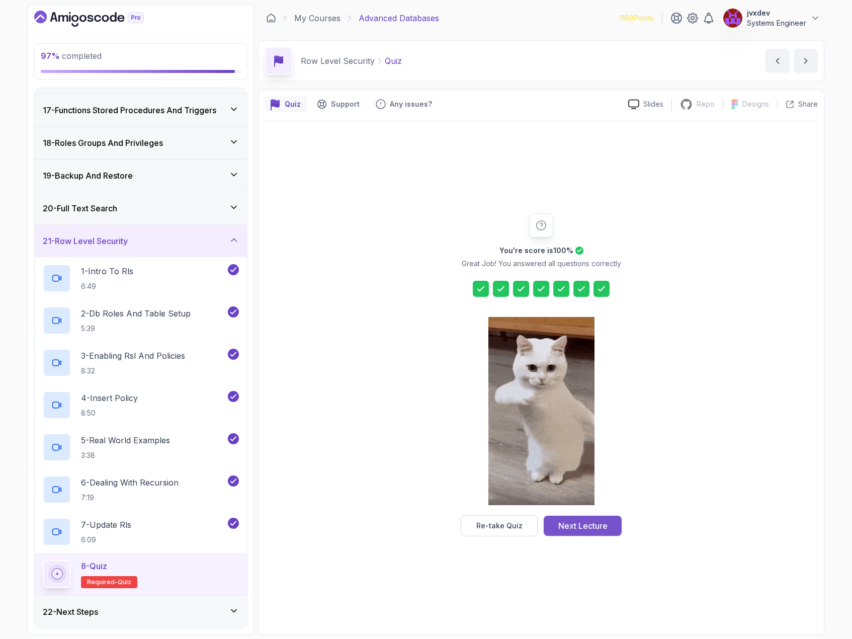
click at [578, 525] on div "Next Lecture" at bounding box center [582, 526] width 49 height 12
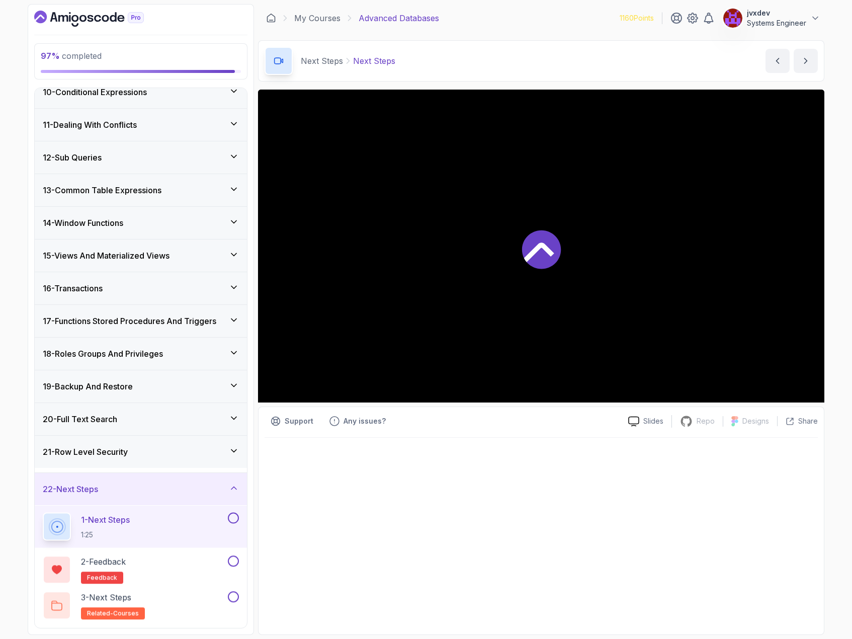
scroll to position [306, 0]
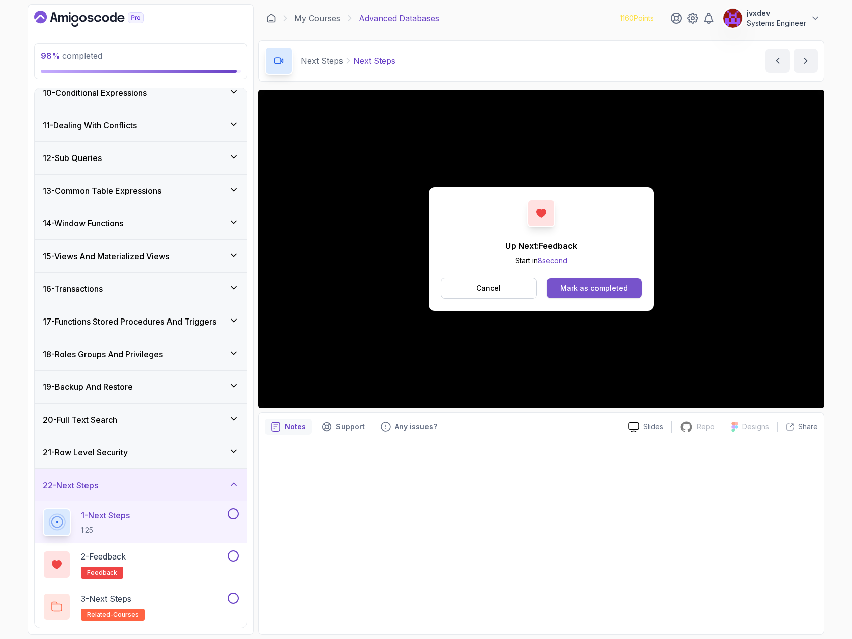
click at [593, 289] on div "Mark as completed" at bounding box center [593, 288] width 67 height 10
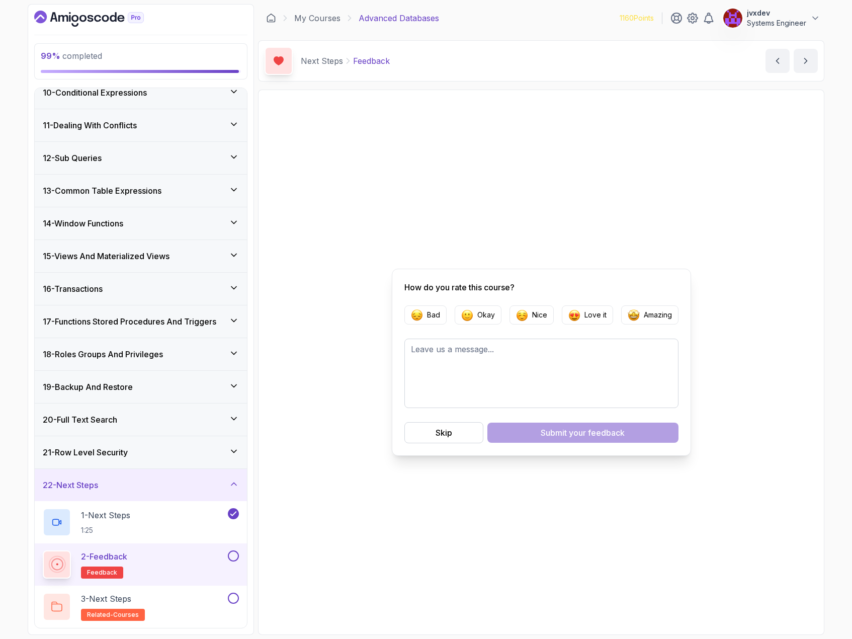
click at [228, 556] on div at bounding box center [232, 555] width 13 height 11
click at [233, 556] on button at bounding box center [233, 555] width 11 height 11
click at [446, 433] on div "Skip" at bounding box center [444, 433] width 17 height 12
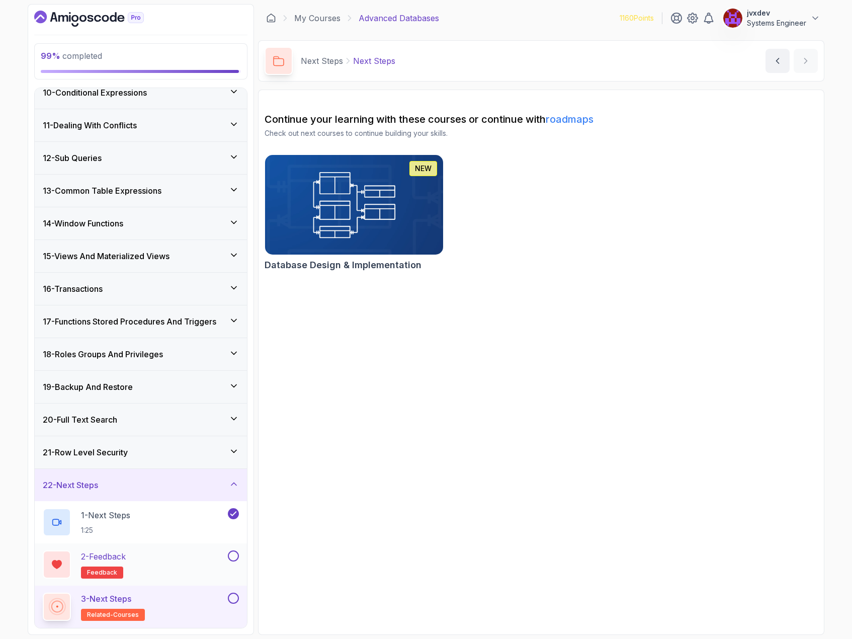
click at [233, 554] on button at bounding box center [233, 555] width 11 height 11
click at [234, 602] on button at bounding box center [233, 598] width 11 height 11
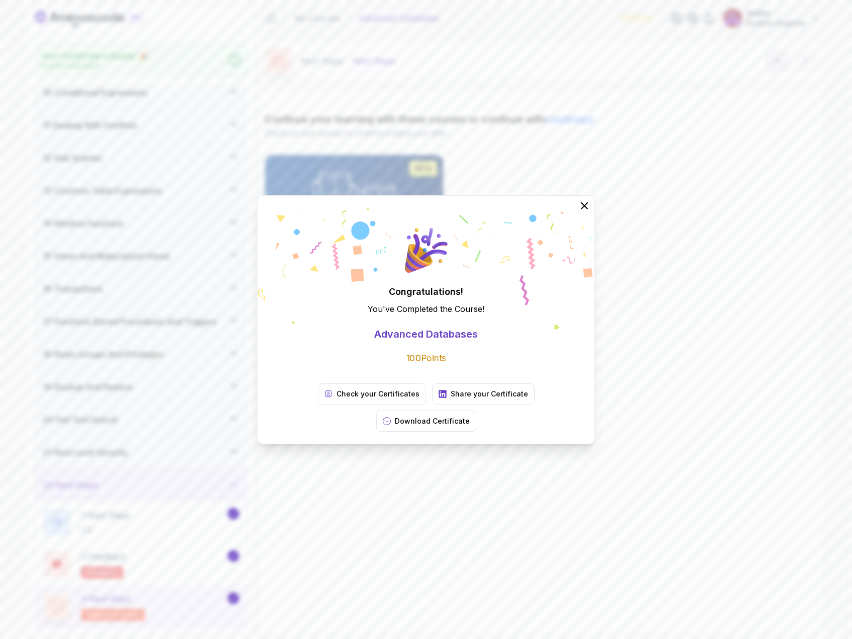
scroll to position [303, 0]
drag, startPoint x: 587, startPoint y: 218, endPoint x: 432, endPoint y: 118, distance: 185.2
click at [587, 212] on icon at bounding box center [585, 206] width 12 height 12
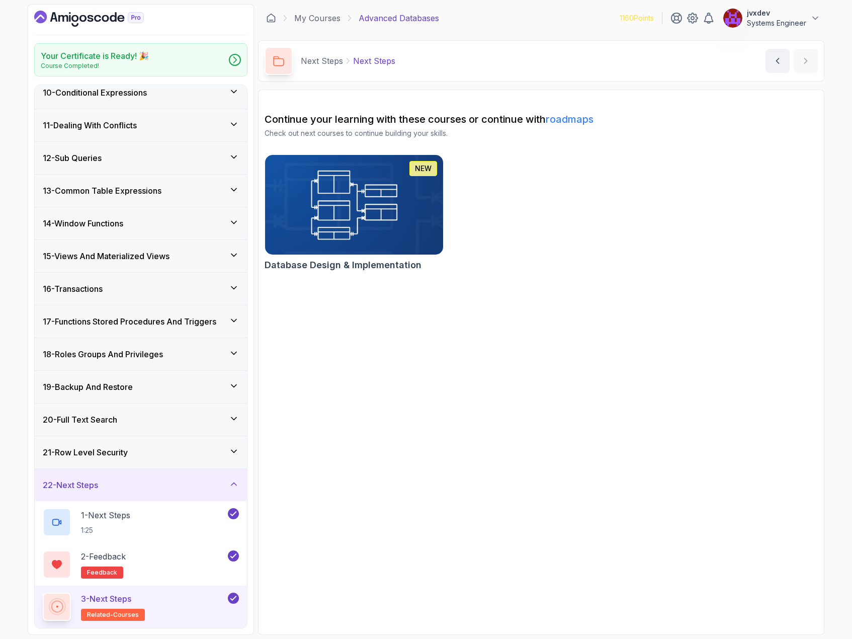
click at [378, 207] on img at bounding box center [354, 204] width 187 height 105
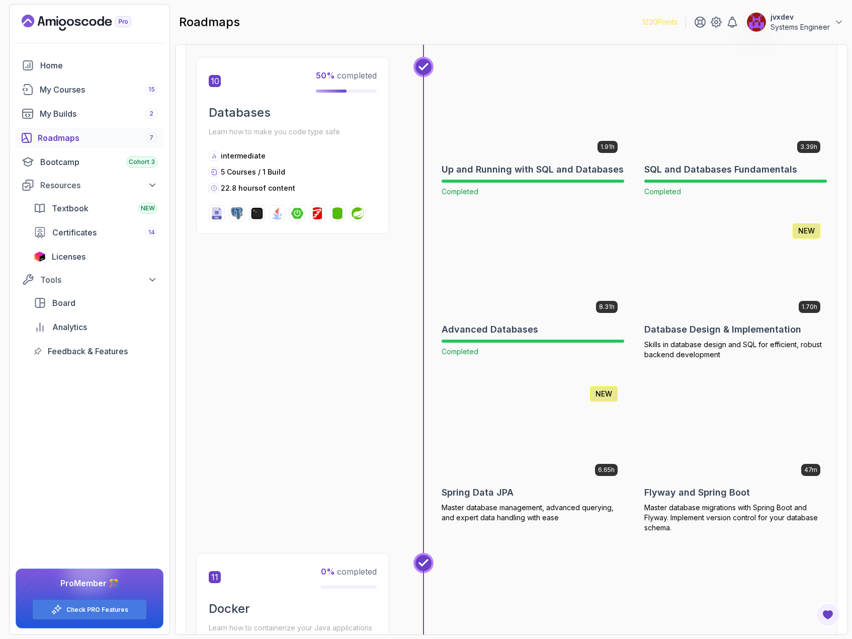
scroll to position [2264, 0]
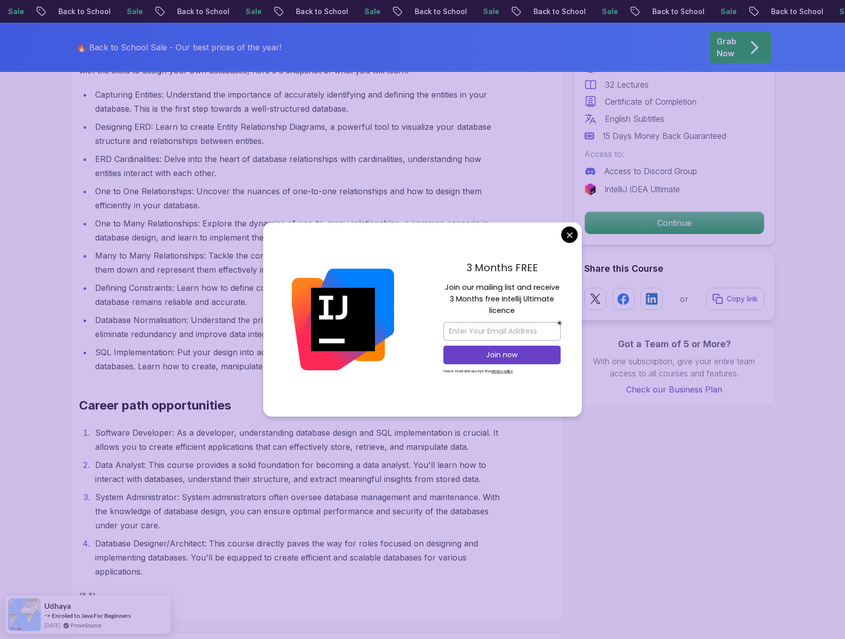
scroll to position [1258, 0]
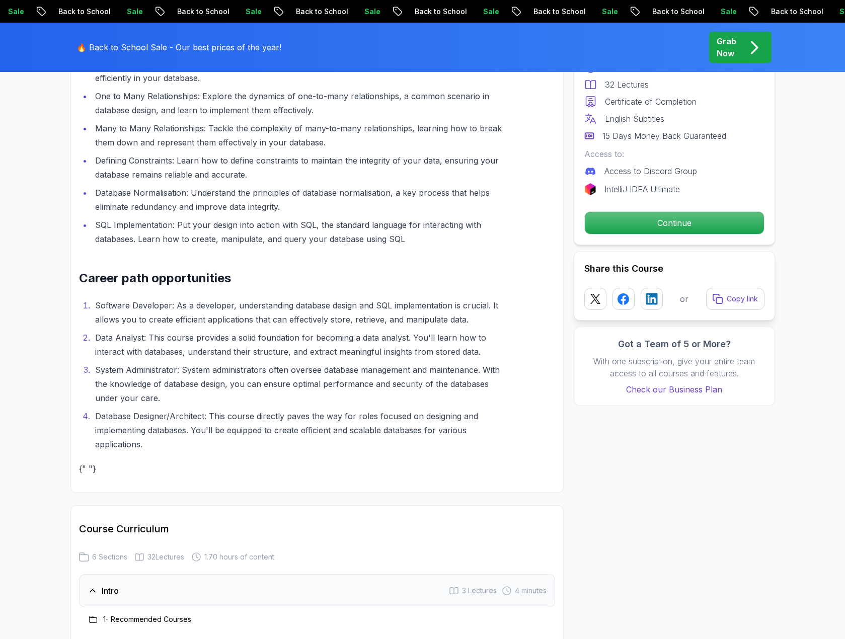
click at [571, 236] on body "Sale Back to School Sale Back to School Sale Back to School Sale Back to School…" at bounding box center [422, 584] width 845 height 3684
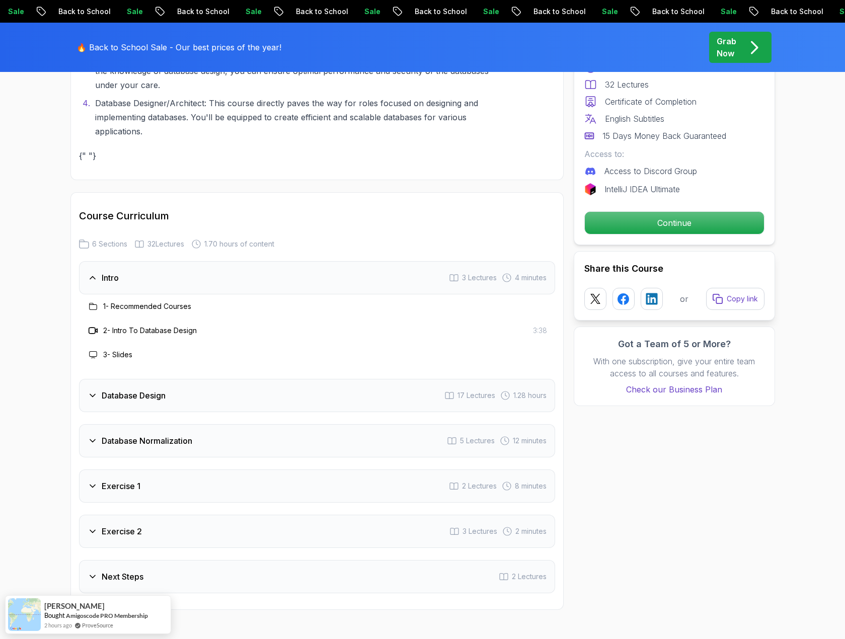
scroll to position [1711, 0]
